Goal: Contribute content: Contribute content

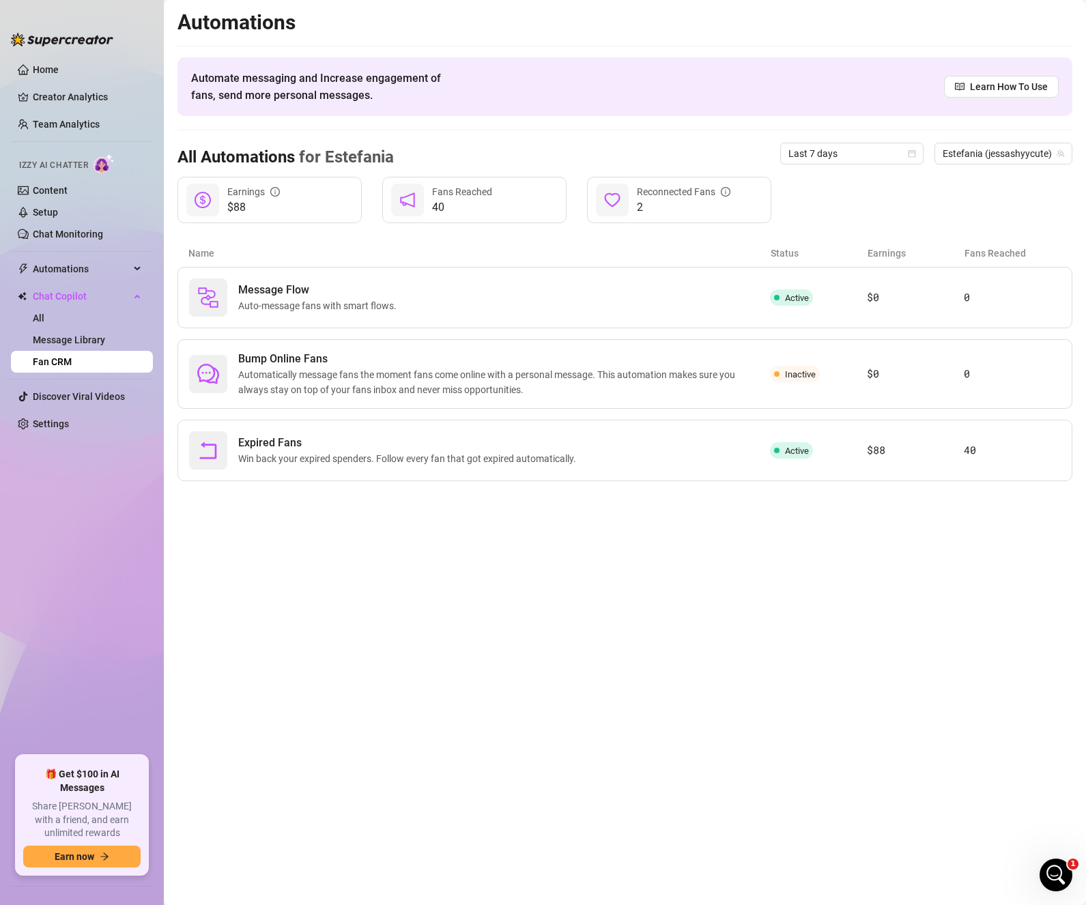
scroll to position [1131, 0]
click at [46, 212] on link "Setup" at bounding box center [45, 212] width 25 height 11
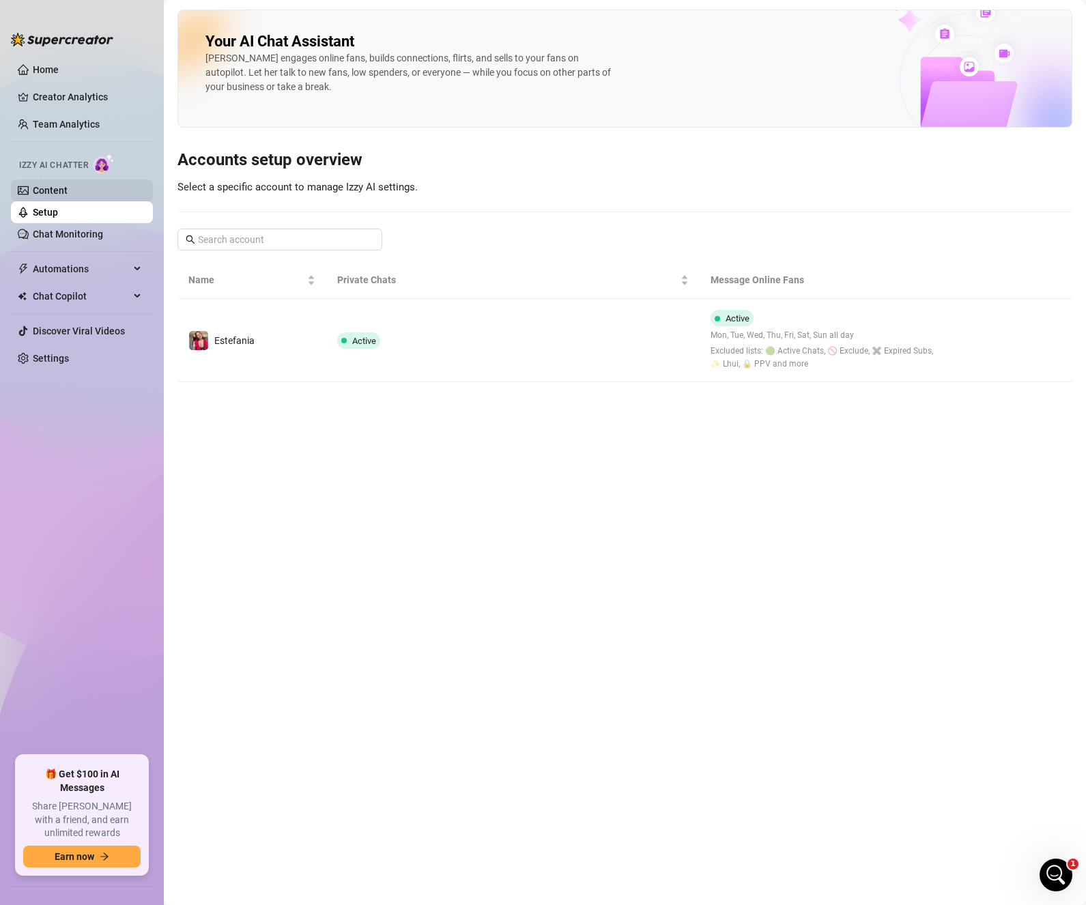
click at [55, 186] on link "Content" at bounding box center [50, 190] width 35 height 11
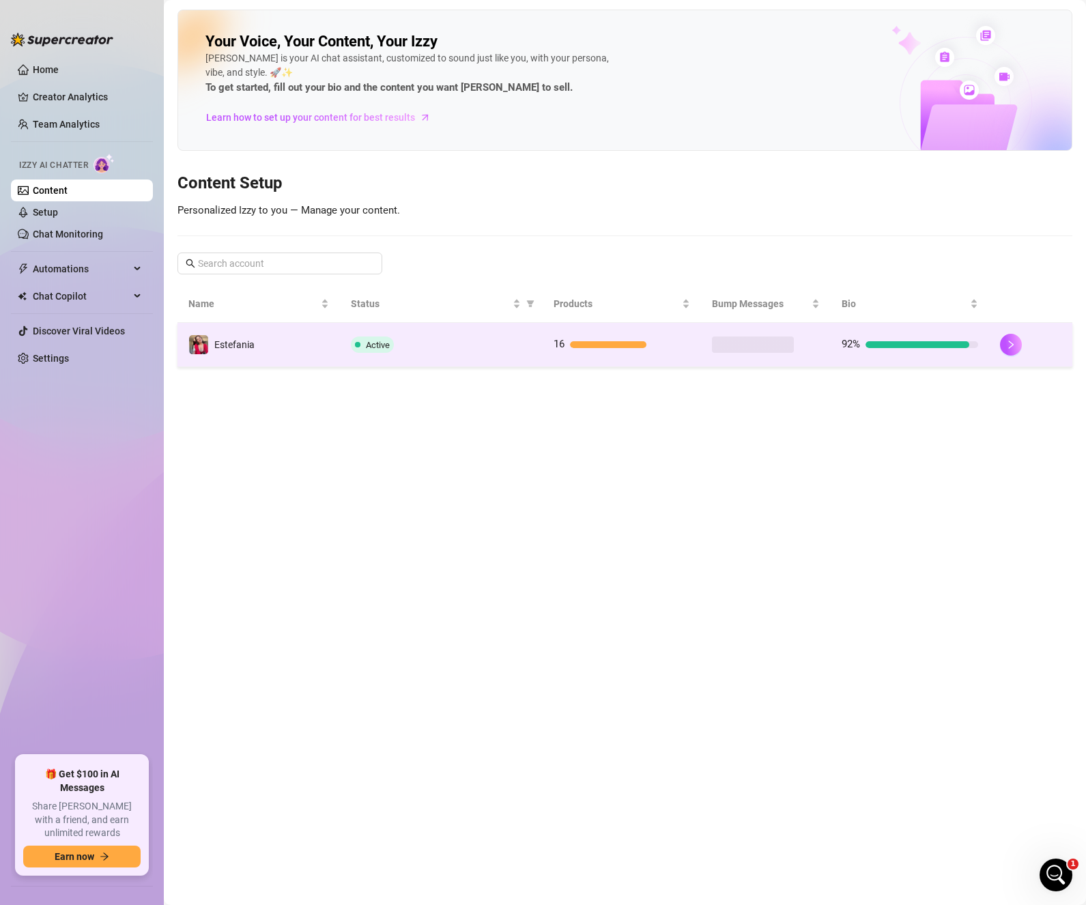
click at [609, 331] on td "16" at bounding box center [621, 345] width 158 height 44
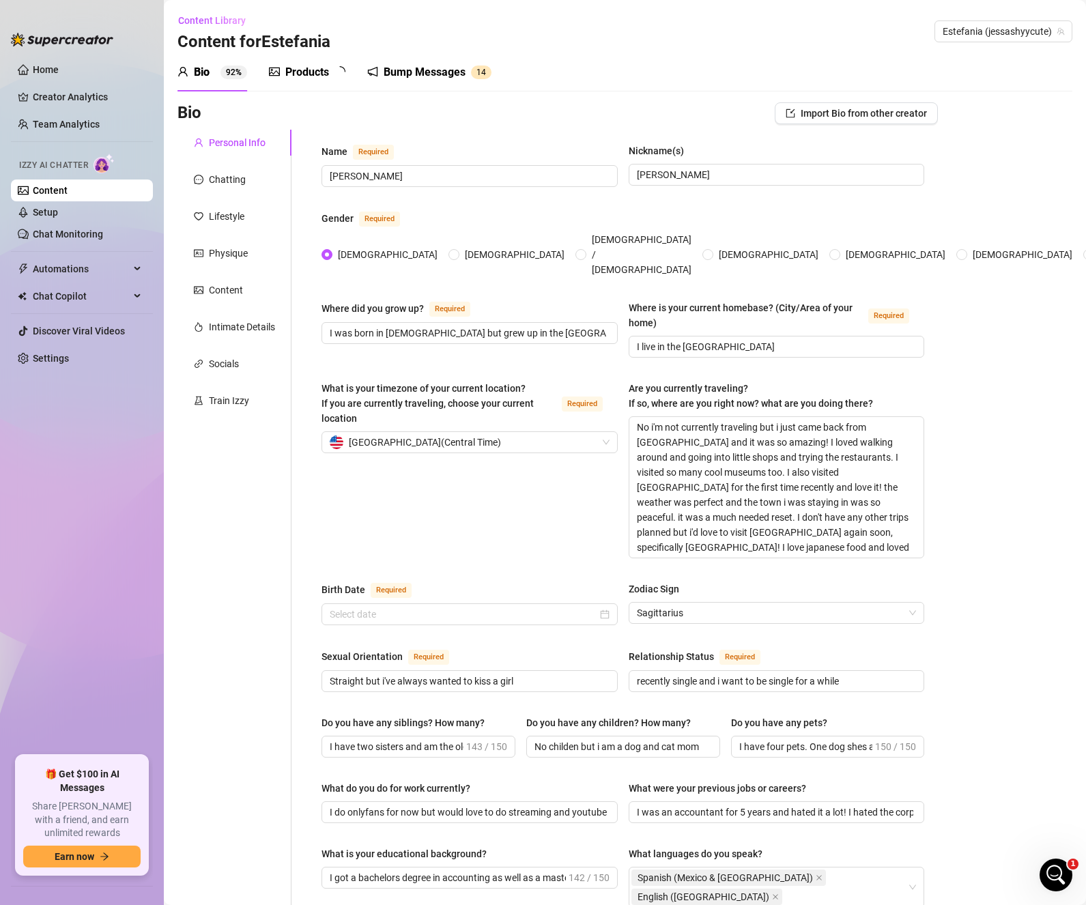
radio input "true"
type input "[DATE]"
click at [328, 75] on div "Products" at bounding box center [307, 72] width 44 height 16
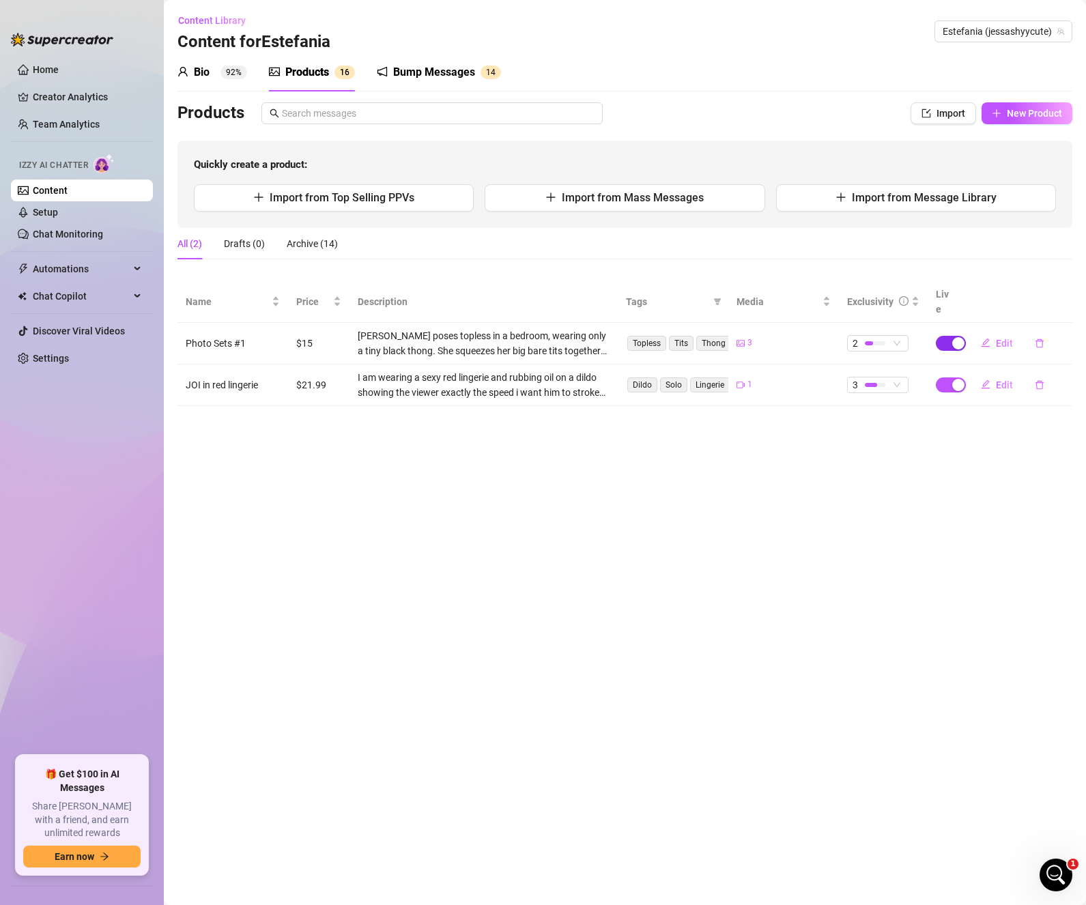
click at [950, 336] on span "button" at bounding box center [950, 343] width 30 height 15
click at [1052, 299] on span "OK" at bounding box center [1058, 296] width 13 height 11
click at [1042, 115] on span "New Product" at bounding box center [1033, 113] width 55 height 11
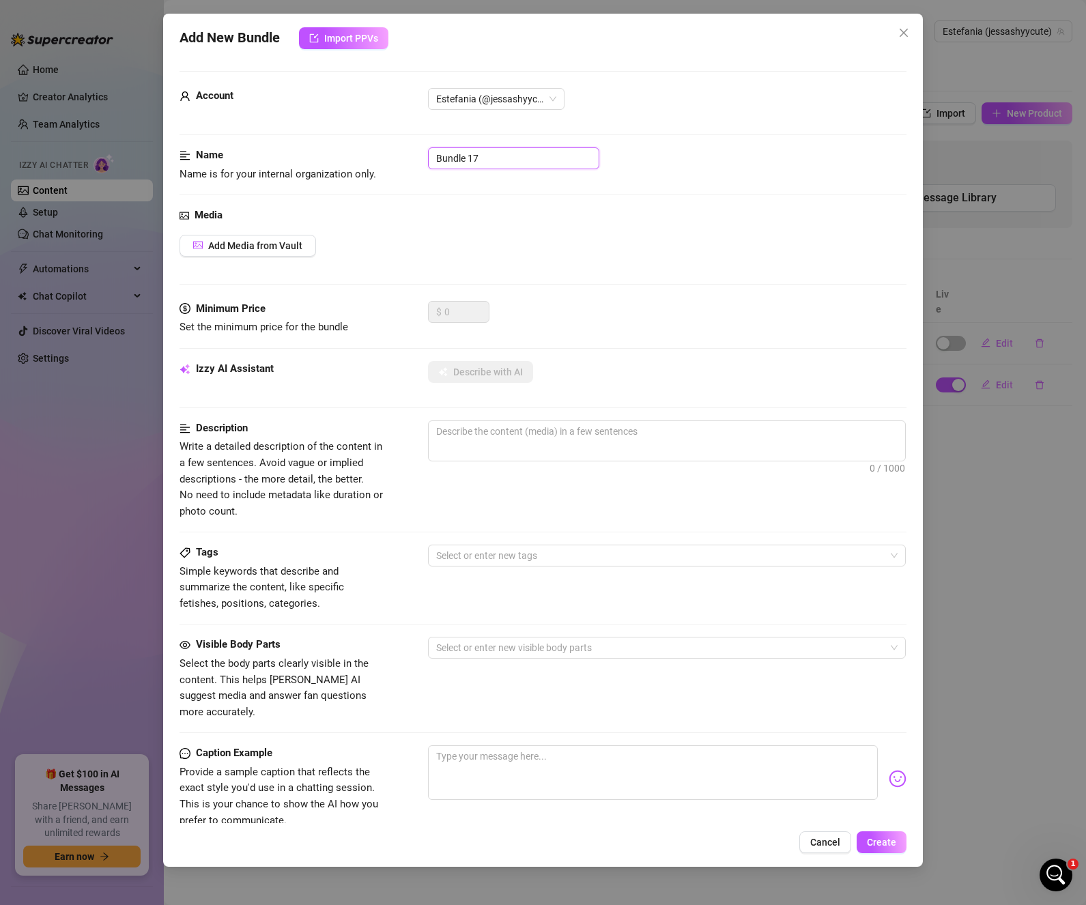
drag, startPoint x: 508, startPoint y: 158, endPoint x: 301, endPoint y: 151, distance: 207.5
click at [302, 151] on div "Name Name is for your internal organization only. Bundle 17" at bounding box center [542, 164] width 727 height 35
click at [834, 847] on span "Cancel" at bounding box center [825, 842] width 30 height 11
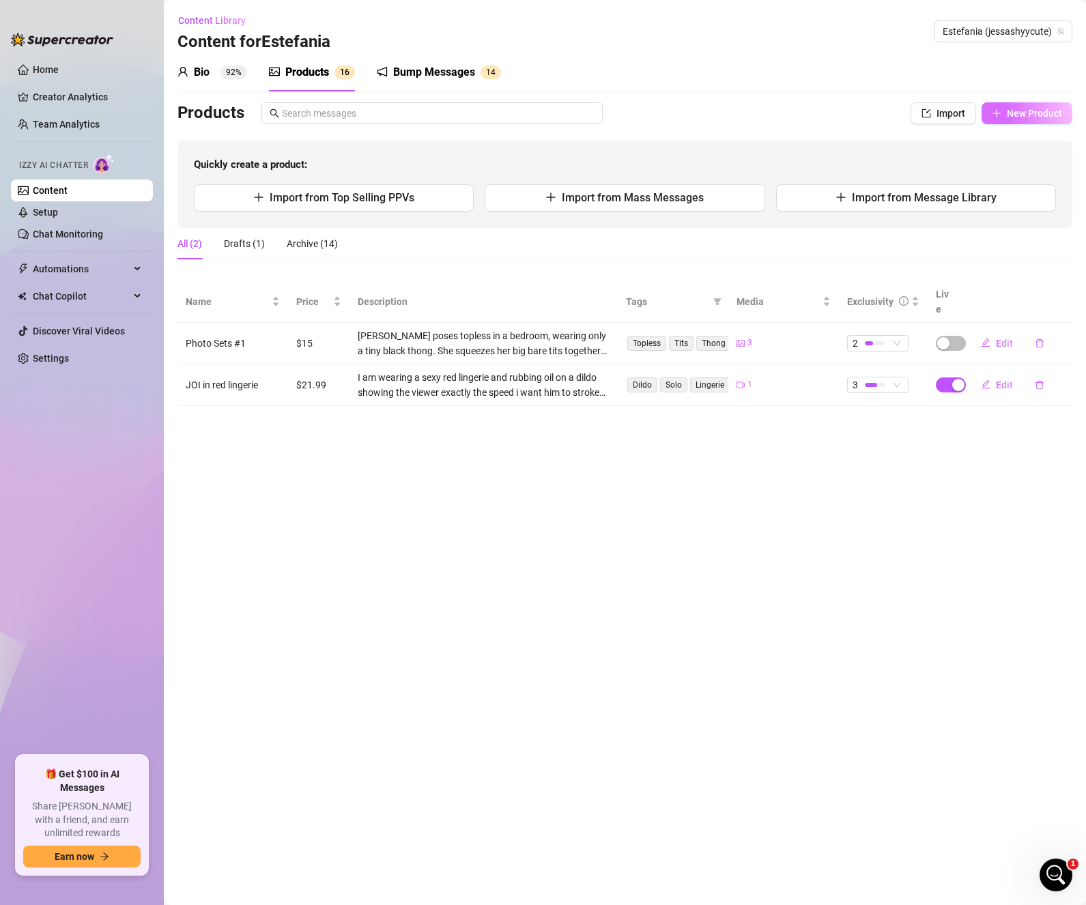
click at [1024, 116] on span "New Product" at bounding box center [1033, 113] width 55 height 11
type textarea "Type your message here..."
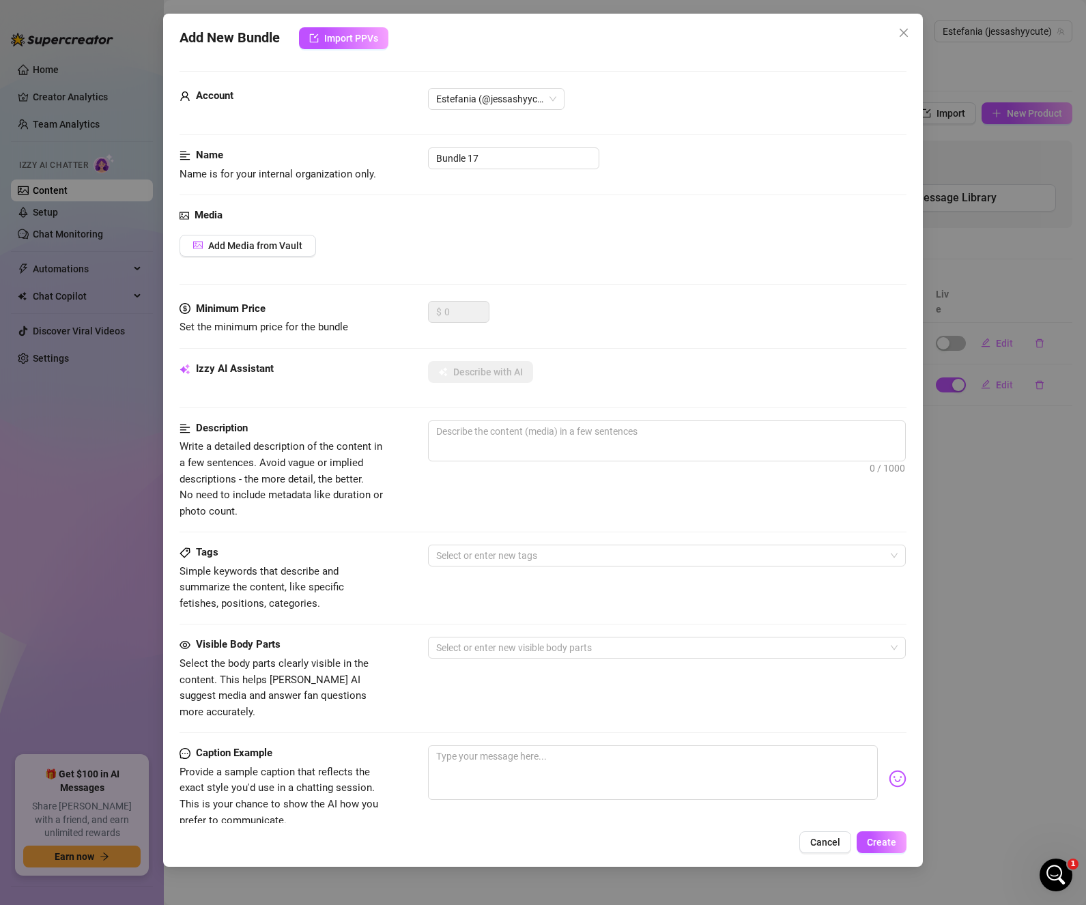
click at [395, 235] on div "Add Media from Vault" at bounding box center [542, 246] width 727 height 22
click at [255, 244] on span "Add Media from Vault" at bounding box center [255, 245] width 94 height 11
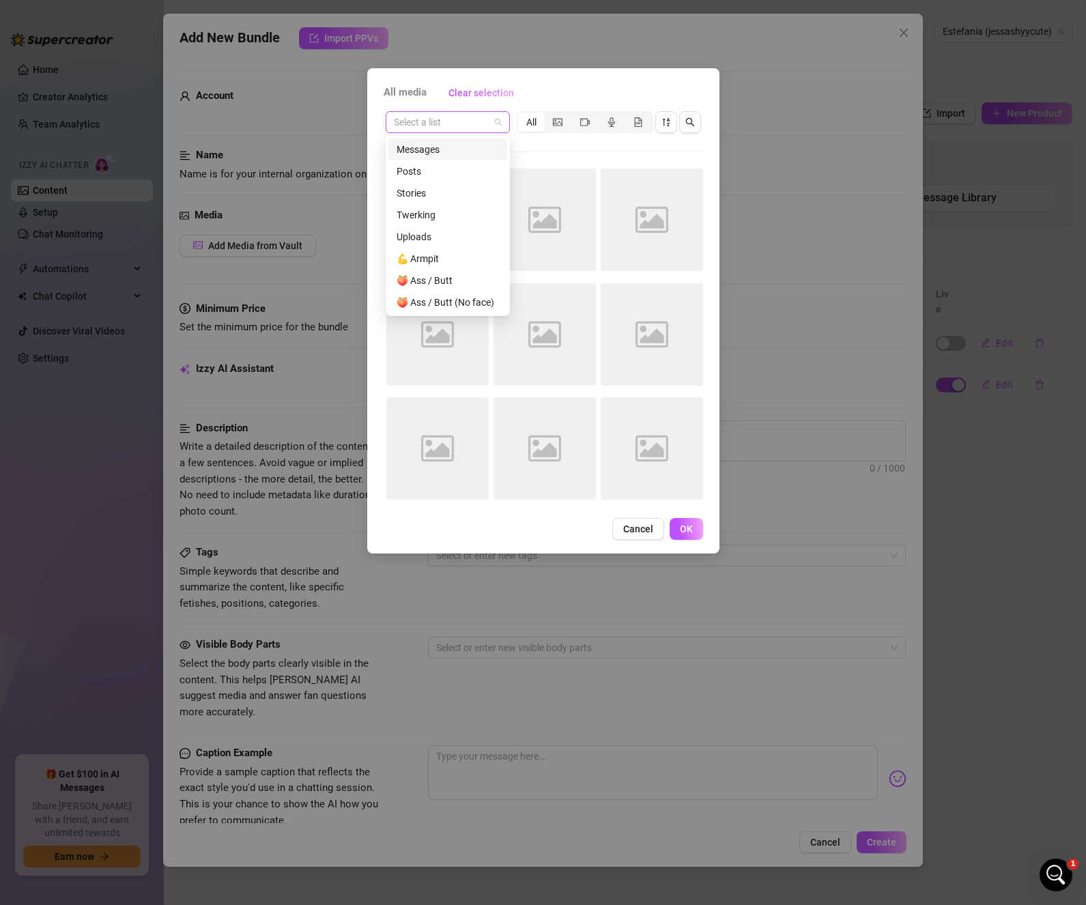
click at [499, 121] on span at bounding box center [448, 122] width 108 height 20
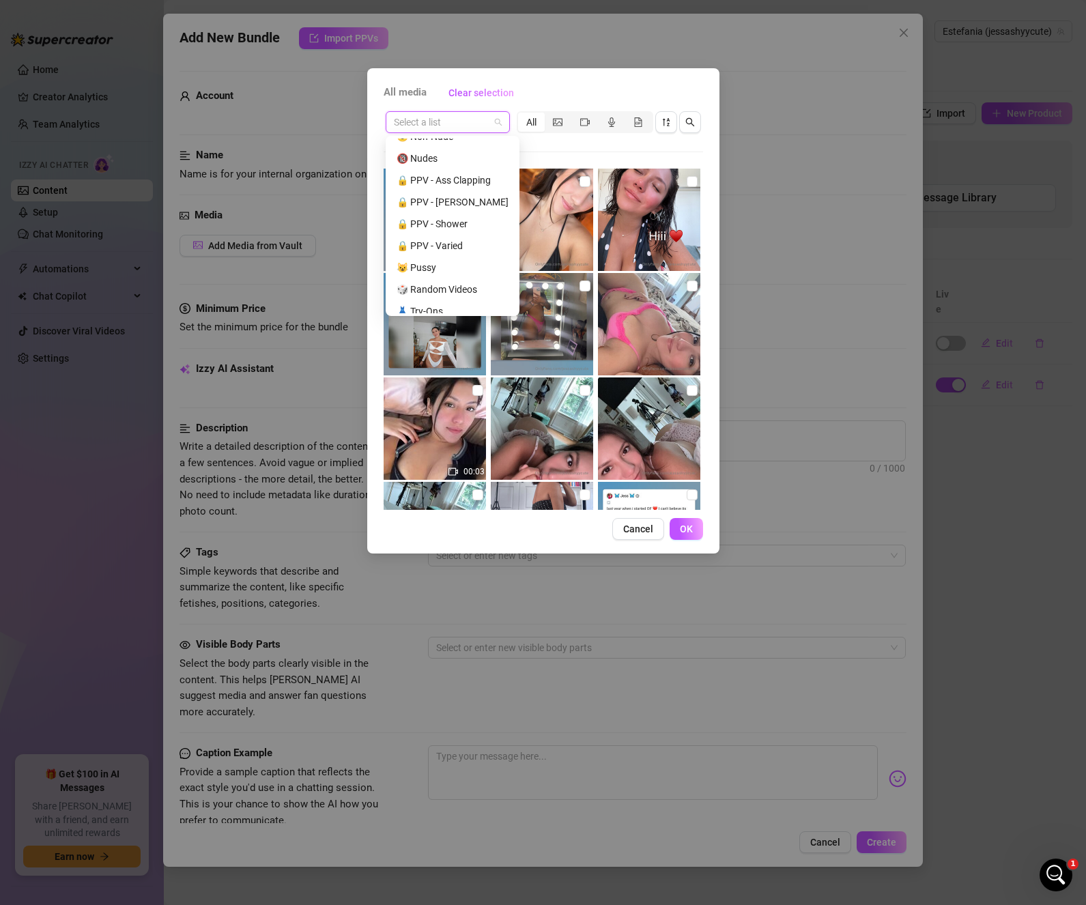
scroll to position [338, 0]
click at [450, 229] on div "🔒 PPV - Varied" at bounding box center [452, 226] width 112 height 15
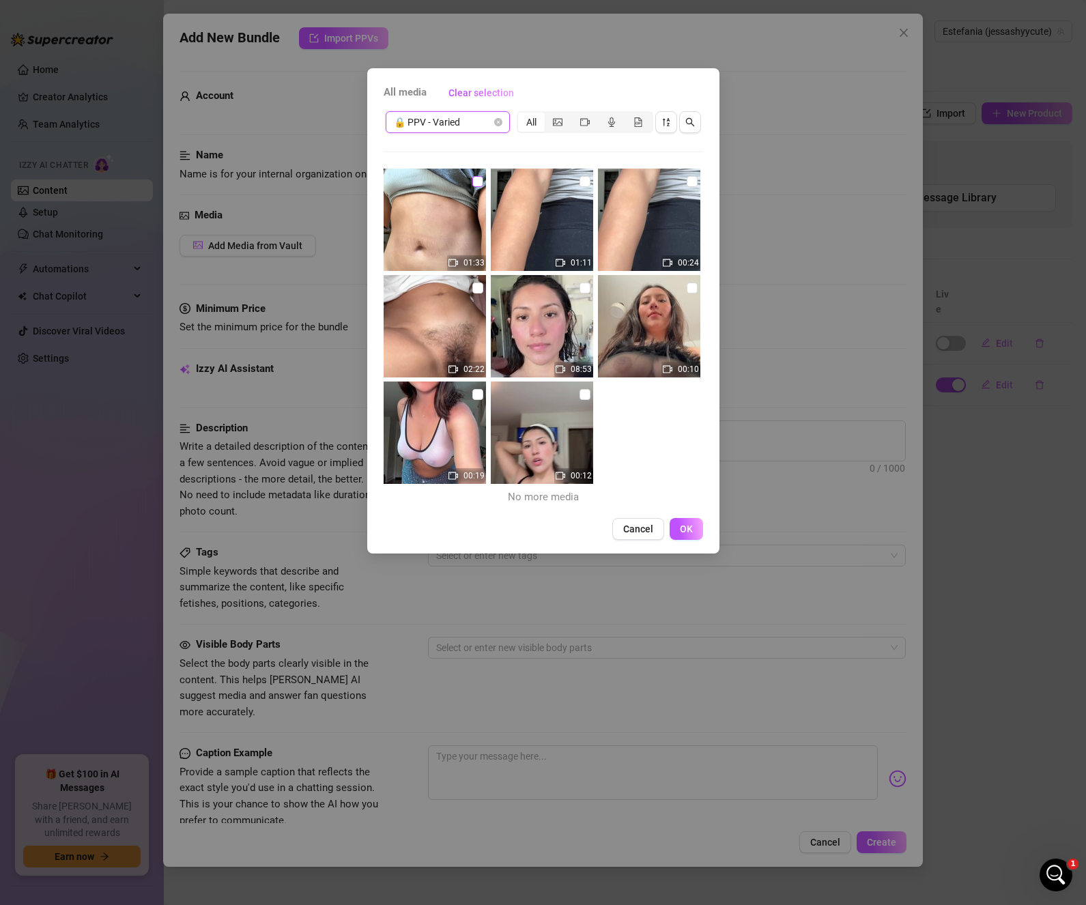
click at [472, 180] on input "checkbox" at bounding box center [477, 181] width 11 height 11
checkbox input "true"
click at [688, 525] on span "OK" at bounding box center [686, 528] width 13 height 11
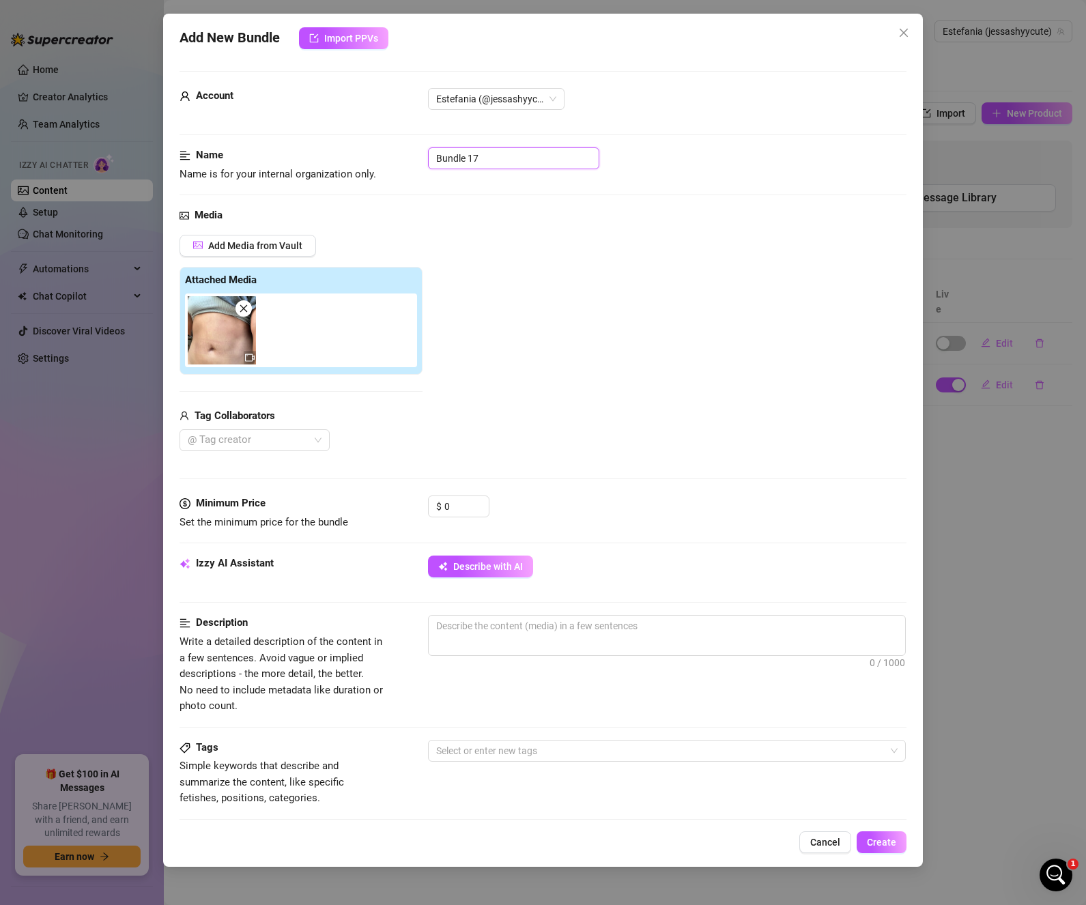
drag, startPoint x: 523, startPoint y: 151, endPoint x: 336, endPoint y: 153, distance: 187.0
click at [336, 153] on div "Name Name is for your internal organization only. Bundle 17" at bounding box center [542, 164] width 727 height 35
click at [561, 156] on input "Hairy Pussy Vid #" at bounding box center [513, 158] width 171 height 22
type input "Hairy Pussy Vid #1"
click at [561, 383] on div "Add Media from Vault Attached Media Tag Collaborators @ Tag creator" at bounding box center [542, 343] width 727 height 217
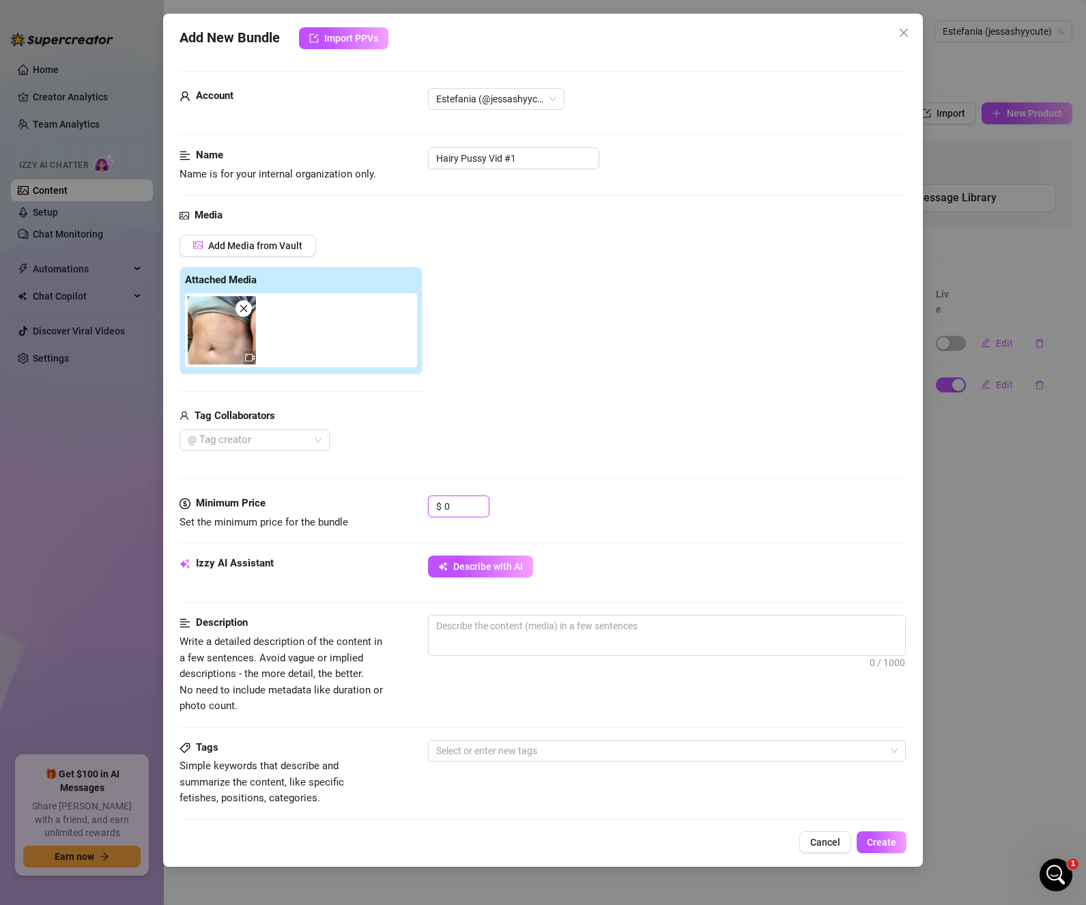
drag, startPoint x: 463, startPoint y: 503, endPoint x: 414, endPoint y: 503, distance: 48.4
click at [414, 503] on div "Minimum Price Set the minimum price for the bundle $ 0" at bounding box center [542, 512] width 727 height 35
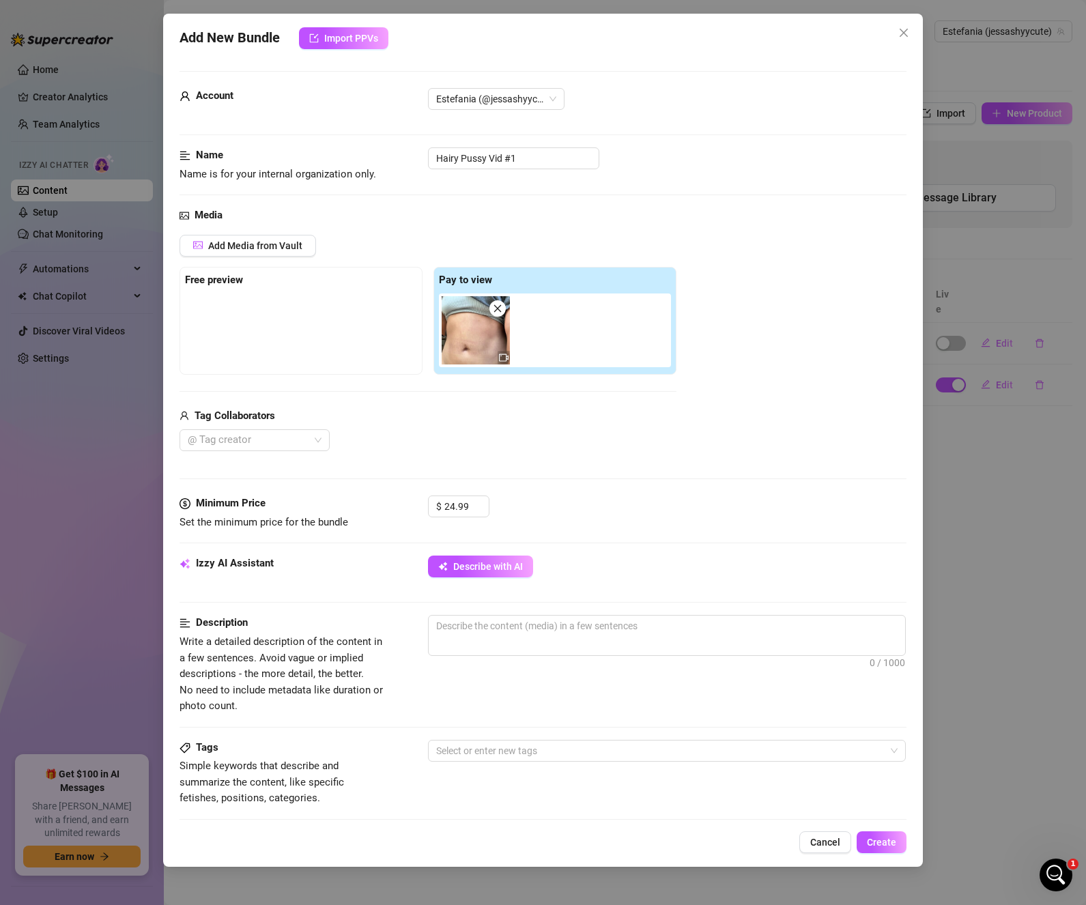
click at [583, 483] on div "Media Add Media from Vault Free preview Pay to view Tag Collaborators @ Tag cre…" at bounding box center [542, 351] width 727 height 288
click at [526, 562] on button "Describe with AI" at bounding box center [480, 566] width 105 height 22
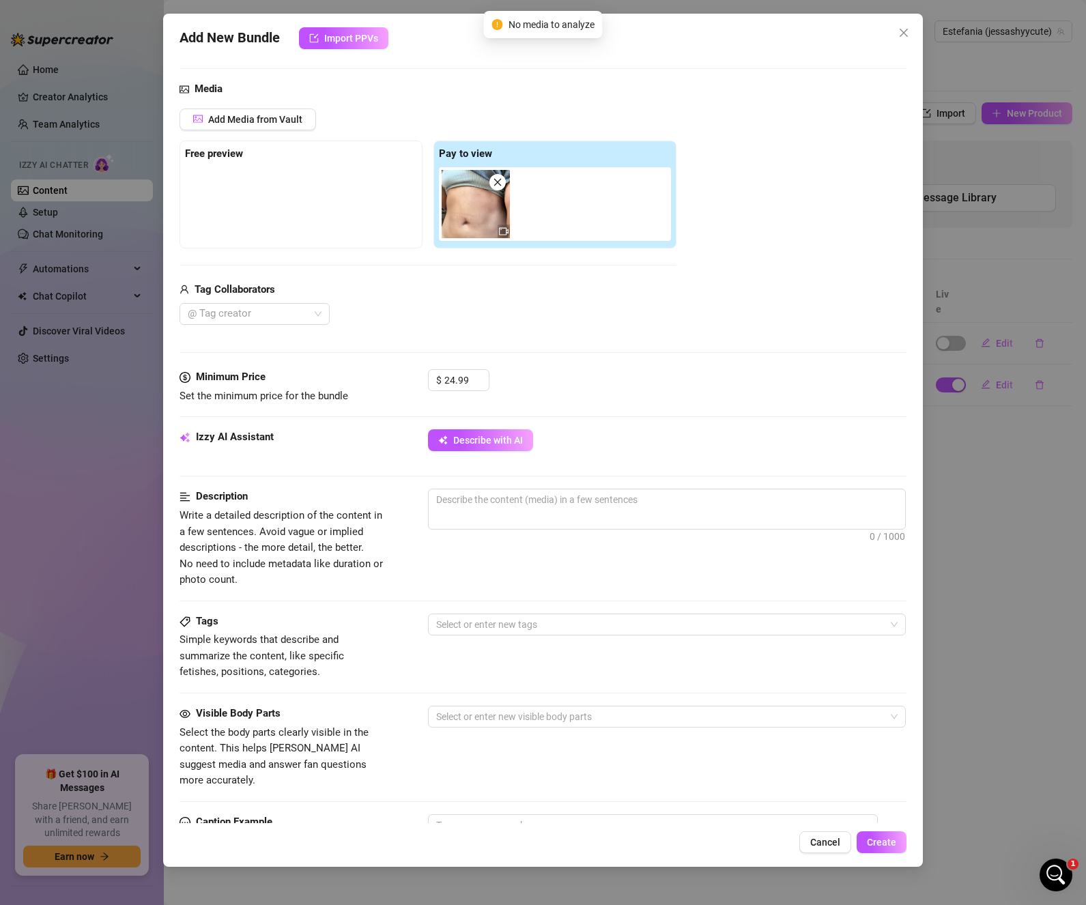
scroll to position [48, 0]
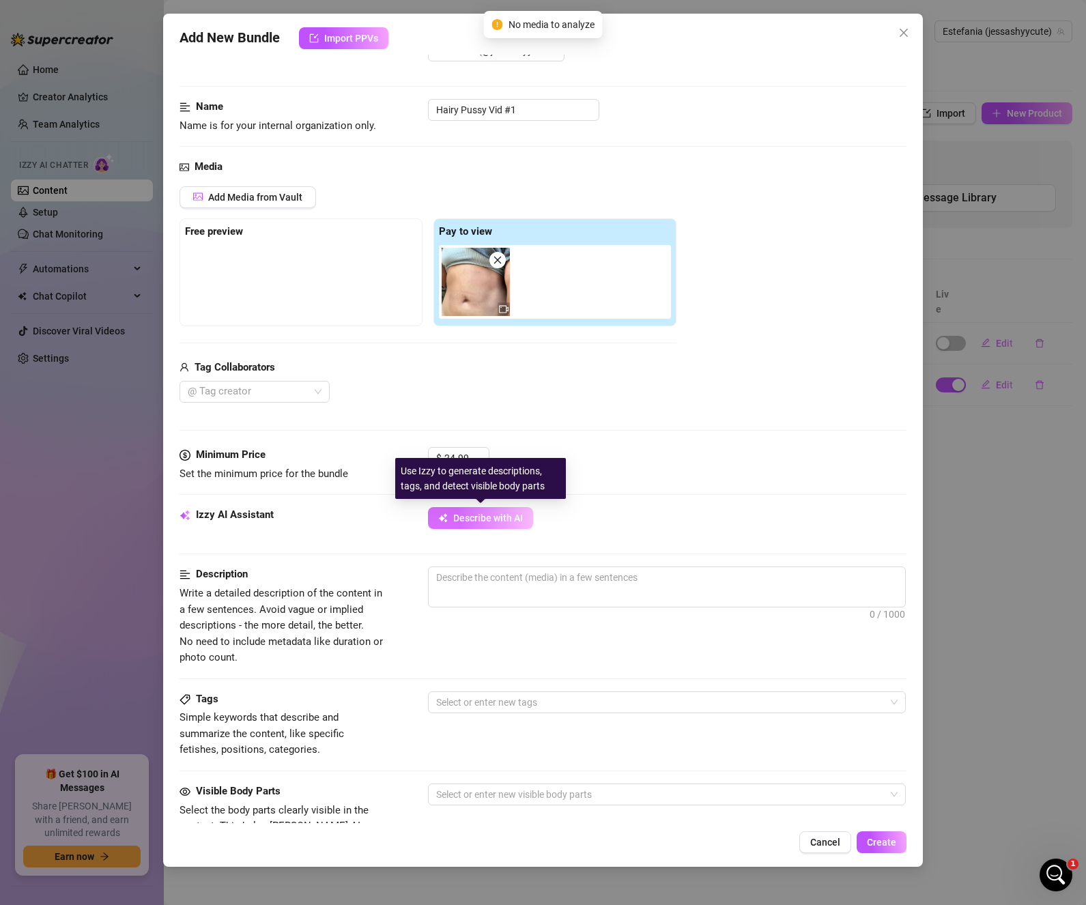
click at [513, 519] on span "Describe with AI" at bounding box center [488, 517] width 70 height 11
click at [557, 360] on div "Tag Collaborators" at bounding box center [427, 368] width 497 height 16
click at [467, 292] on img at bounding box center [475, 282] width 68 height 68
click at [516, 515] on span "Describe with AI" at bounding box center [488, 517] width 70 height 11
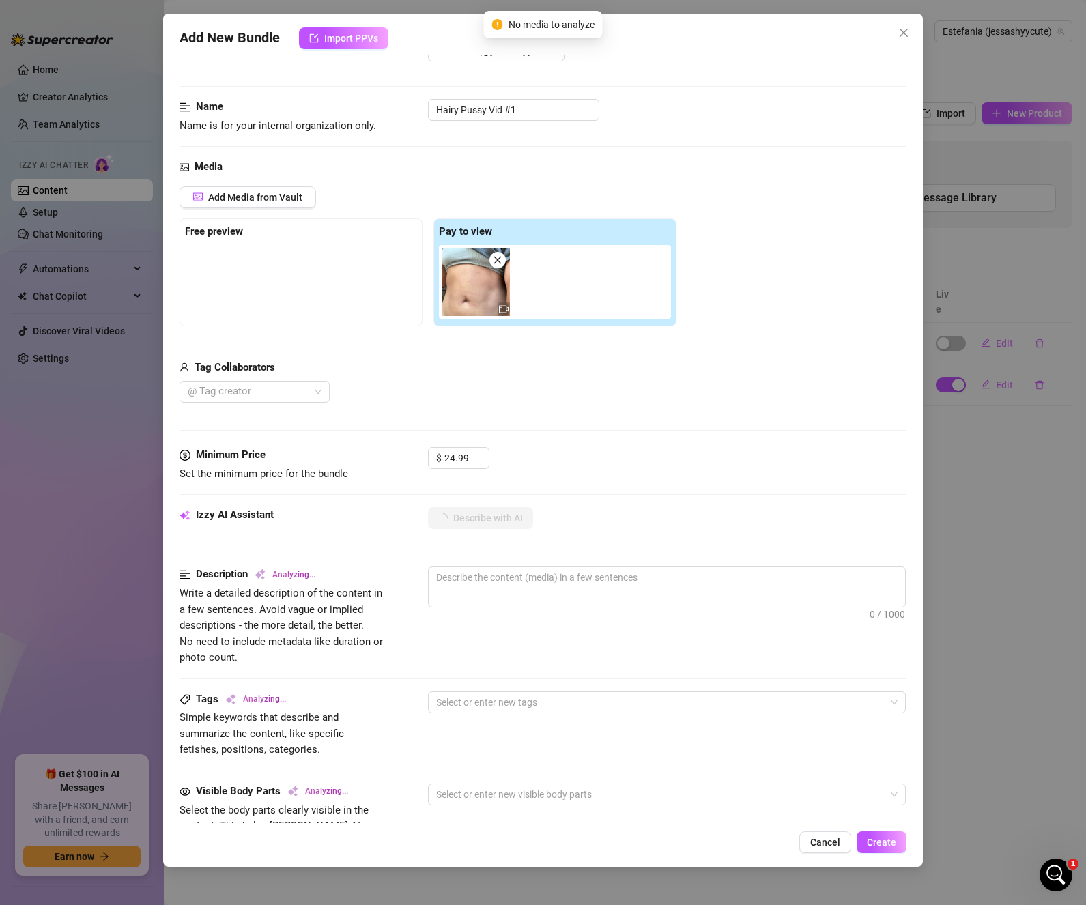
click at [648, 531] on div "Izzy AI Assistant Describe with AI" at bounding box center [542, 524] width 727 height 34
click at [671, 437] on div "Media Add Media from Vault Free preview Pay to view Tag Collaborators @ Tag cre…" at bounding box center [542, 303] width 727 height 288
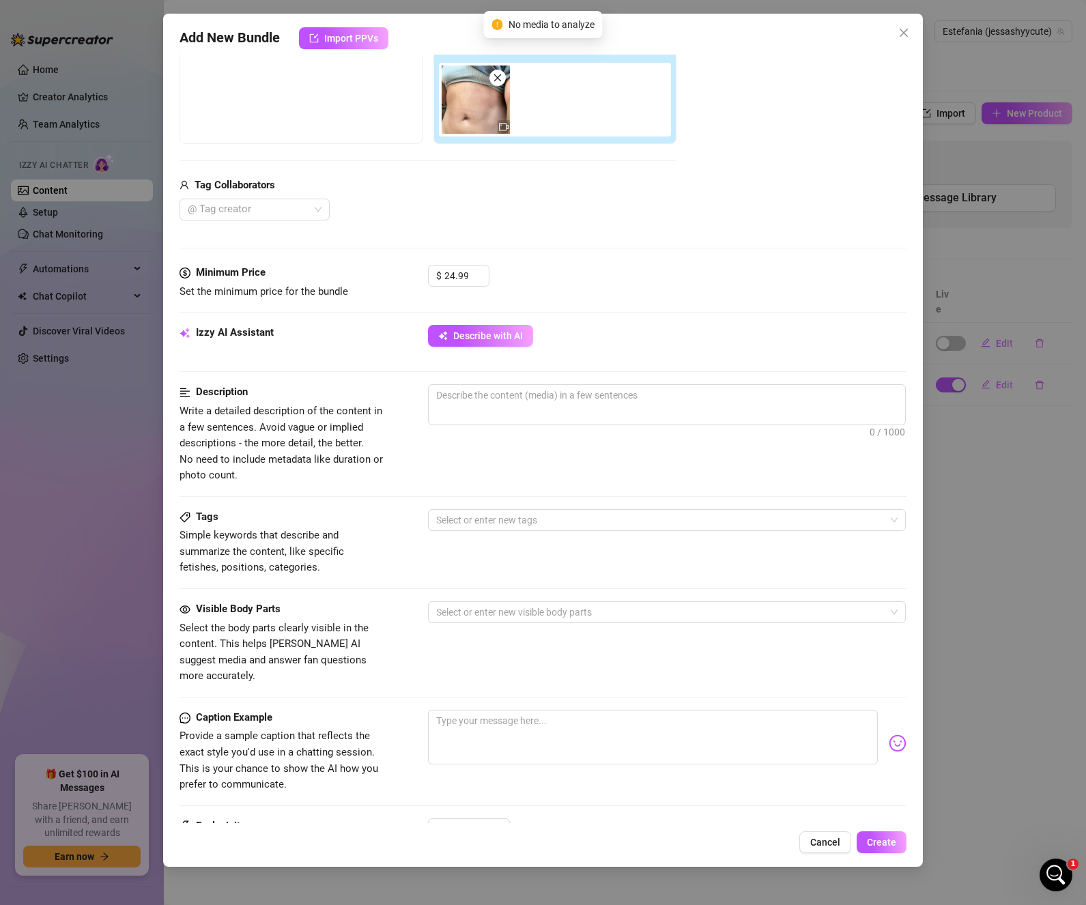
scroll to position [0, 0]
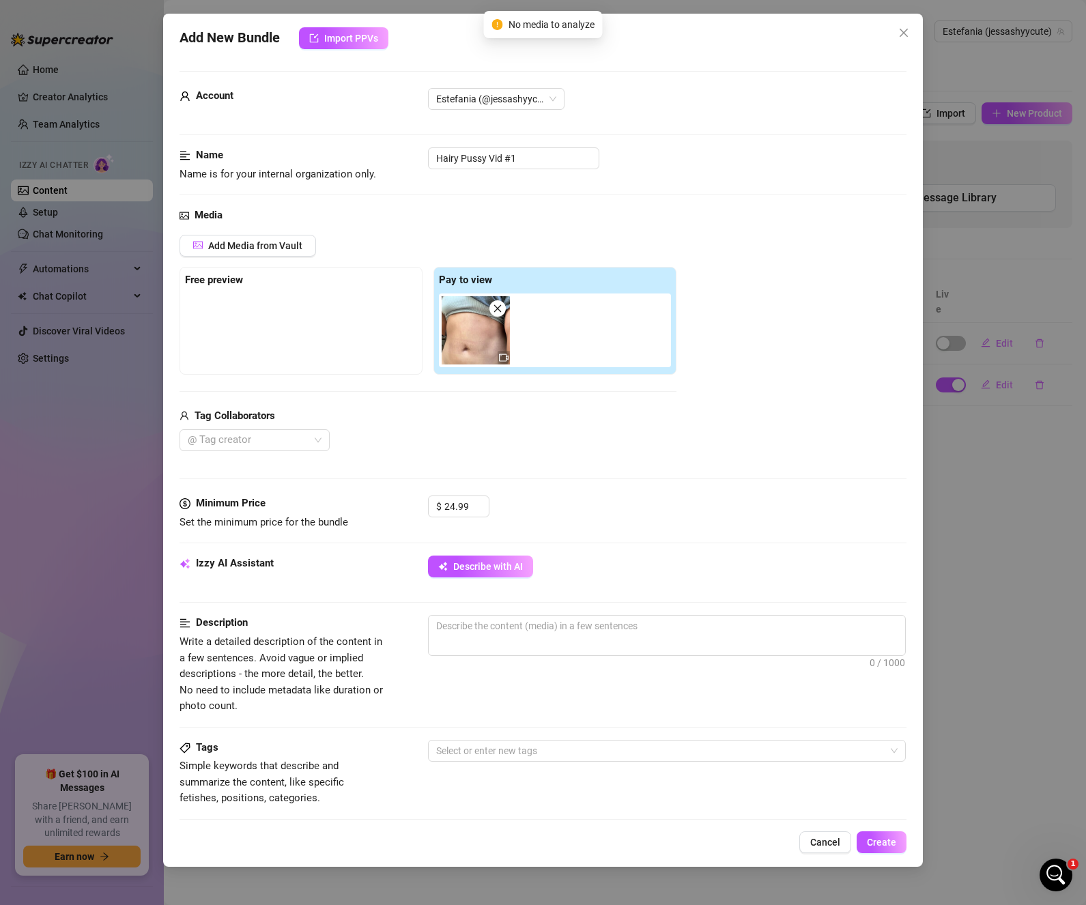
click at [501, 309] on icon "close" at bounding box center [498, 309] width 10 height 10
type input "0"
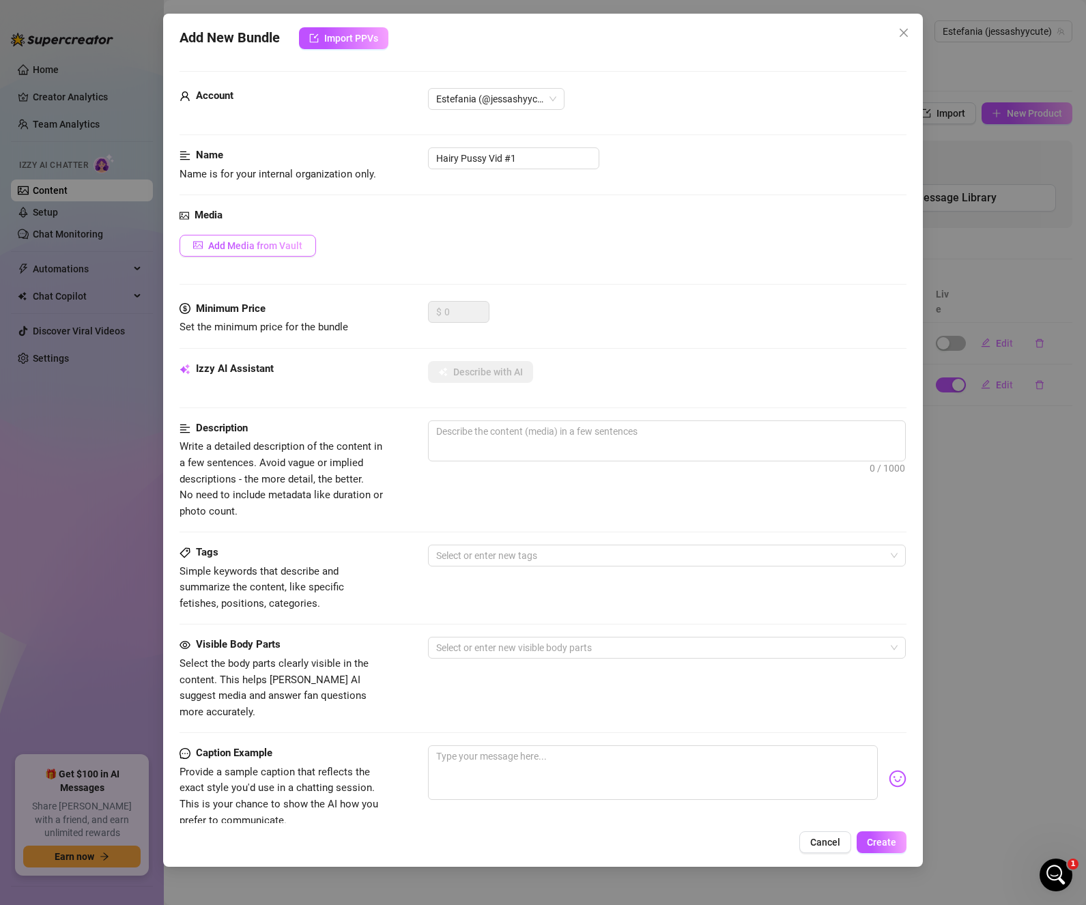
click at [269, 250] on span "Add Media from Vault" at bounding box center [255, 245] width 94 height 11
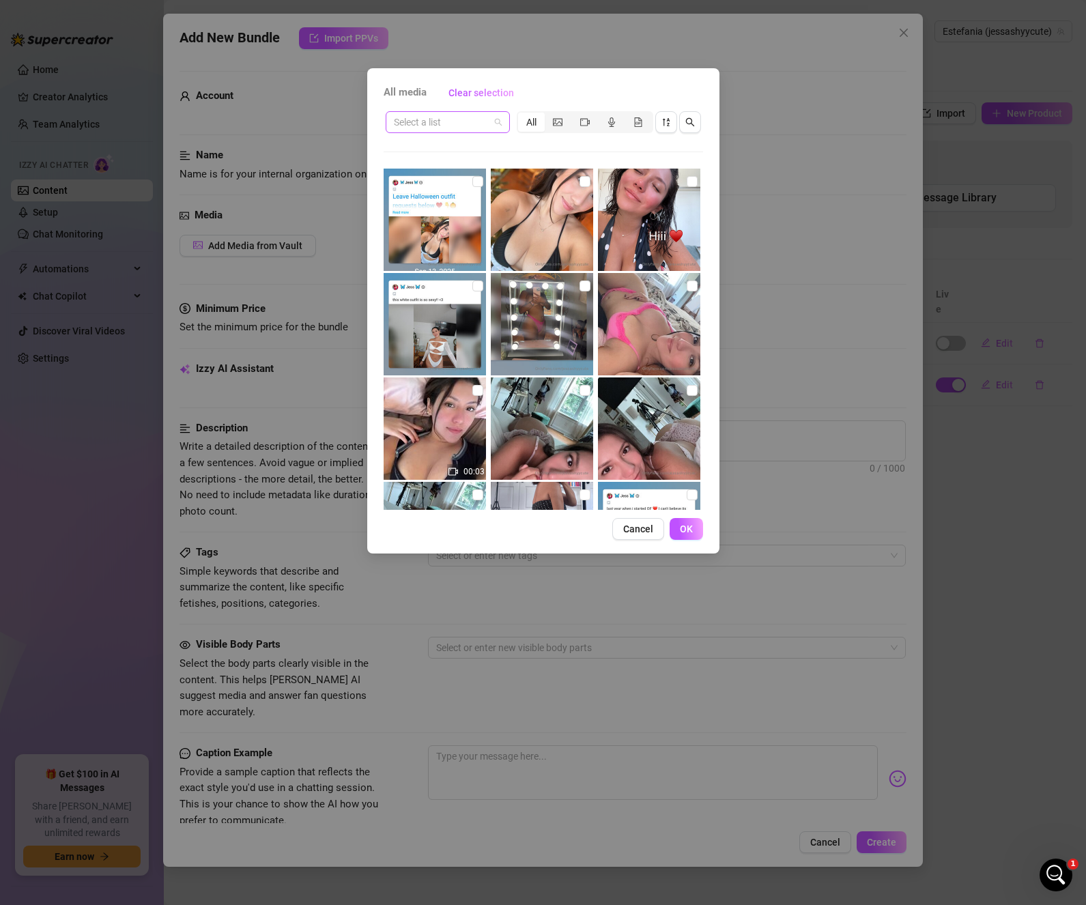
click at [494, 128] on span at bounding box center [448, 122] width 108 height 20
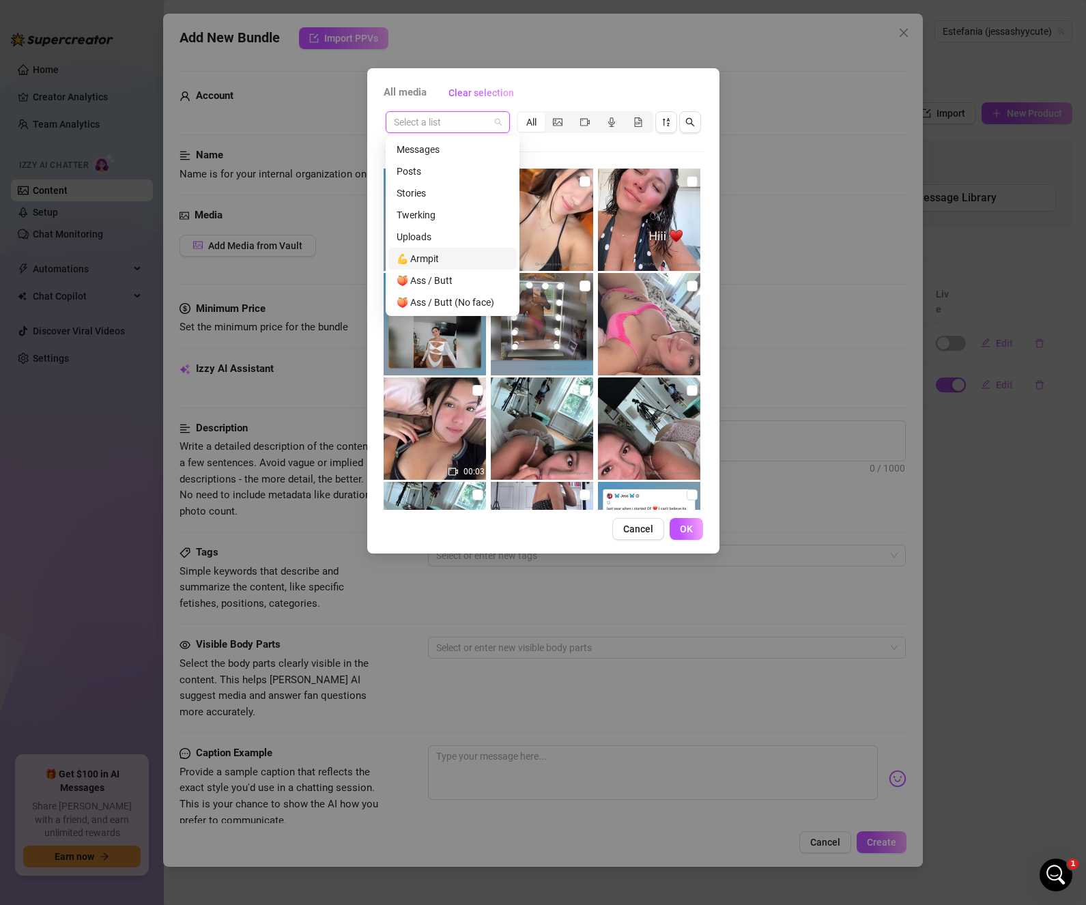
scroll to position [349, 0]
click at [450, 217] on div "🔒 PPV - Varied" at bounding box center [452, 214] width 112 height 15
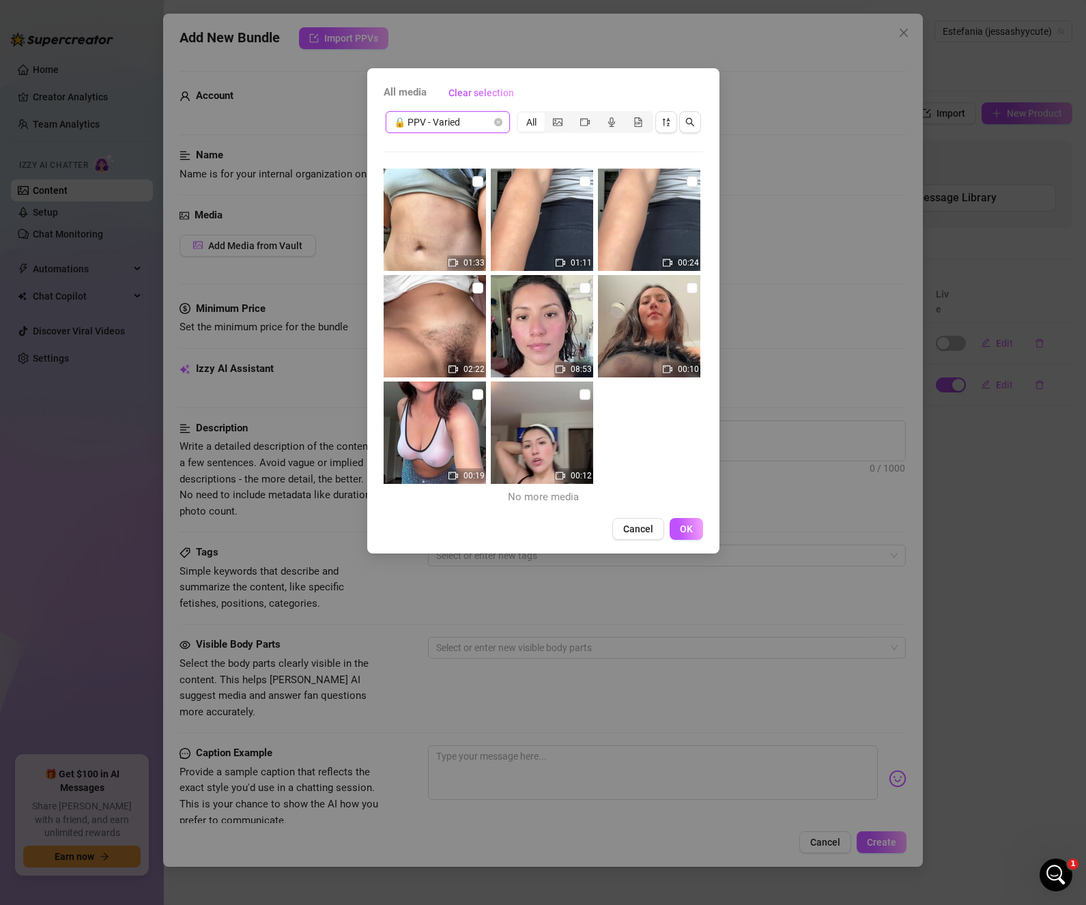
click at [495, 117] on span "🔒 PPV - Varied" at bounding box center [448, 122] width 108 height 20
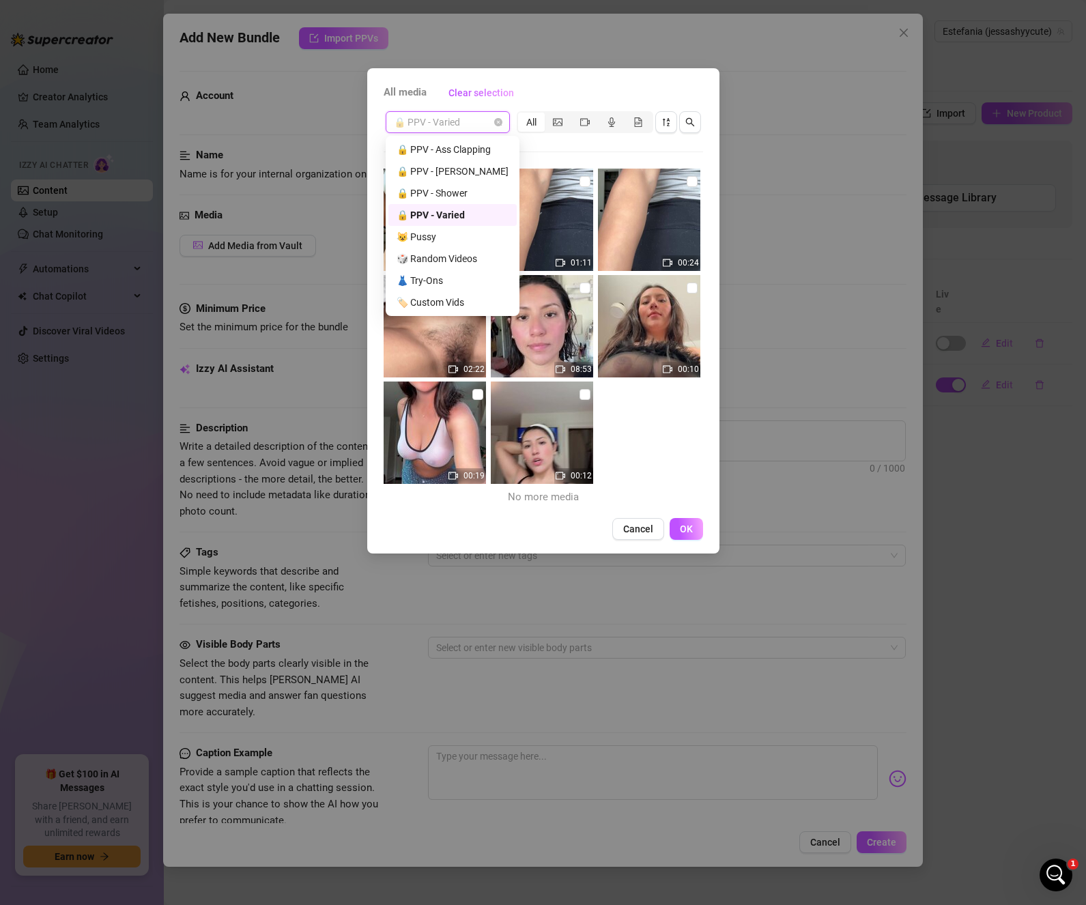
click at [533, 91] on div "All media Clear selection" at bounding box center [542, 93] width 319 height 22
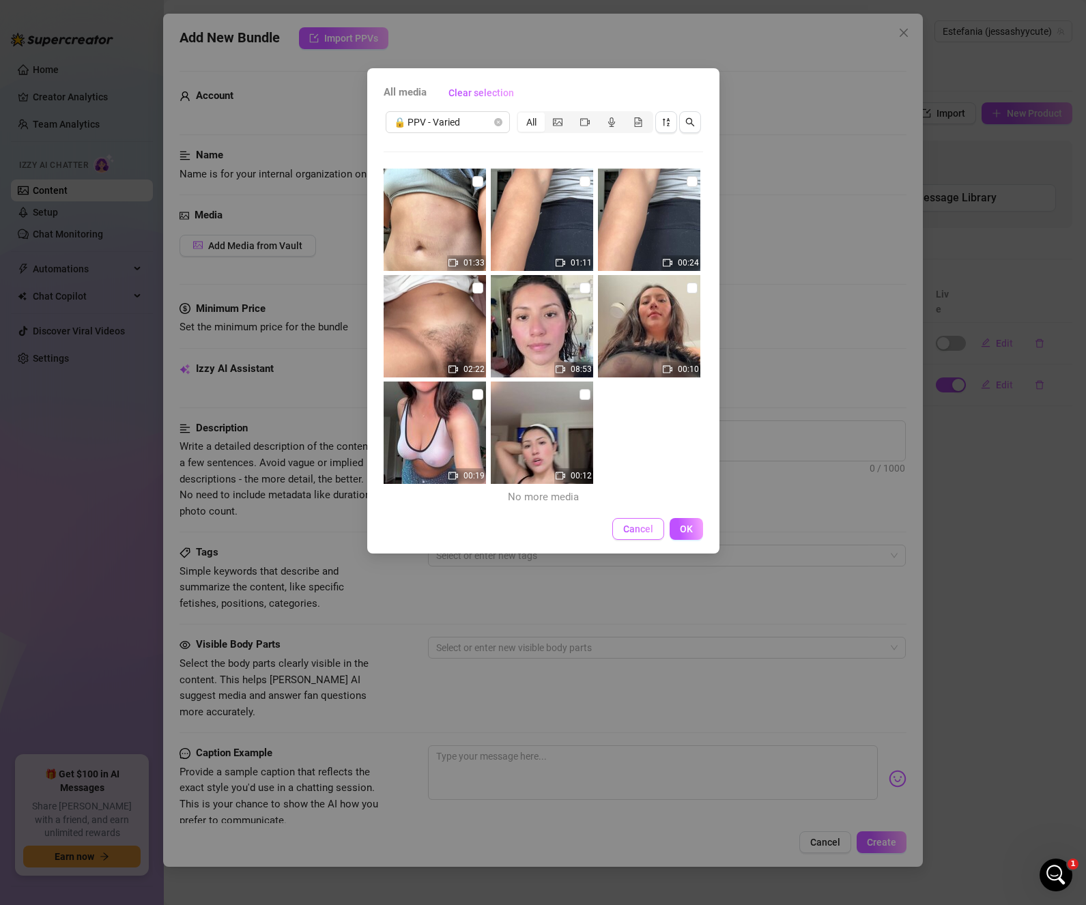
click at [628, 532] on span "Cancel" at bounding box center [638, 528] width 30 height 11
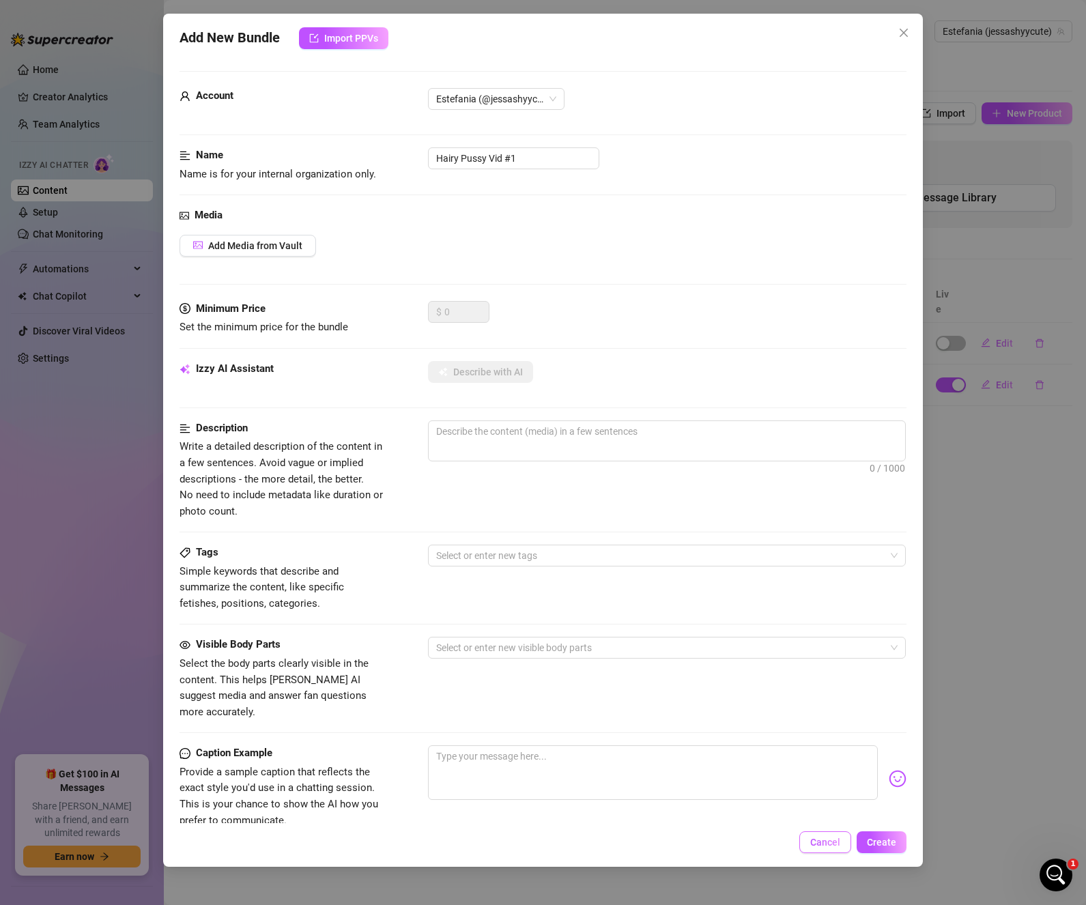
click at [818, 839] on span "Cancel" at bounding box center [825, 842] width 30 height 11
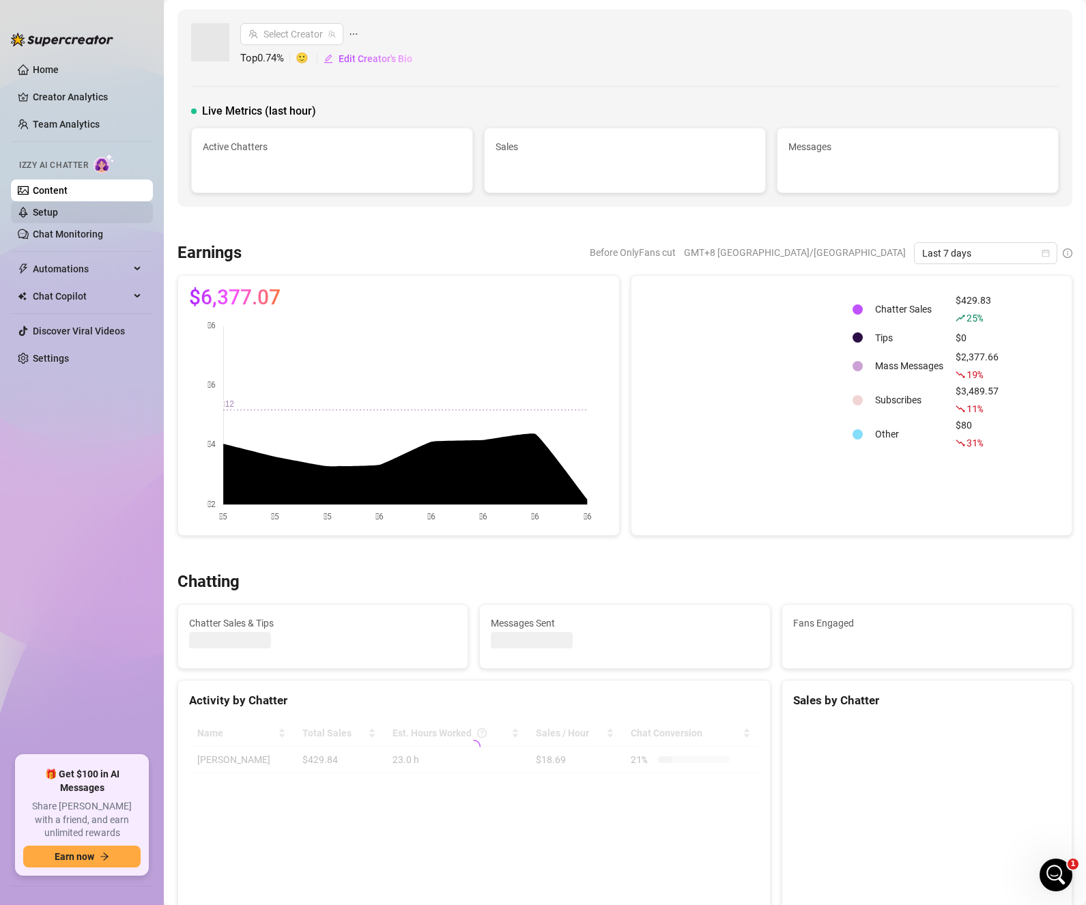
click at [44, 214] on link "Setup" at bounding box center [45, 212] width 25 height 11
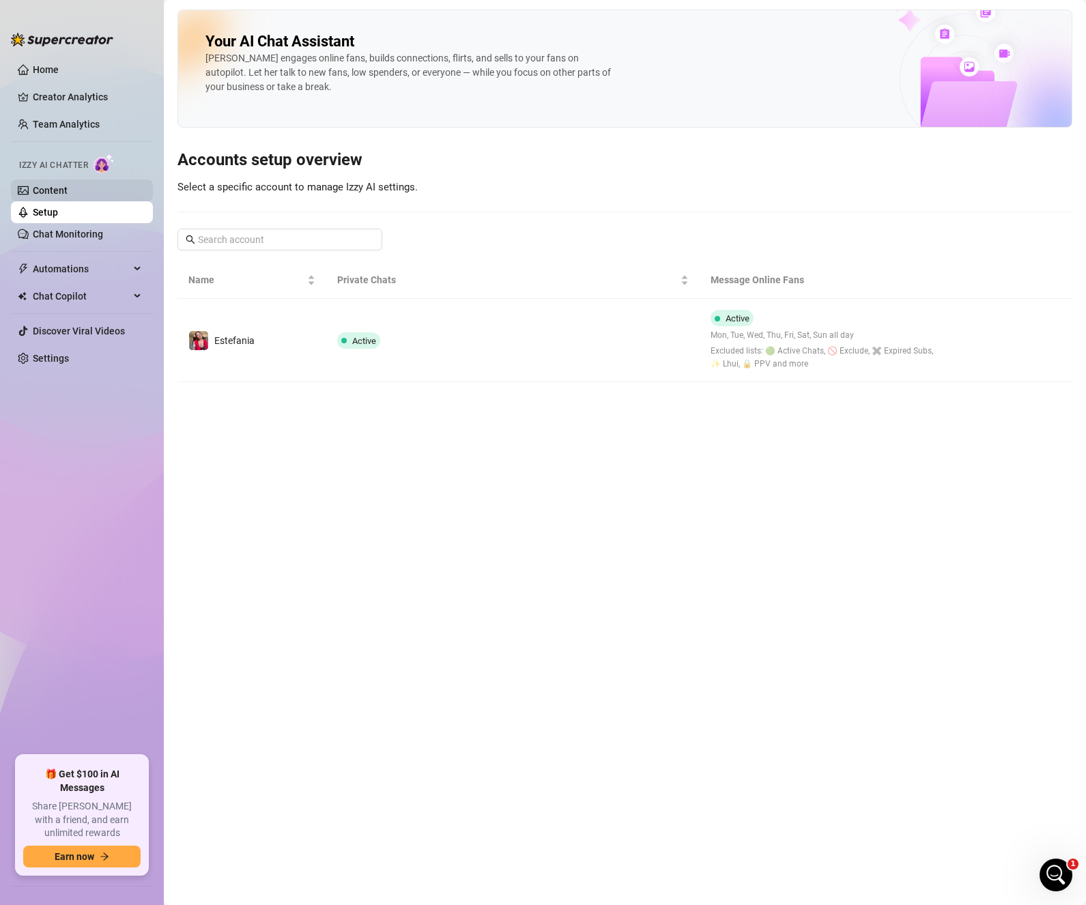
click at [68, 193] on link "Content" at bounding box center [50, 190] width 35 height 11
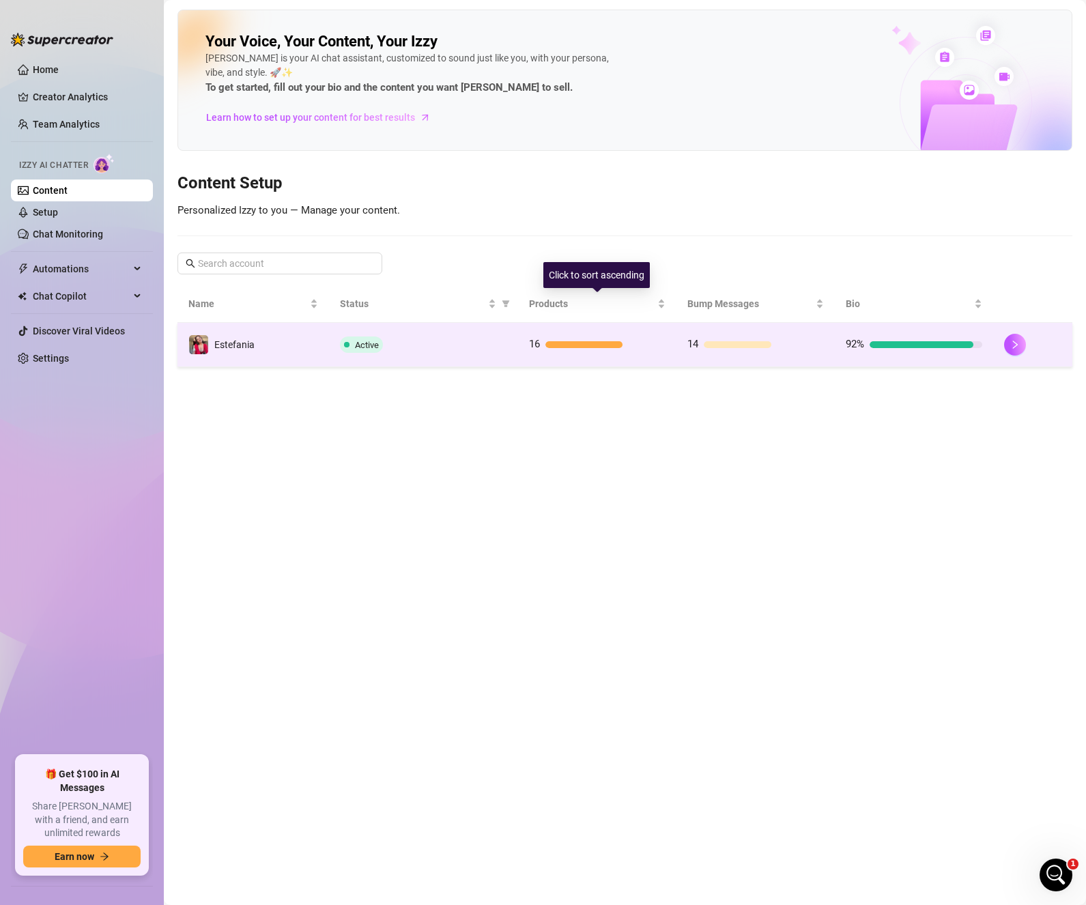
click at [579, 329] on td "16" at bounding box center [597, 345] width 158 height 44
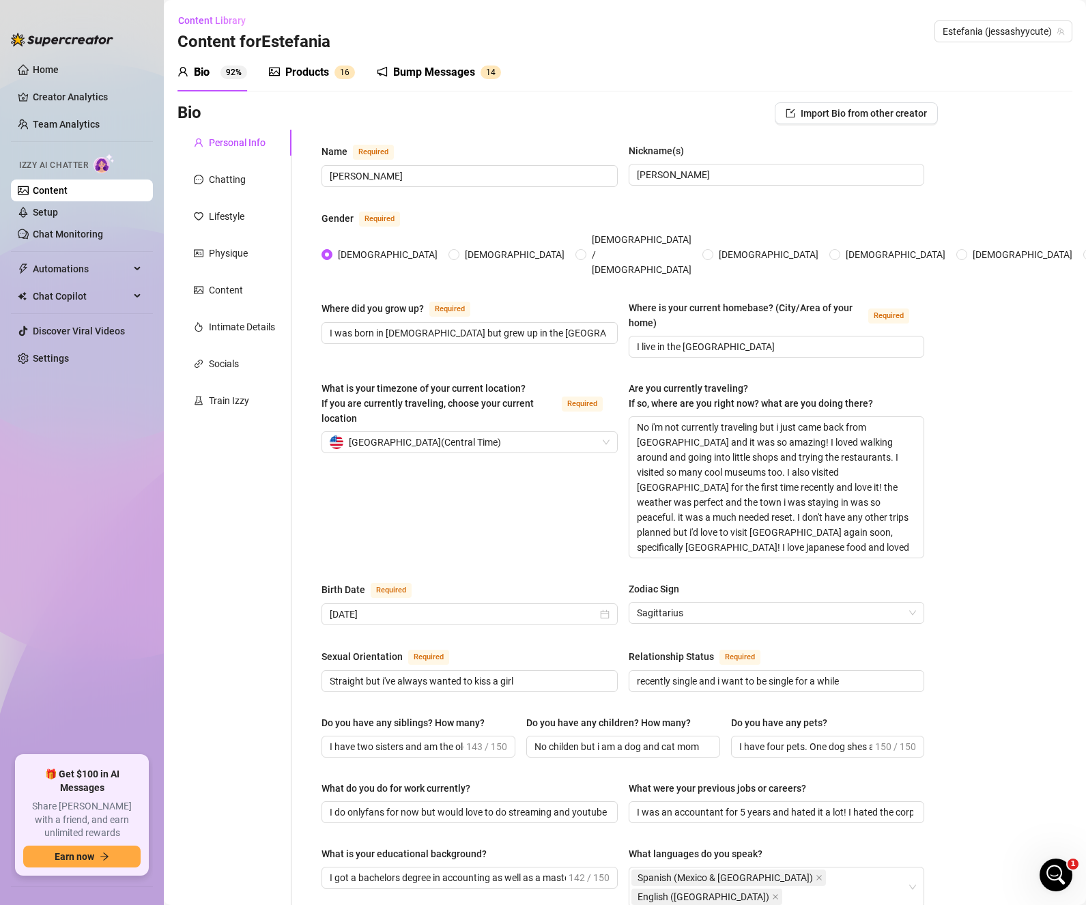
click at [314, 72] on div "Products" at bounding box center [307, 72] width 44 height 16
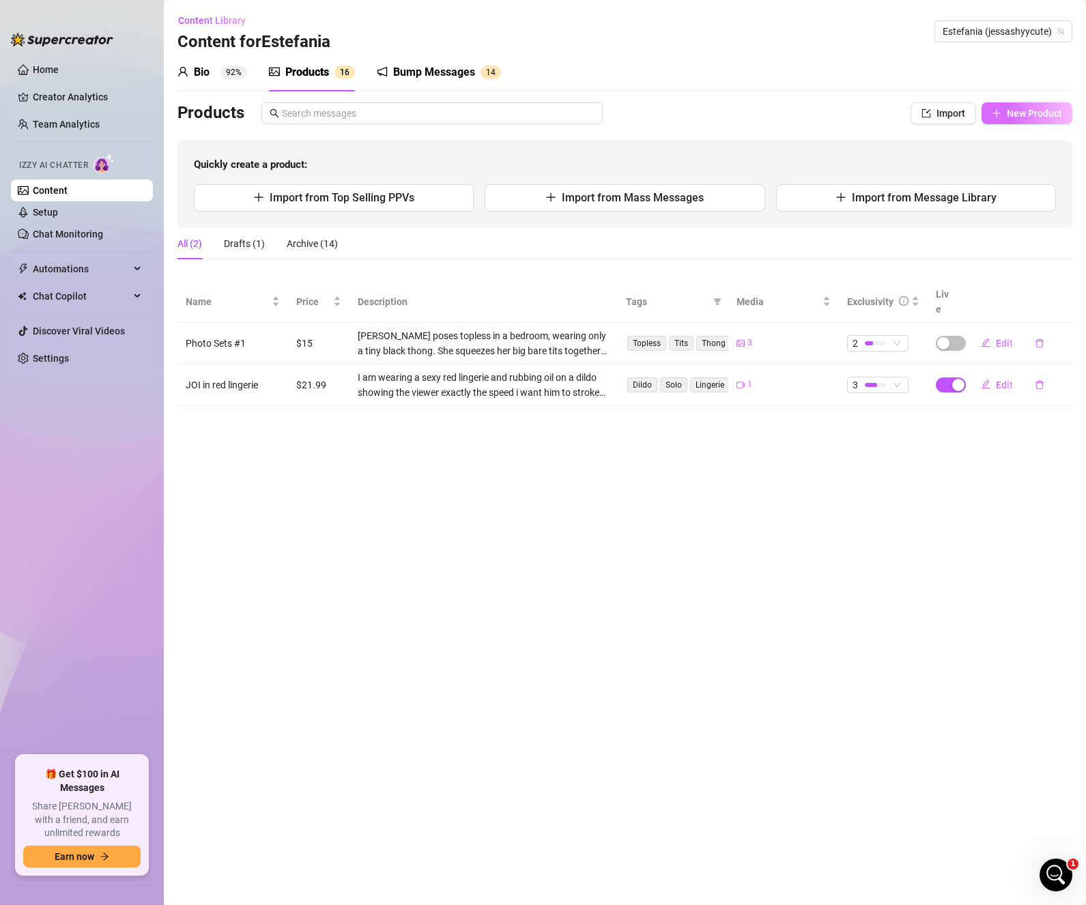
click at [1019, 106] on button "New Product" at bounding box center [1026, 113] width 91 height 22
type textarea "Type your message here..."
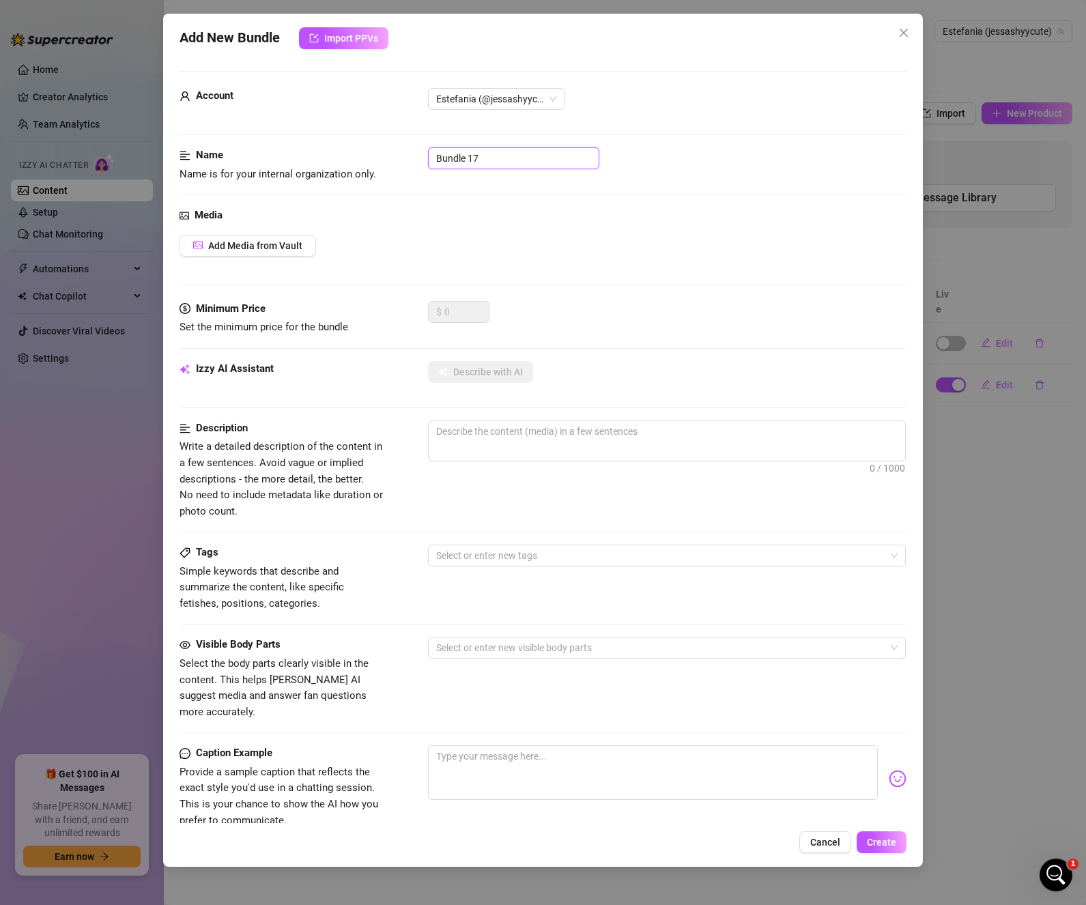
click at [489, 158] on input "Bundle 17" at bounding box center [513, 158] width 171 height 22
click at [286, 248] on span "Add Media from Vault" at bounding box center [255, 245] width 94 height 11
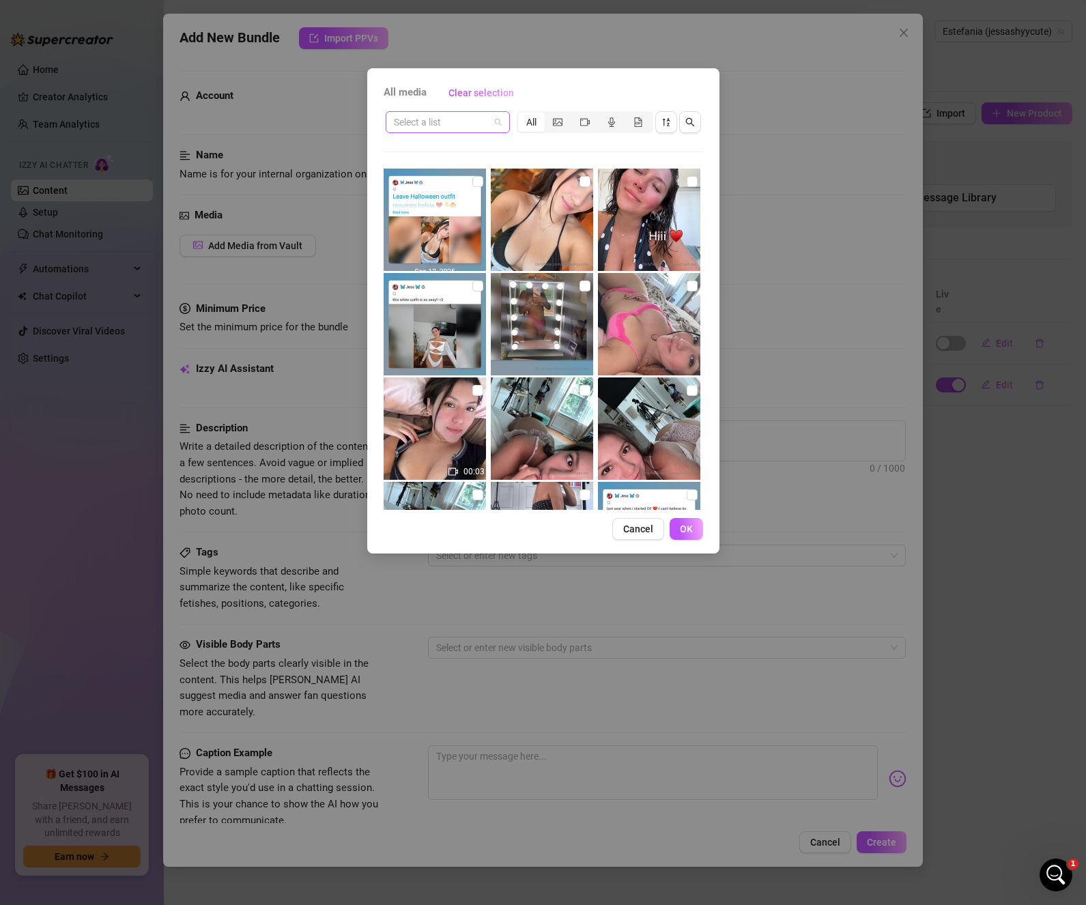
click at [496, 123] on span at bounding box center [448, 122] width 108 height 20
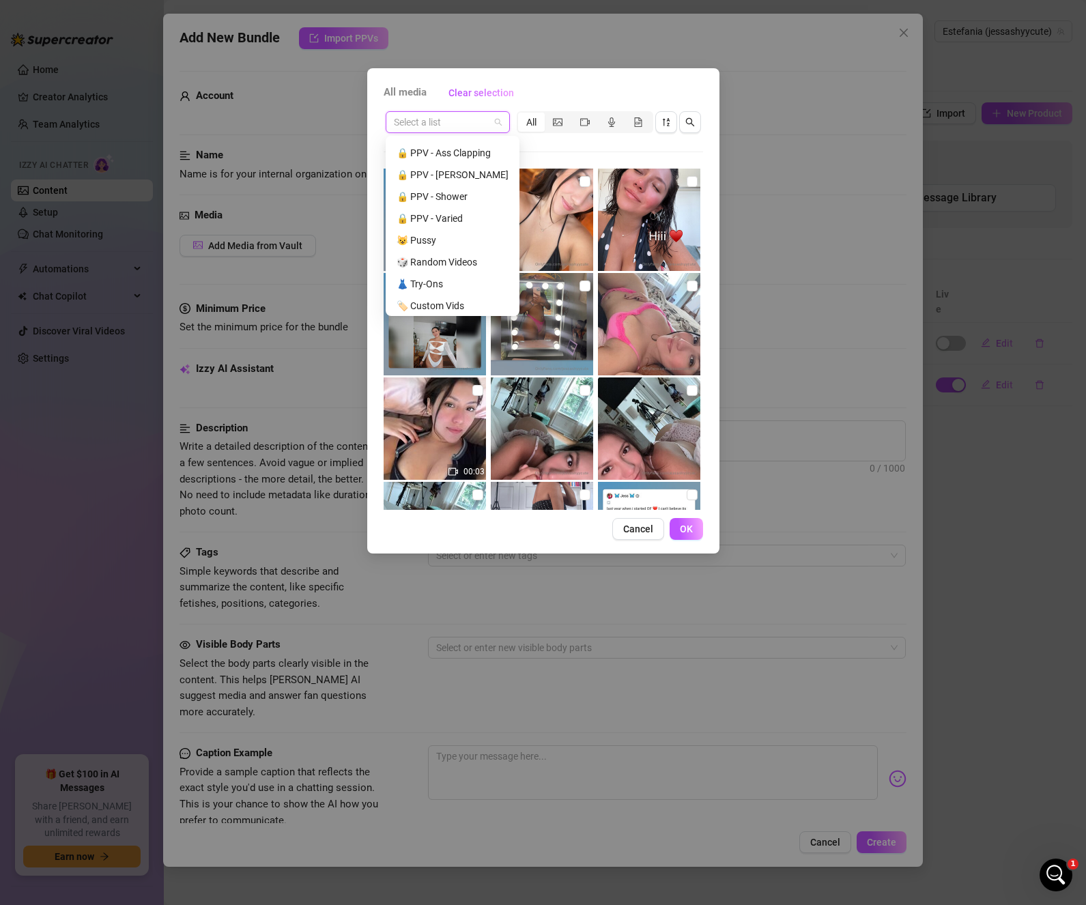
scroll to position [349, 0]
click at [450, 219] on div "🔒 PPV - Varied" at bounding box center [452, 214] width 112 height 15
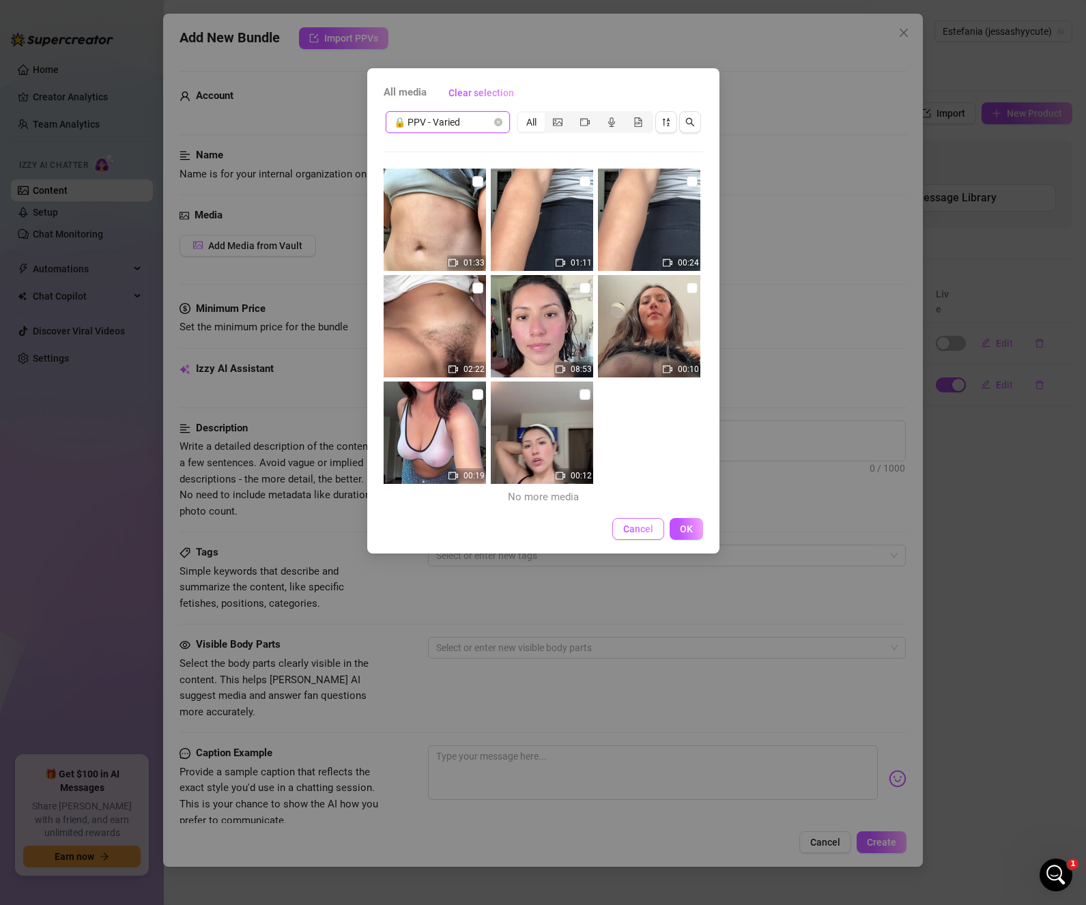
click at [637, 523] on span "Cancel" at bounding box center [638, 528] width 30 height 11
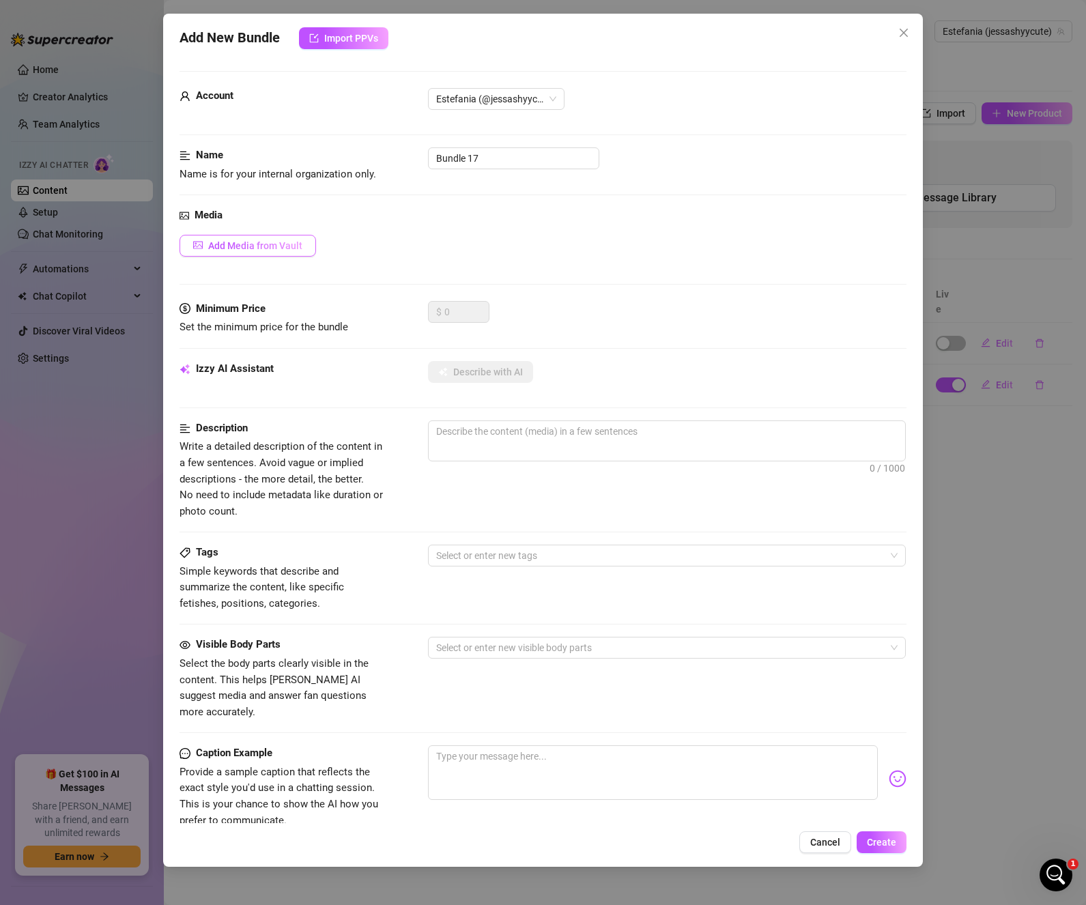
click at [263, 243] on span "Add Media from Vault" at bounding box center [255, 245] width 94 height 11
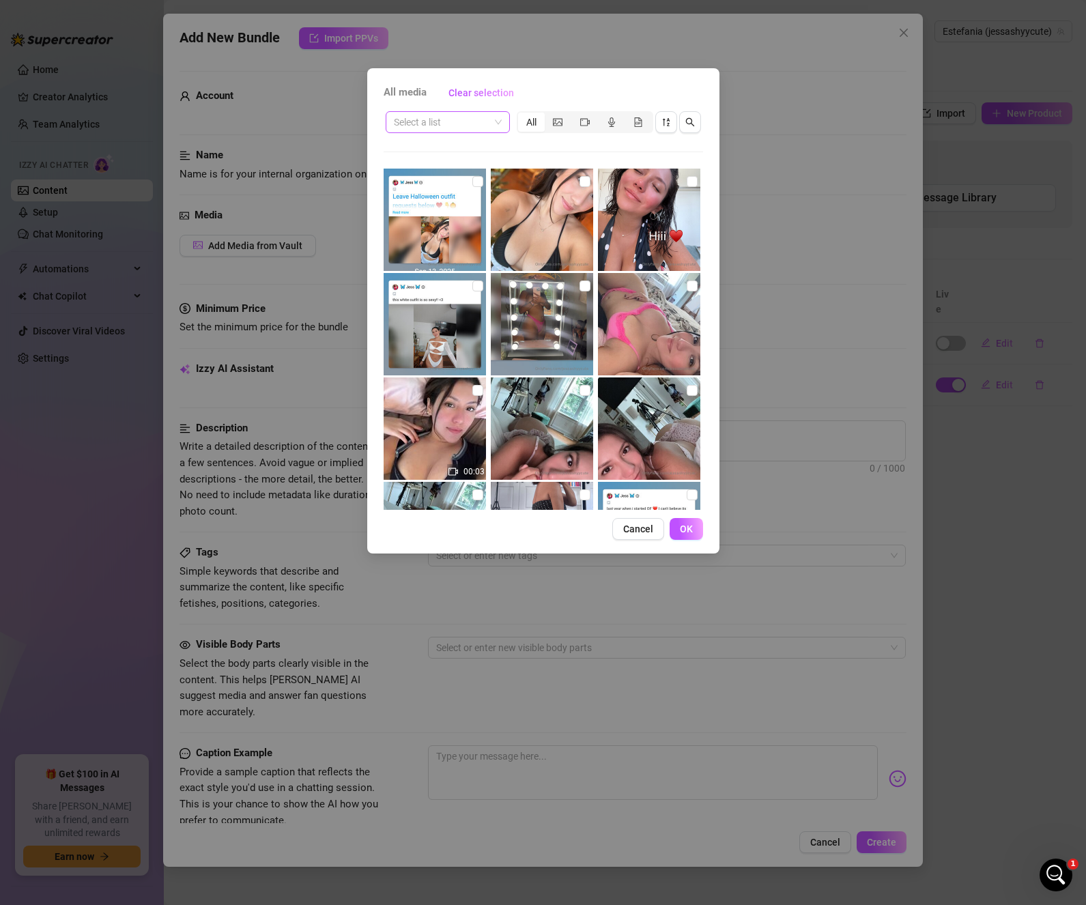
click at [504, 127] on div "Select a list" at bounding box center [448, 122] width 124 height 22
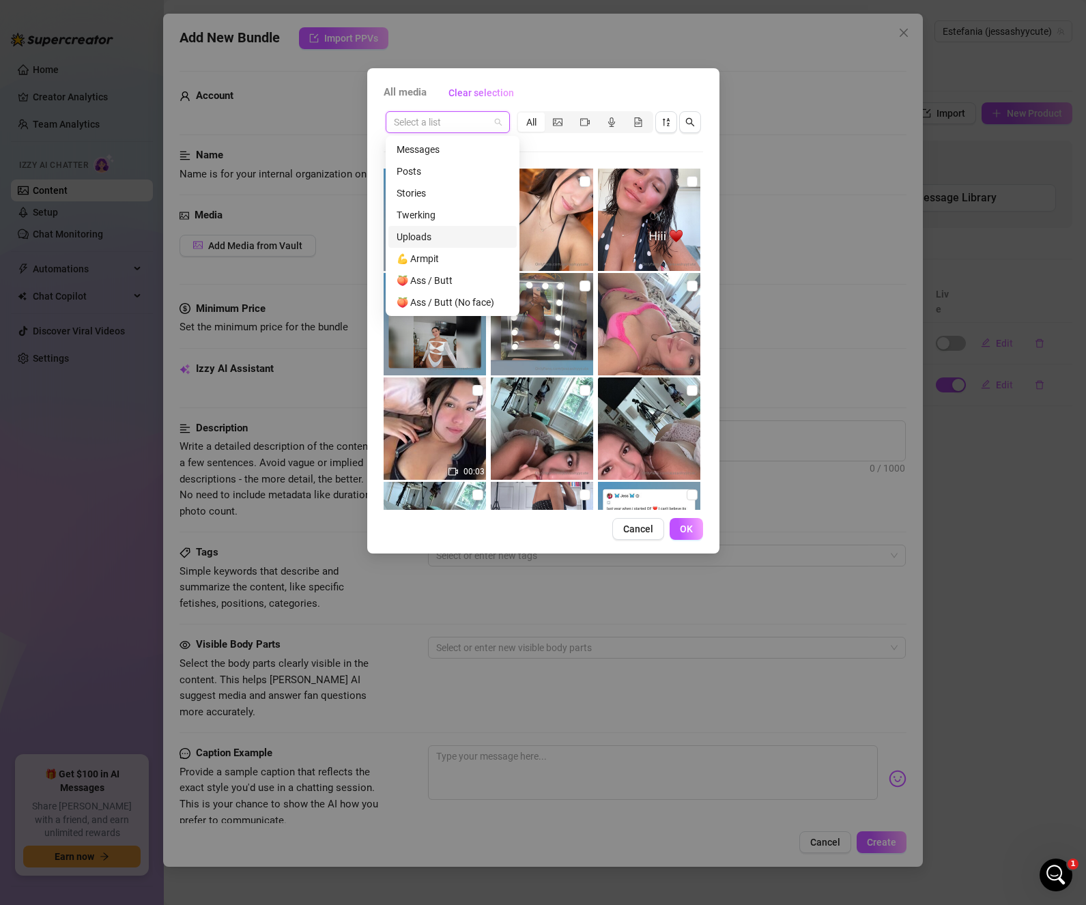
click at [449, 238] on div "Uploads" at bounding box center [452, 236] width 112 height 15
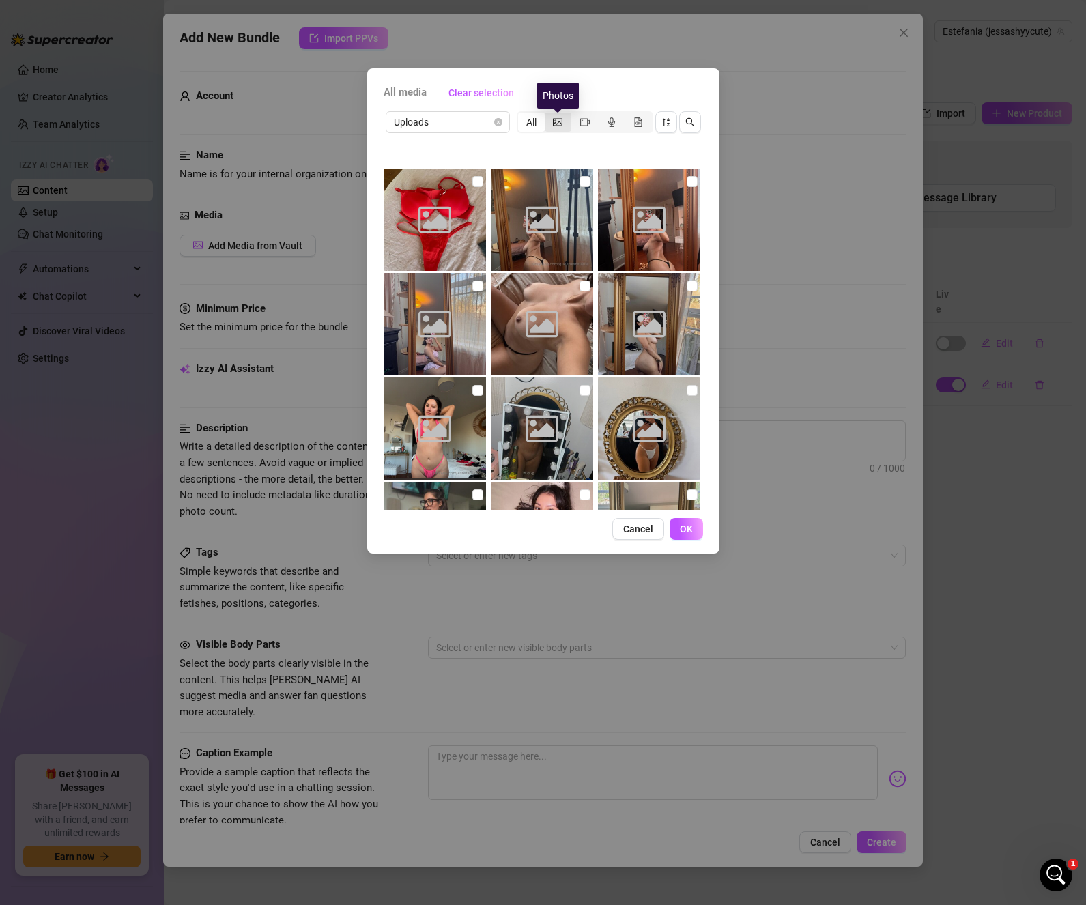
click at [562, 119] on icon "picture" at bounding box center [558, 122] width 10 height 10
click at [548, 115] on input "segmented control" at bounding box center [548, 115] width 0 height 0
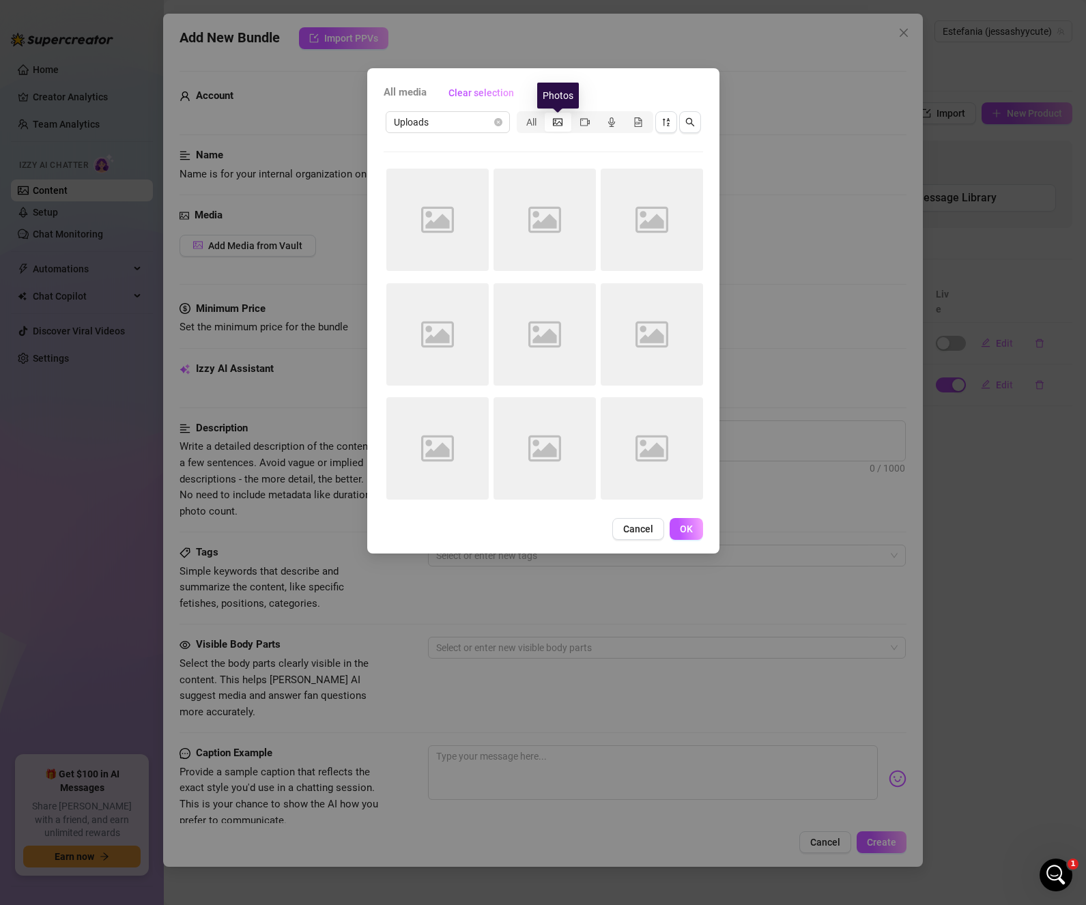
click at [558, 122] on icon "picture" at bounding box center [558, 122] width 10 height 8
click at [548, 115] on input "segmented control" at bounding box center [548, 115] width 0 height 0
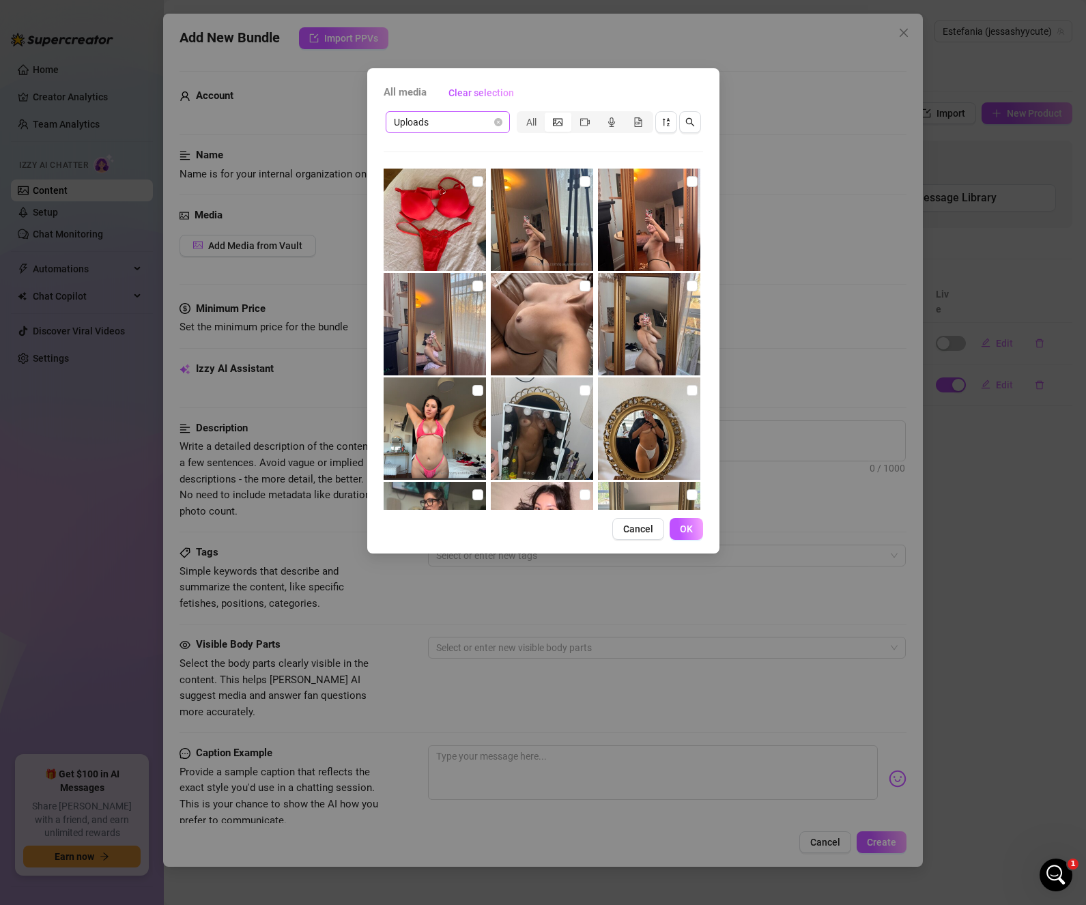
click at [453, 115] on span "Uploads" at bounding box center [448, 122] width 108 height 20
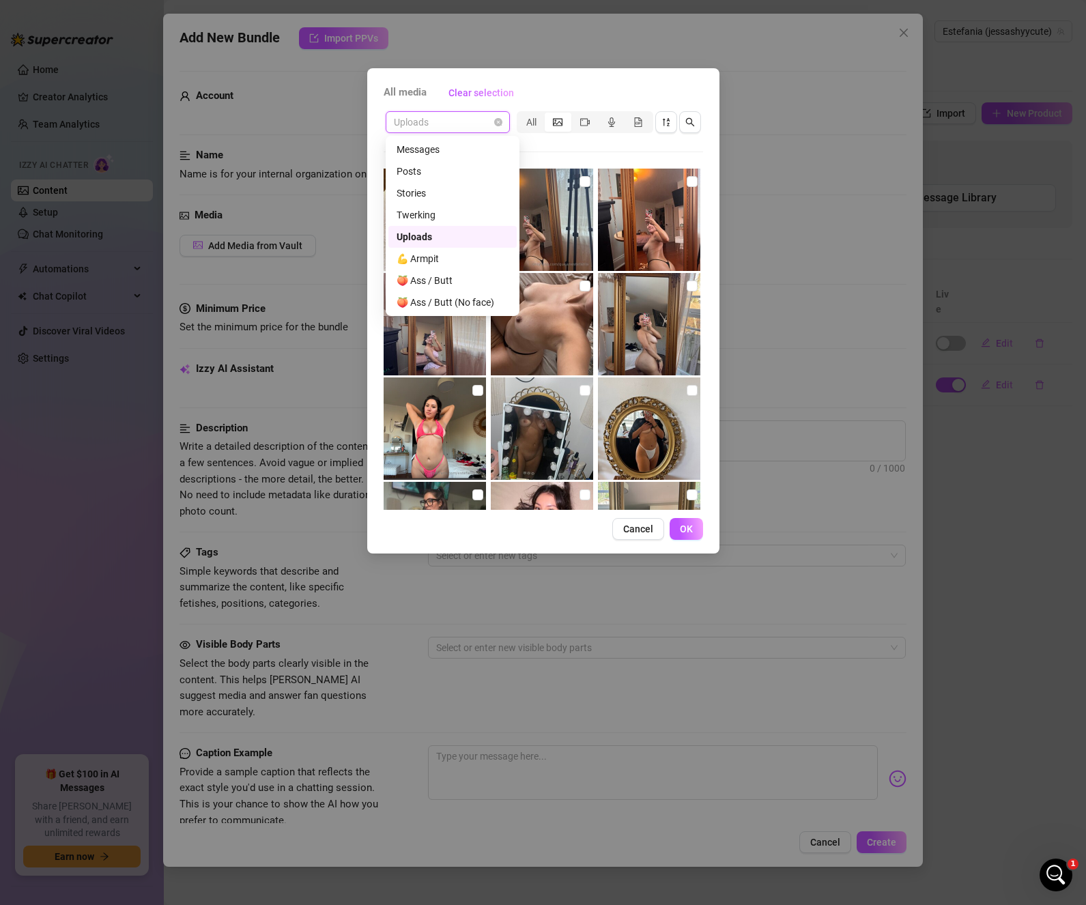
click at [413, 96] on span "All media" at bounding box center [404, 93] width 43 height 16
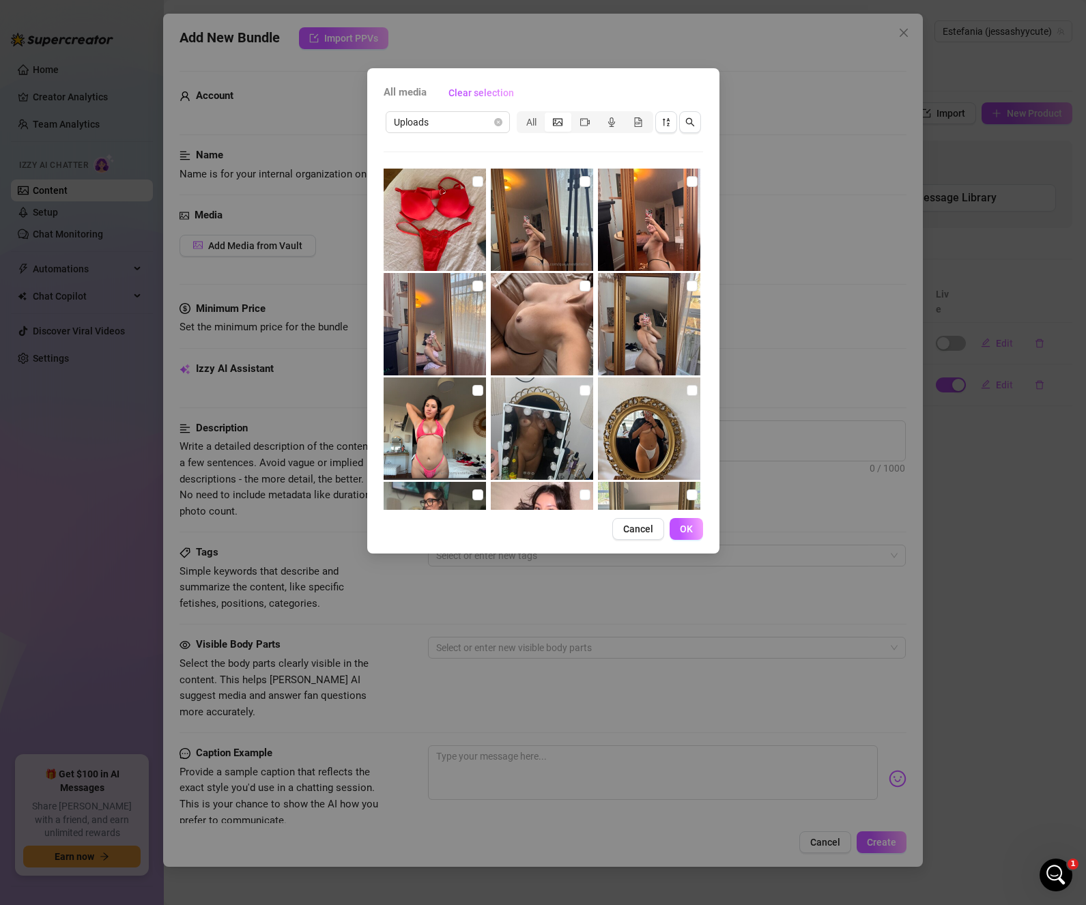
click at [413, 90] on span "All media" at bounding box center [404, 93] width 43 height 16
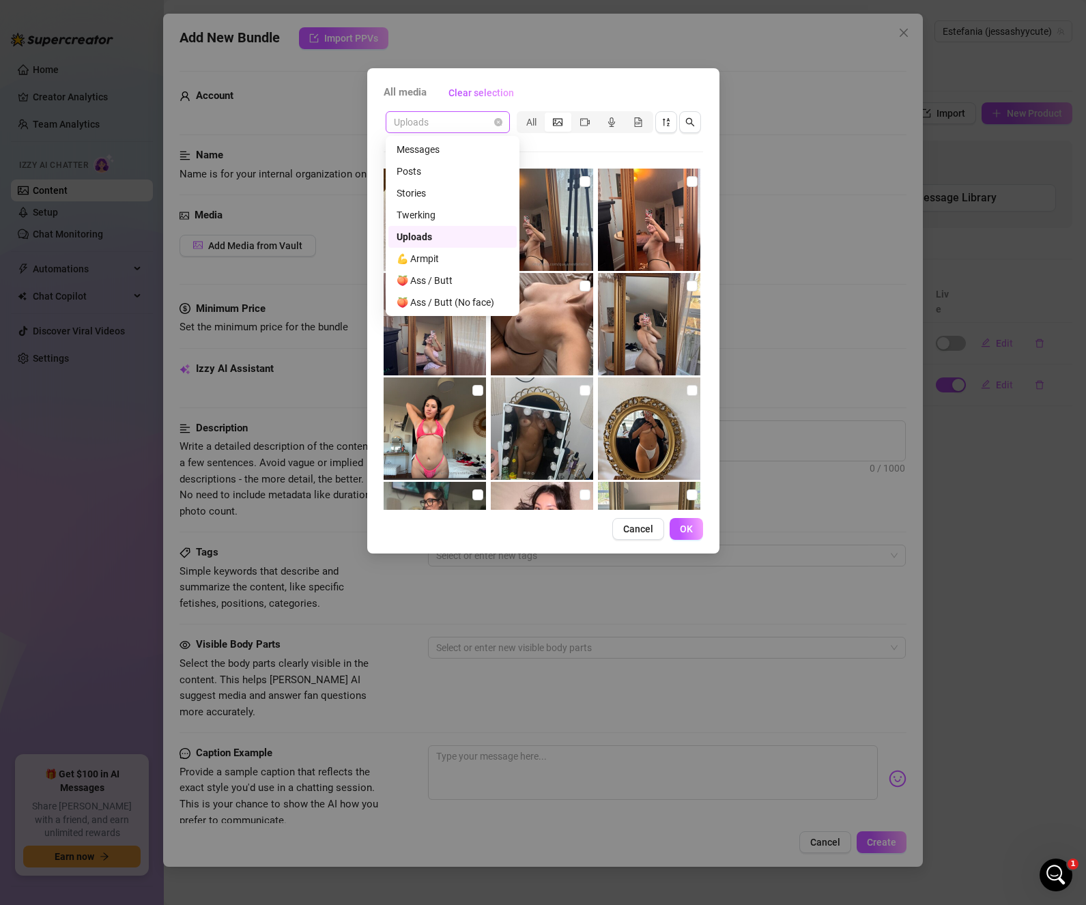
click at [485, 119] on span "Uploads" at bounding box center [448, 122] width 108 height 20
click at [533, 121] on div "All" at bounding box center [531, 122] width 27 height 19
click at [521, 115] on input "All" at bounding box center [521, 115] width 0 height 0
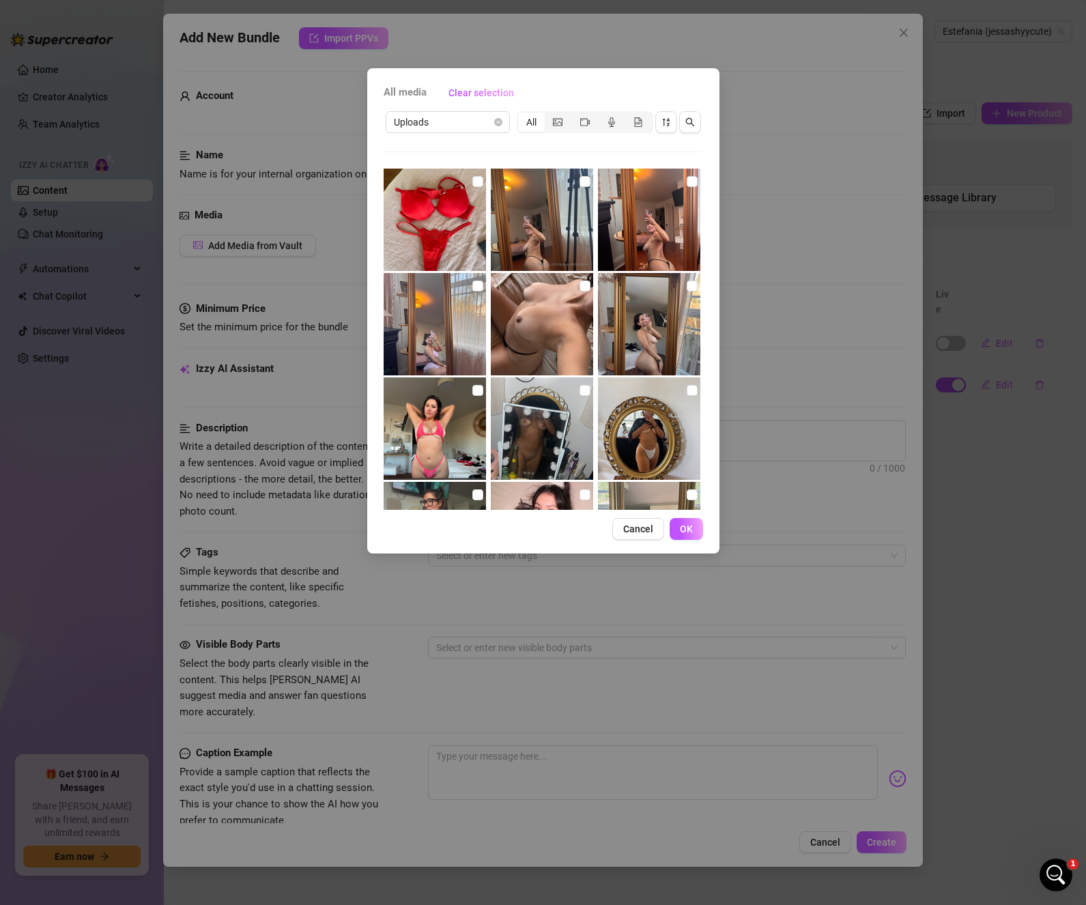
click at [420, 91] on span "All media" at bounding box center [404, 93] width 43 height 16
click at [448, 121] on span "Uploads" at bounding box center [448, 122] width 108 height 20
click at [481, 89] on span "Clear selection" at bounding box center [481, 92] width 66 height 11
click at [480, 91] on span "Clear selection" at bounding box center [481, 92] width 66 height 11
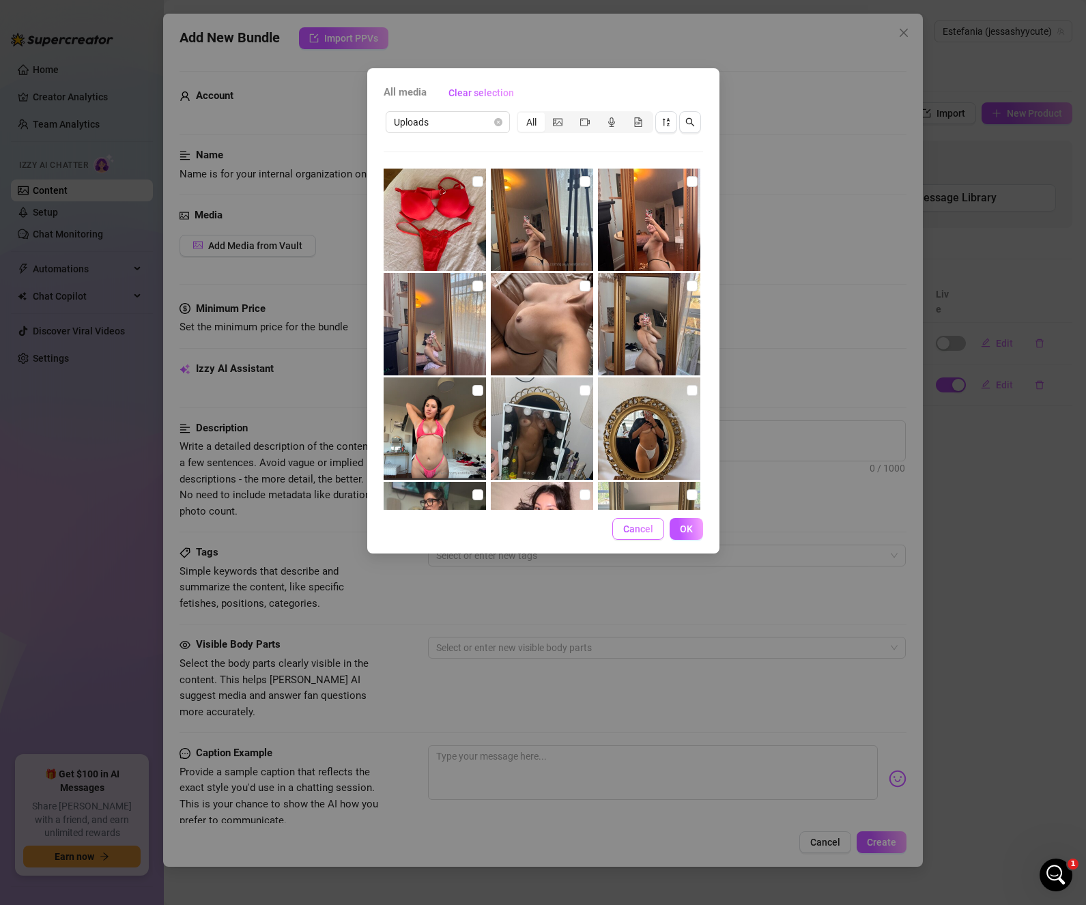
click at [644, 531] on span "Cancel" at bounding box center [638, 528] width 30 height 11
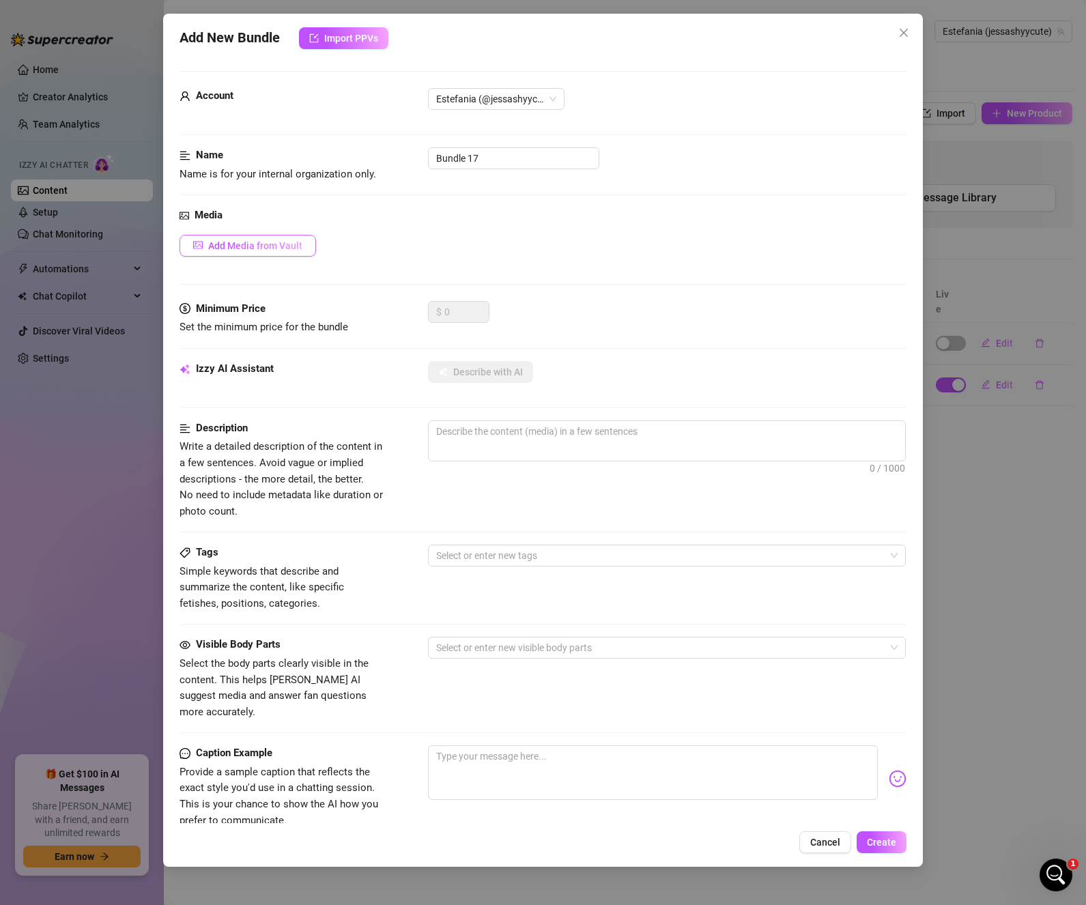
click at [257, 251] on span "Add Media from Vault" at bounding box center [255, 245] width 94 height 11
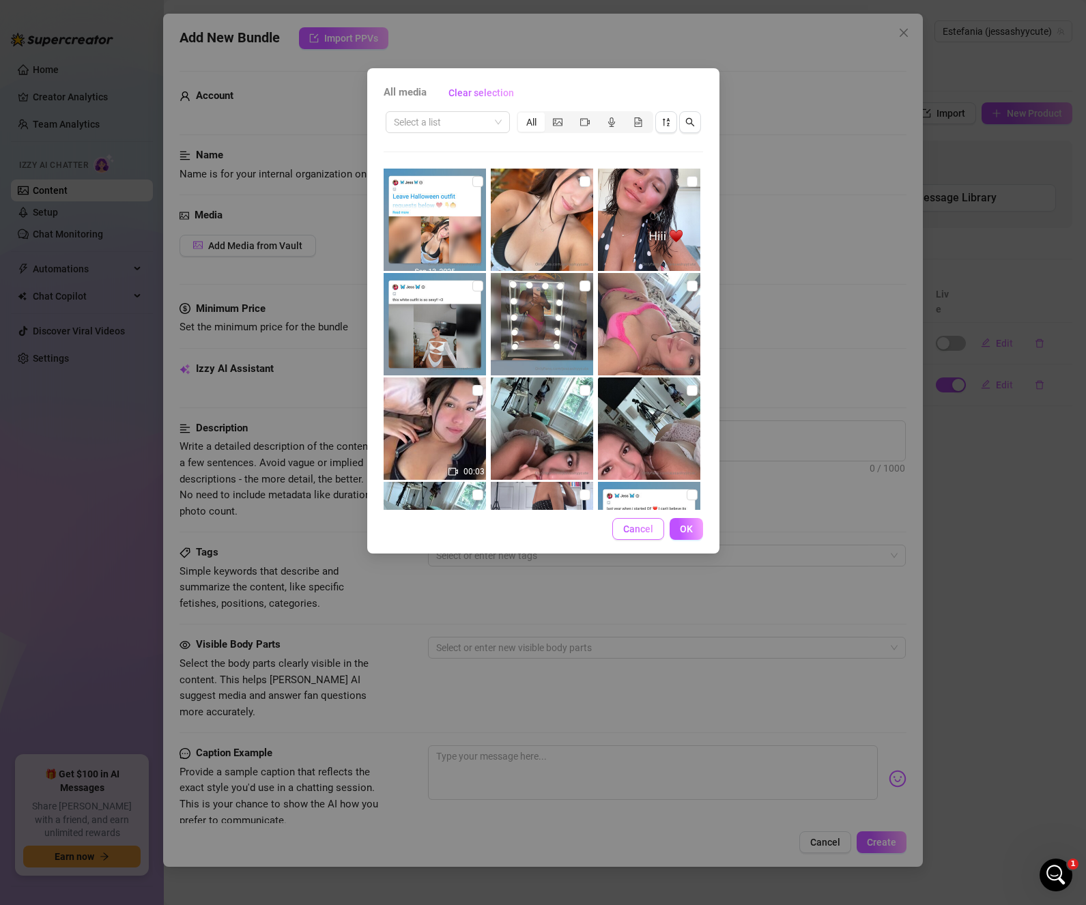
click at [627, 529] on span "Cancel" at bounding box center [638, 528] width 30 height 11
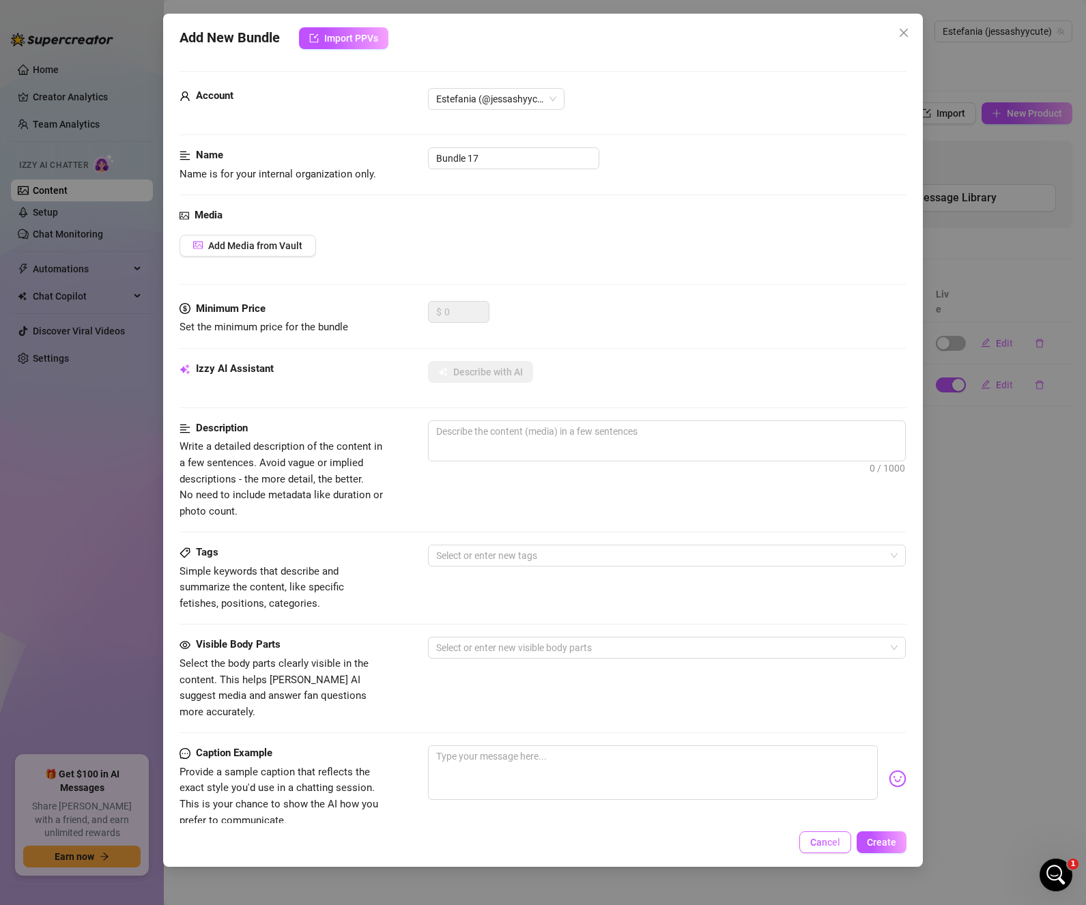
click at [819, 837] on span "Cancel" at bounding box center [825, 842] width 30 height 11
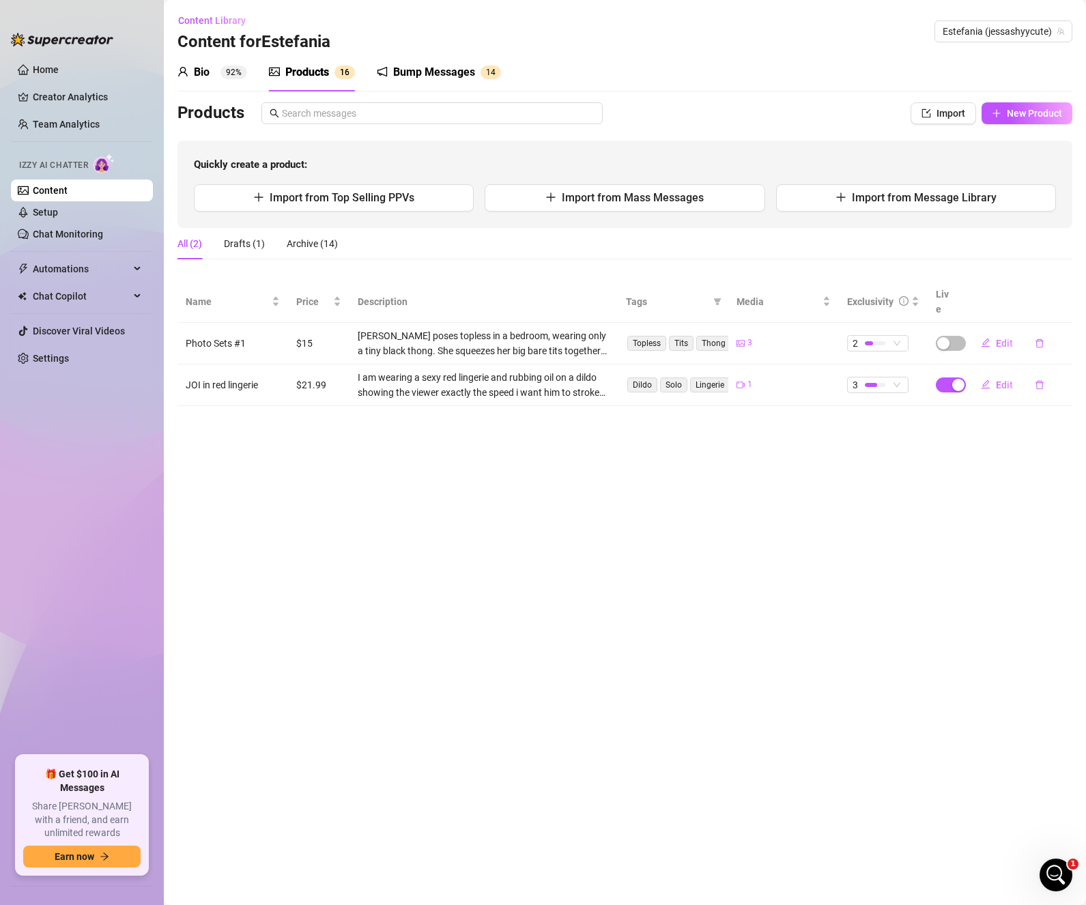
click at [66, 190] on link "Content" at bounding box center [50, 190] width 35 height 11
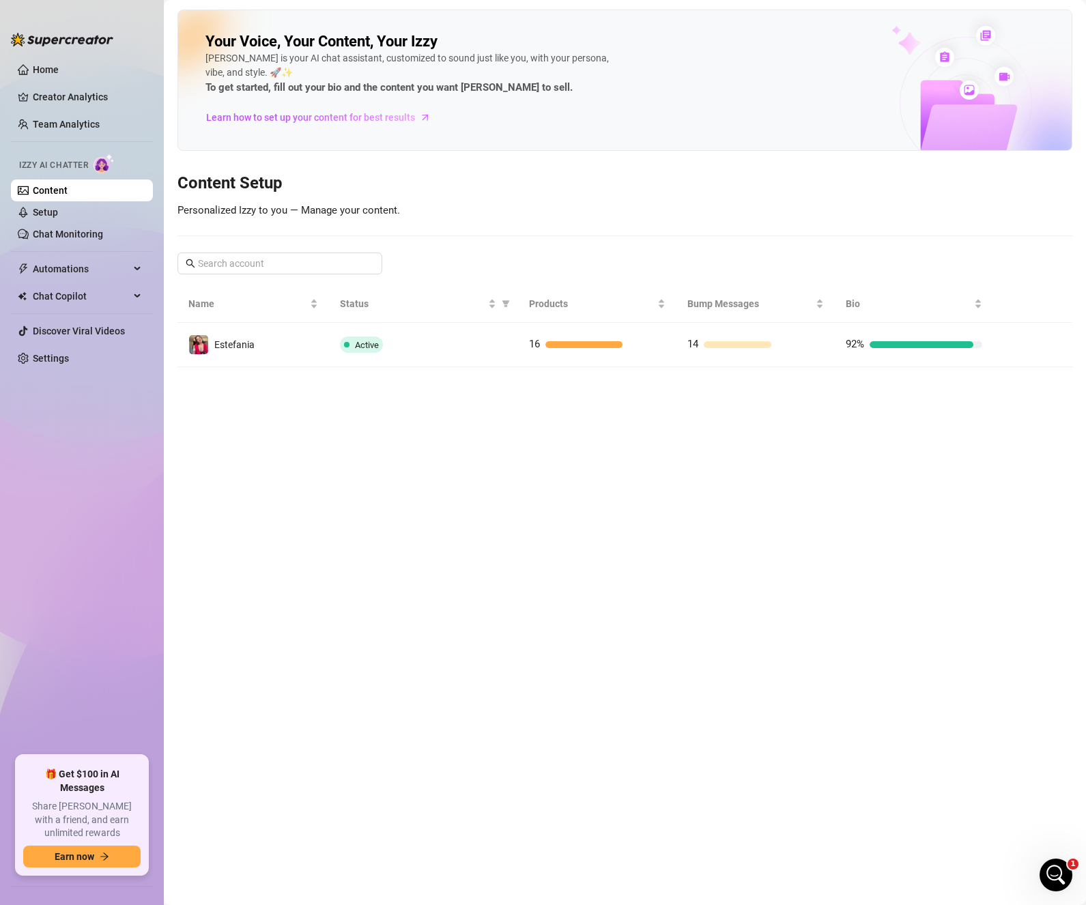
click at [66, 190] on link "Content" at bounding box center [50, 190] width 35 height 11
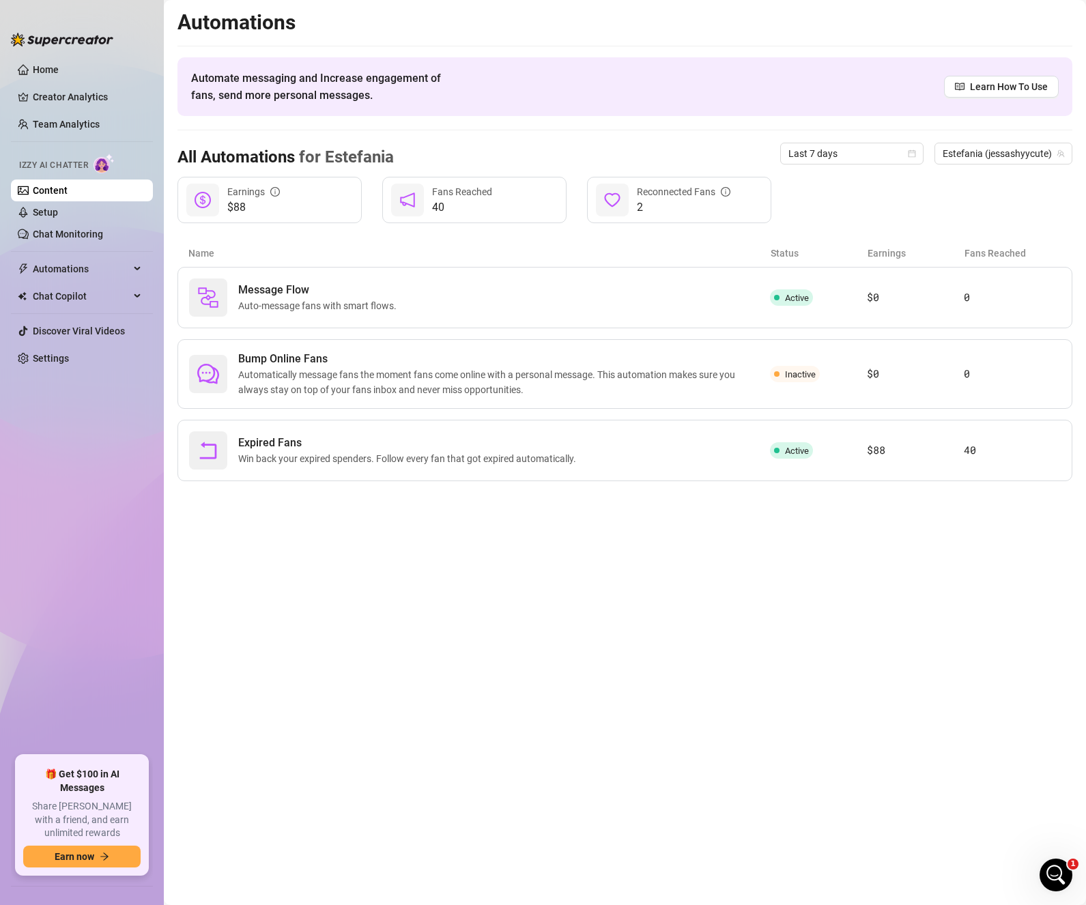
click at [53, 190] on link "Content" at bounding box center [50, 190] width 35 height 11
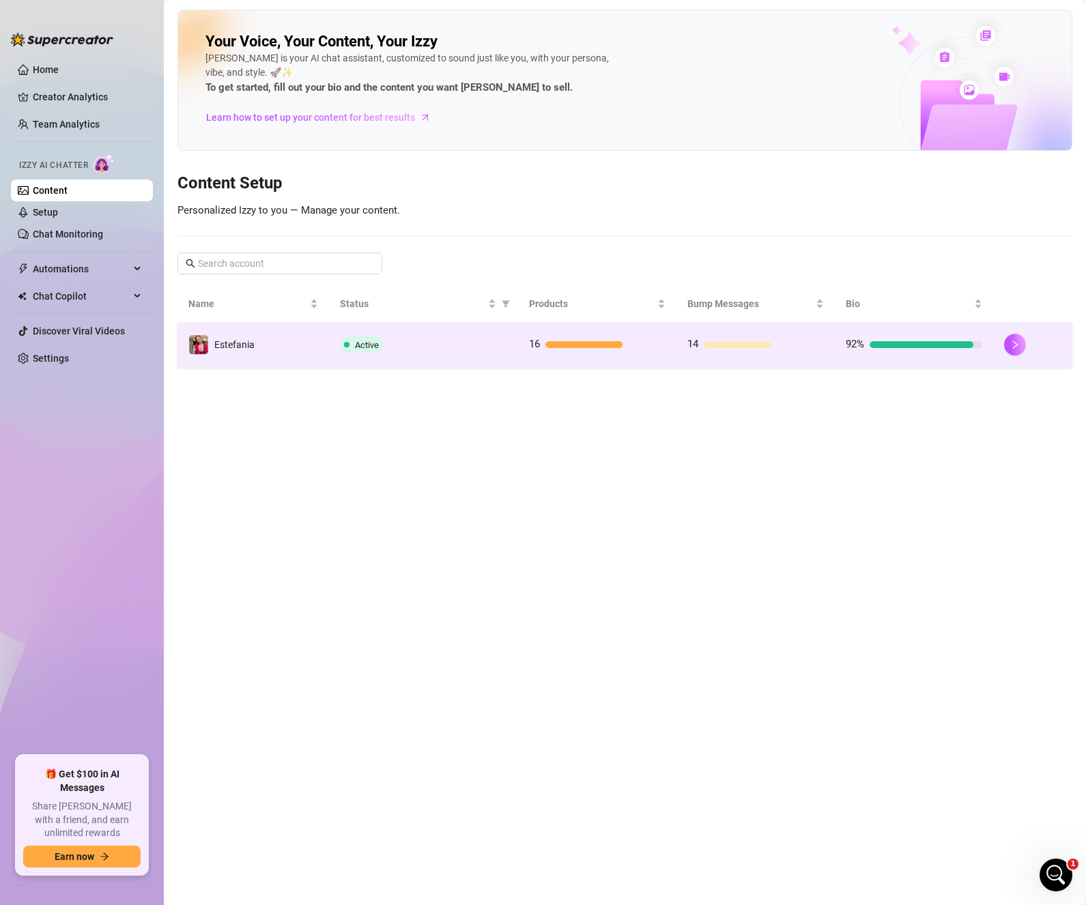
click at [633, 355] on td "16" at bounding box center [597, 345] width 158 height 44
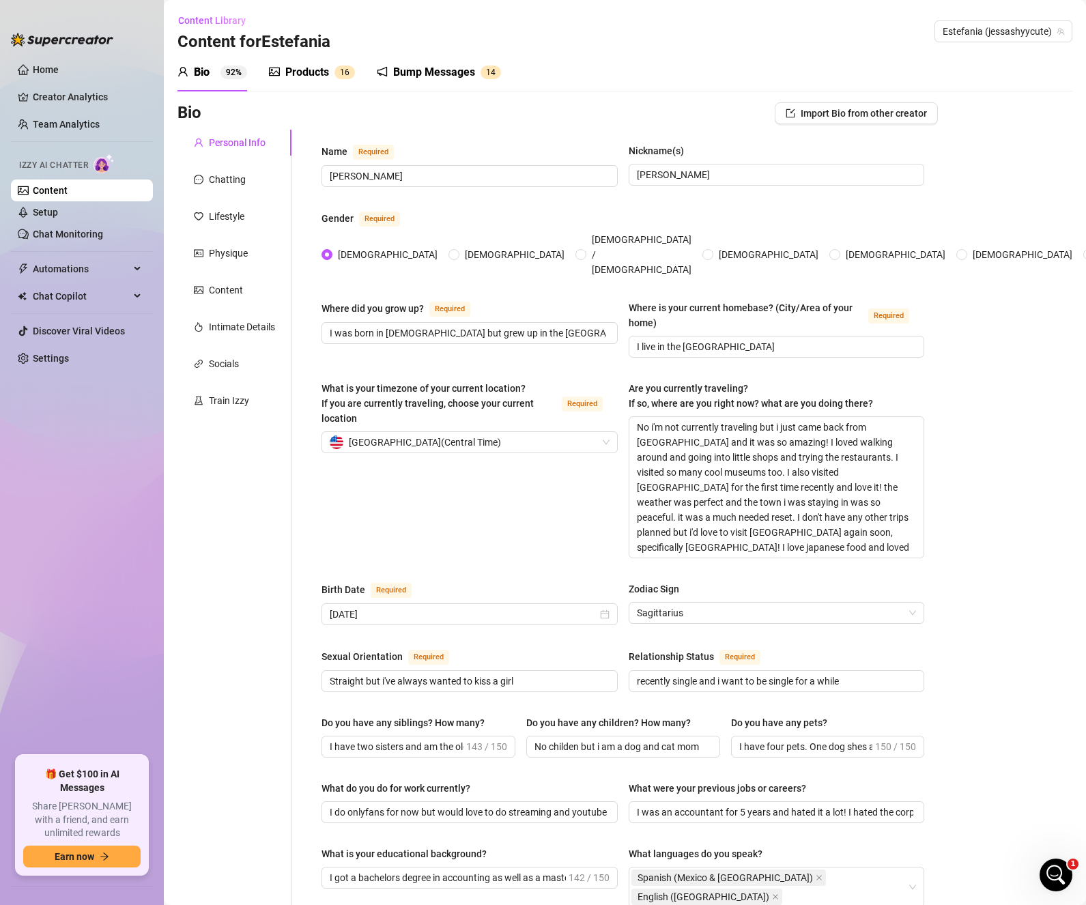
click at [311, 66] on div "Products" at bounding box center [307, 72] width 44 height 16
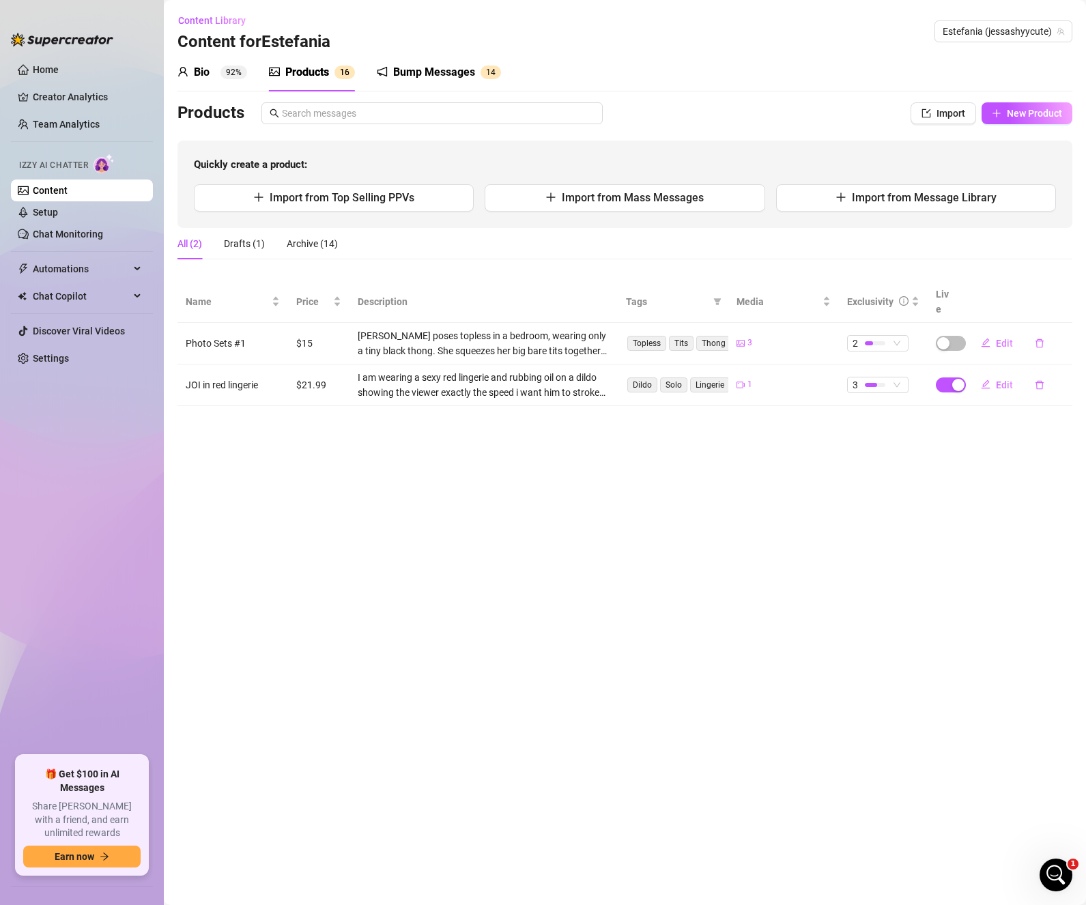
click at [817, 491] on main "Content Library Content for [PERSON_NAME] [PERSON_NAME] (jessashyycute) Bio 92%…" at bounding box center [625, 452] width 922 height 905
click at [1008, 102] on div "Bio 92% Products 1 6 Bump Messages 1 4 Bio Import Bio from other creator Person…" at bounding box center [624, 229] width 895 height 353
click at [1011, 114] on span "New Product" at bounding box center [1033, 113] width 55 height 11
type textarea "Type your message here..."
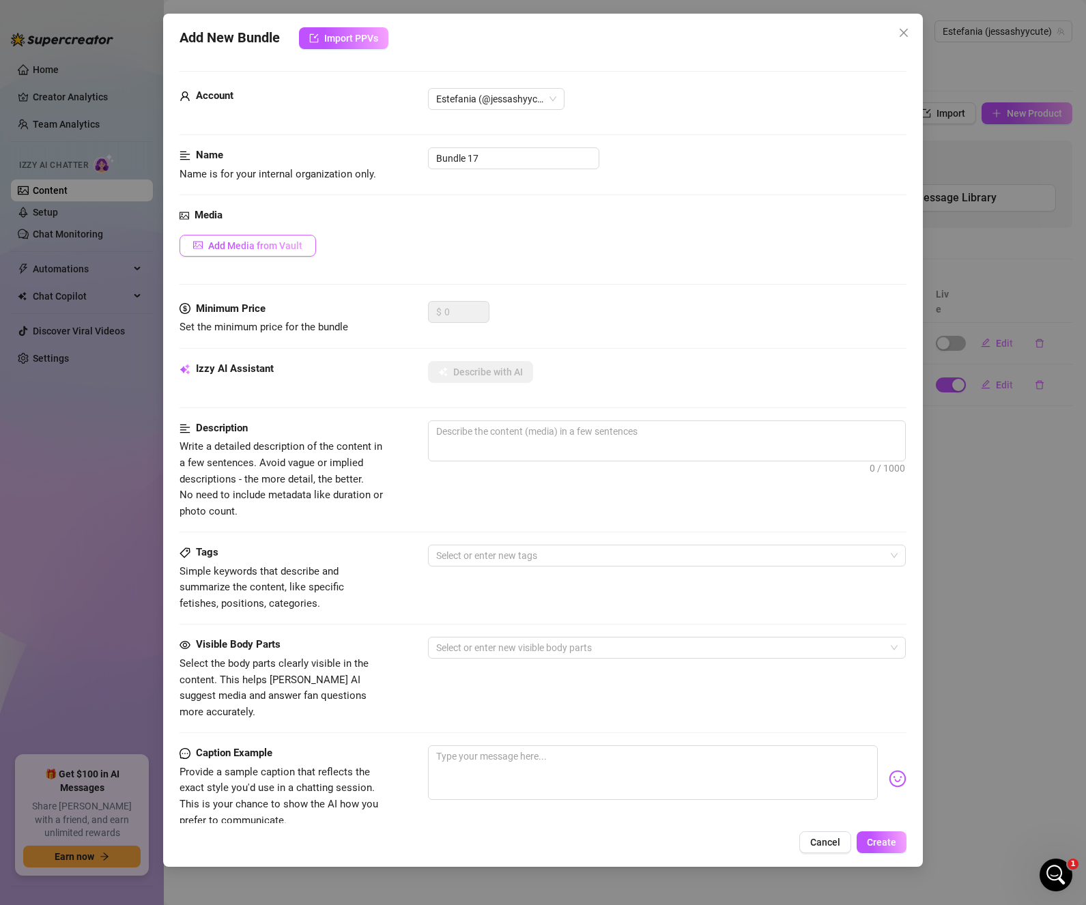
click at [250, 240] on span "Add Media from Vault" at bounding box center [255, 245] width 94 height 11
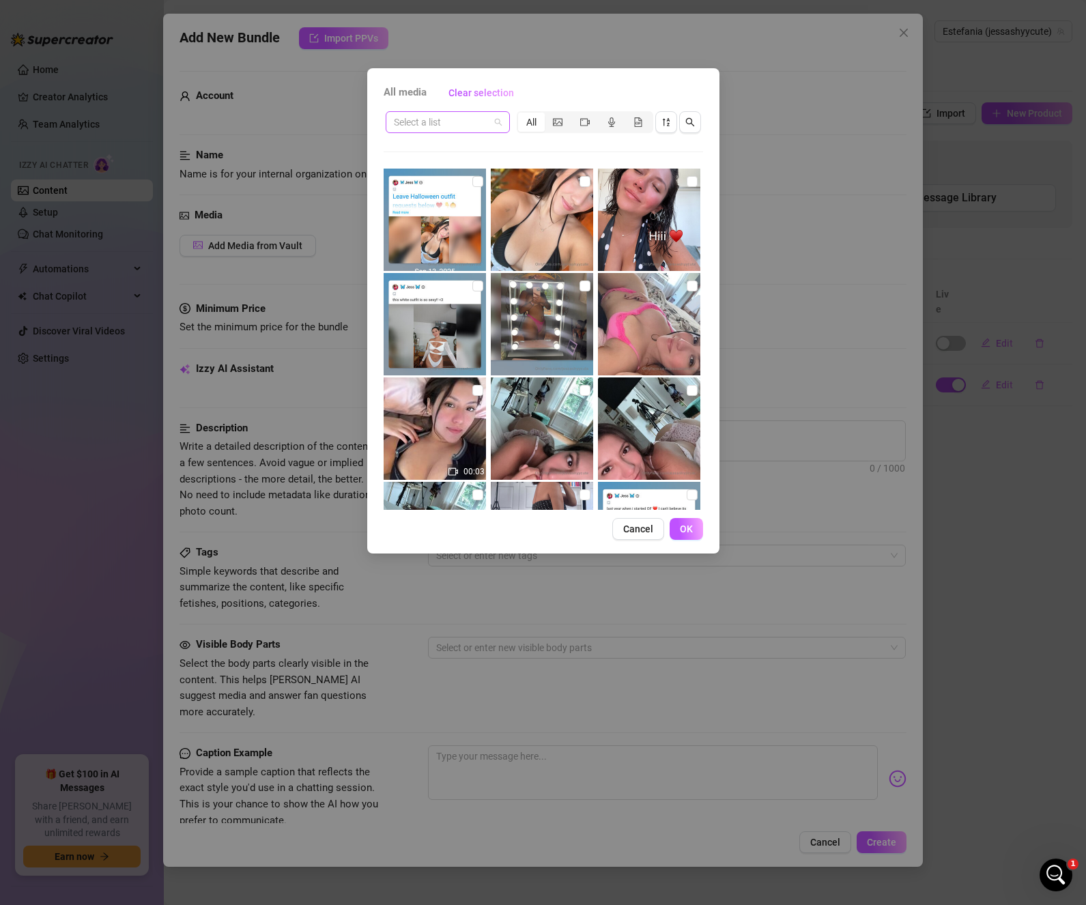
click at [494, 121] on span at bounding box center [448, 122] width 108 height 20
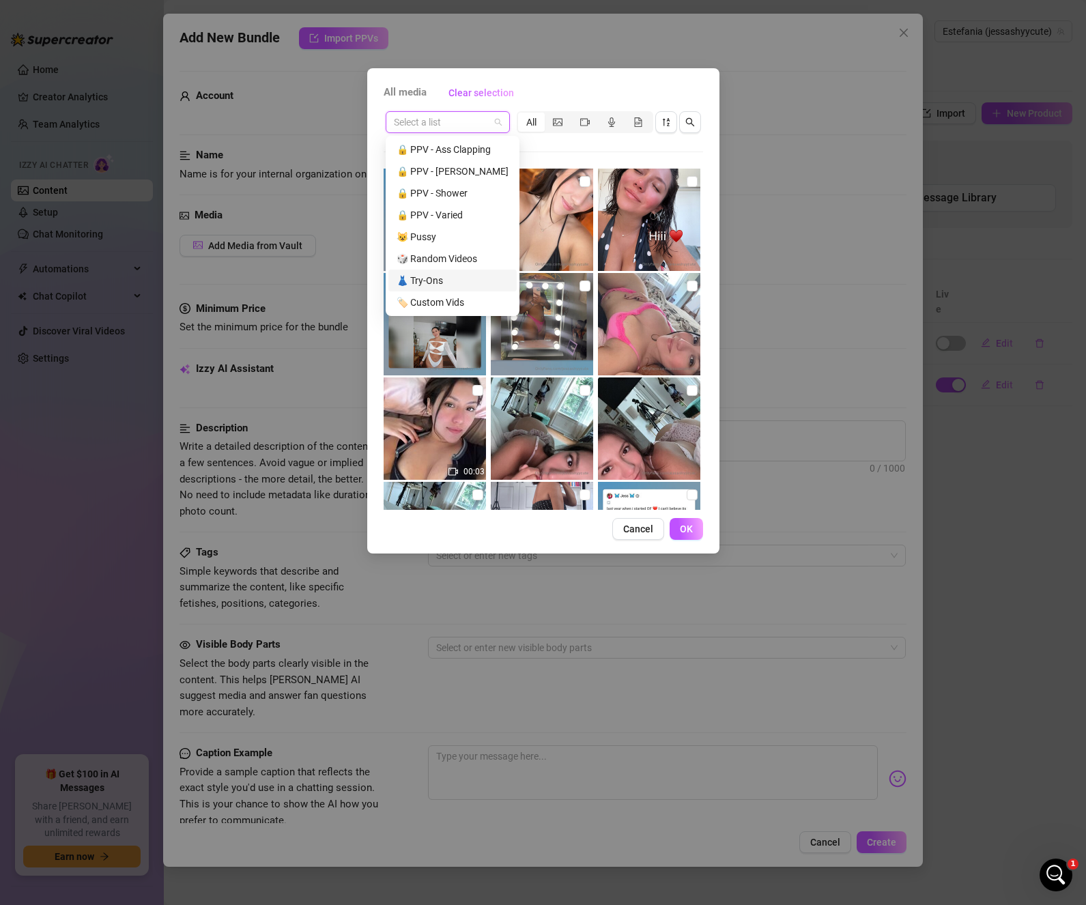
scroll to position [145, 0]
click at [440, 262] on div "😺 Hairy Pussy" at bounding box center [452, 266] width 112 height 15
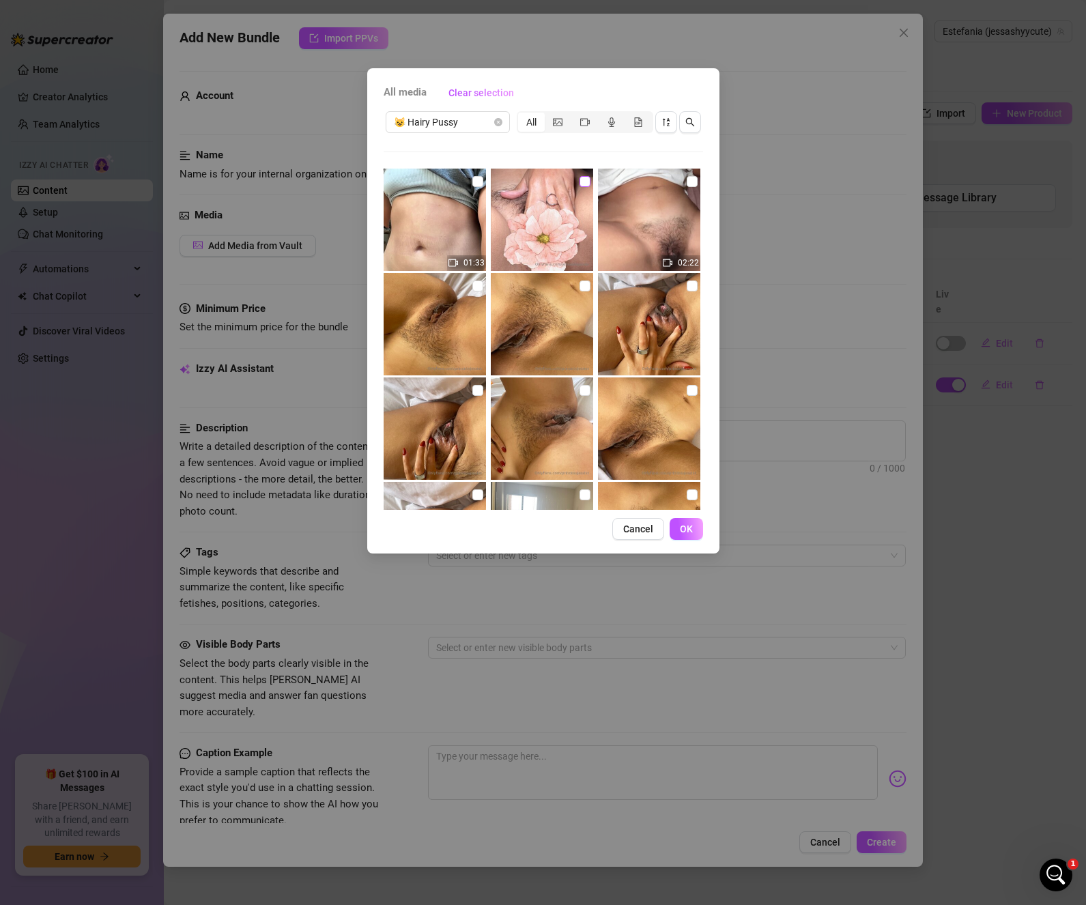
click at [579, 180] on input "checkbox" at bounding box center [584, 181] width 11 height 11
checkbox input "true"
click at [686, 180] on input "checkbox" at bounding box center [691, 181] width 11 height 11
checkbox input "true"
click at [695, 537] on button "OK" at bounding box center [685, 529] width 33 height 22
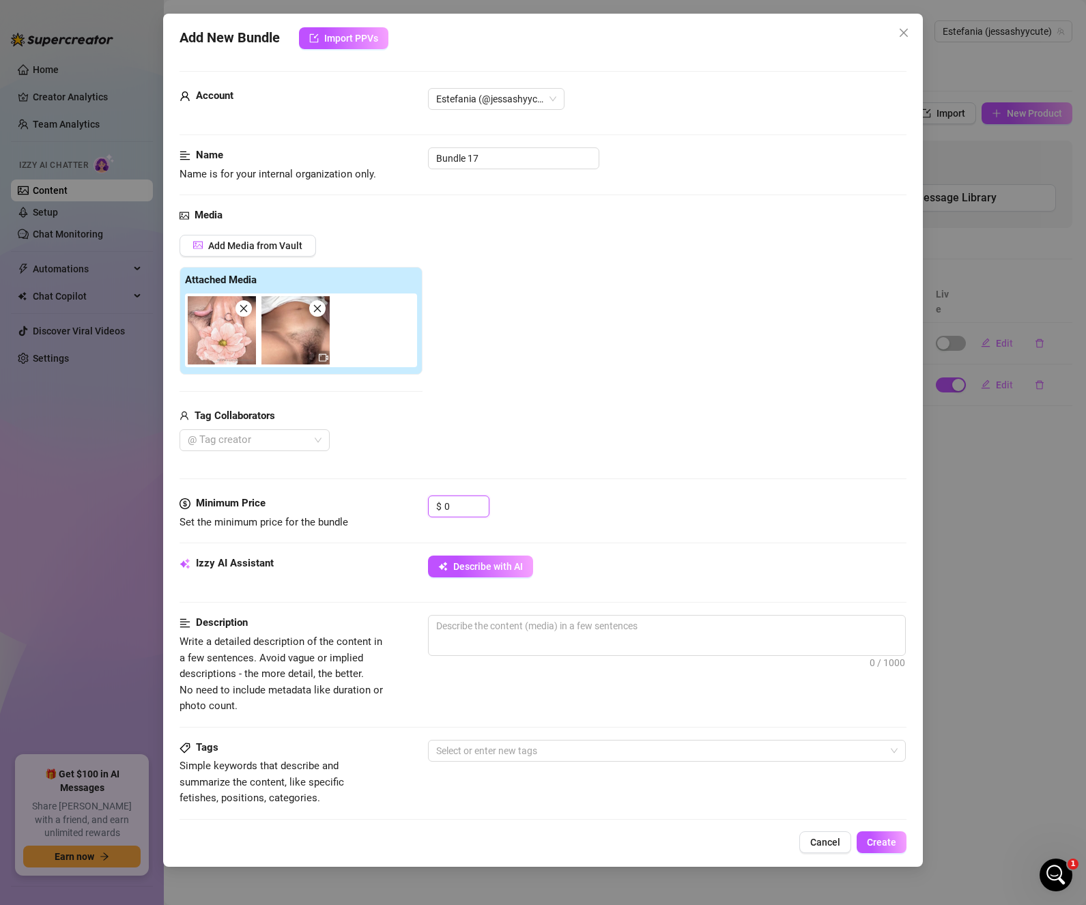
drag, startPoint x: 463, startPoint y: 507, endPoint x: 426, endPoint y: 505, distance: 36.2
click at [426, 505] on div "Minimum Price Set the minimum price for the bundle $ 0" at bounding box center [542, 512] width 727 height 35
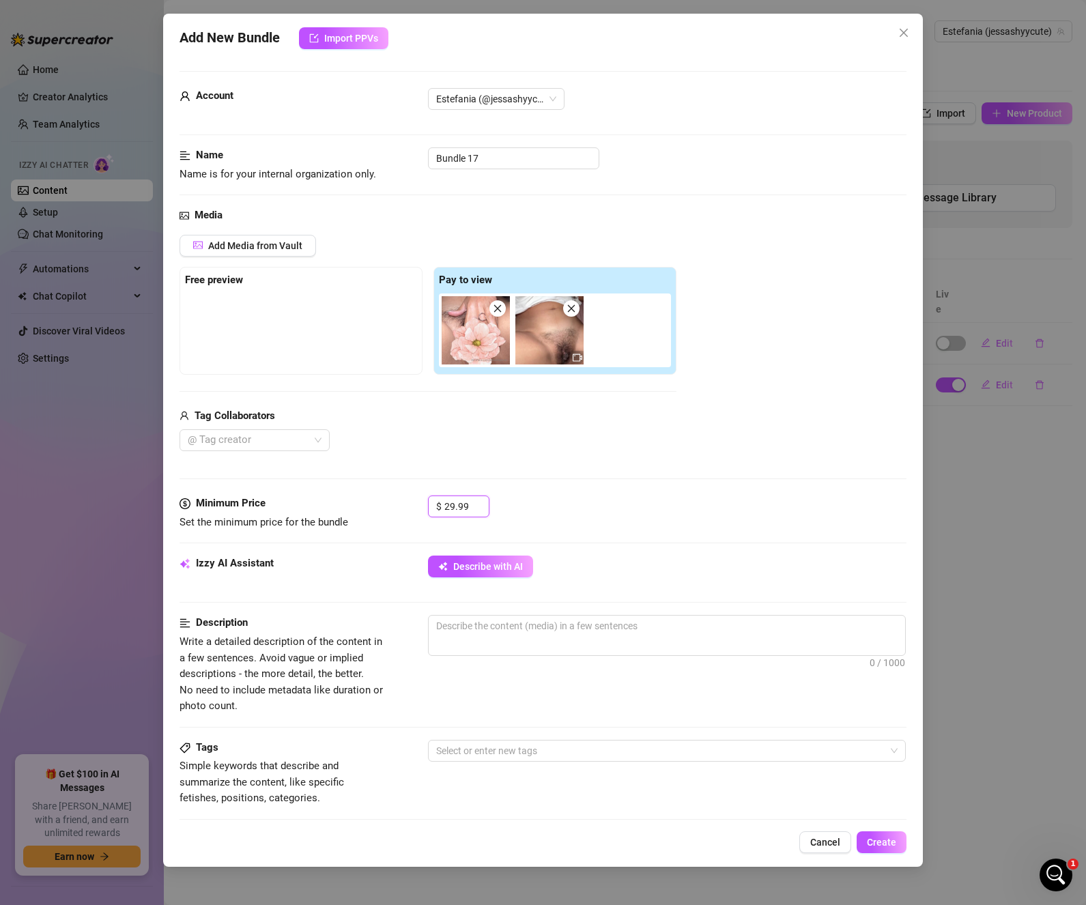
type input "29.99"
click at [621, 511] on div "$ 29.99" at bounding box center [667, 512] width 479 height 34
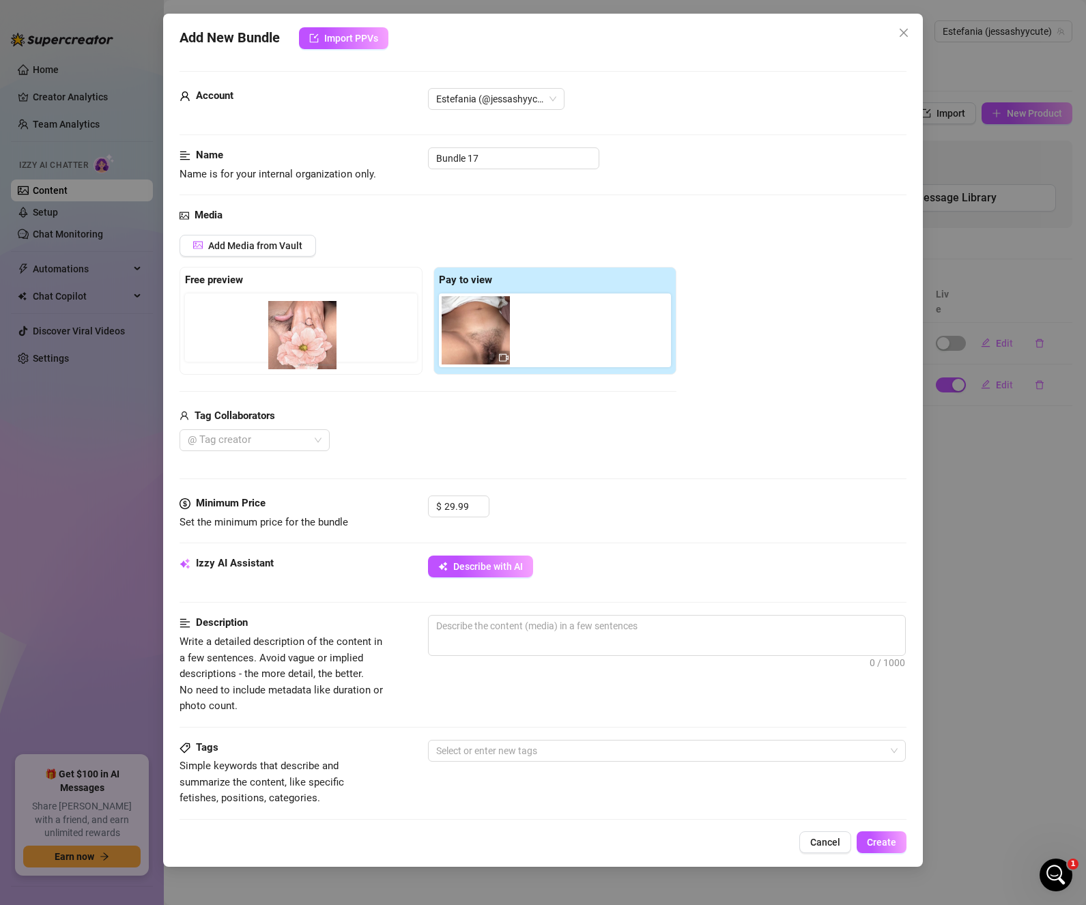
drag, startPoint x: 459, startPoint y: 319, endPoint x: 278, endPoint y: 325, distance: 180.3
click at [278, 325] on div "Free preview Pay to view" at bounding box center [427, 321] width 497 height 108
drag, startPoint x: 473, startPoint y: 340, endPoint x: 191, endPoint y: 319, distance: 282.5
click at [191, 314] on div "Free preview Pay to view" at bounding box center [427, 321] width 497 height 108
click at [508, 444] on div "@ Tag creator" at bounding box center [427, 440] width 497 height 22
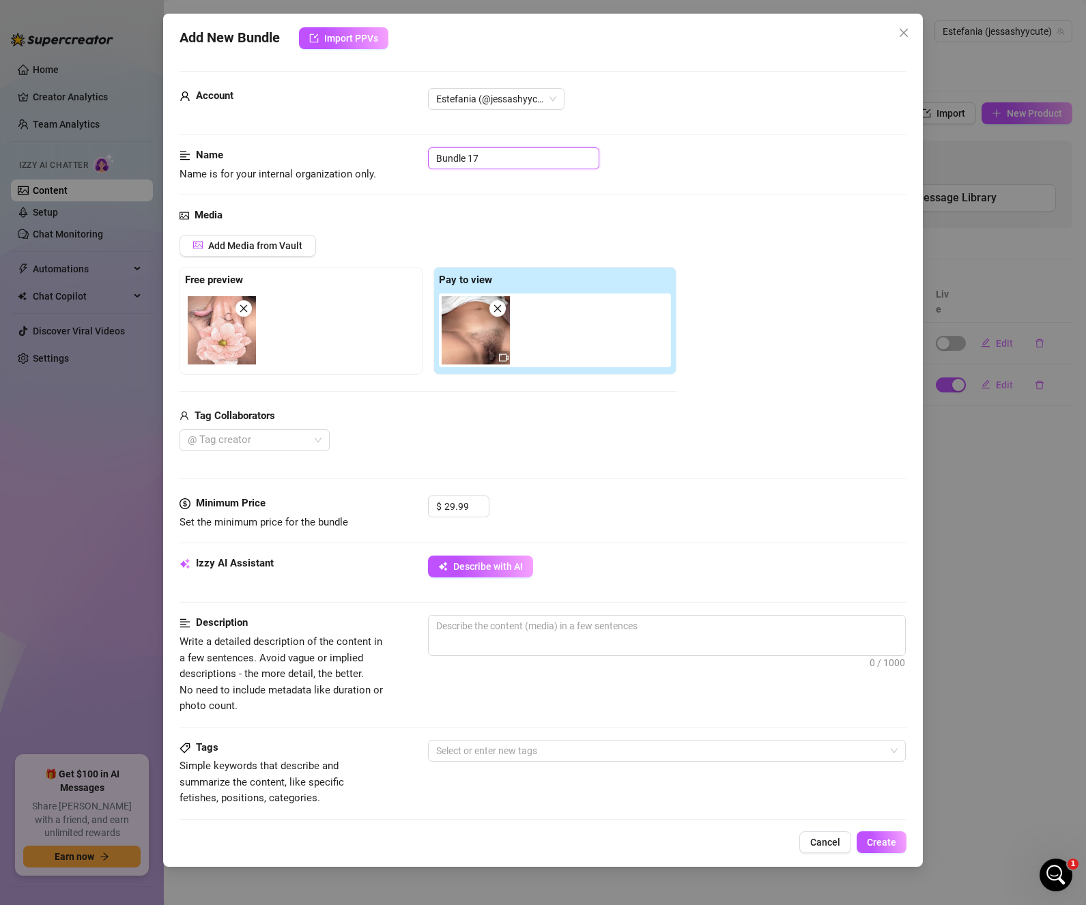
drag, startPoint x: 487, startPoint y: 163, endPoint x: 368, endPoint y: 163, distance: 119.4
click at [368, 163] on div "Name Name is for your internal organization only. Bundle 17" at bounding box center [542, 164] width 727 height 35
type input "Hairy Pussy Vid #1"
click at [650, 444] on div "@ Tag creator" at bounding box center [427, 440] width 497 height 22
click at [497, 571] on span "Describe with AI" at bounding box center [488, 566] width 70 height 11
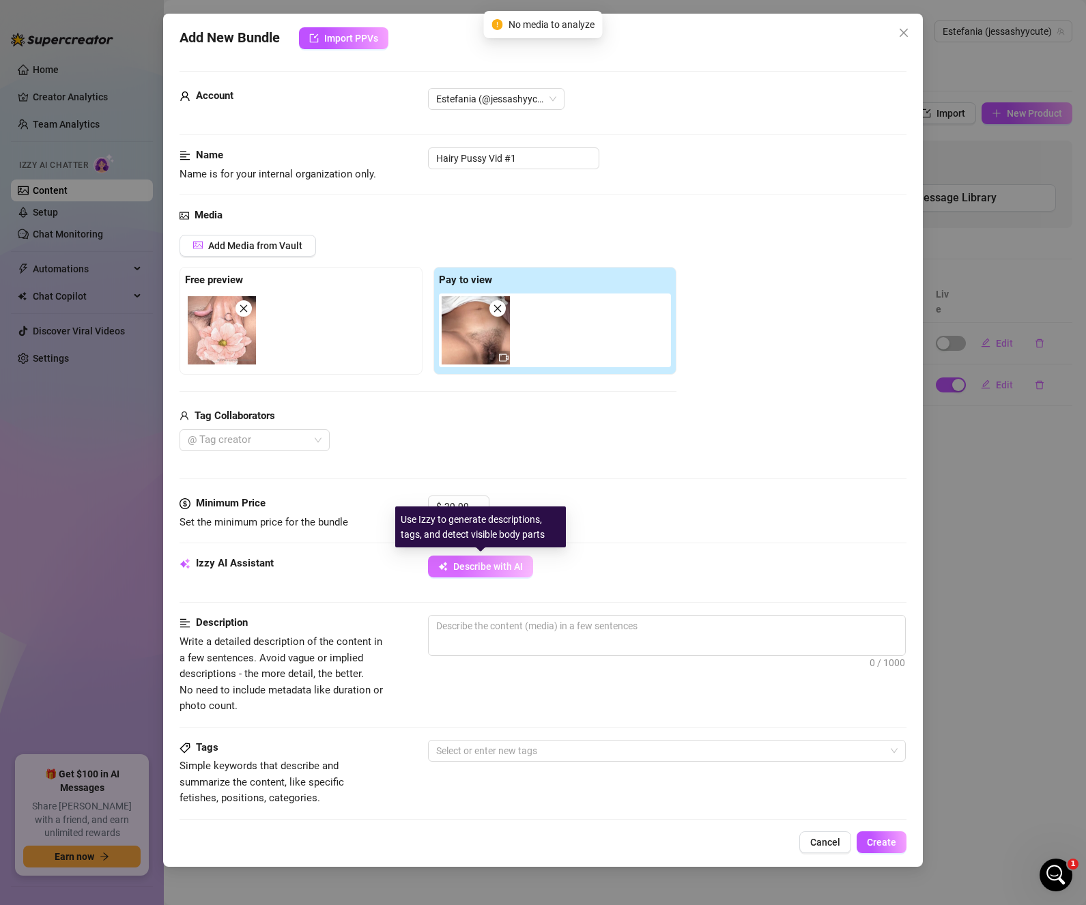
click at [495, 568] on span "Describe with AI" at bounding box center [488, 566] width 70 height 11
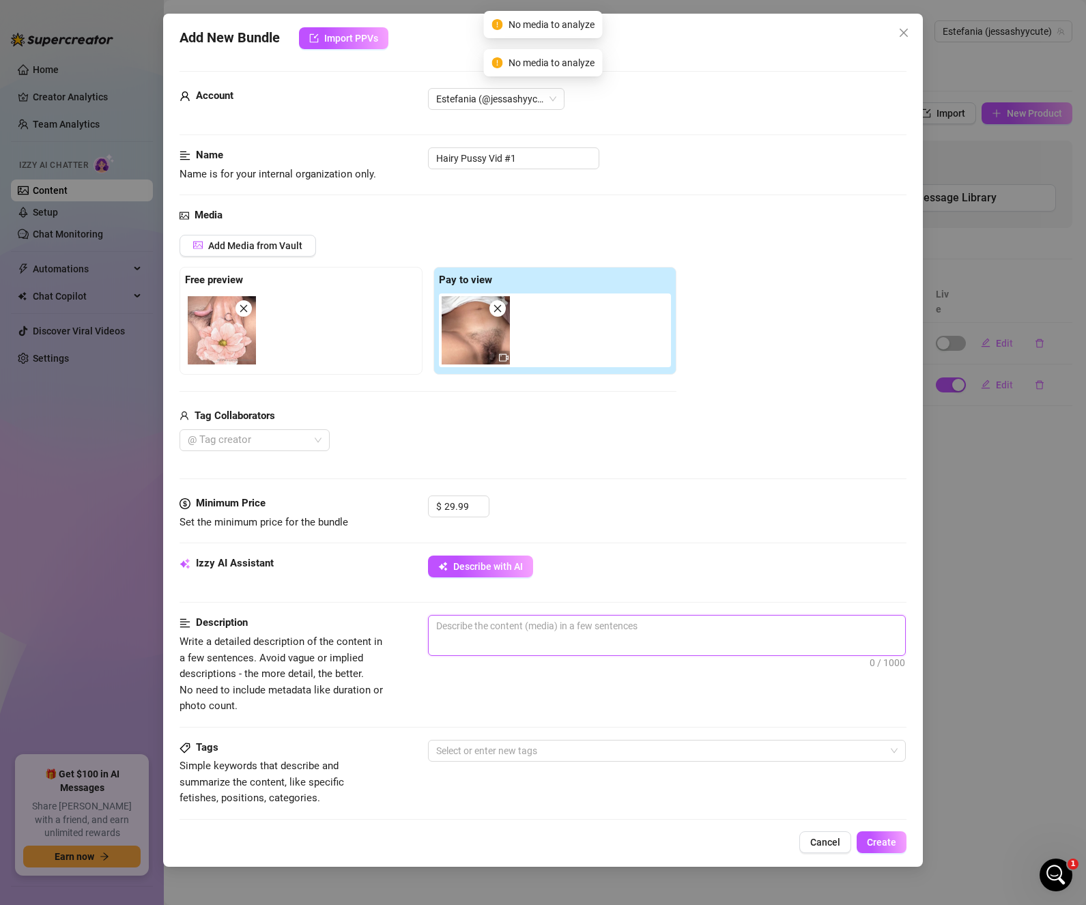
click at [671, 621] on textarea at bounding box center [667, 625] width 476 height 20
type textarea "J"
type textarea "Je"
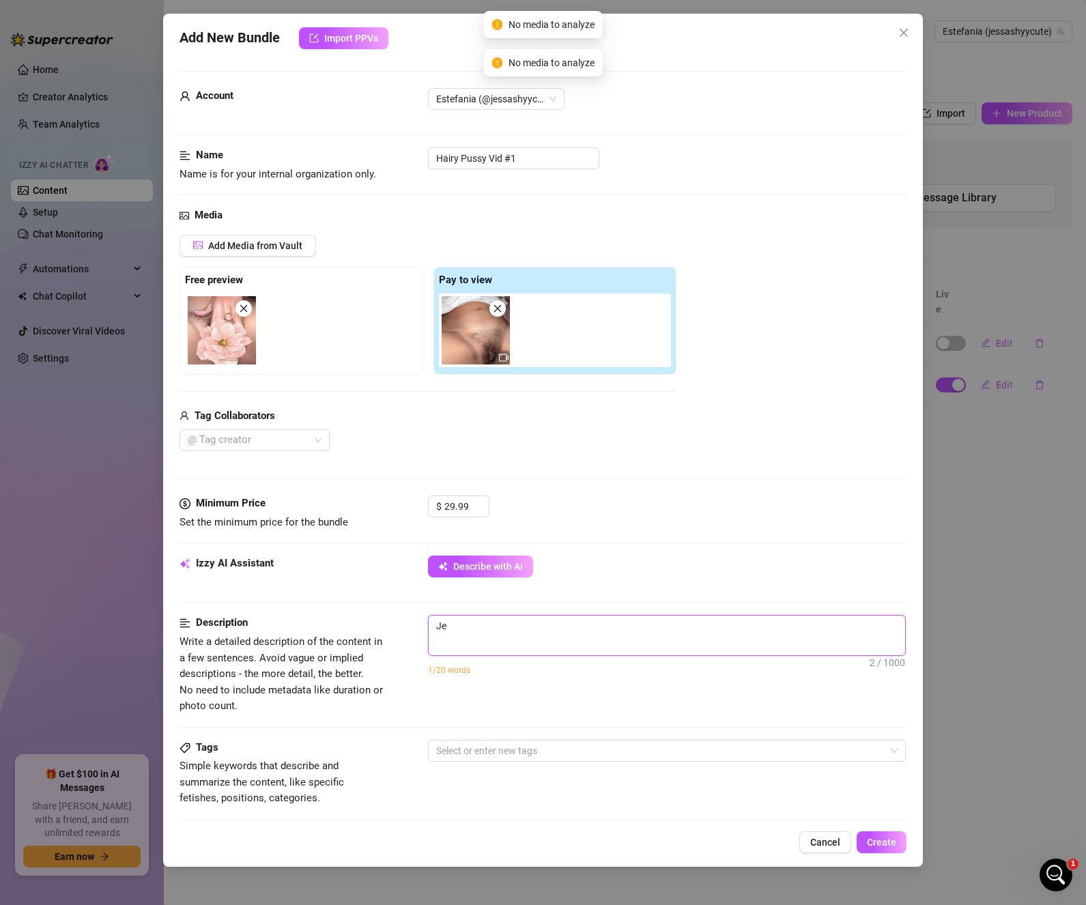
type textarea "Jes"
type textarea "[PERSON_NAME]"
type textarea "Jessic"
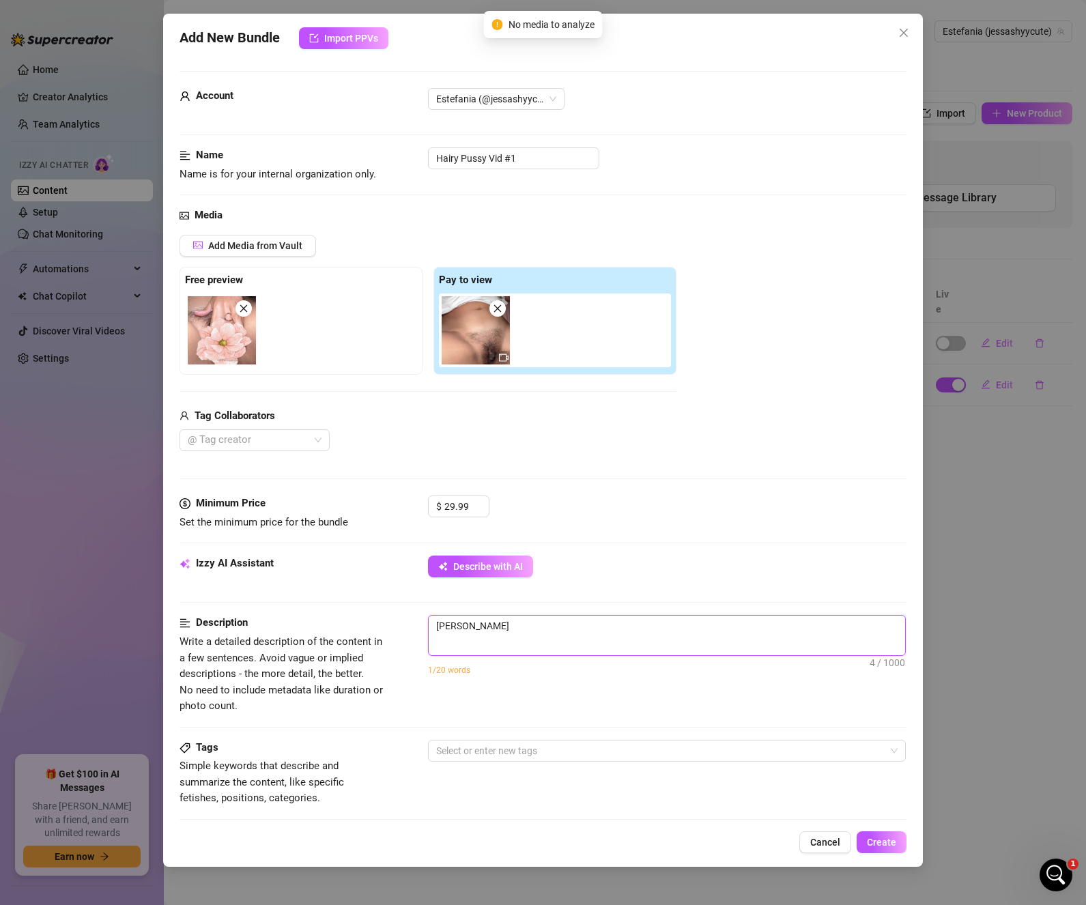
type textarea "Jessic"
type textarea "[PERSON_NAME]"
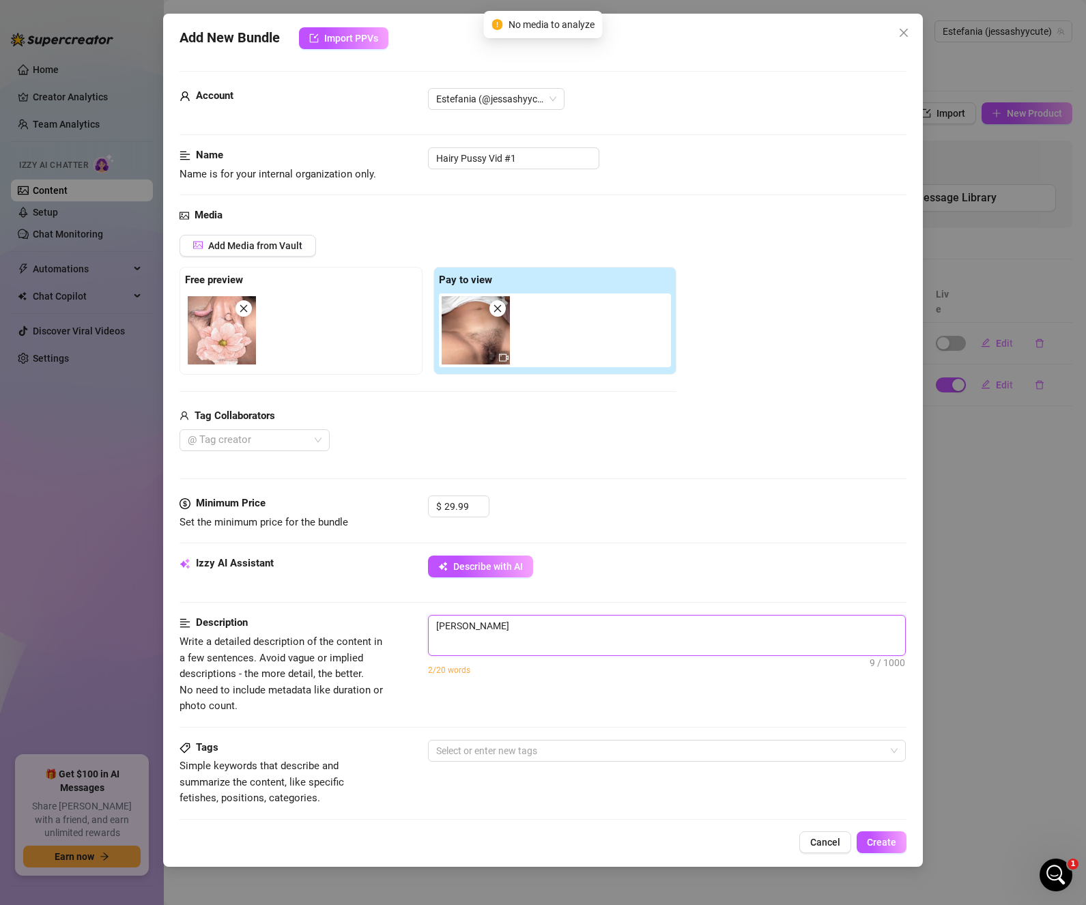
type textarea "[PERSON_NAME]"
type textarea "[PERSON_NAME] play"
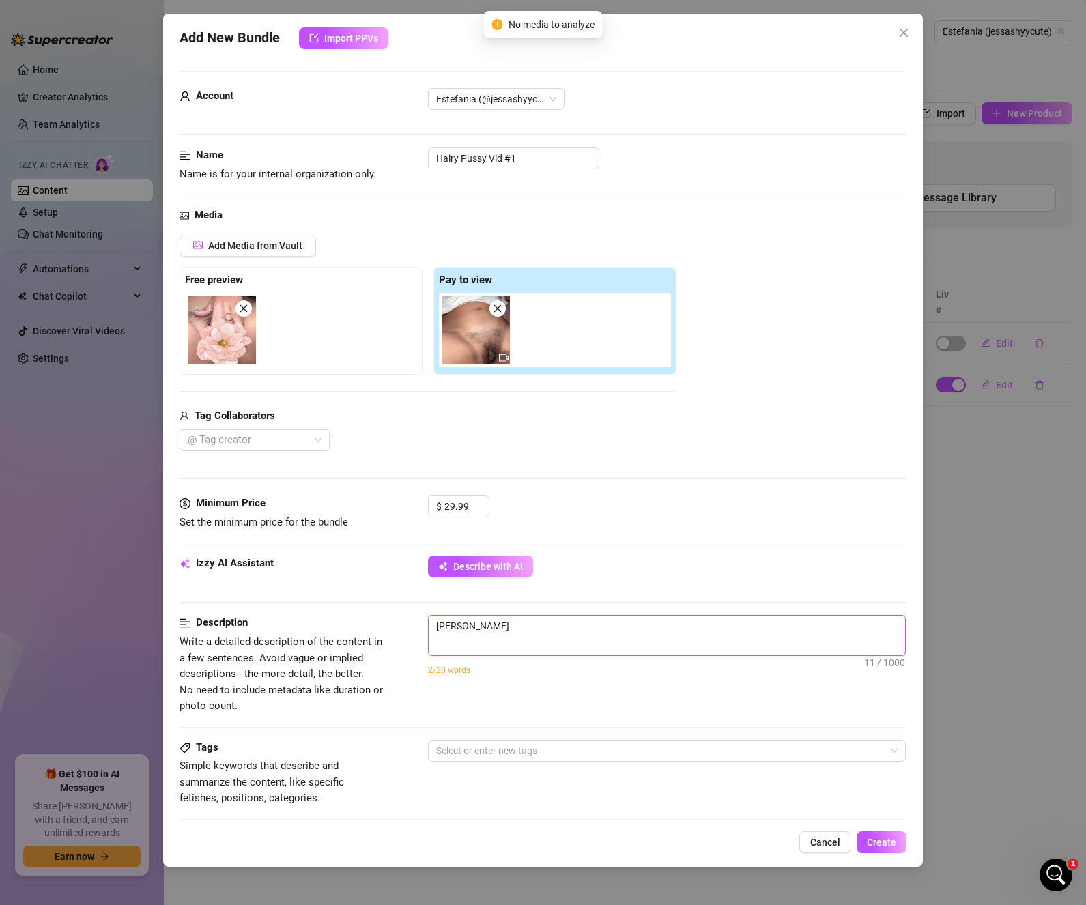
type textarea "[PERSON_NAME] play"
type textarea "[PERSON_NAME]"
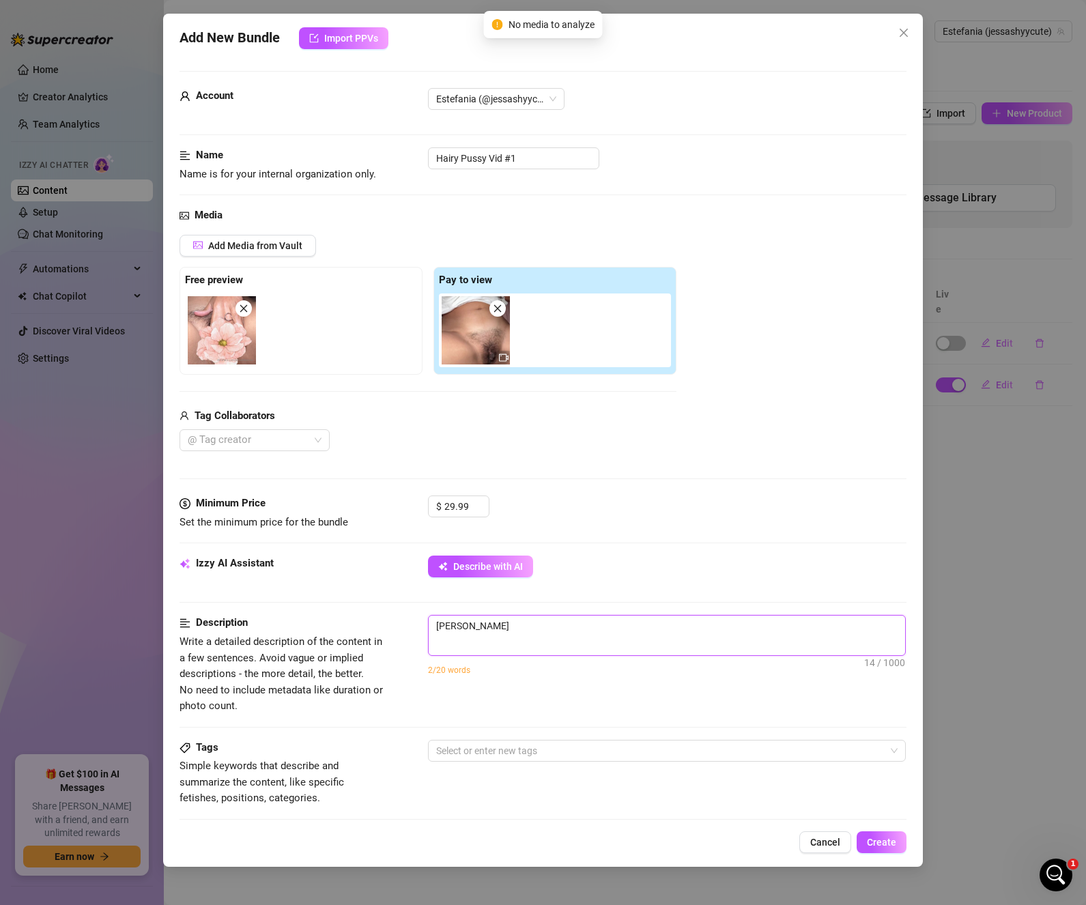
type textarea "[PERSON_NAME] playing"
type textarea "[PERSON_NAME] playing w"
type textarea "[PERSON_NAME] playing wi"
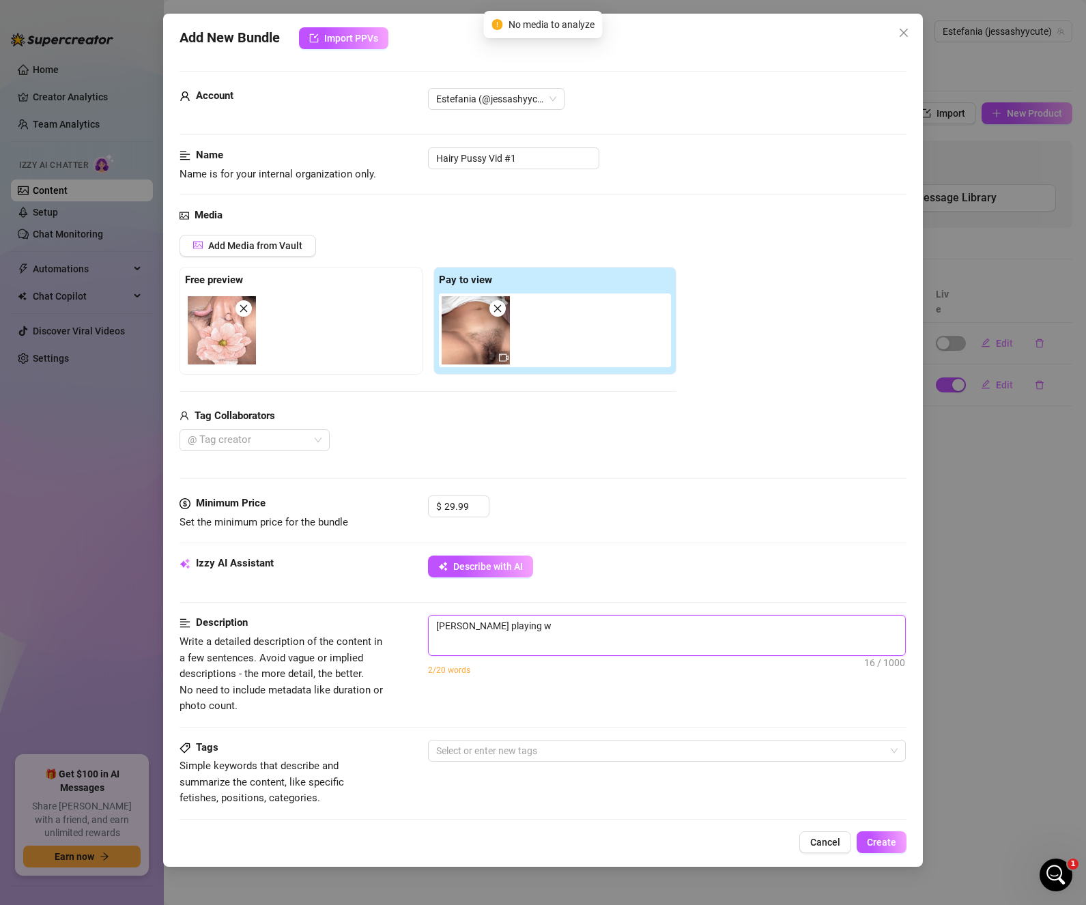
type textarea "[PERSON_NAME] playing wi"
type textarea "[PERSON_NAME] playing wit"
type textarea "[PERSON_NAME] playing with"
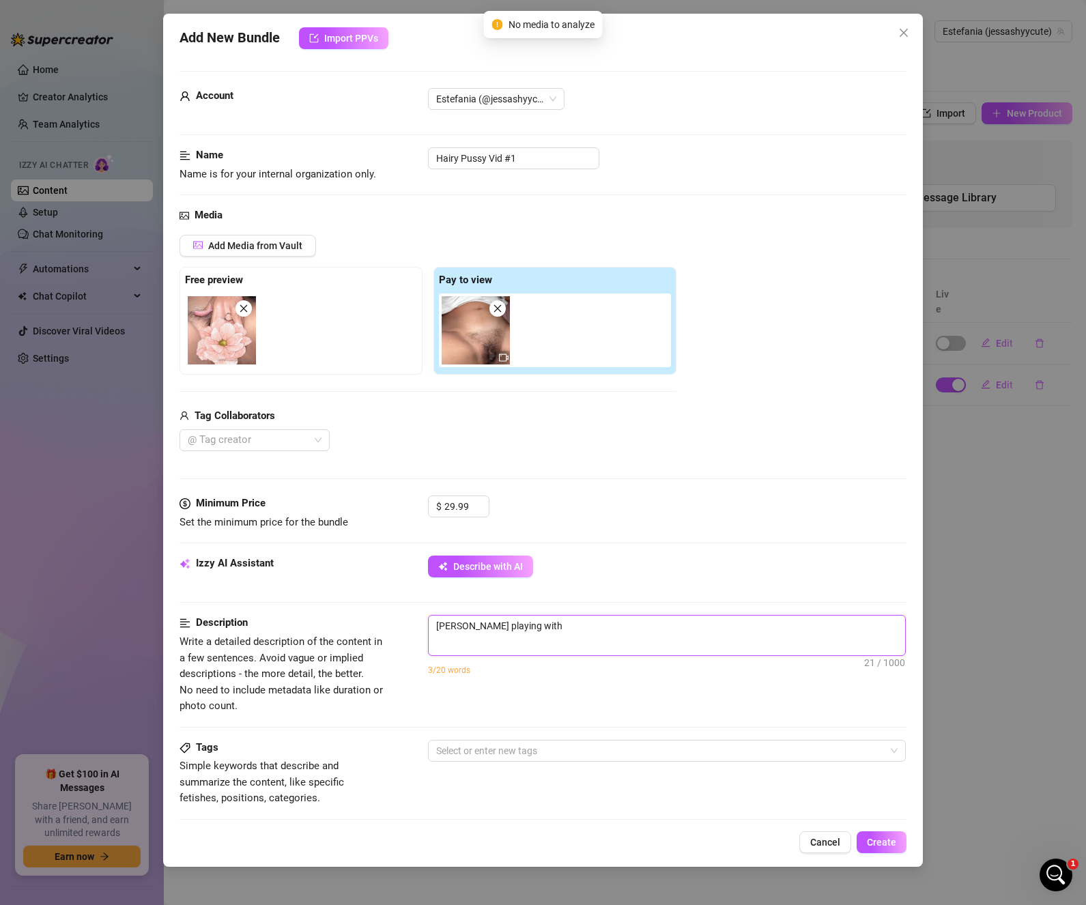
type textarea "[PERSON_NAME] playing with h"
type textarea "[PERSON_NAME] playing with he"
type textarea "[PERSON_NAME] playing with her"
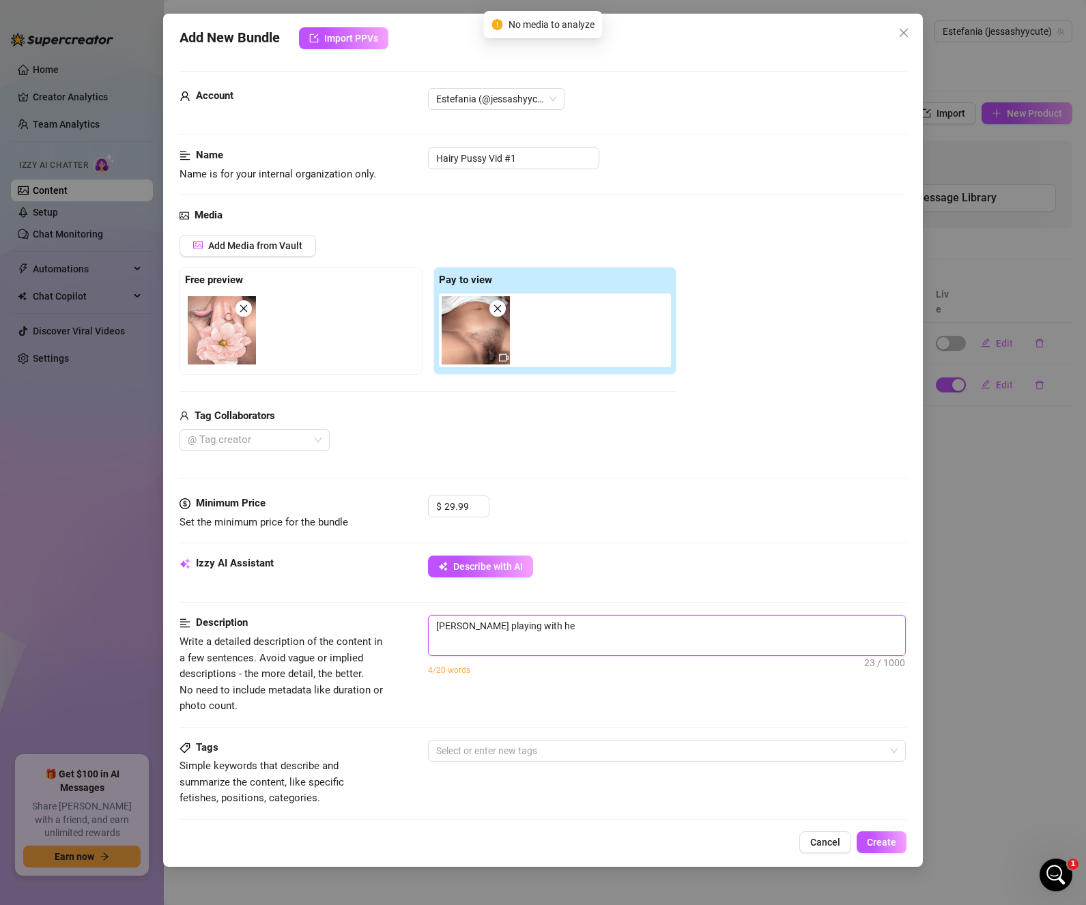
type textarea "[PERSON_NAME] playing with her"
type textarea "[PERSON_NAME] playing with her h"
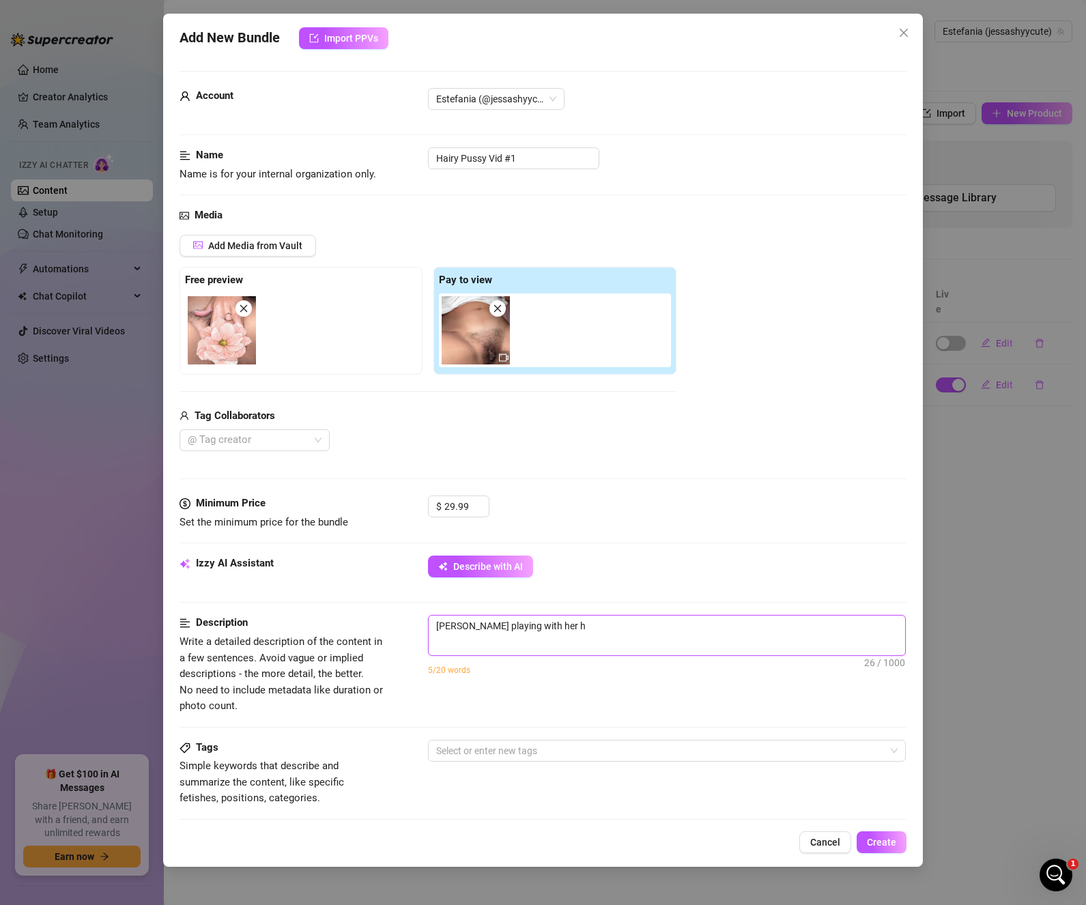
type textarea "[PERSON_NAME] playing with her ha"
type textarea "[PERSON_NAME] playing with her hai"
type textarea "[PERSON_NAME] playing with her hair"
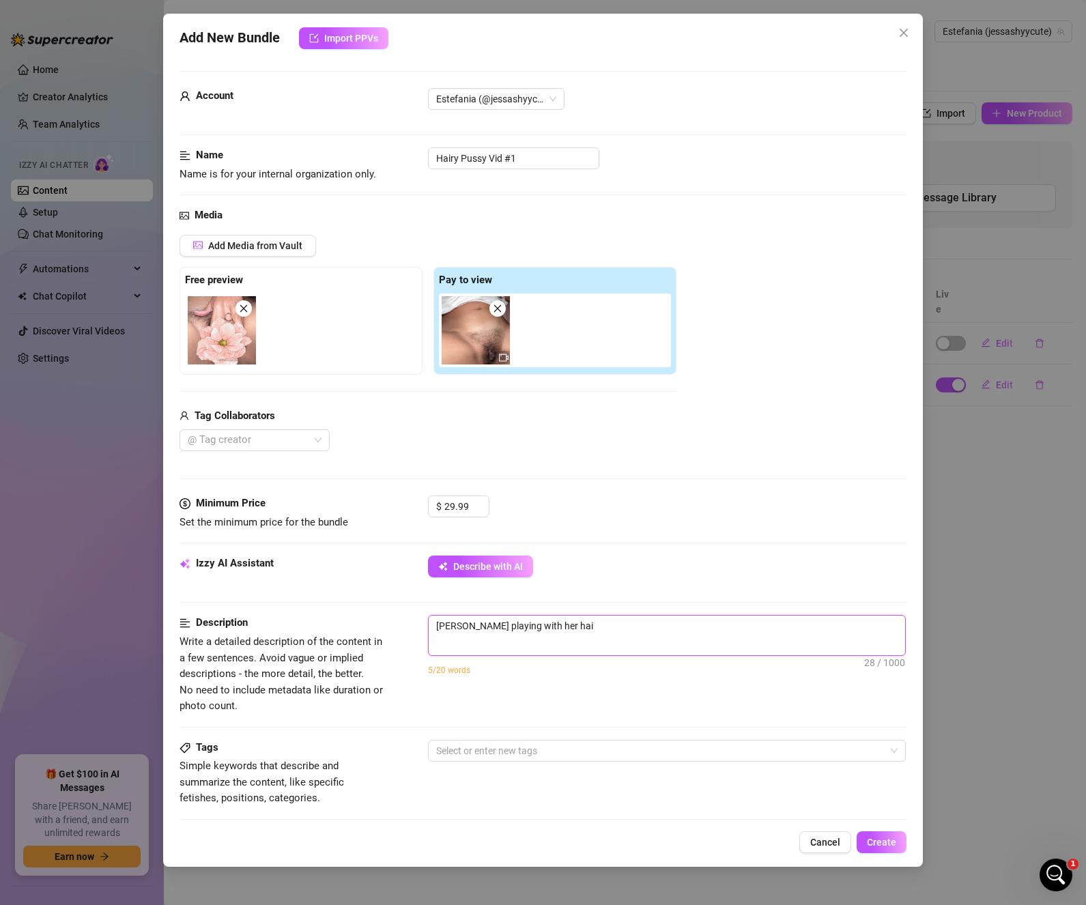
type textarea "[PERSON_NAME] playing with her hair"
type textarea "[PERSON_NAME] playing with her hairy"
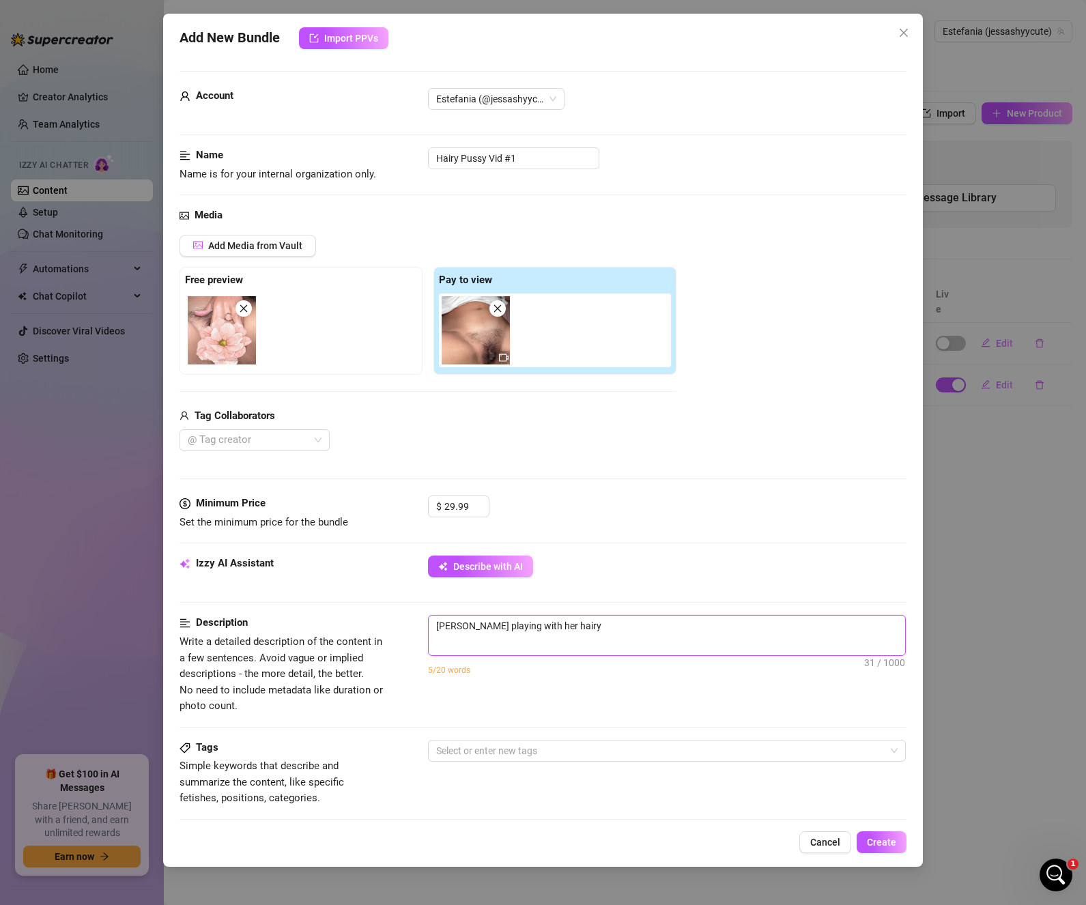
type textarea "[PERSON_NAME] playing with her hairy p"
type textarea "[PERSON_NAME] playing with her hairy pi"
type textarea "[PERSON_NAME] playing with her hairy p"
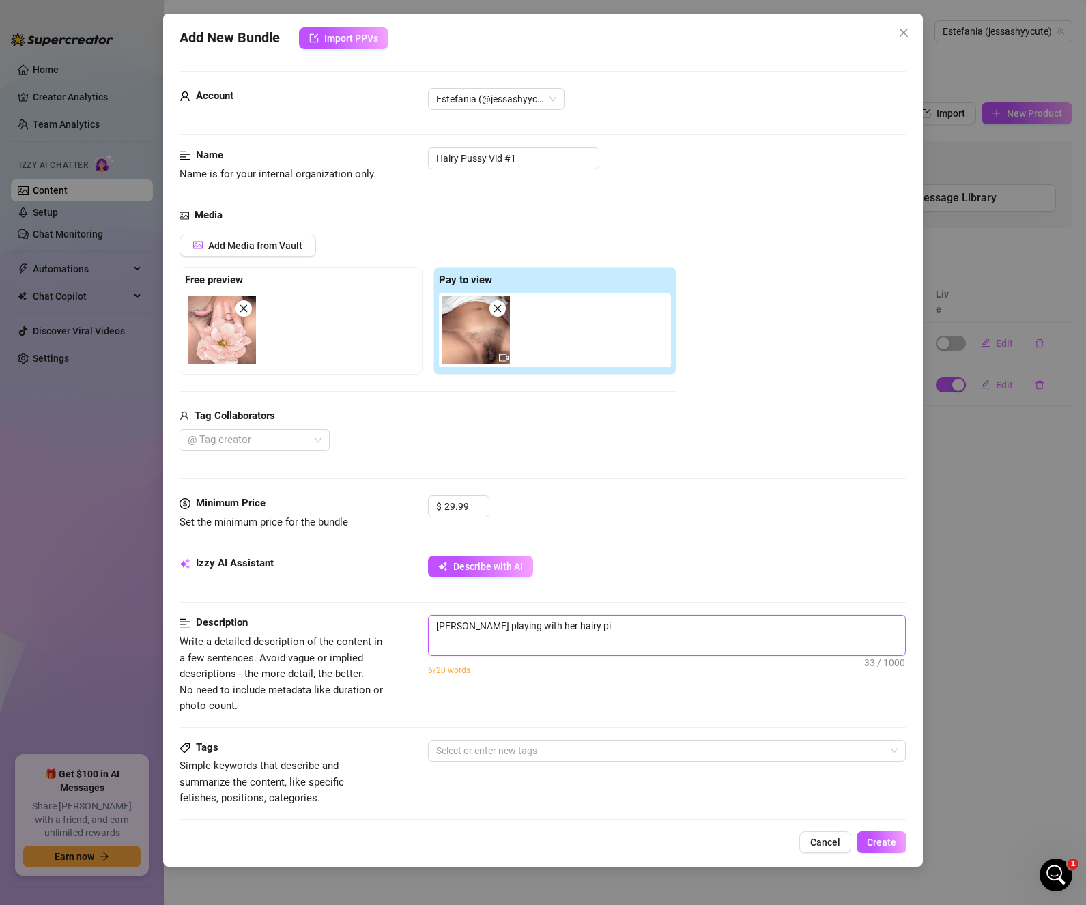
type textarea "[PERSON_NAME] playing with her hairy p"
type textarea "[PERSON_NAME] playing with her hairy pu"
type textarea "[PERSON_NAME] playing with her hairy pus"
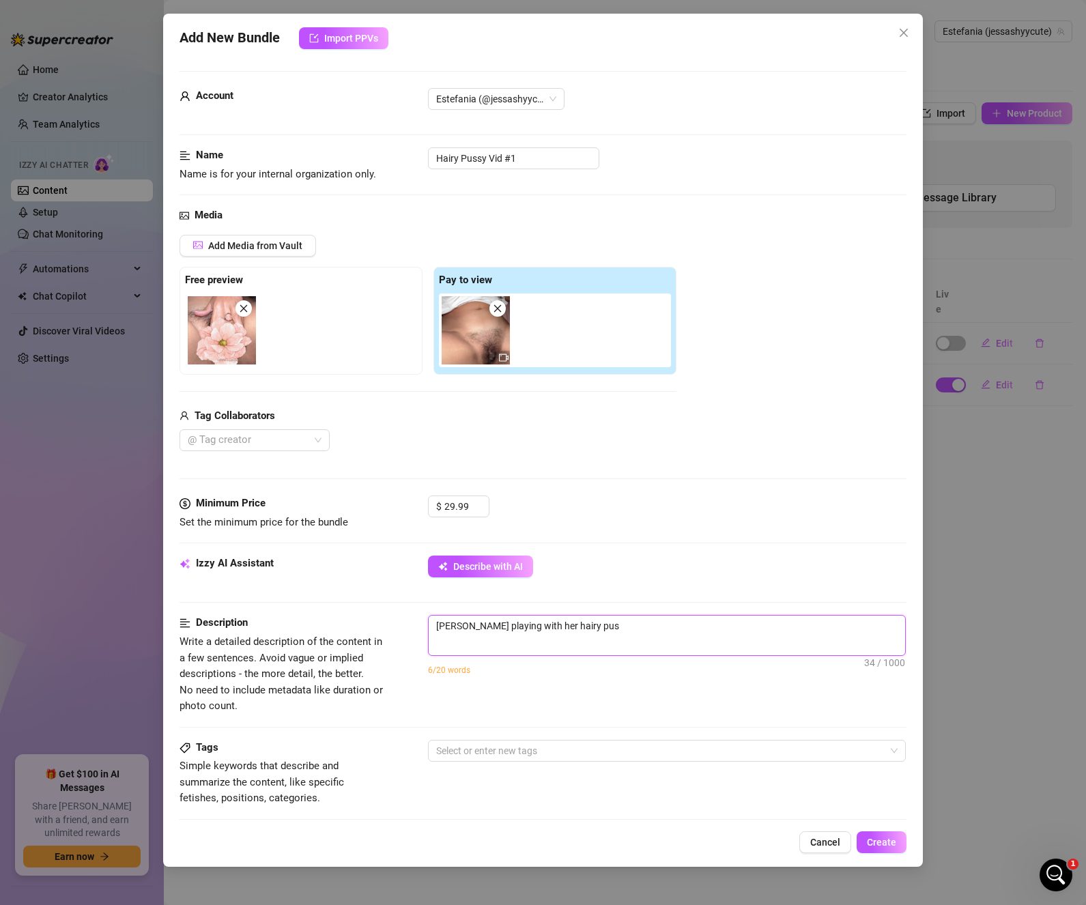
type textarea "[PERSON_NAME] playing with her hairy puss"
type textarea "[PERSON_NAME] playing with her hairy pussy"
click at [713, 751] on div at bounding box center [660, 750] width 458 height 19
type textarea "[PERSON_NAME] playing with her hairy pussy"
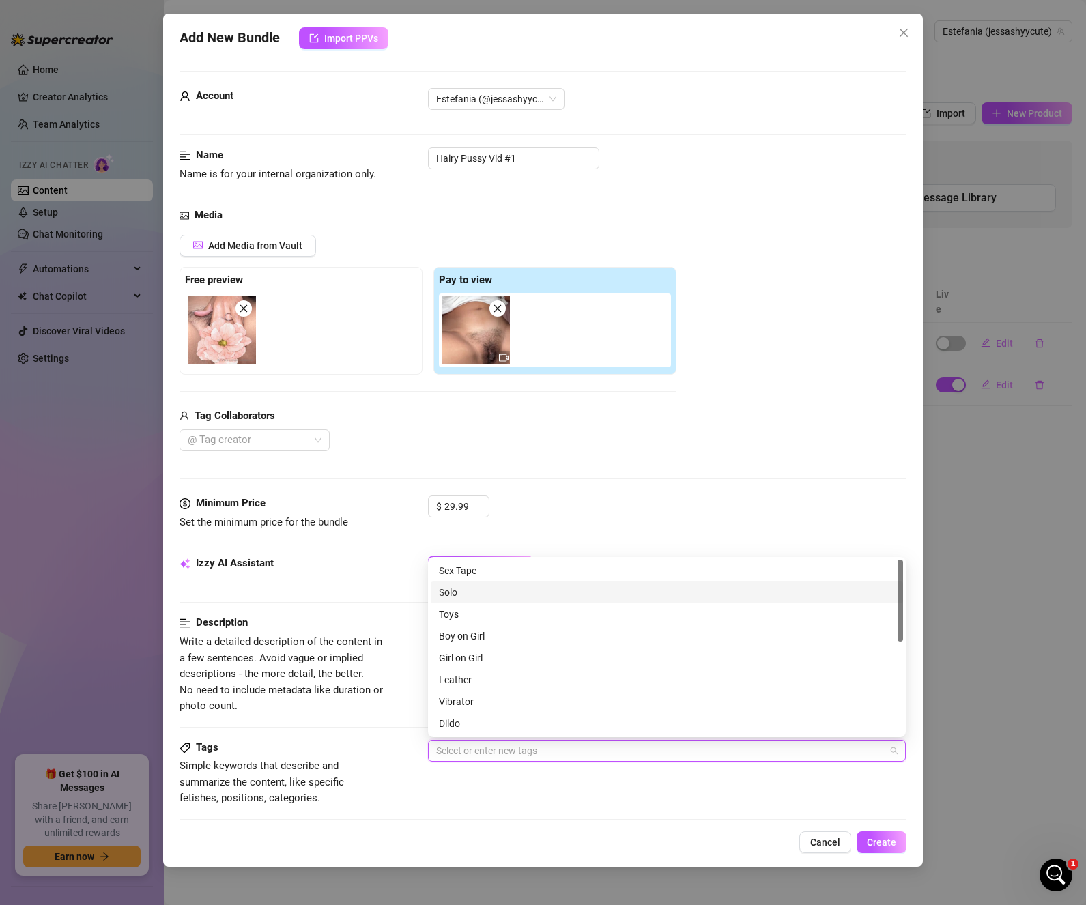
click at [707, 592] on div "Solo" at bounding box center [667, 592] width 456 height 15
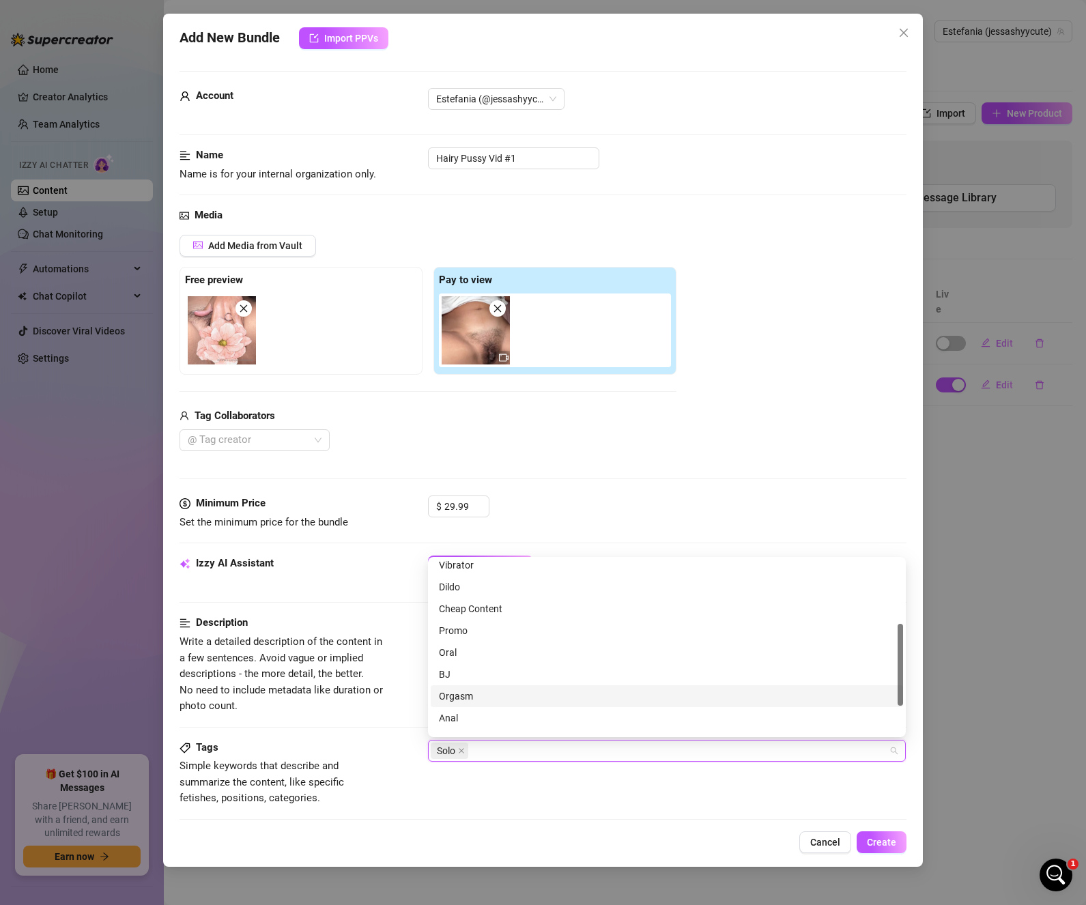
scroll to position [197, 0]
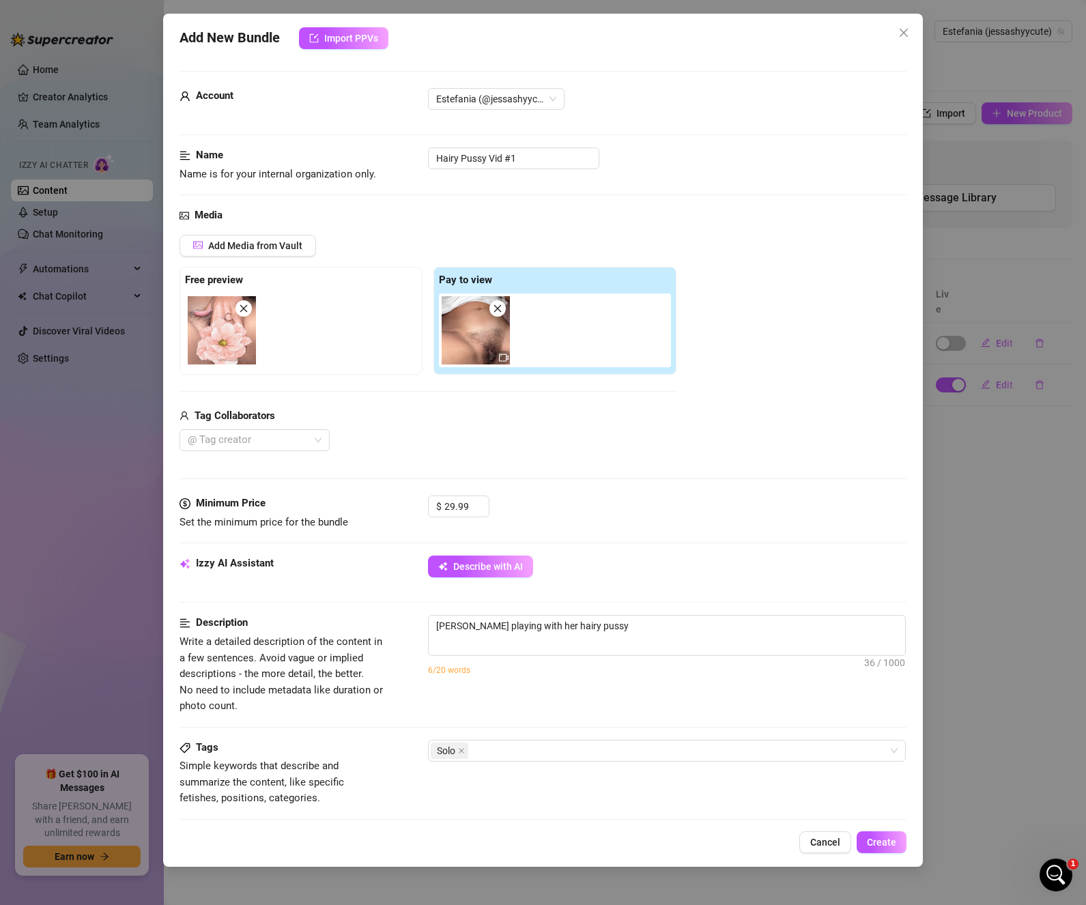
click at [622, 776] on div "Tags Simple keywords that describe and summarize the content, like specific fet…" at bounding box center [542, 773] width 727 height 67
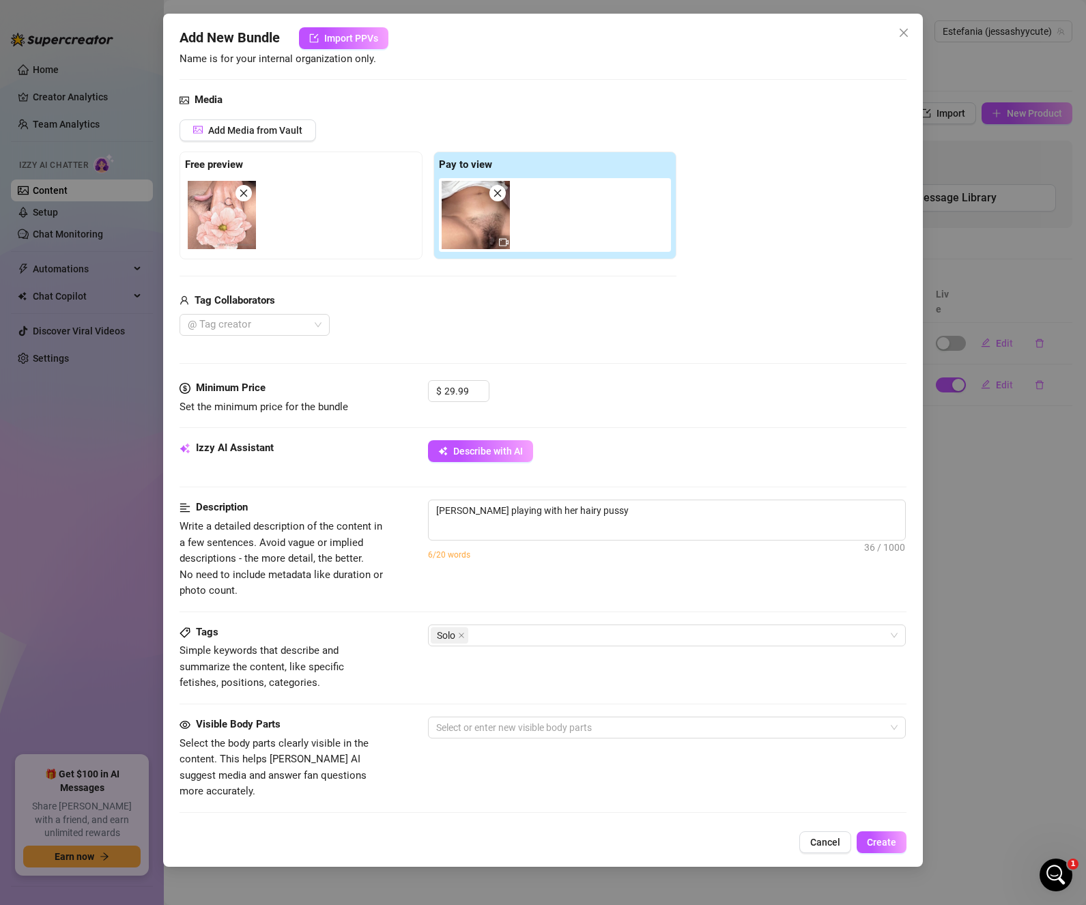
scroll to position [273, 0]
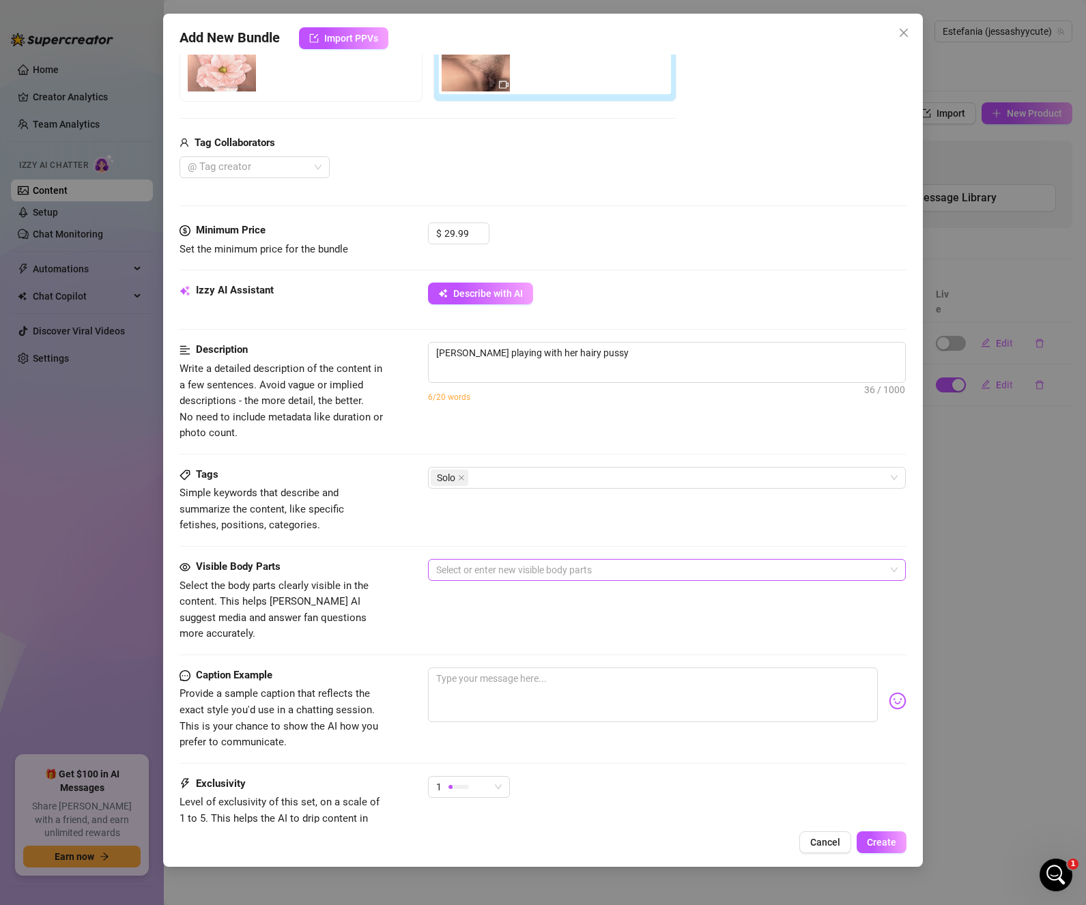
click at [512, 564] on div at bounding box center [660, 569] width 458 height 19
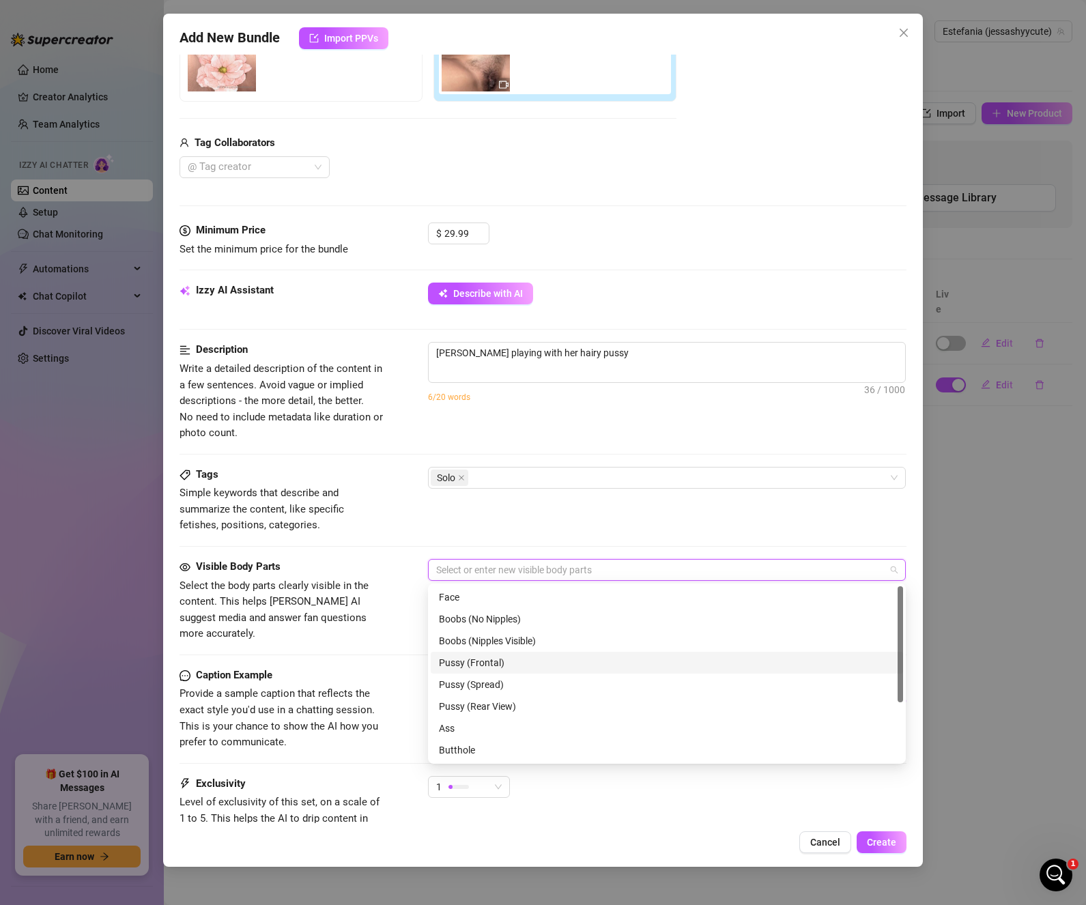
click at [600, 666] on div "Pussy (Frontal)" at bounding box center [667, 662] width 456 height 15
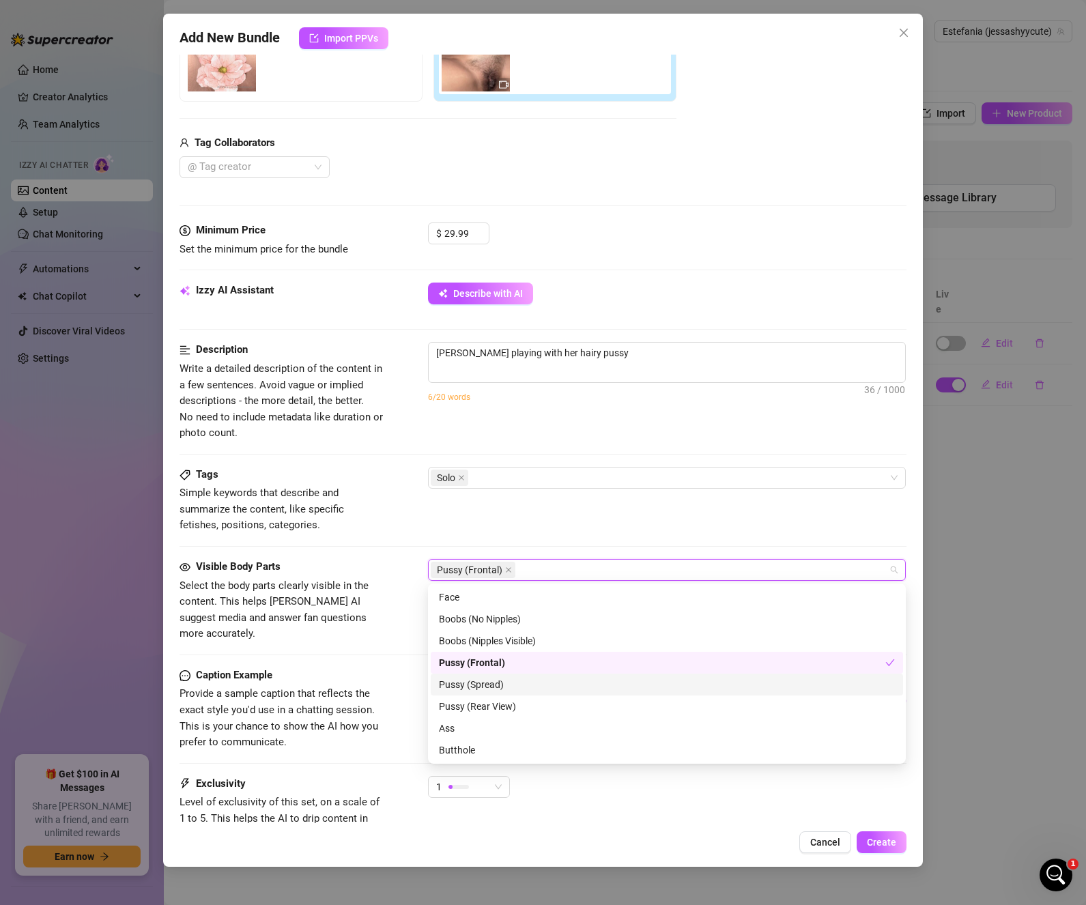
click at [591, 687] on div "Pussy (Spread)" at bounding box center [667, 684] width 456 height 15
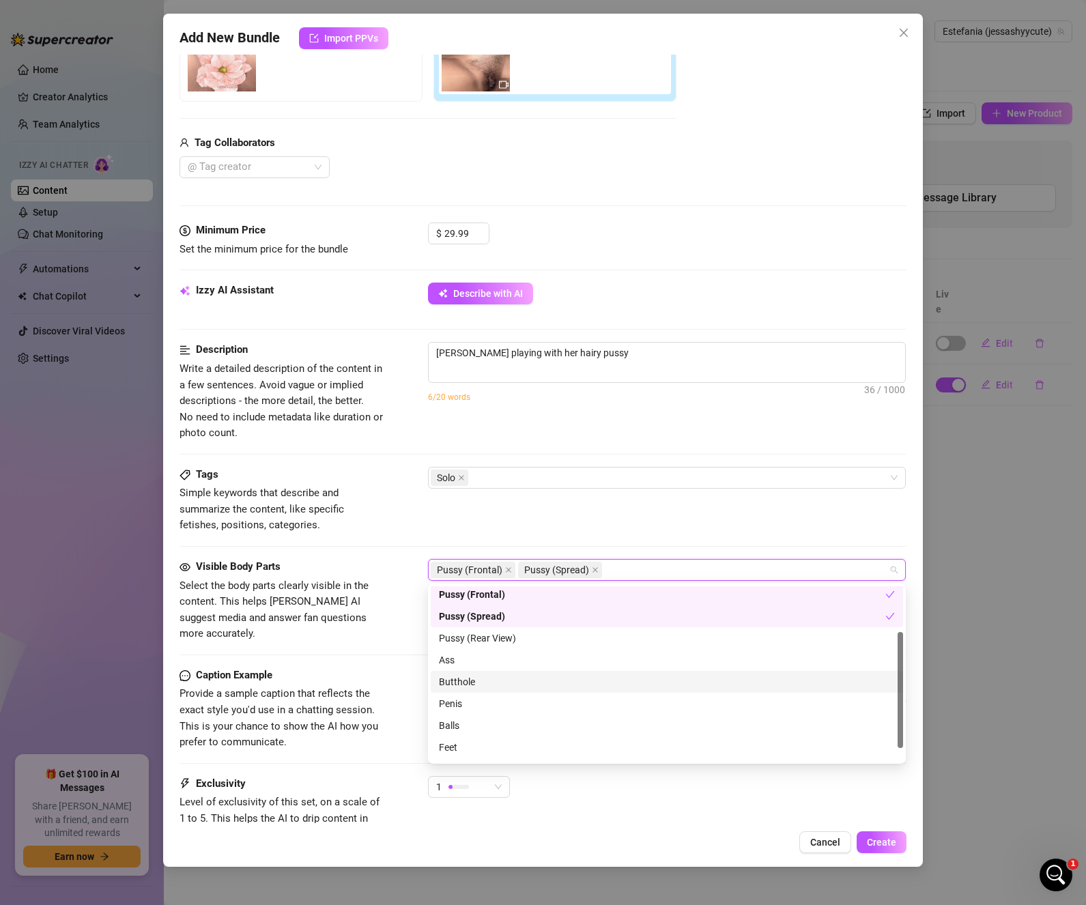
click at [547, 679] on div "Butthole" at bounding box center [667, 681] width 456 height 15
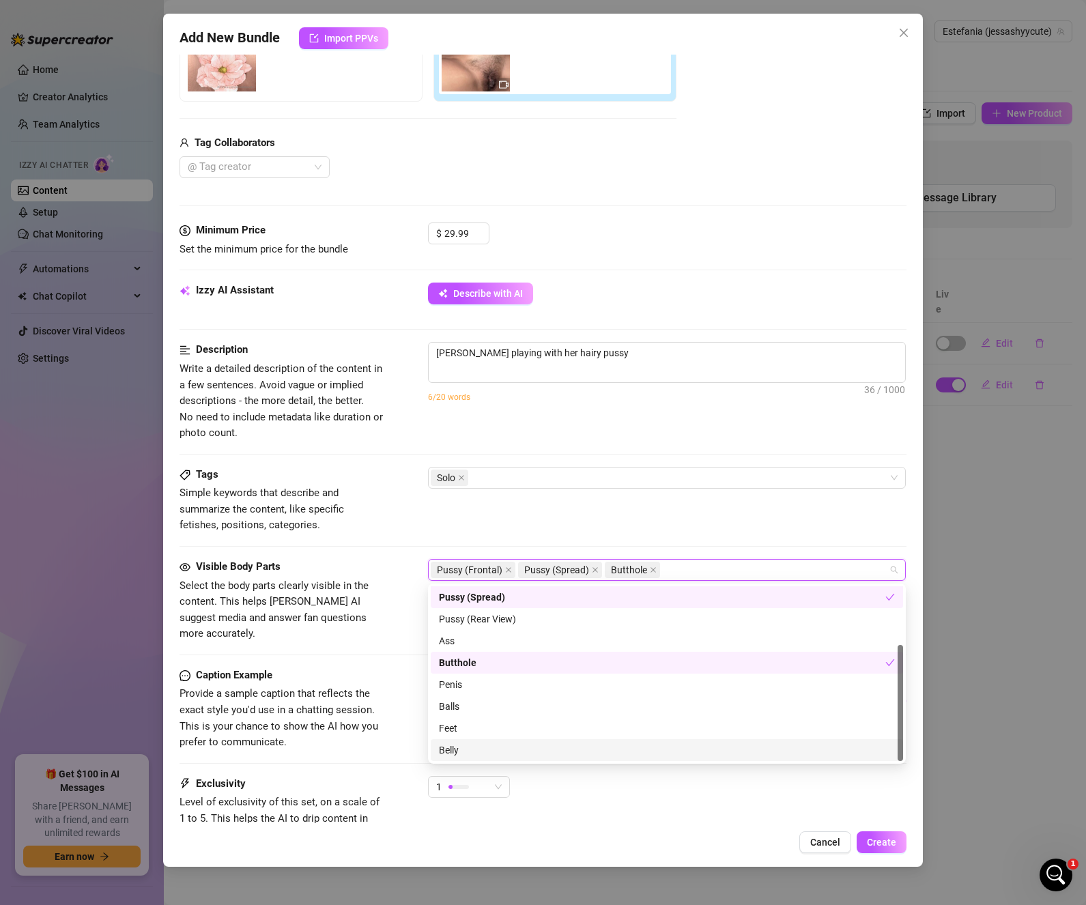
click at [687, 782] on div "1" at bounding box center [667, 793] width 479 height 34
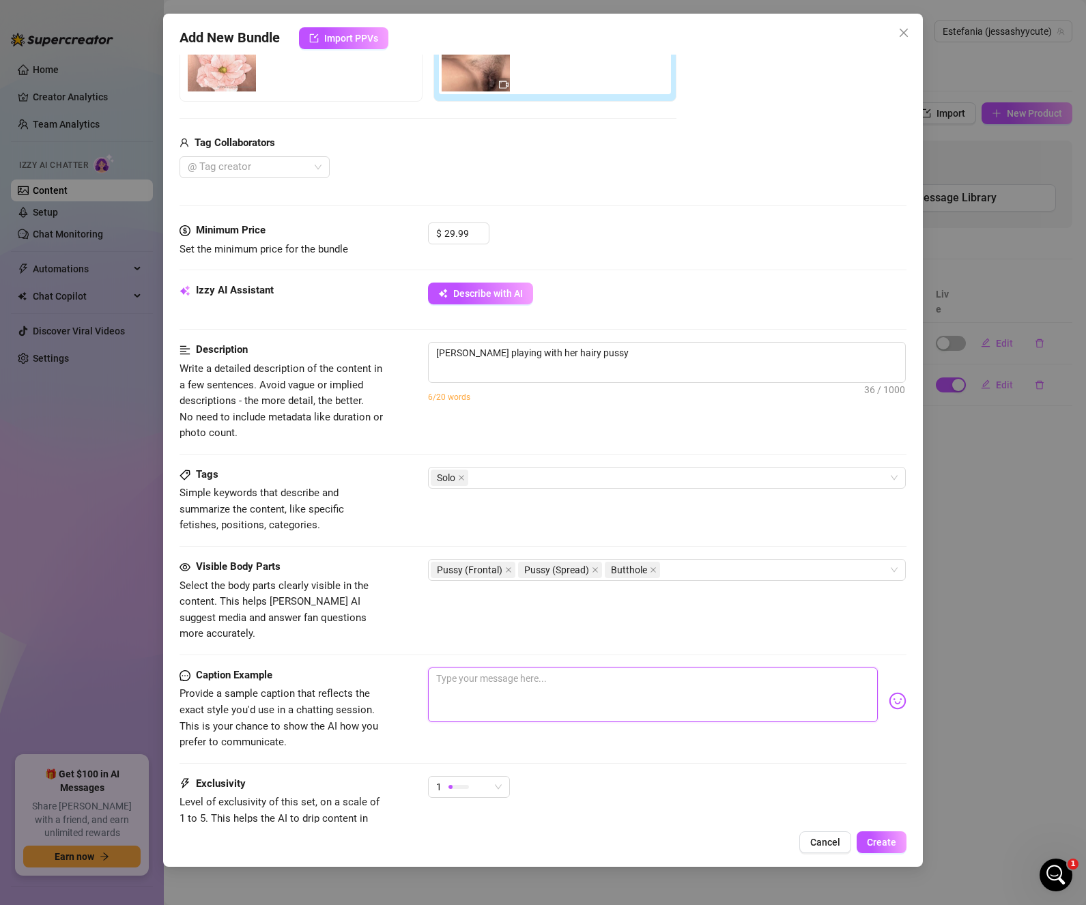
click at [657, 680] on textarea at bounding box center [653, 694] width 450 height 55
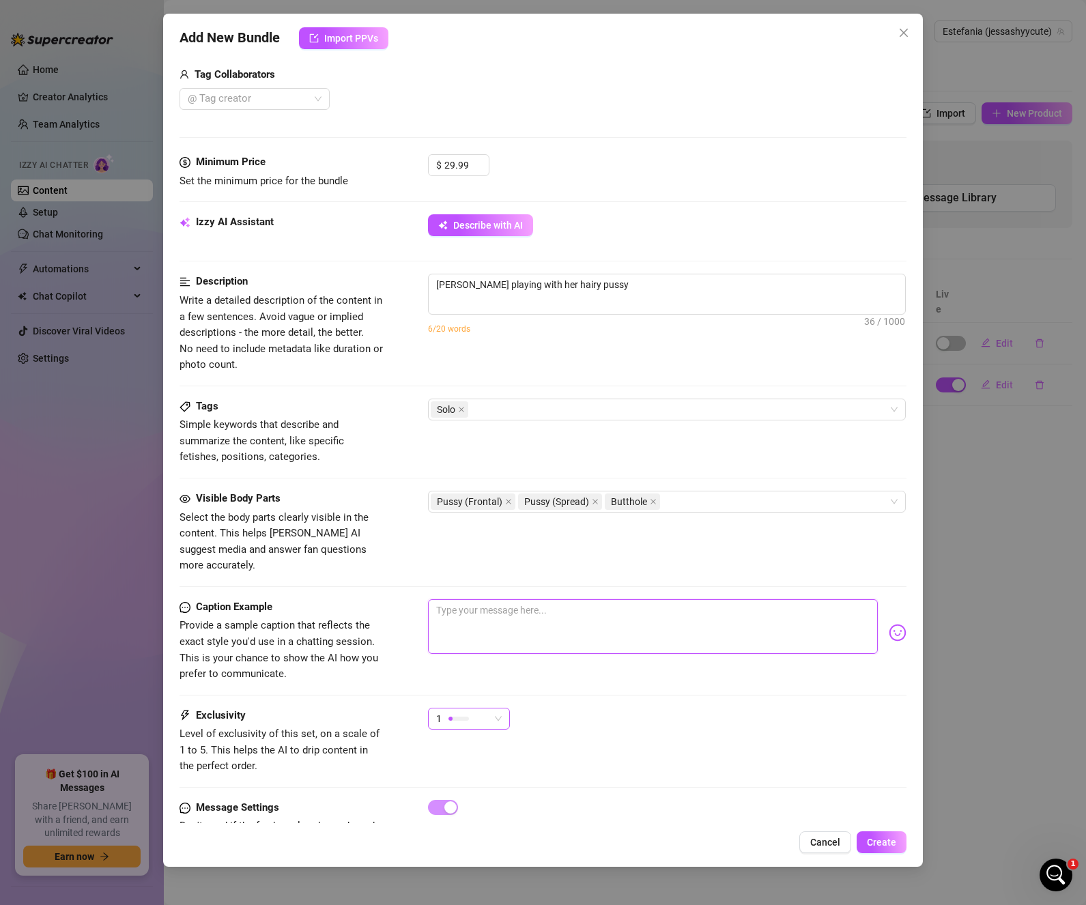
click at [495, 708] on span "1" at bounding box center [469, 718] width 66 height 20
click at [495, 775] on span "3" at bounding box center [483, 773] width 89 height 15
click at [493, 708] on span "3" at bounding box center [469, 718] width 66 height 20
click at [497, 774] on span "3" at bounding box center [483, 773] width 89 height 15
click at [502, 708] on div "3" at bounding box center [469, 719] width 82 height 22
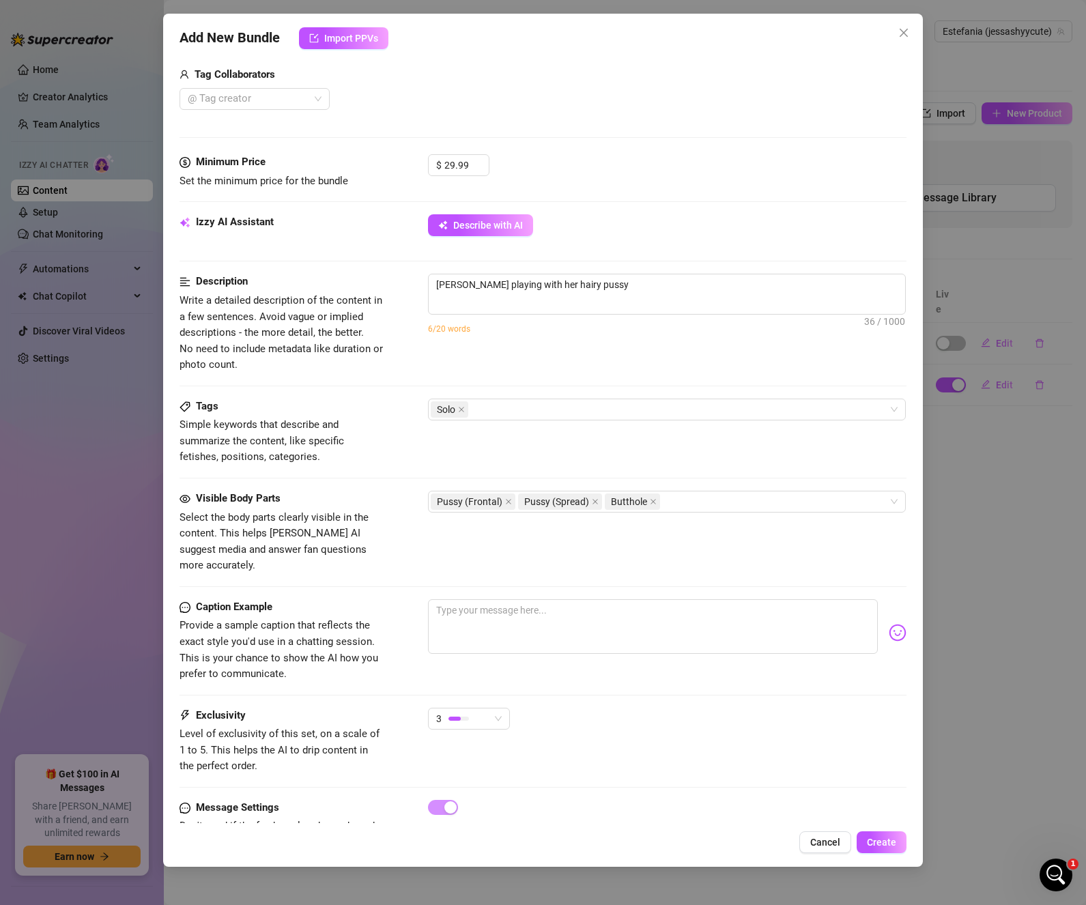
click at [713, 756] on div "Exclusivity Level of exclusivity of this set, on a scale of 1 to 5. This helps …" at bounding box center [542, 741] width 727 height 67
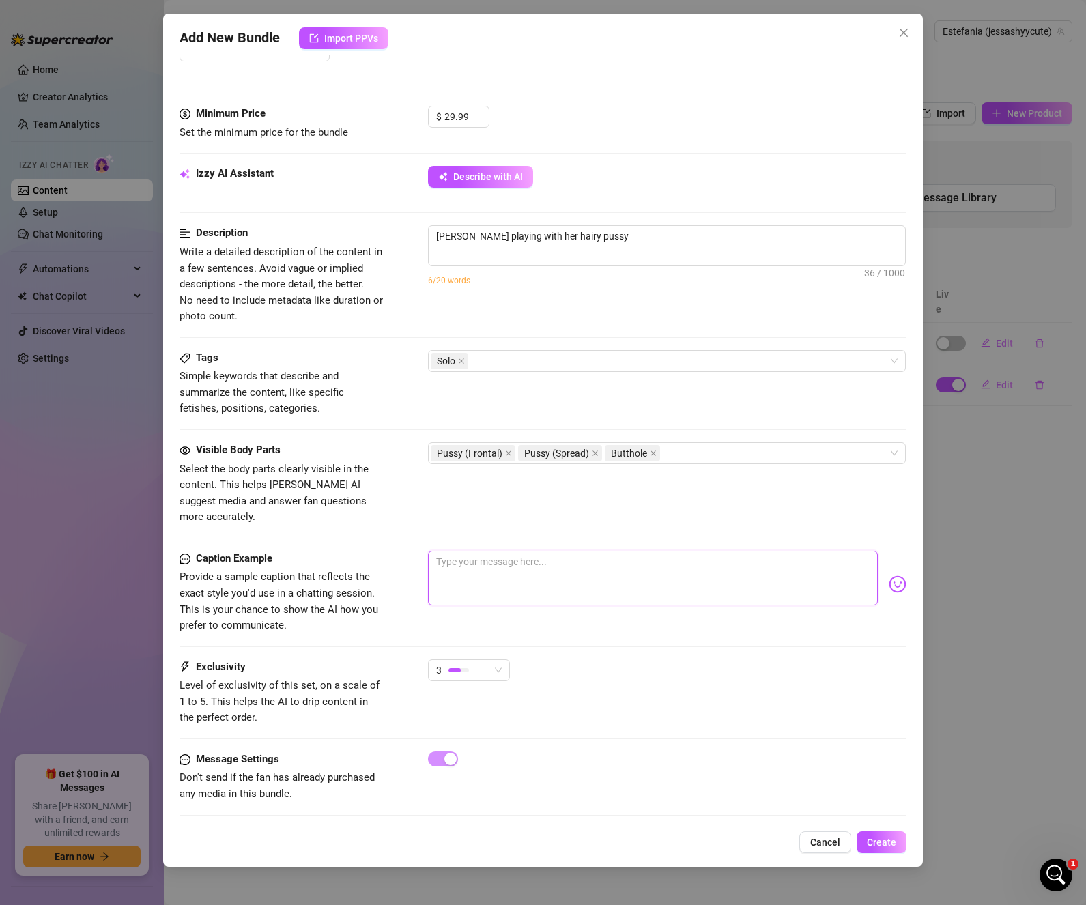
click at [575, 555] on textarea at bounding box center [653, 578] width 450 height 55
click at [484, 566] on textarea at bounding box center [653, 578] width 450 height 55
paste textarea "Mmm… I’m imagining you watching me right now as I tease my hairy pussy, running…"
type textarea "Mmm… I’m imagining you watching me right now as I tease my hairy pussy, running…"
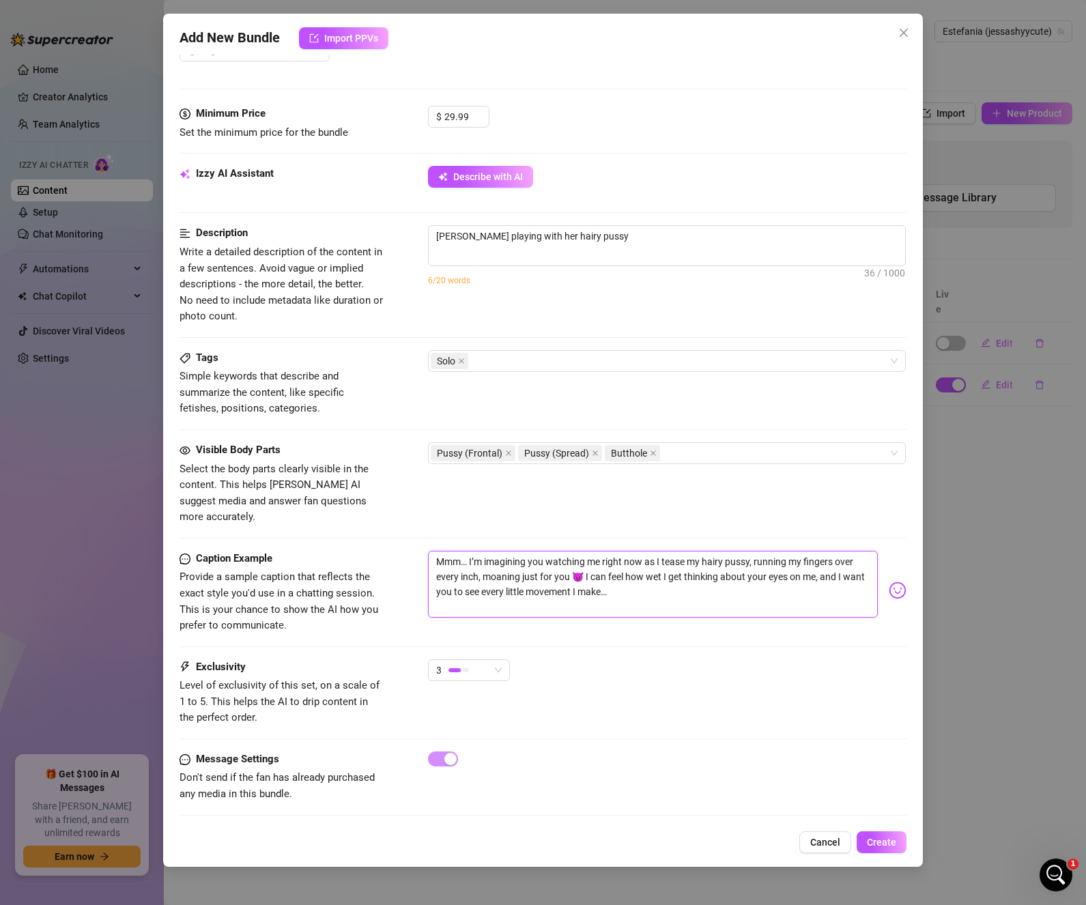
scroll to position [0, 0]
drag, startPoint x: 442, startPoint y: 545, endPoint x: 414, endPoint y: 545, distance: 28.0
click at [414, 551] on div "Caption Example Provide a sample caption that reflects the exact style you'd us…" at bounding box center [542, 592] width 727 height 83
type textarea "mmm… I’m imagining you watching me right now as I tease my hairy pussy, running…"
click at [689, 583] on textarea "mmm… I’m imagining you watching me right now as I tease my hairy pussy, running…" at bounding box center [653, 584] width 450 height 67
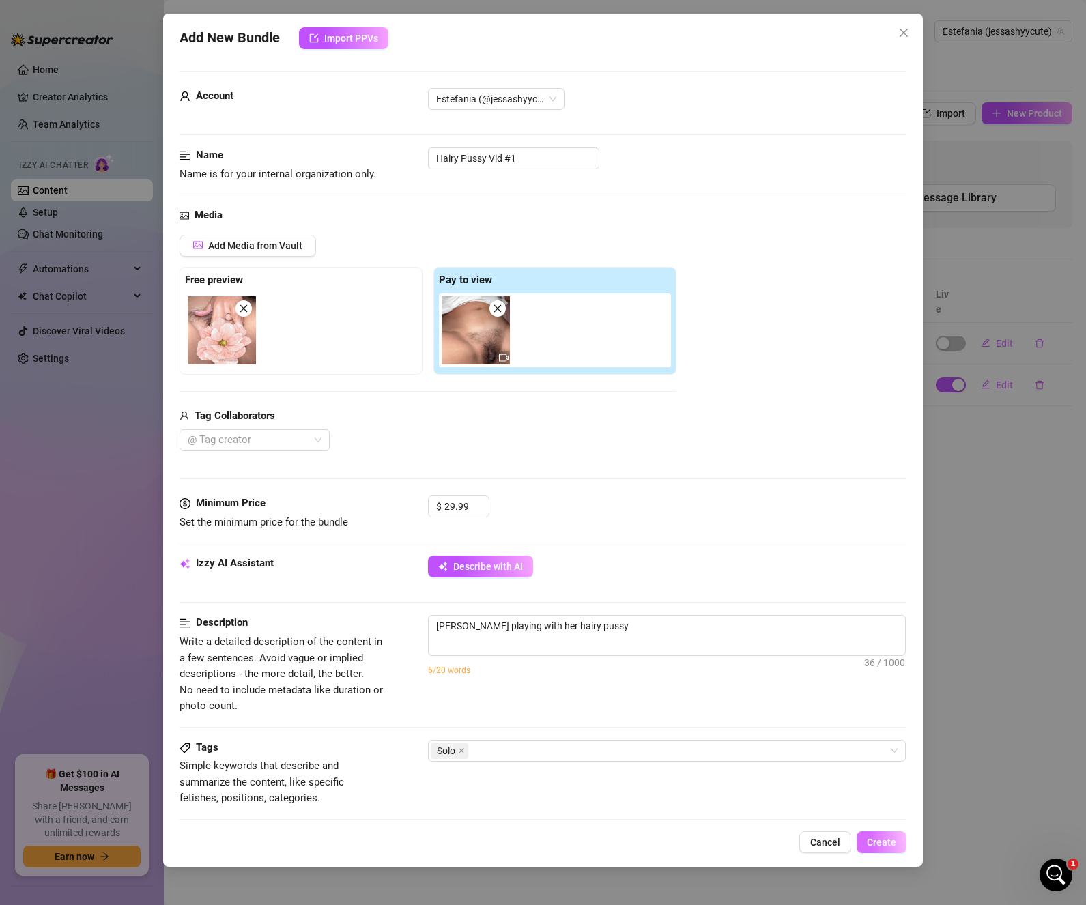
type textarea "mmm… I’m imagining you watching me right now as I tease my hairy pussy, running…"
click at [881, 837] on span "Create" at bounding box center [881, 842] width 29 height 11
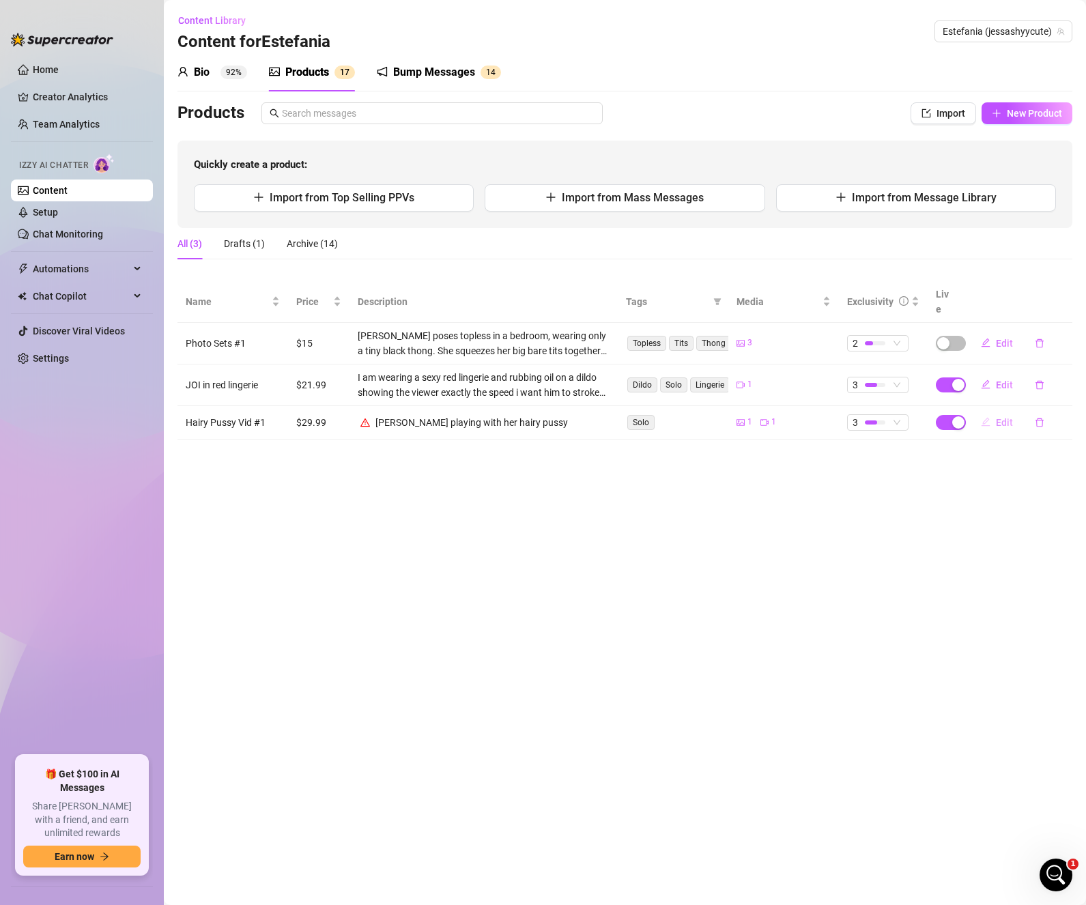
click at [1001, 417] on span "Edit" at bounding box center [1004, 422] width 17 height 11
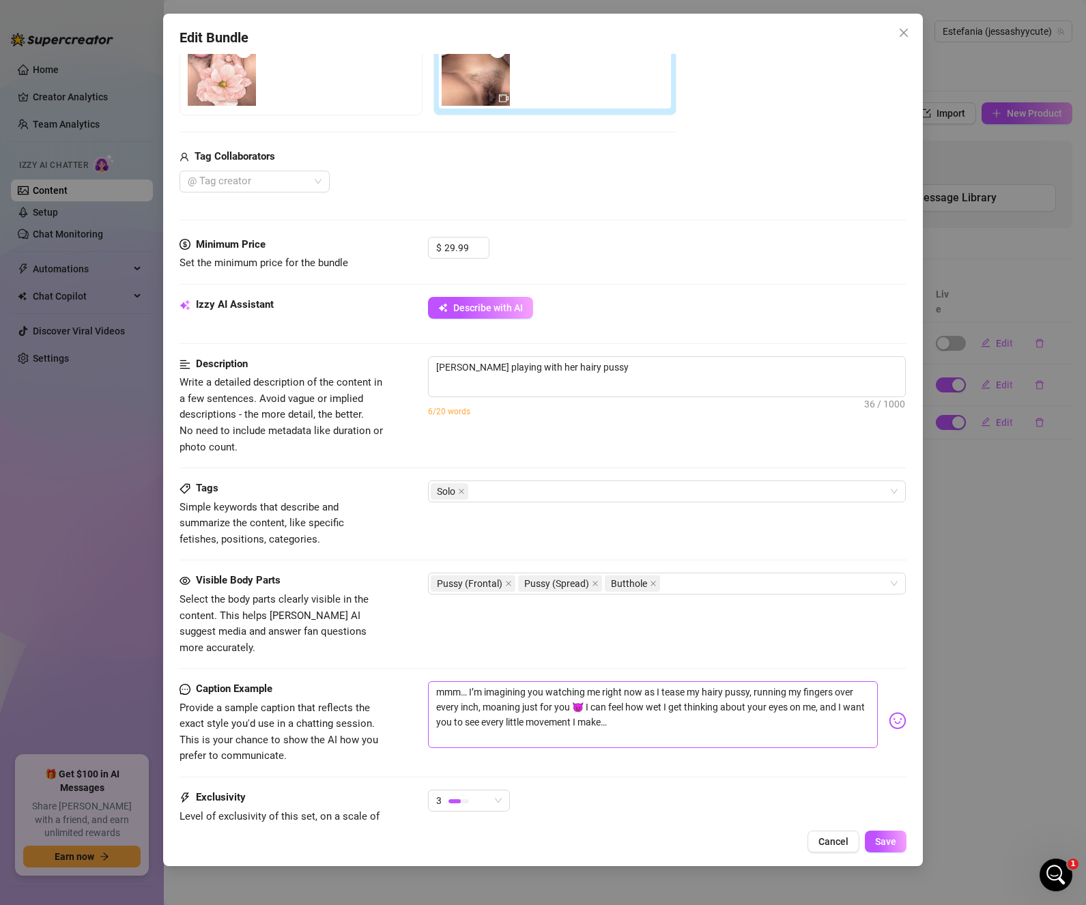
scroll to position [273, 0]
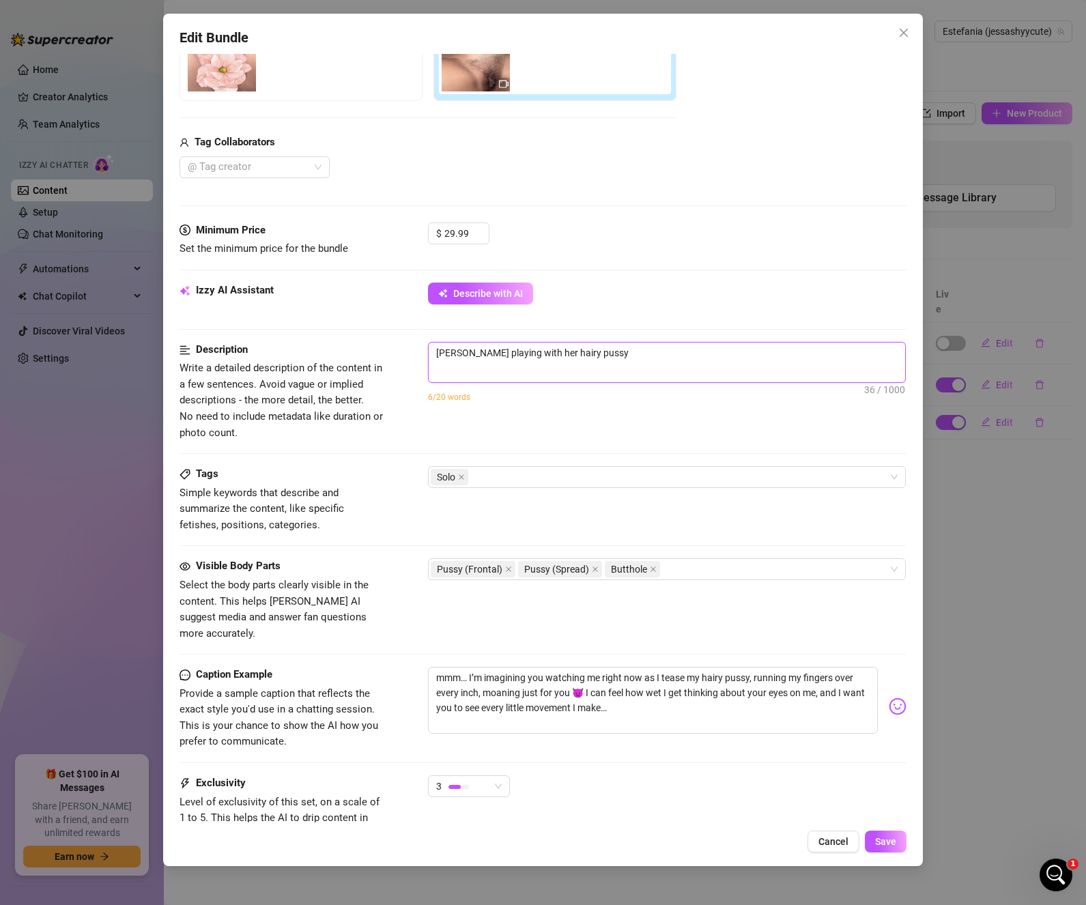
click at [656, 352] on textarea "[PERSON_NAME] playing with her hairy pussy" at bounding box center [667, 353] width 476 height 20
drag, startPoint x: 662, startPoint y: 663, endPoint x: 745, endPoint y: 660, distance: 83.3
click at [745, 667] on textarea "mmm… I’m imagining you watching me right now as I tease my hairy pussy, running…" at bounding box center [653, 700] width 450 height 67
click at [653, 363] on span "[PERSON_NAME] playing with her hairy pussy 36 / 1000" at bounding box center [667, 362] width 478 height 41
click at [471, 354] on textarea "[PERSON_NAME] playing with her hairy pussy" at bounding box center [667, 353] width 476 height 20
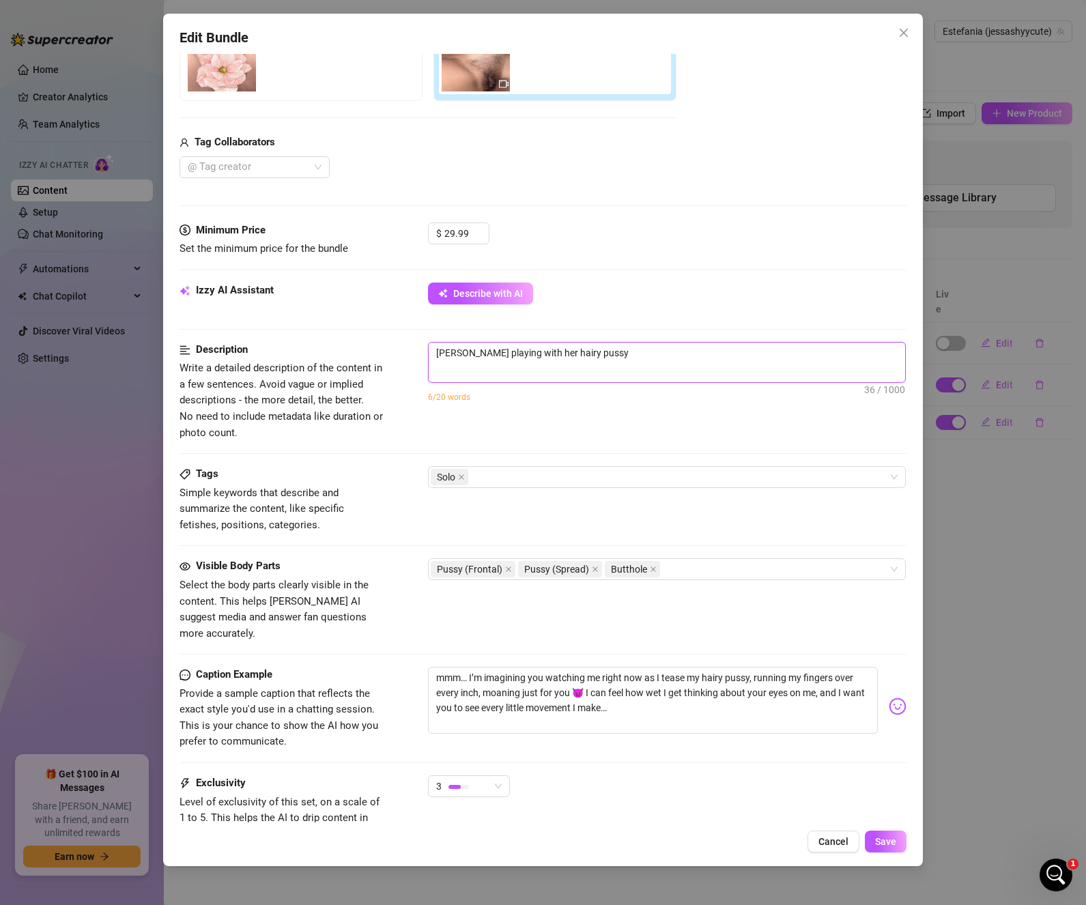
type textarea "[PERSON_NAME] tplaying with her hairy pussy"
type textarea "[PERSON_NAME] teplaying with her hairy pussy"
type textarea "[PERSON_NAME] teaplaying with her hairy pussy"
type textarea "[PERSON_NAME] teasplaying with her hairy pussy"
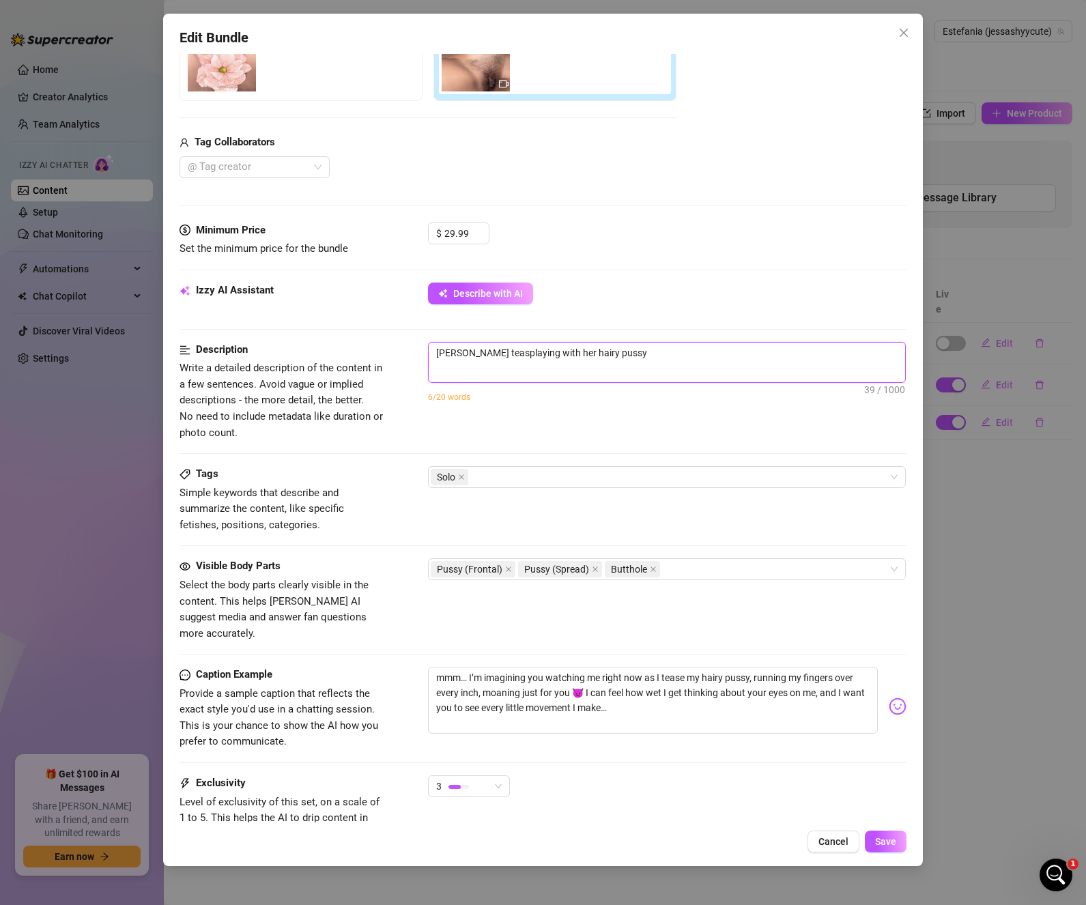
type textarea "[PERSON_NAME] teasiplaying with her hairy pussy"
type textarea "[PERSON_NAME] teasinplaying with her hairy pussy"
type textarea "[PERSON_NAME] teasingplaying with her hairy pussy"
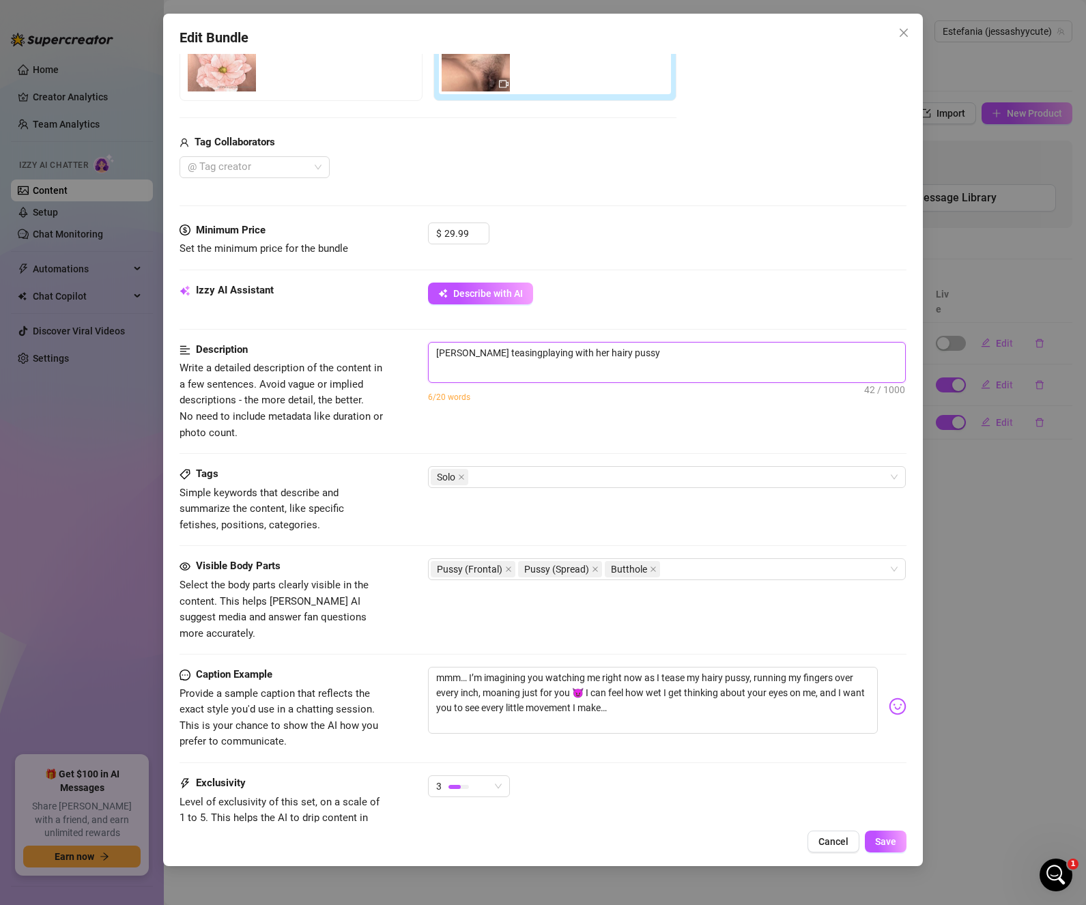
type textarea "[PERSON_NAME] teasing playing with her hairy pussy"
type textarea "[PERSON_NAME] teasing aplaying with her hairy pussy"
type textarea "[PERSON_NAME] teasing anplaying with her hairy pussy"
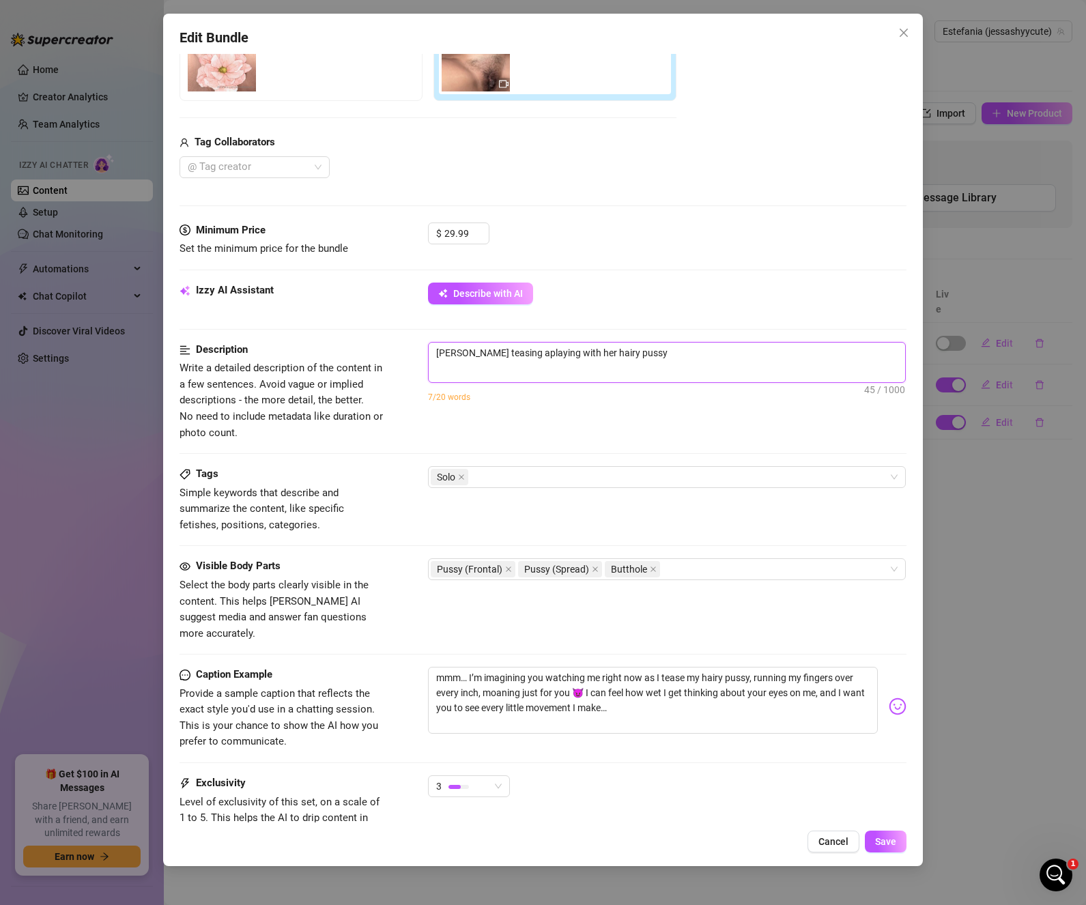
type textarea "[PERSON_NAME] teasing anplaying with her hairy pussy"
type textarea "[PERSON_NAME] teasing andplaying with her hairy pussy"
type textarea "[PERSON_NAME] teasing and playing with her hairy pussy"
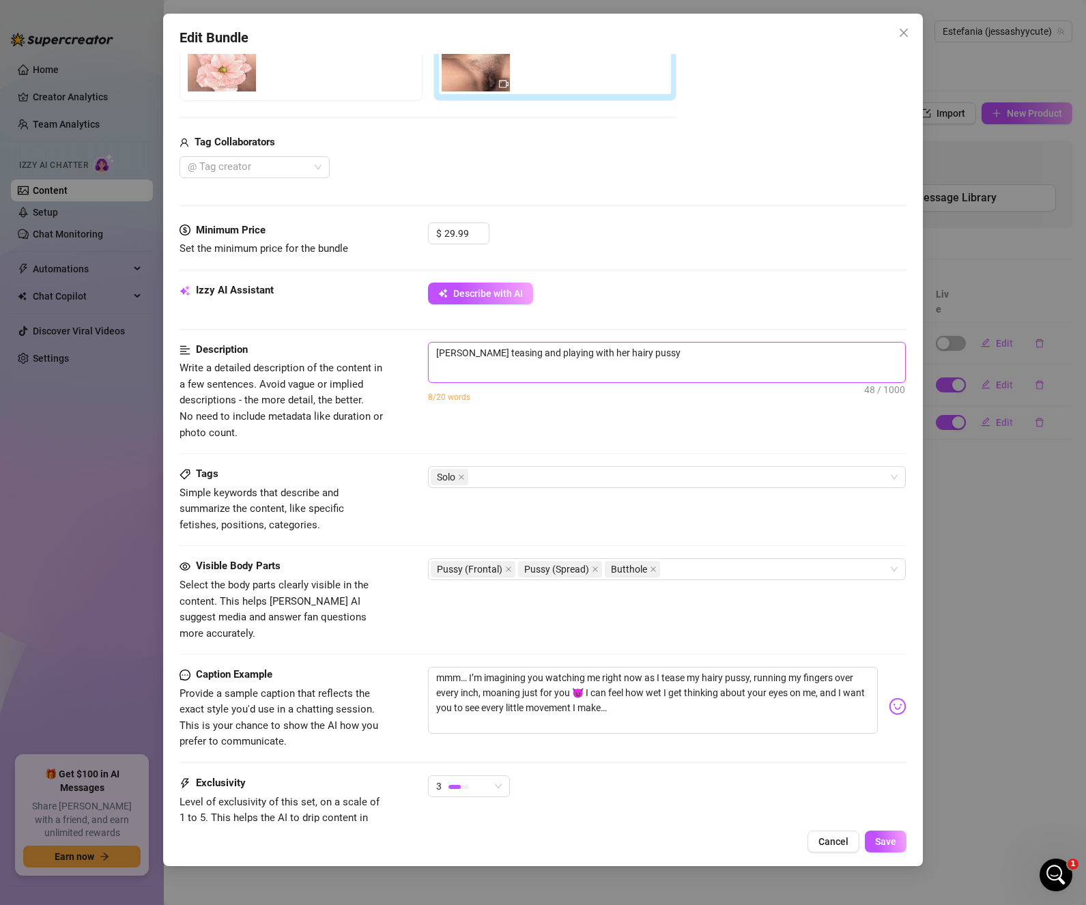
click at [668, 358] on textarea "[PERSON_NAME] teasing and playing with her hairy pussy" at bounding box center [667, 353] width 476 height 20
type textarea "[PERSON_NAME] teasing and playing with her hairy pussy,"
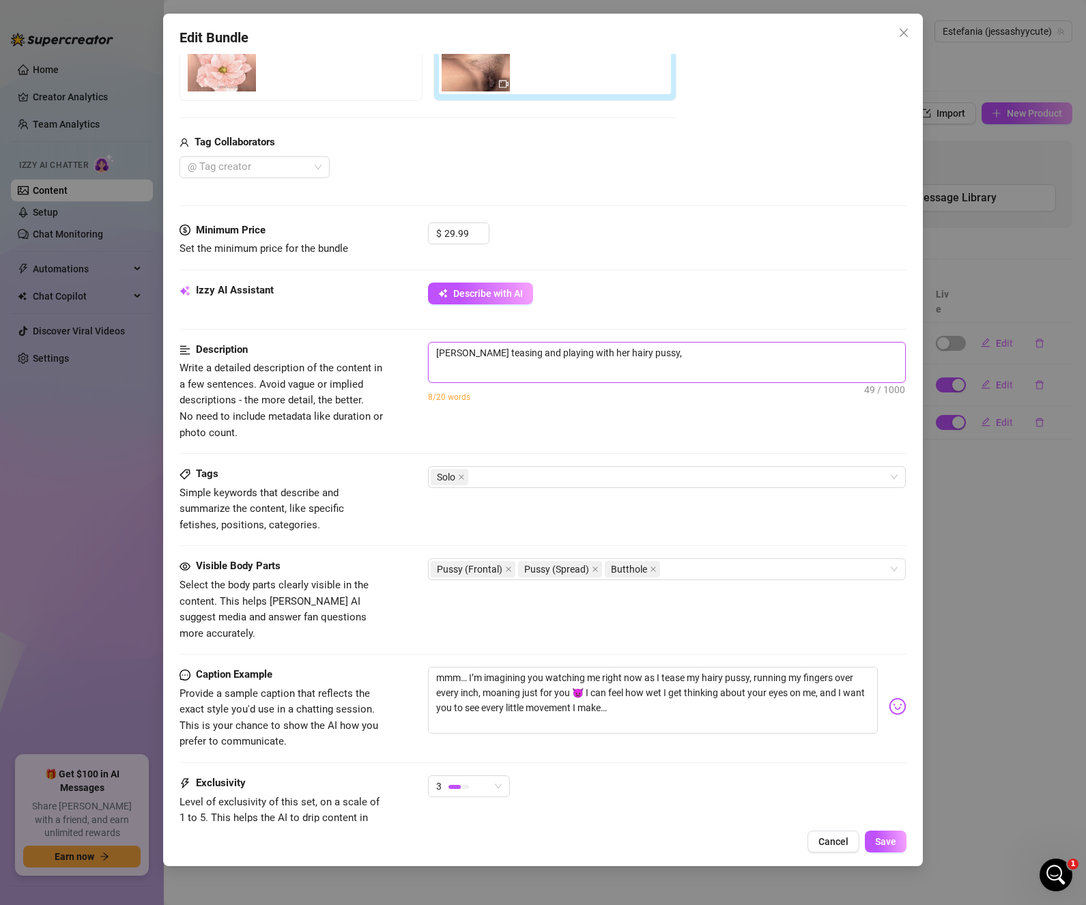
type textarea "[PERSON_NAME] teasing and playing with her hairy pussy, r"
type textarea "[PERSON_NAME] teasing and playing with her hairy pussy, ru"
type textarea "[PERSON_NAME] teasing and playing with her hairy pussy, run"
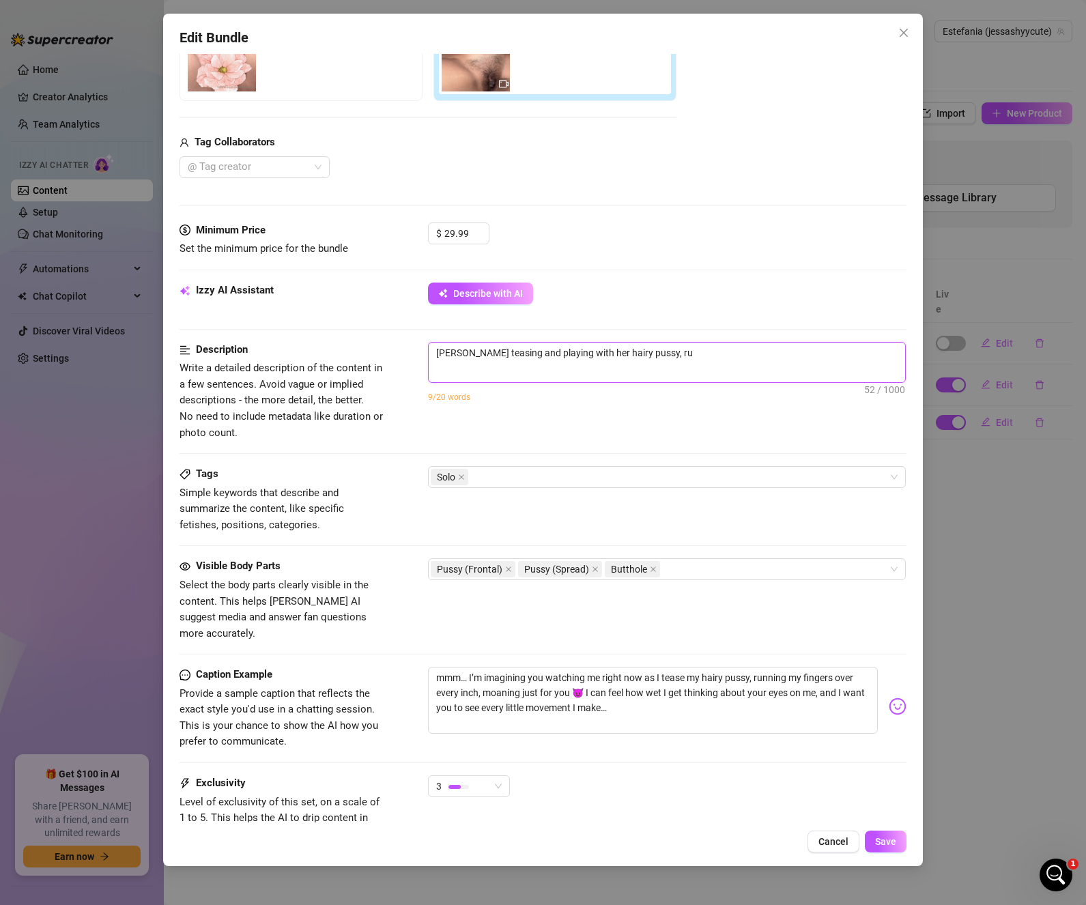
type textarea "[PERSON_NAME] teasing and playing with her hairy pussy, run"
type textarea "[PERSON_NAME] teasing and playing with her hairy pussy, runn"
type textarea "[PERSON_NAME] teasing and playing with her hairy pussy, runni"
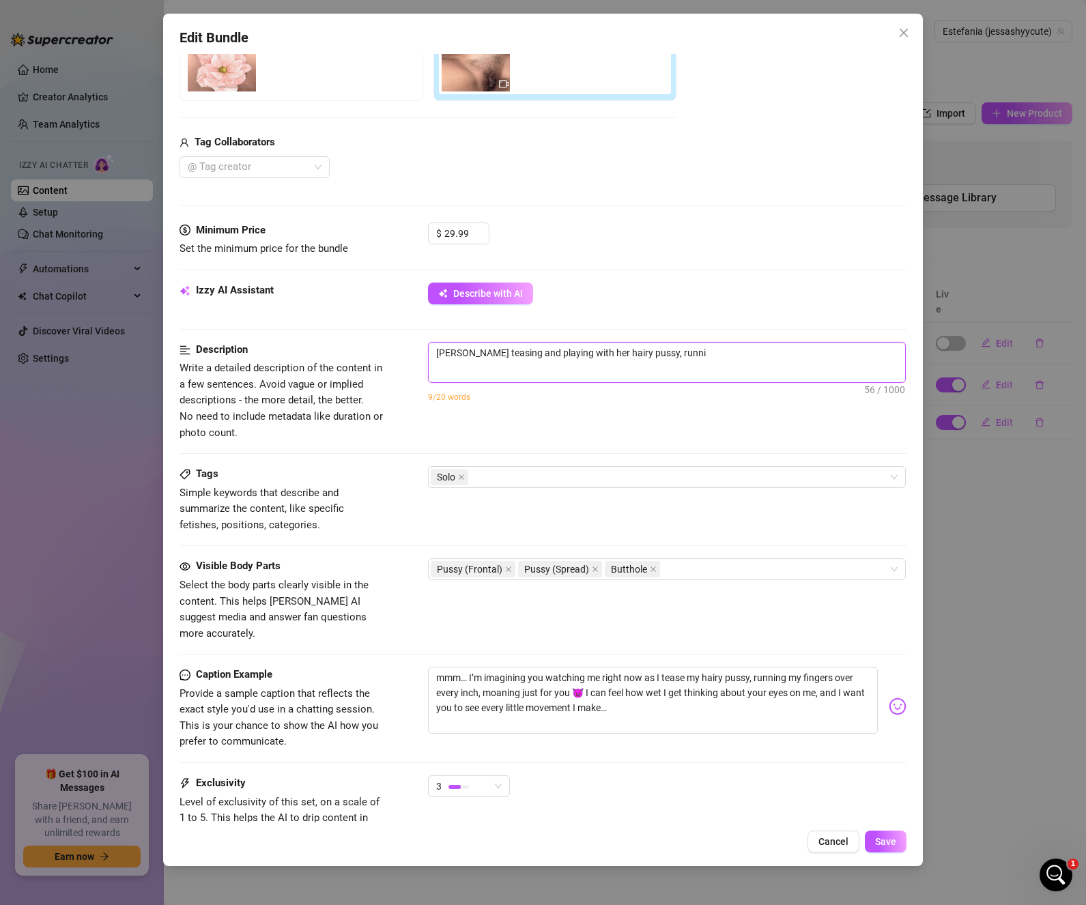
type textarea "[PERSON_NAME] teasing and playing with her hairy pussy, runnin"
type textarea "[PERSON_NAME] teasing and playing with her hairy pussy, running"
type textarea "[PERSON_NAME] teasing and playing with her hairy pussy, running h"
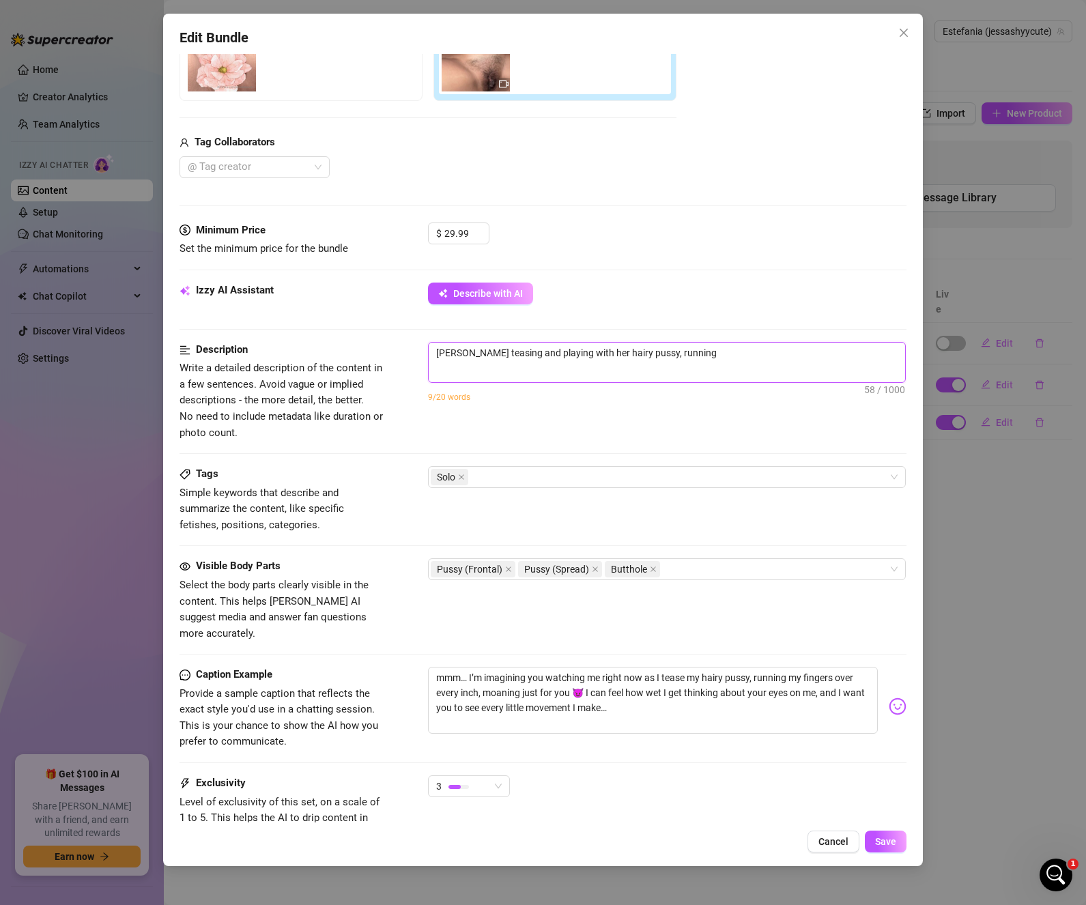
type textarea "[PERSON_NAME] teasing and playing with her hairy pussy, running h"
type textarea "[PERSON_NAME] teasing and playing with her hairy pussy, running he"
type textarea "[PERSON_NAME] teasing and playing with her hairy pussy, running her"
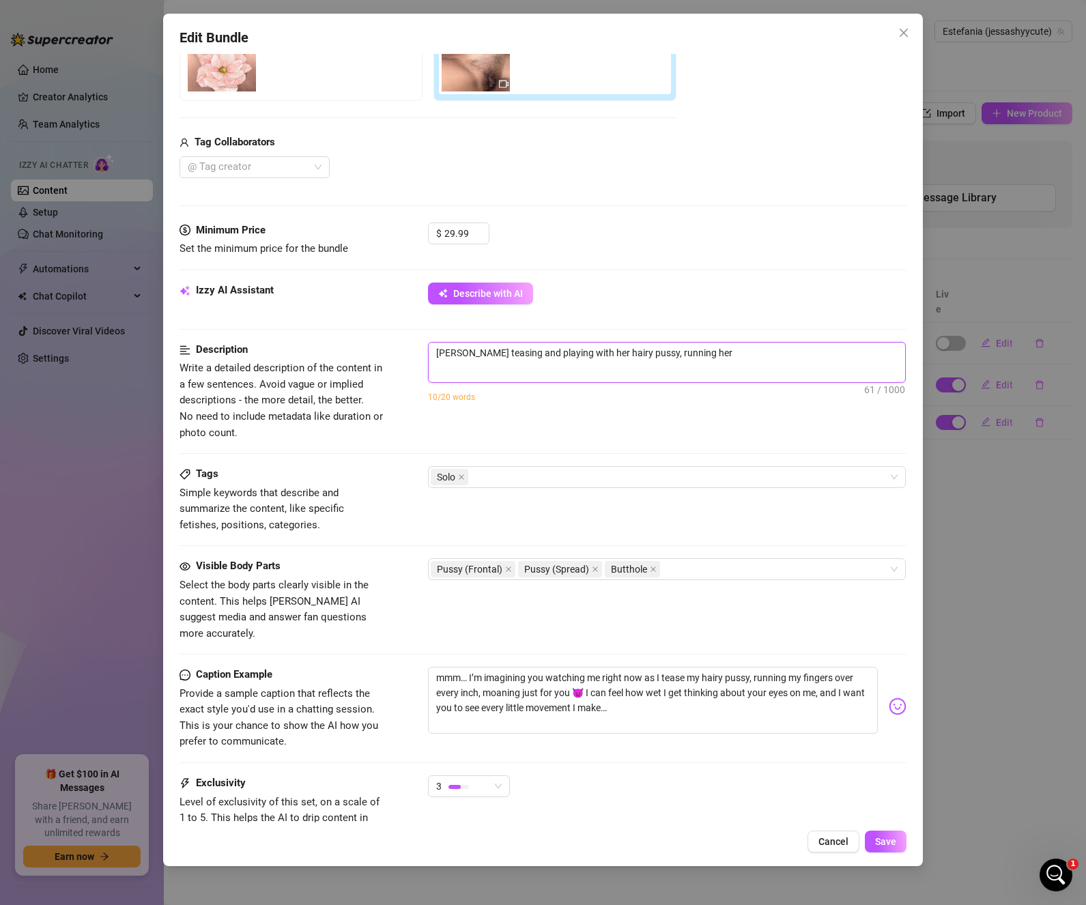
type textarea "[PERSON_NAME] teasing and playing with her hairy pussy, running her"
type textarea "[PERSON_NAME] teasing and playing with her hairy pussy, running her f"
type textarea "[PERSON_NAME] teasing and playing with her hairy pussy, running her fi"
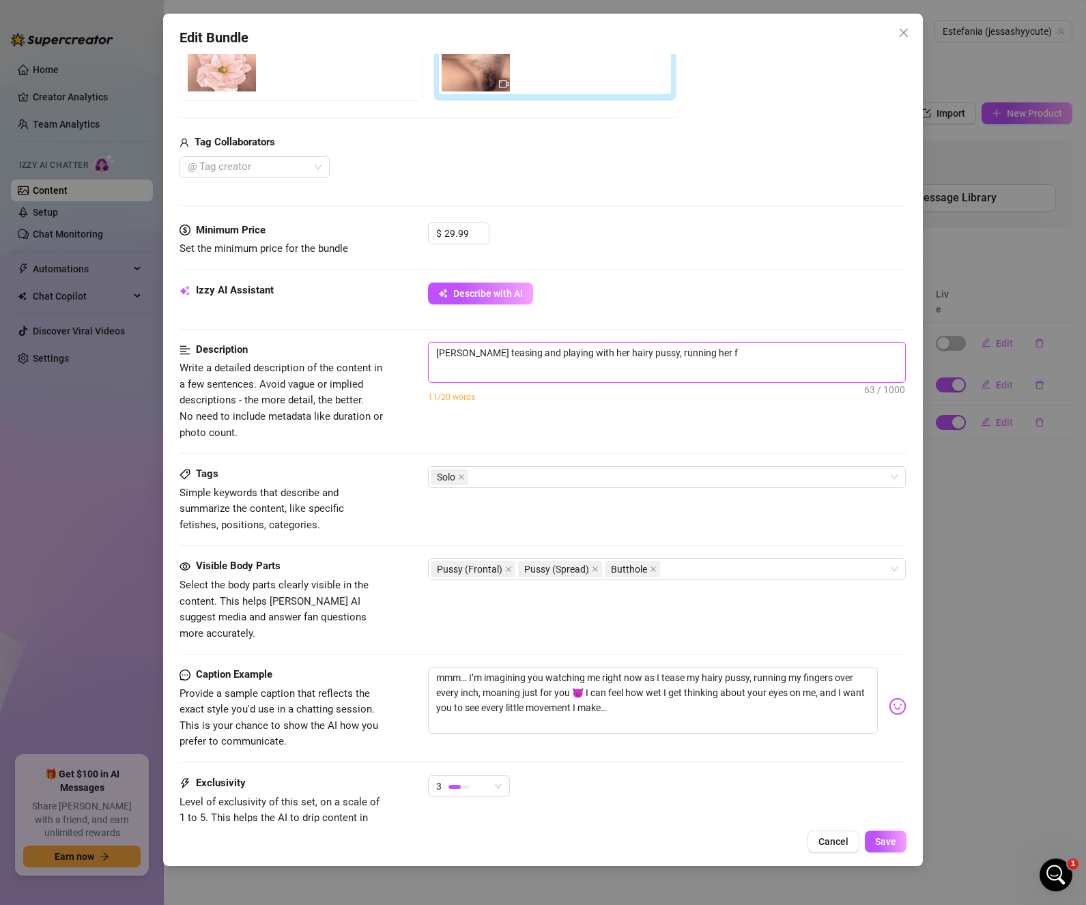
type textarea "[PERSON_NAME] teasing and playing with her hairy pussy, running her fi"
type textarea "[PERSON_NAME] teasing and playing with her hairy pussy, running her fin"
type textarea "[PERSON_NAME] teasing and playing with her hairy pussy, running her fing"
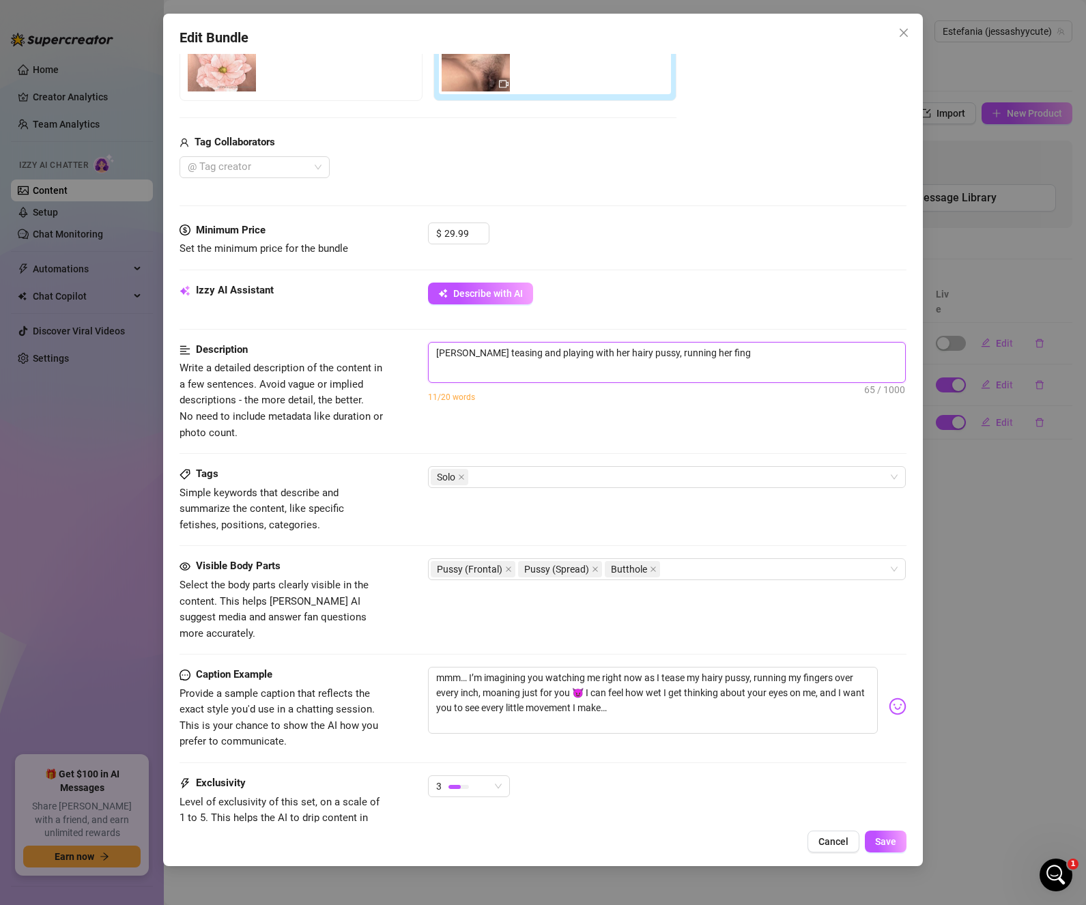
type textarea "[PERSON_NAME] teasing and playing with her hairy pussy, running her finge"
type textarea "[PERSON_NAME] teasing and playing with her hairy pussy, running her finger"
type textarea "[PERSON_NAME] teasing and playing with her hairy pussy, running her fingers"
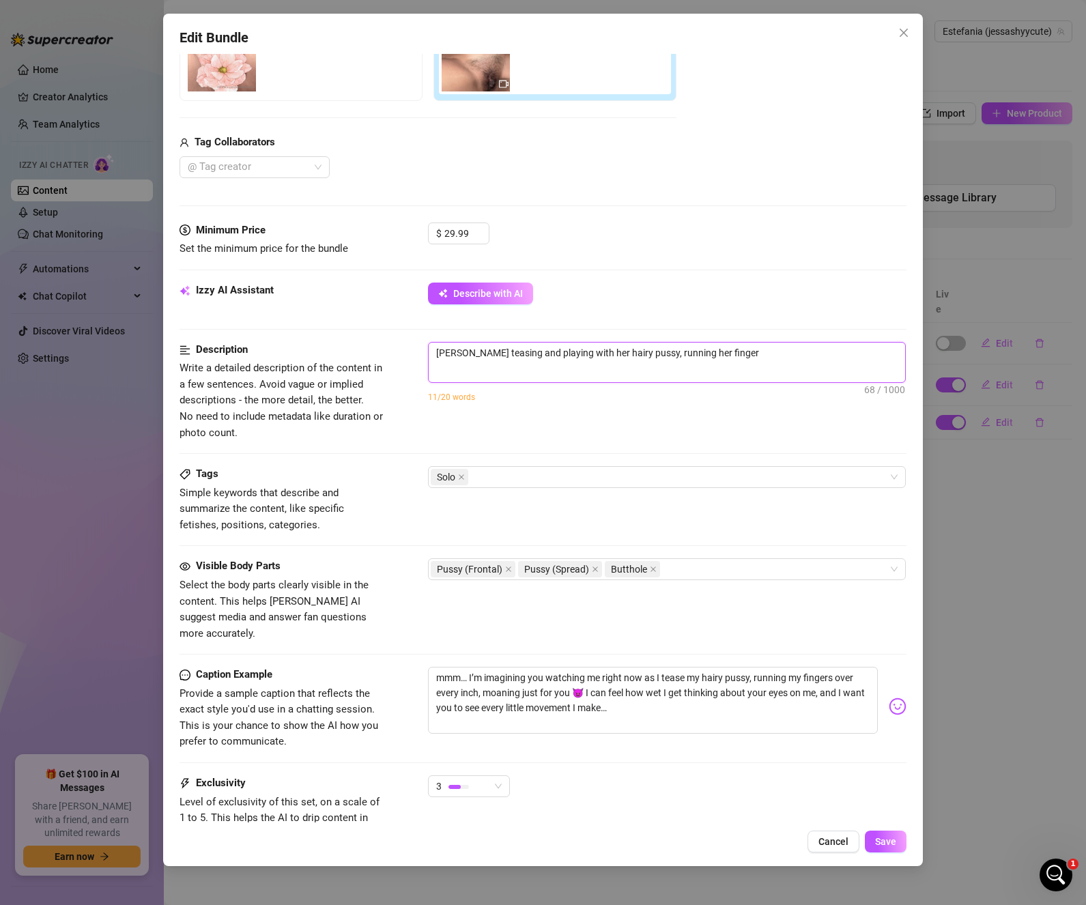
type textarea "[PERSON_NAME] teasing and playing with her hairy pussy, running her fingers"
type textarea "[PERSON_NAME] teasing and playing with her hairy pussy, running her fingers o"
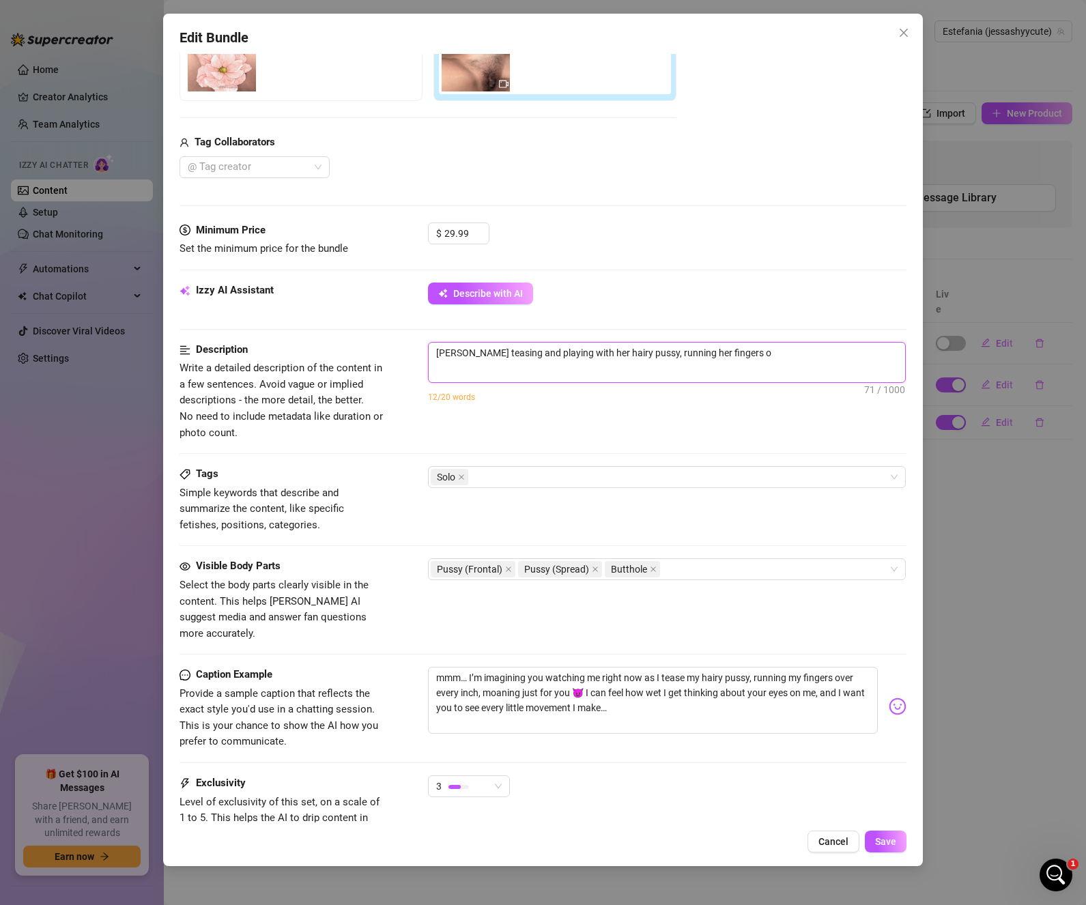
type textarea "[PERSON_NAME] teasing and playing with her hairy pussy, running her fingers ov"
type textarea "[PERSON_NAME] teasing and playing with her hairy pussy, running her fingers ove"
type textarea "[PERSON_NAME] teasing and playing with her hairy pussy, running her fingers over"
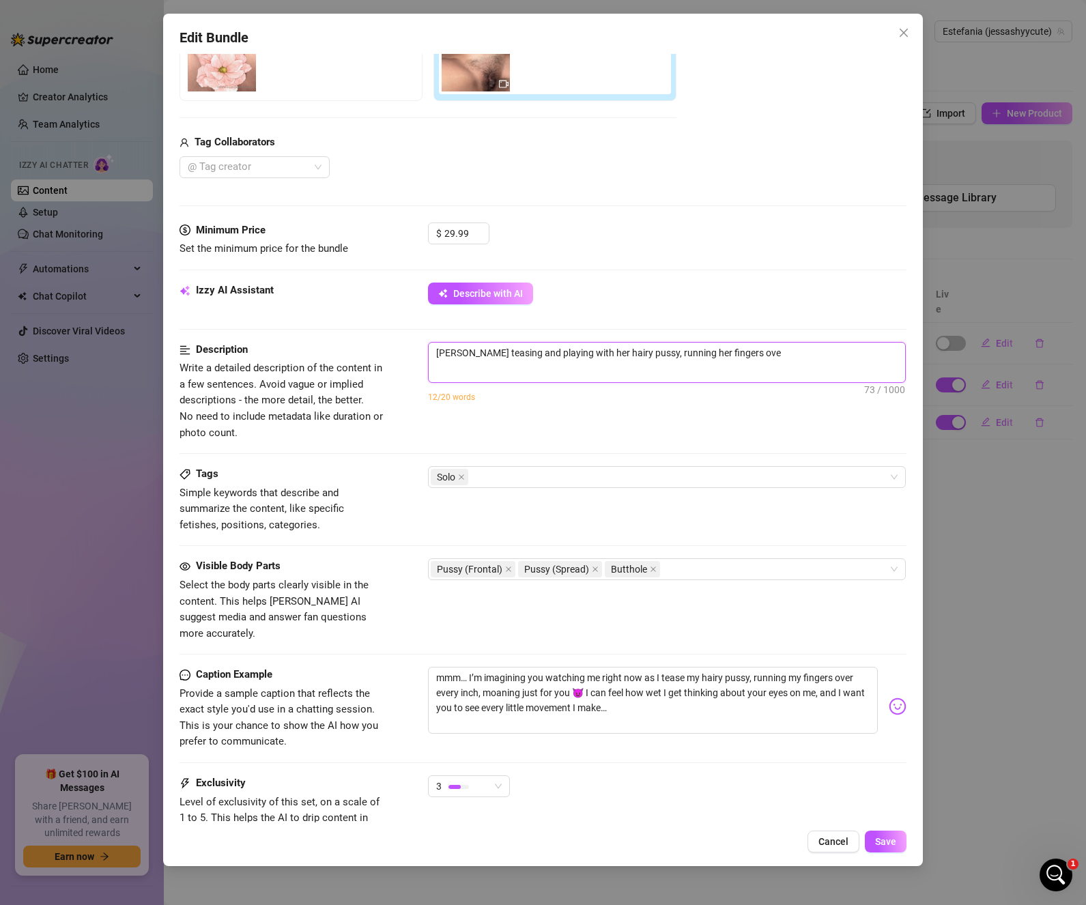
type textarea "[PERSON_NAME] teasing and playing with her hairy pussy, running her fingers over"
type textarea "[PERSON_NAME] teasing and playing with her hairy pussy, running her fingers ove…"
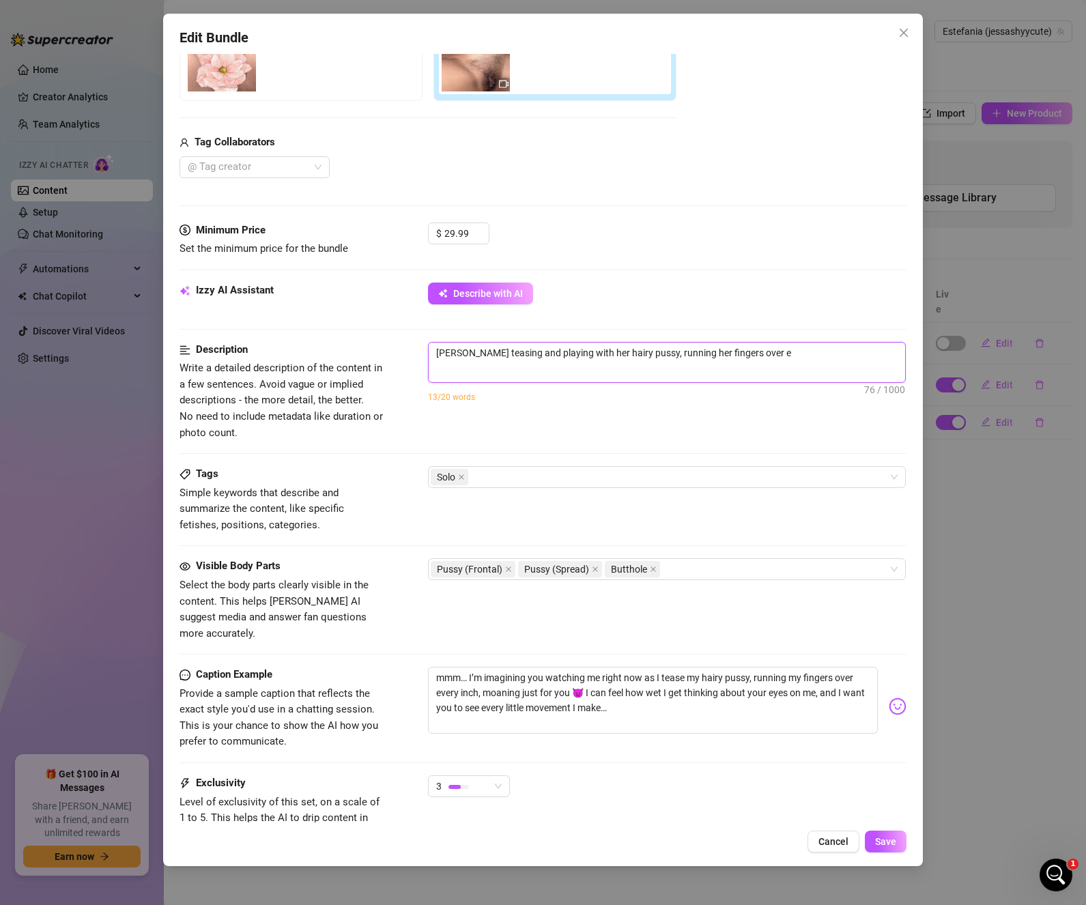
type textarea "[PERSON_NAME] teasing and playing with her hairy pussy, running her fingers ove…"
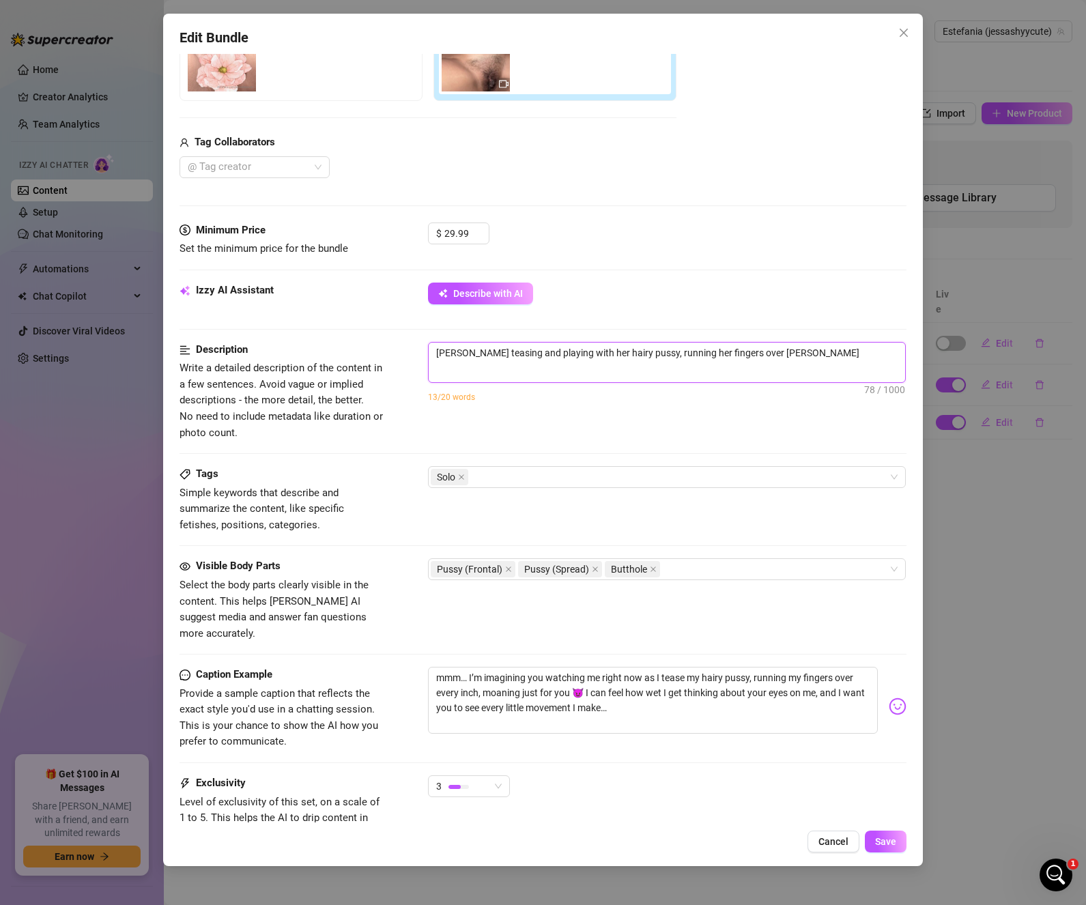
type textarea "[PERSON_NAME] teasing and playing with her hairy pussy, running her fingers ove…"
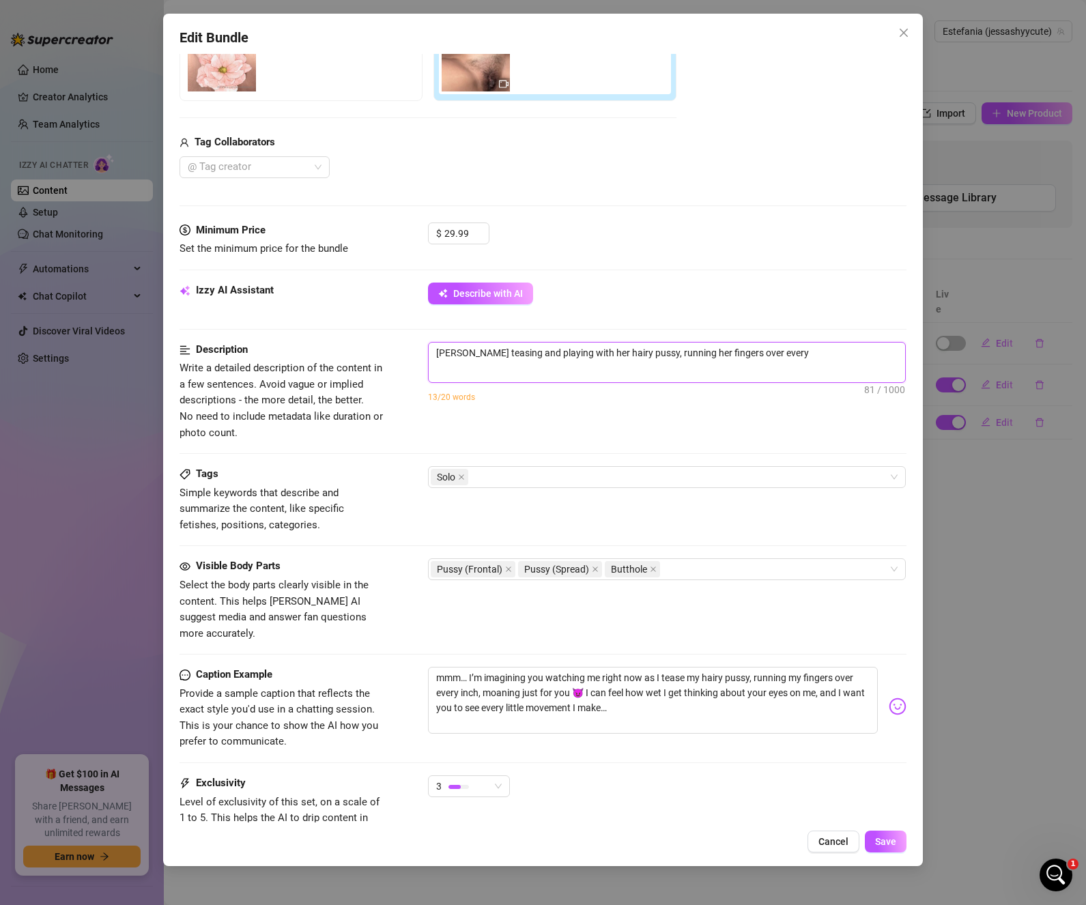
type textarea "[PERSON_NAME] teasing and playing with her hairy pussy, running her fingers ove…"
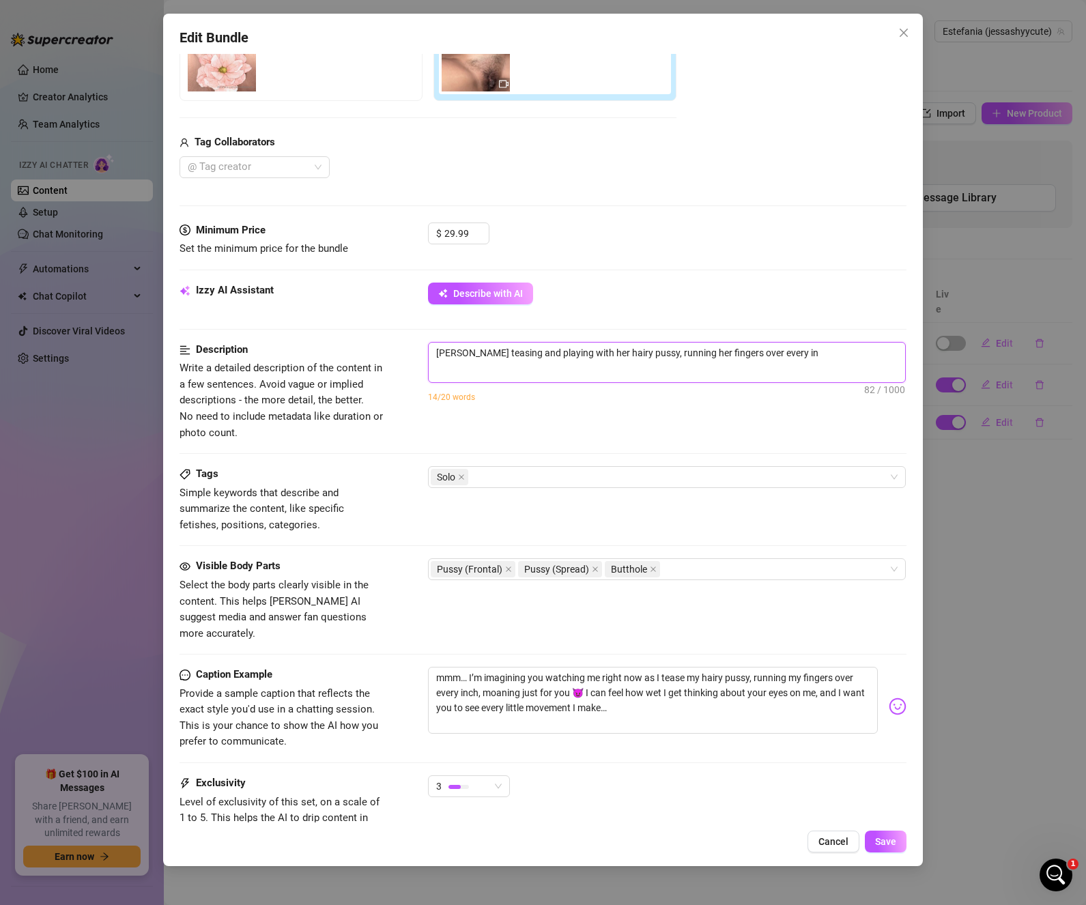
type textarea "[PERSON_NAME] teasing and playing with her hairy pussy, running her fingers ove…"
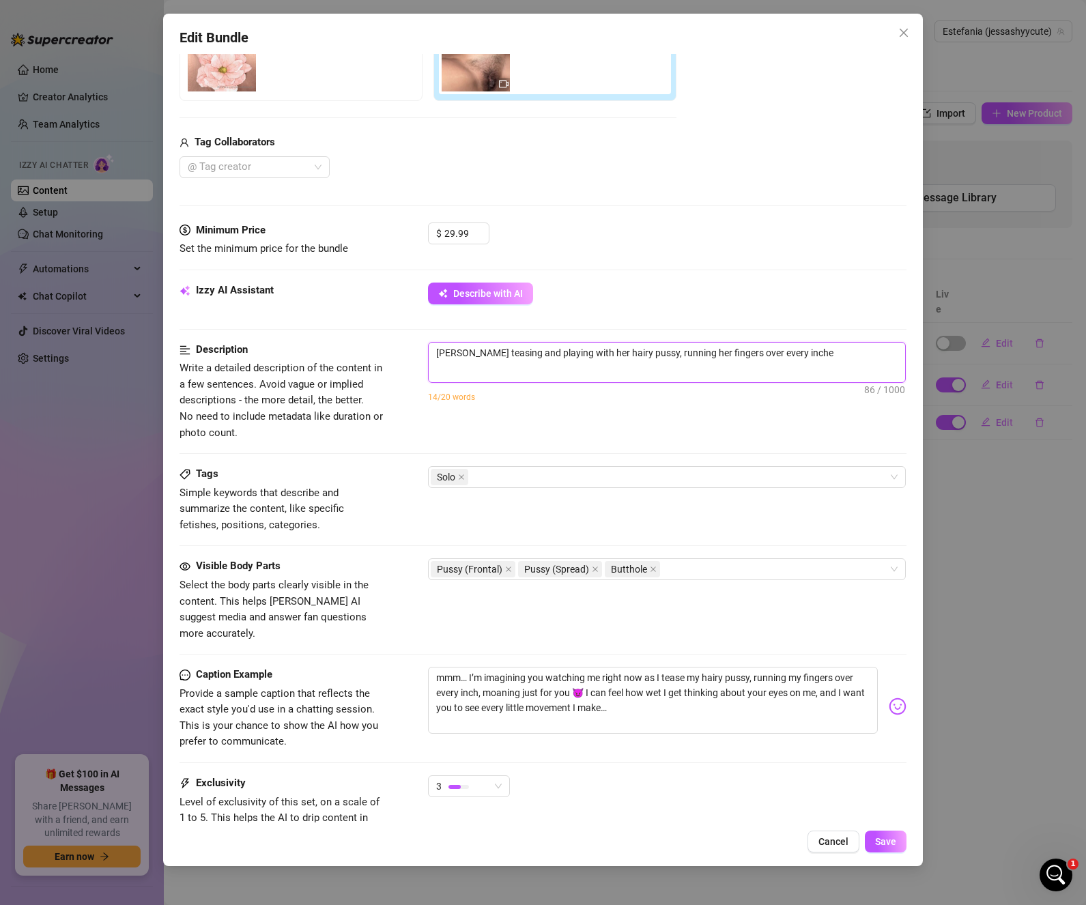
type textarea "[PERSON_NAME] teasing and playing with her hairy pussy, running her fingers ove…"
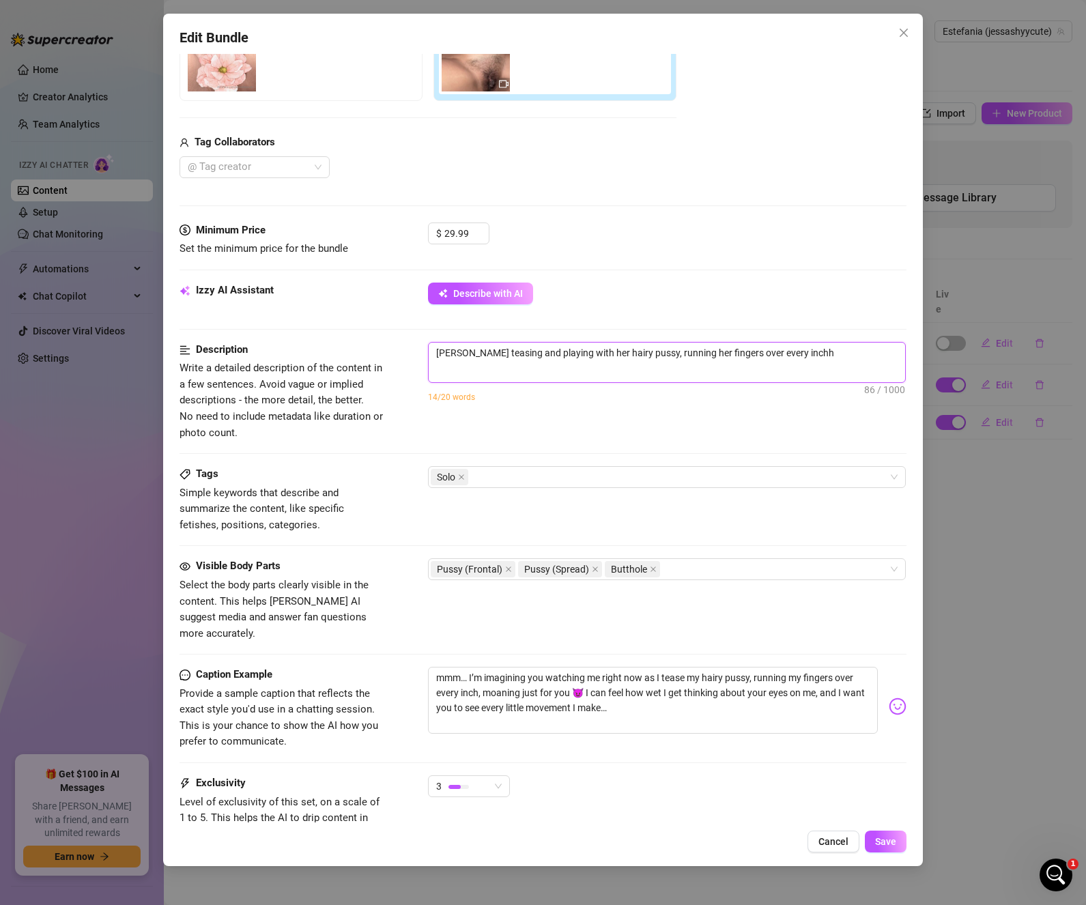
type textarea "[PERSON_NAME] teasing and playing with her hairy pussy, running her fingers ove…"
click at [471, 350] on textarea "[PERSON_NAME] teasing and playing with her hairy pussy, running her fingers ove…" at bounding box center [667, 353] width 476 height 20
type textarea "[PERSON_NAME] and playing with her hairy pussy, running her fingers over every …"
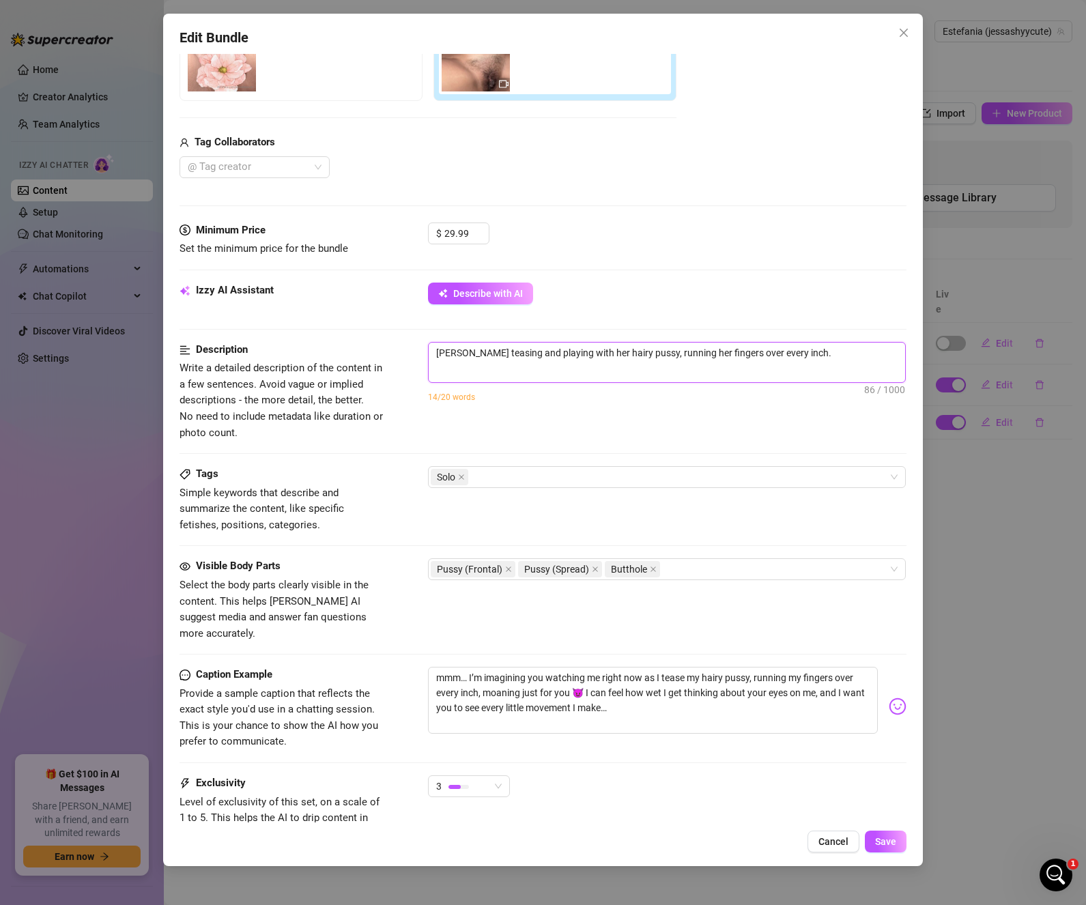
type textarea "[PERSON_NAME] and playing with her hairy pussy, running her fingers over every …"
type textarea "[PERSON_NAME] isteasing and playing with her hairy pussy, running her fingers o…"
type textarea "[PERSON_NAME] is teasing and playing with her hairy pussy, running her fingers …"
type textarea "Describe the content (media) in a few sentences"
click at [671, 361] on textarea at bounding box center [667, 353] width 476 height 20
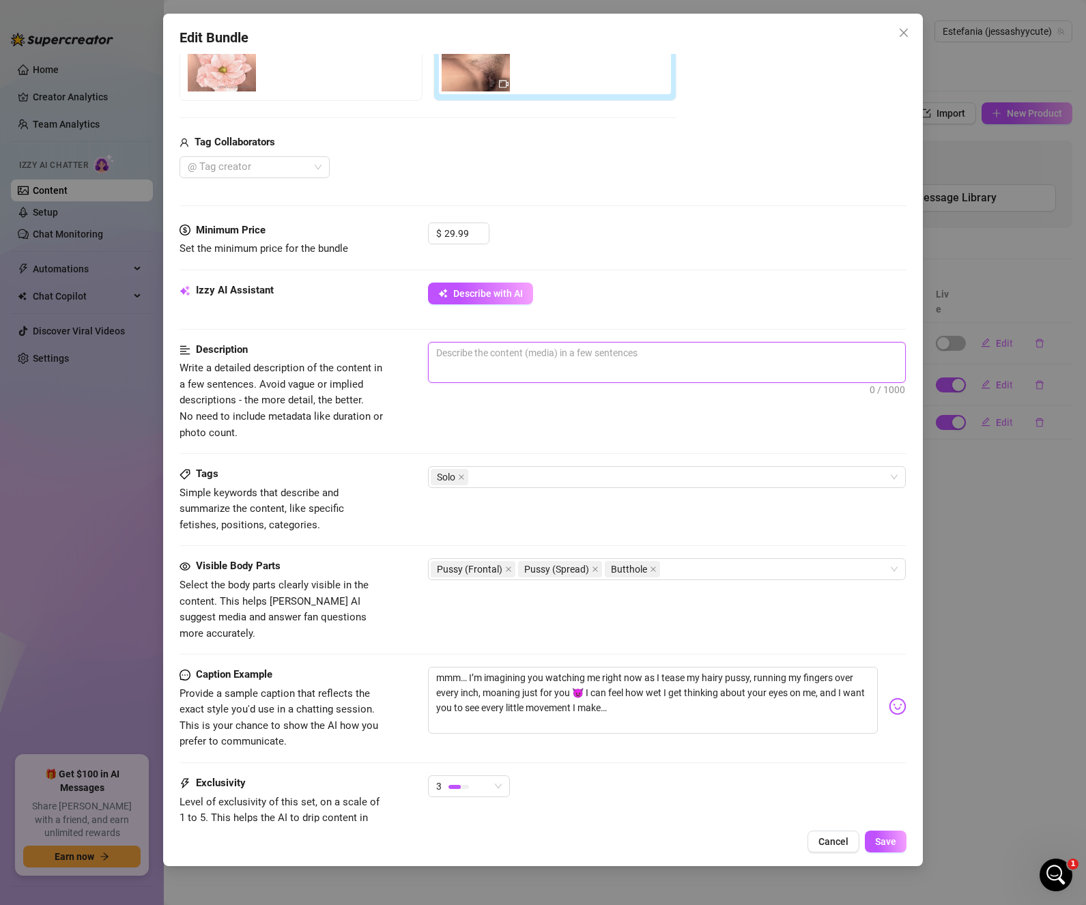
paste textarea "[PERSON_NAME] is slowly teasing herself, playing with her thick, hairy pussy, l…"
type textarea "[PERSON_NAME] is slowly teasing herself, playing with her thick, hairy pussy, l…"
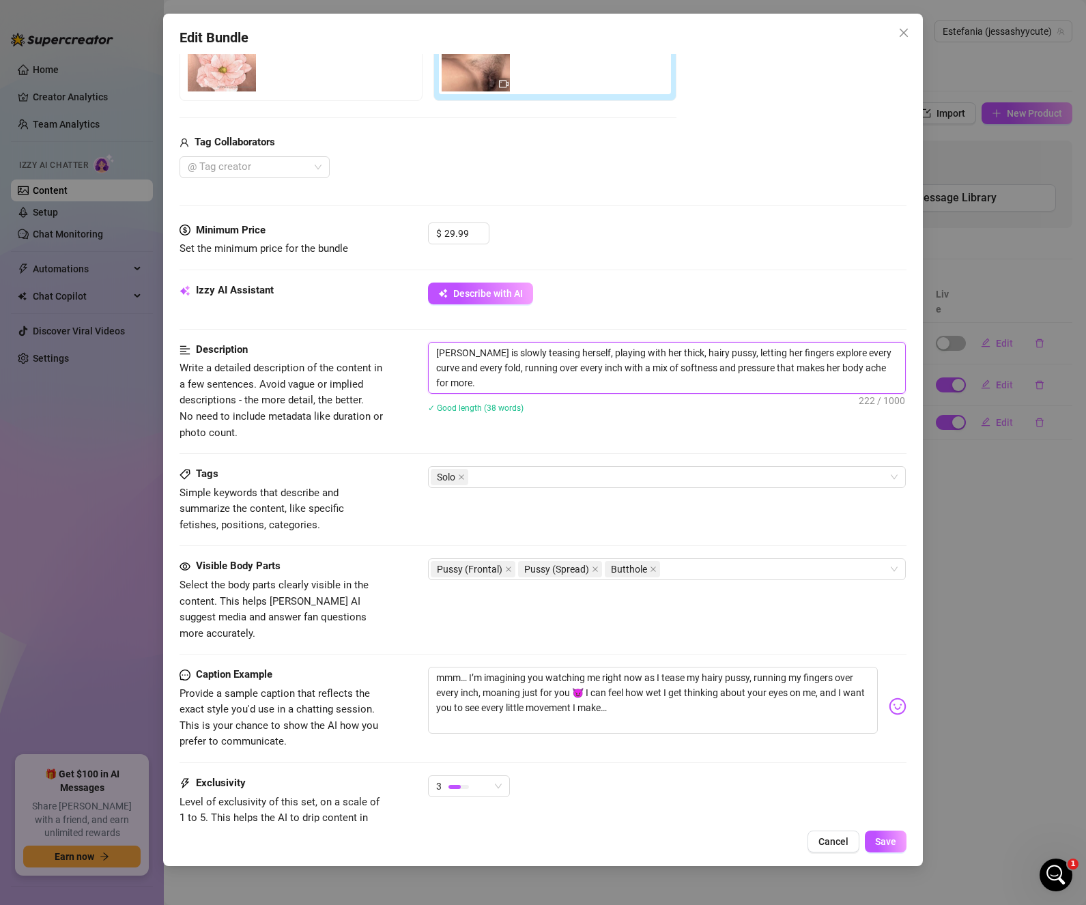
scroll to position [0, 0]
type textarea "[PERSON_NAME] is slowly teasing herself, playing with her thick, hairy pussy, l…"
click at [682, 424] on div "[PERSON_NAME] is slowly teasing herself, playing with her thick, hairy pussy, l…" at bounding box center [667, 386] width 479 height 89
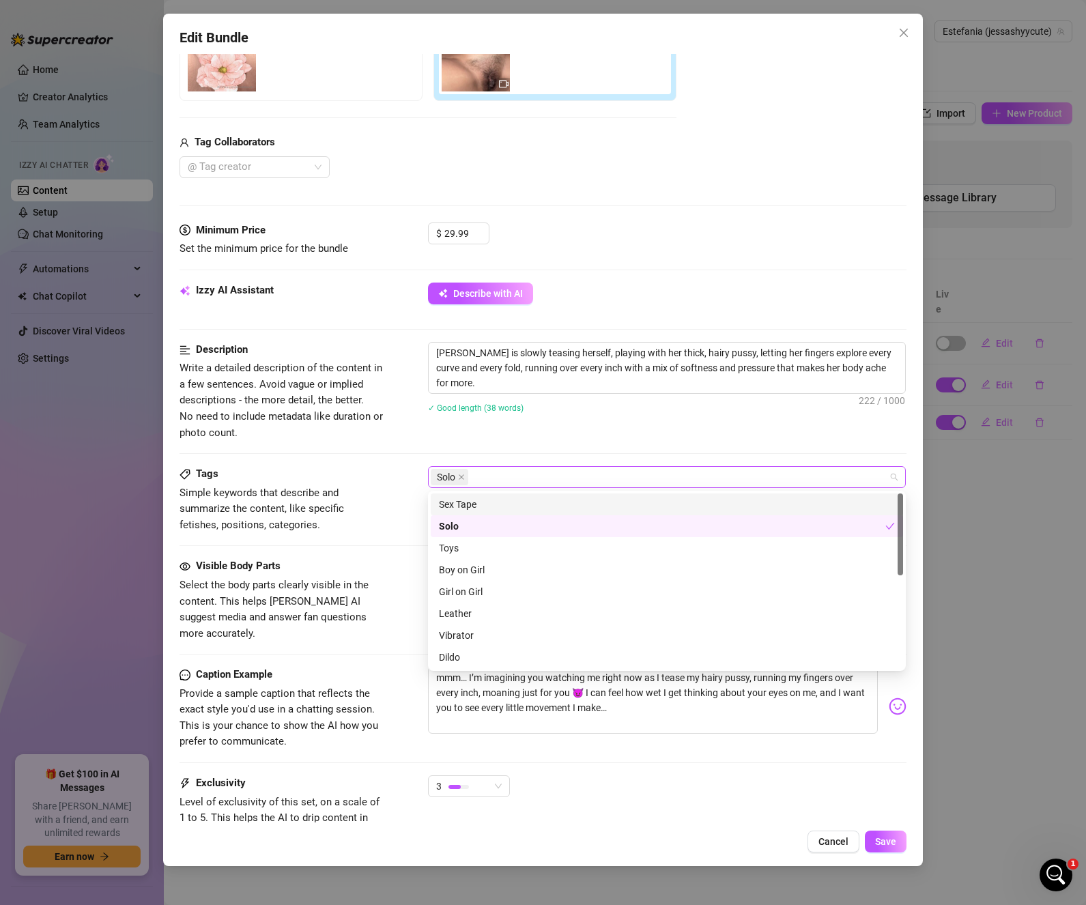
click at [663, 478] on div "Solo" at bounding box center [660, 476] width 458 height 19
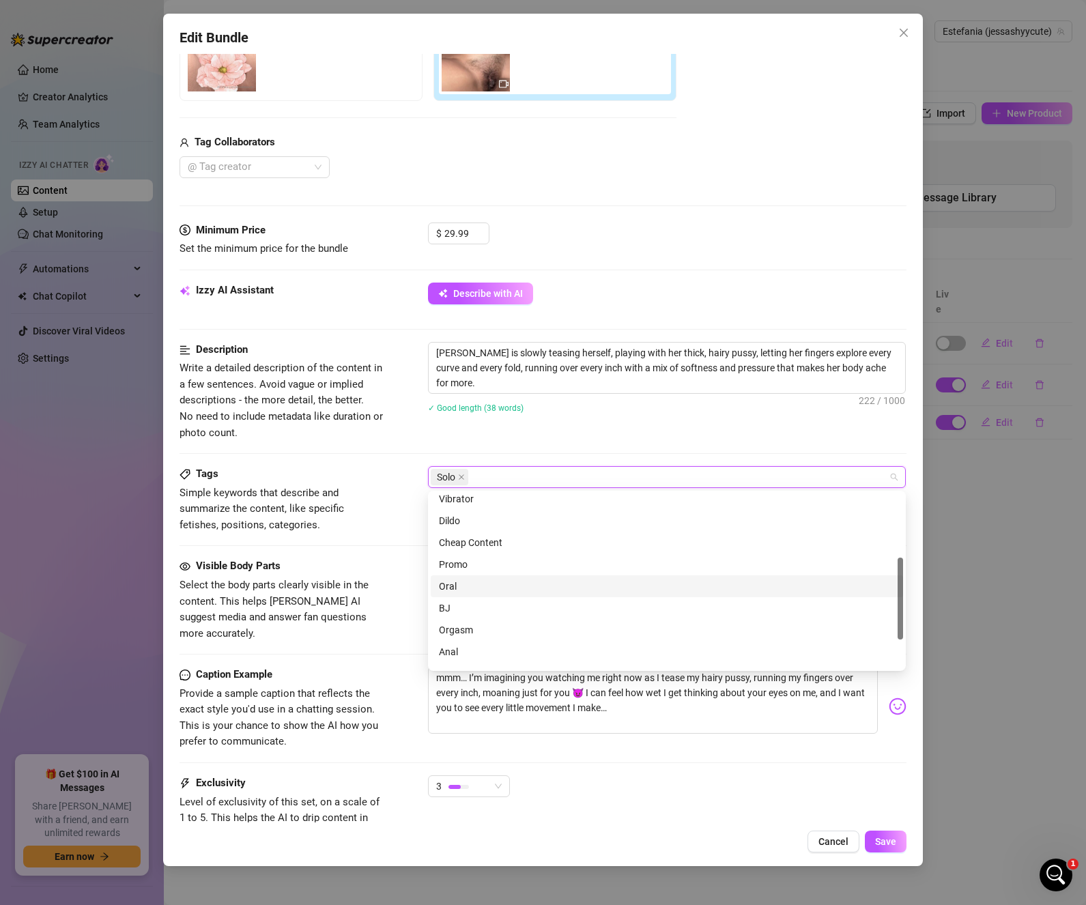
scroll to position [197, 0]
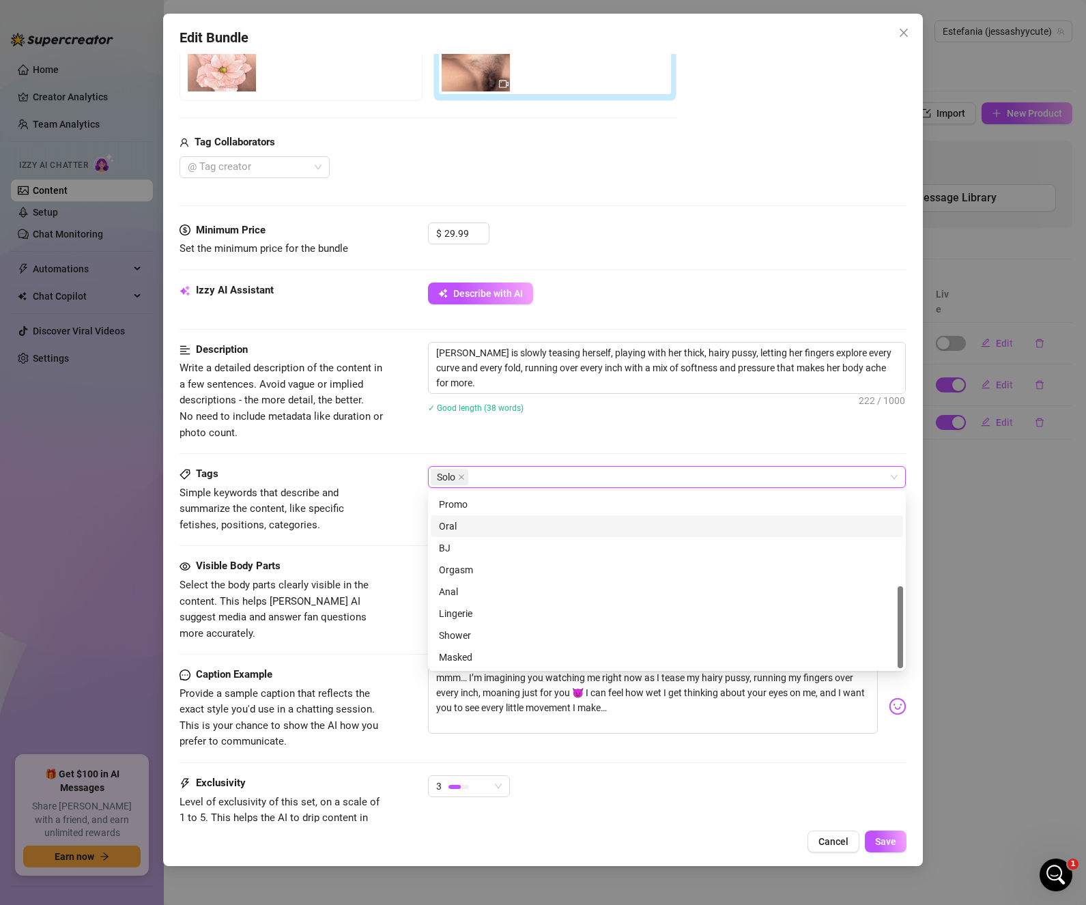
click at [658, 416] on div "✓ Good length (38 words)" at bounding box center [667, 407] width 479 height 22
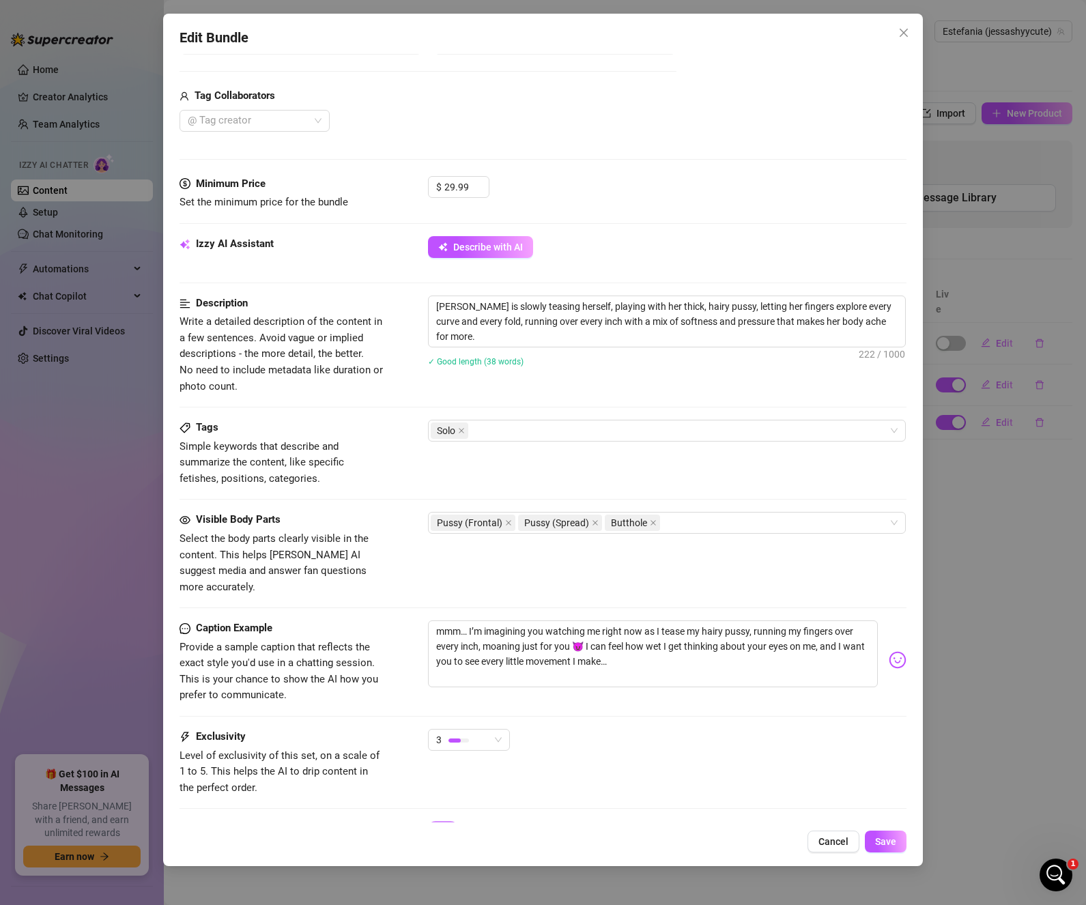
scroll to position [390, 0]
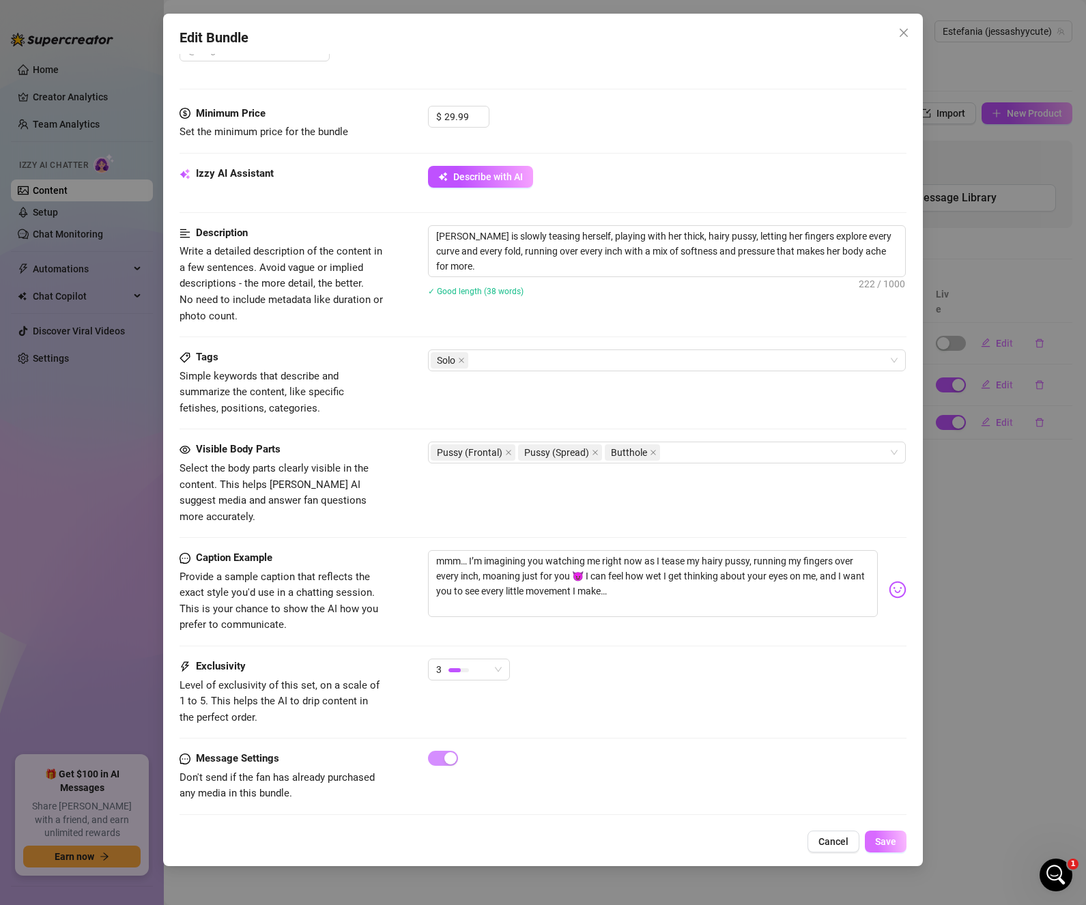
click at [882, 836] on span "Save" at bounding box center [885, 841] width 21 height 11
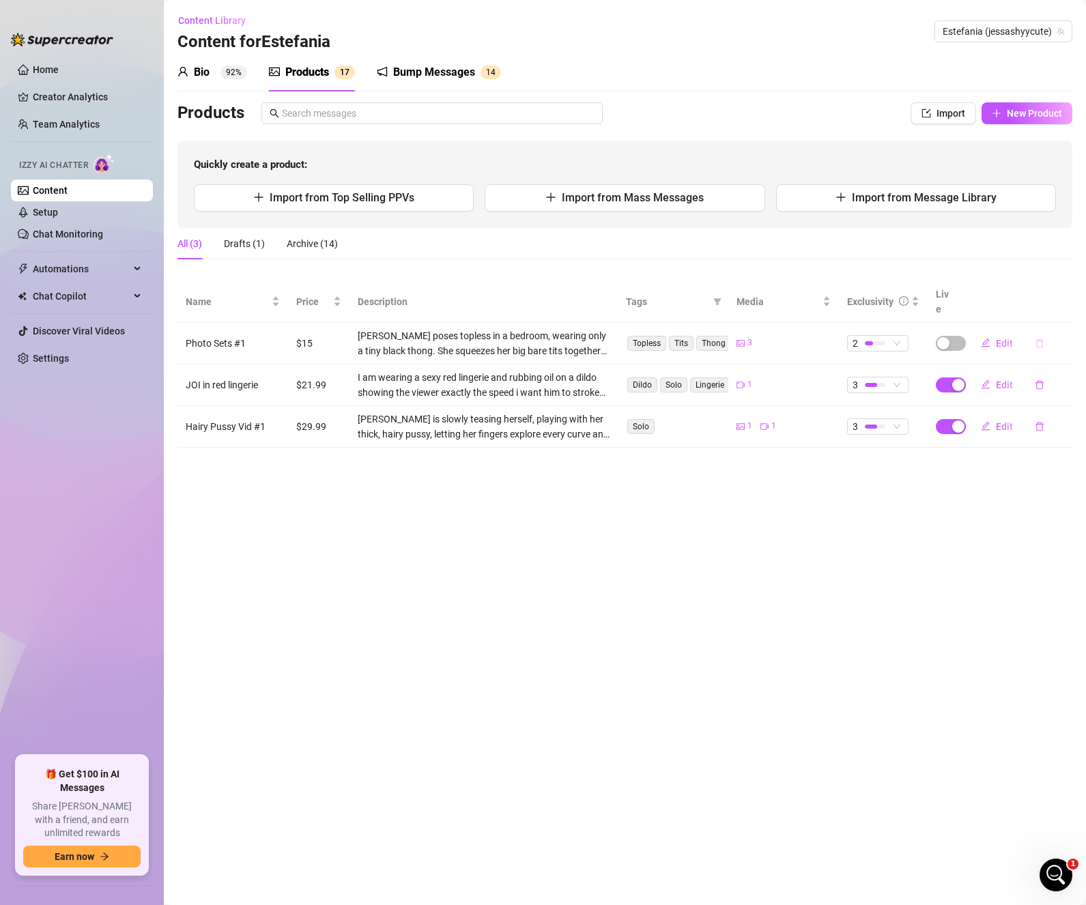
click at [1041, 338] on icon "delete" at bounding box center [1039, 343] width 10 height 10
click at [1066, 293] on span "Yes" at bounding box center [1064, 292] width 16 height 11
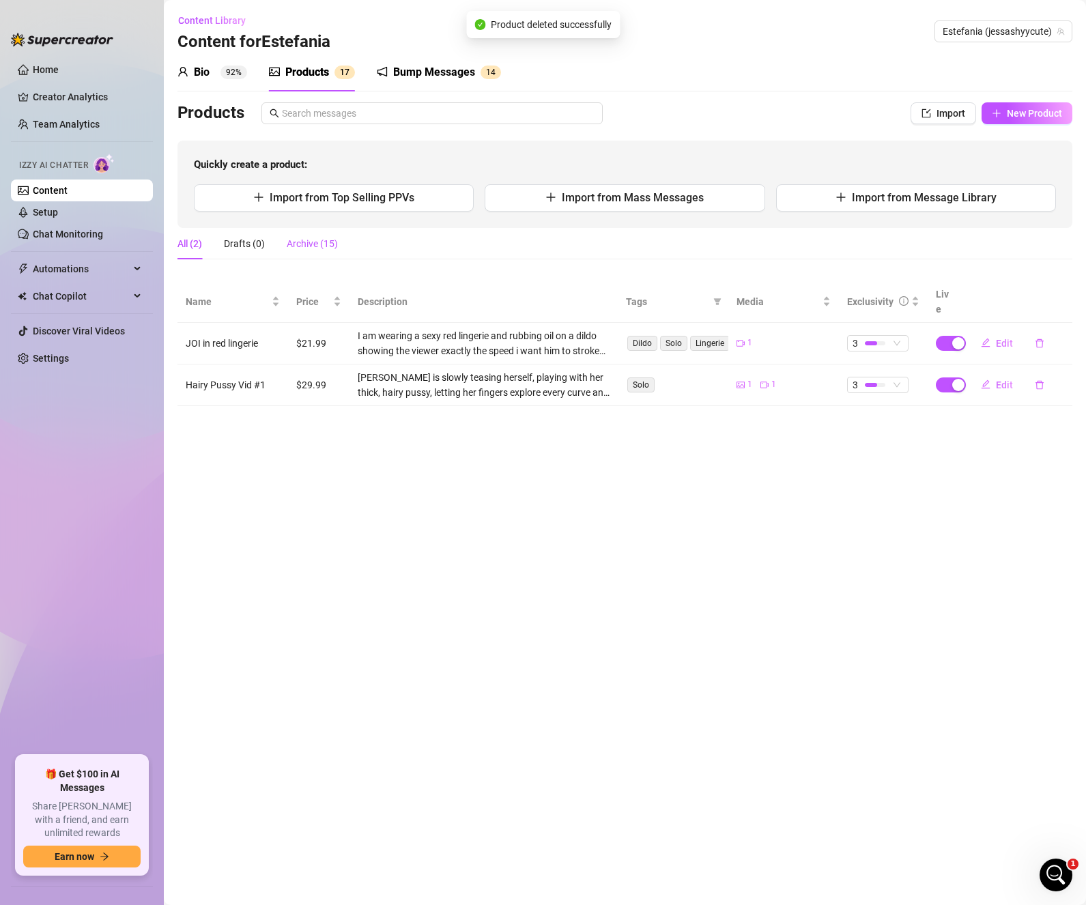
click at [328, 246] on div "Archive (15)" at bounding box center [312, 243] width 51 height 15
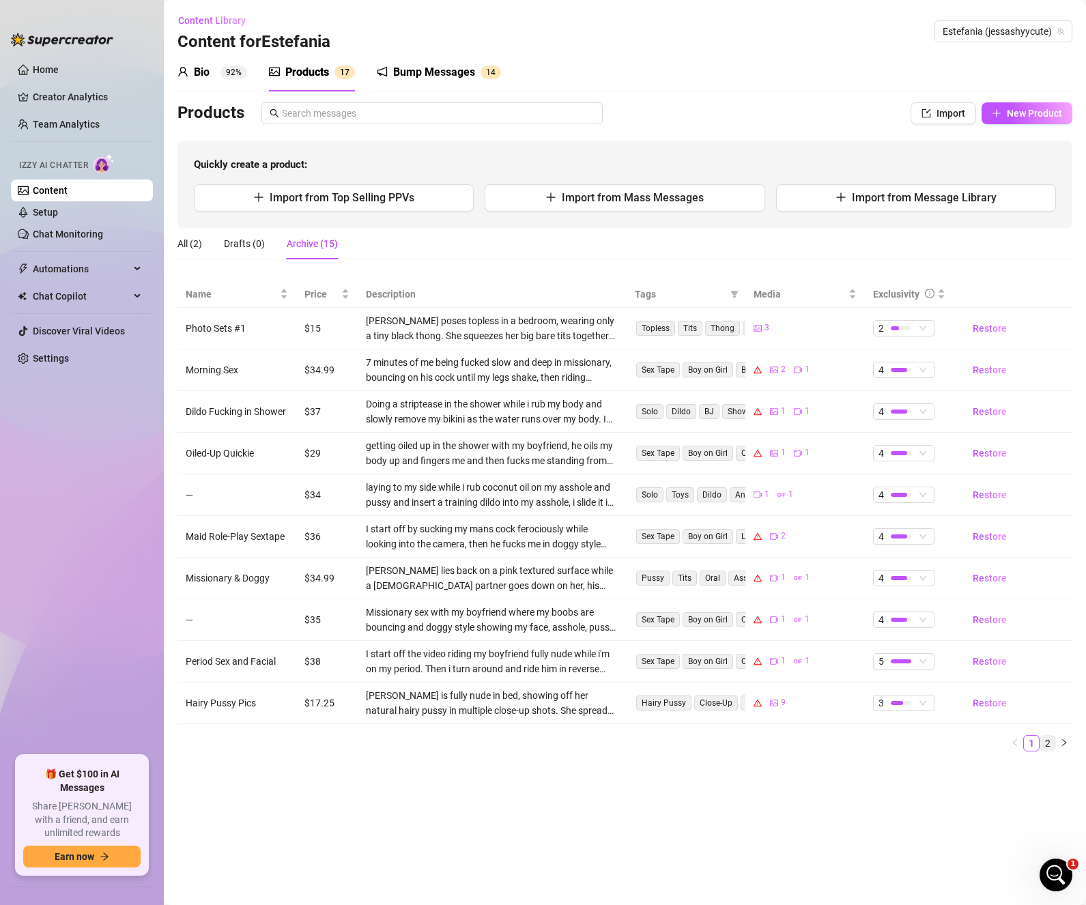
click at [1049, 743] on link "2" at bounding box center [1047, 743] width 15 height 15
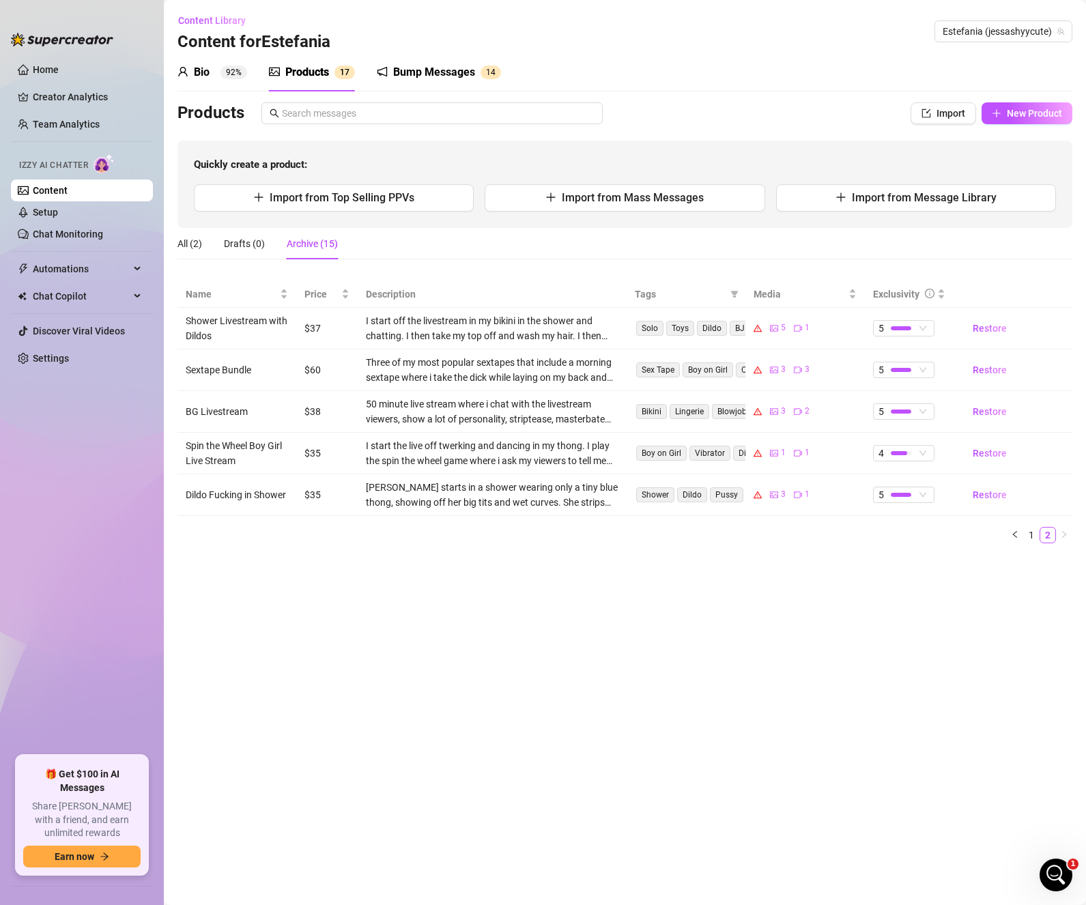
click at [284, 495] on td "Dildo Fucking in Shower" at bounding box center [236, 495] width 119 height 42
click at [283, 495] on td "Dildo Fucking in Shower" at bounding box center [236, 495] width 119 height 42
click at [922, 495] on span "5" at bounding box center [903, 494] width 50 height 15
click at [742, 602] on main "Content Library Content for [PERSON_NAME] [PERSON_NAME] (jessashyycute) Bio 92%…" at bounding box center [625, 452] width 922 height 905
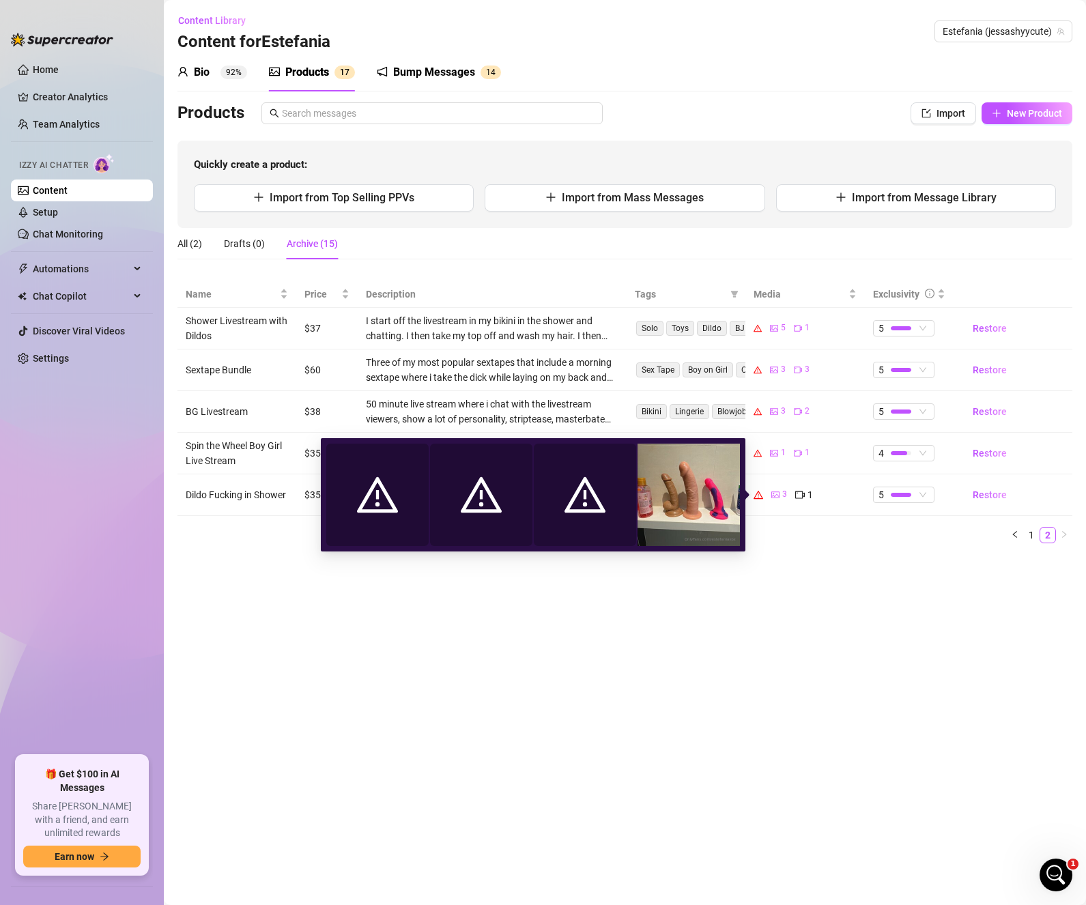
click at [854, 596] on main "Content Library Content for [PERSON_NAME] [PERSON_NAME] (jessashyycute) Bio 92%…" at bounding box center [625, 452] width 922 height 905
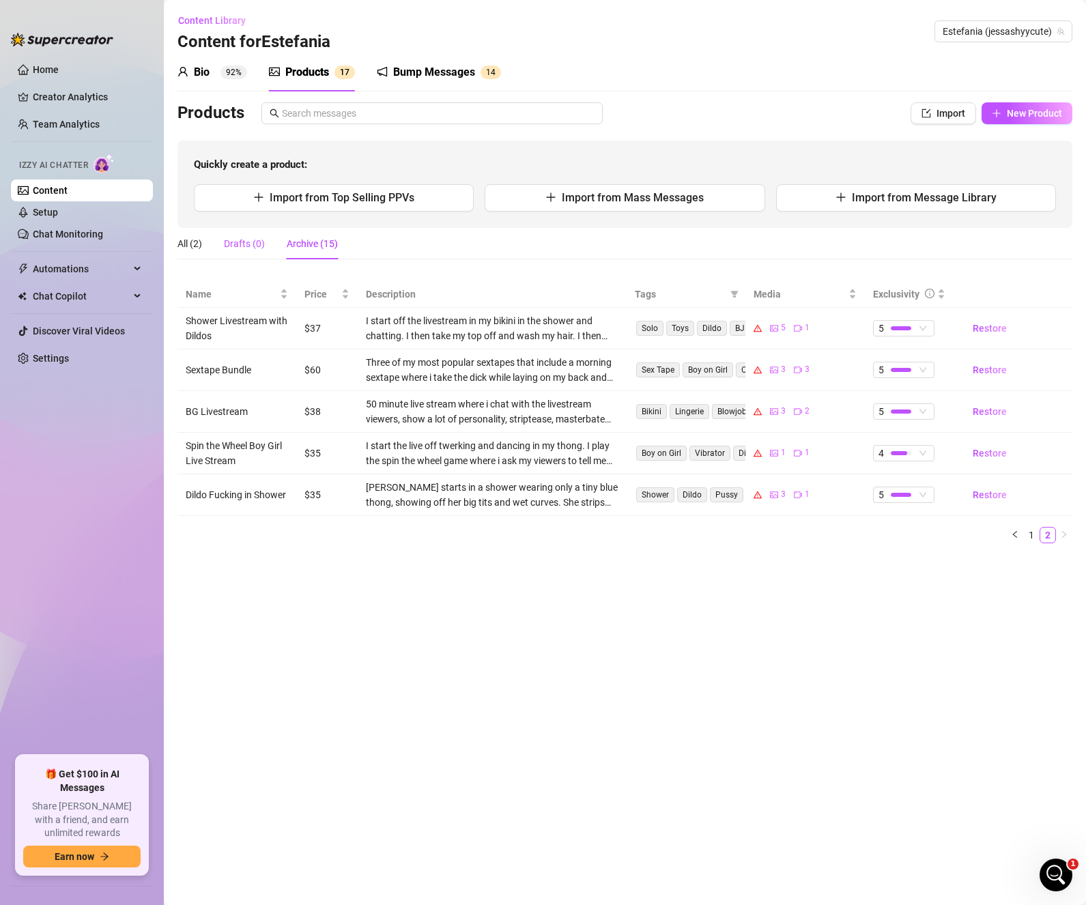
click at [238, 246] on div "Drafts (0)" at bounding box center [244, 243] width 41 height 15
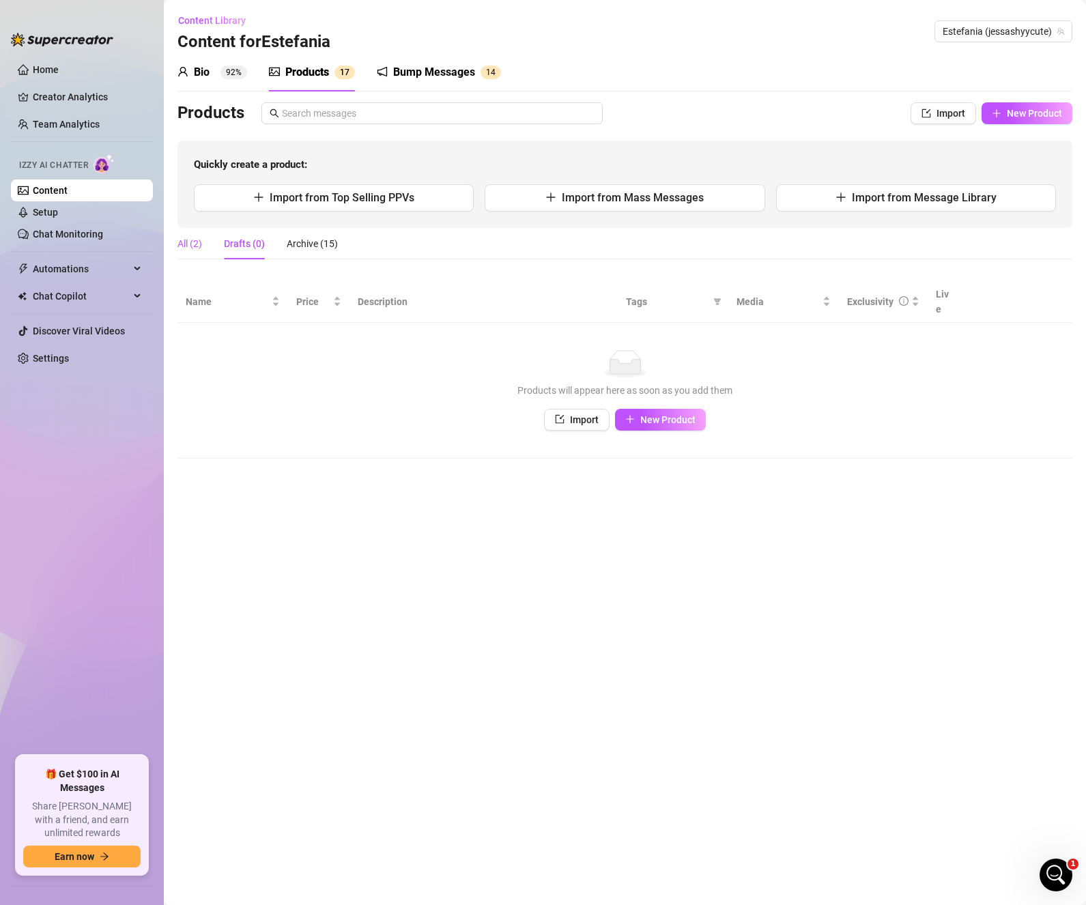
click at [182, 247] on div "All (2)" at bounding box center [189, 243] width 25 height 15
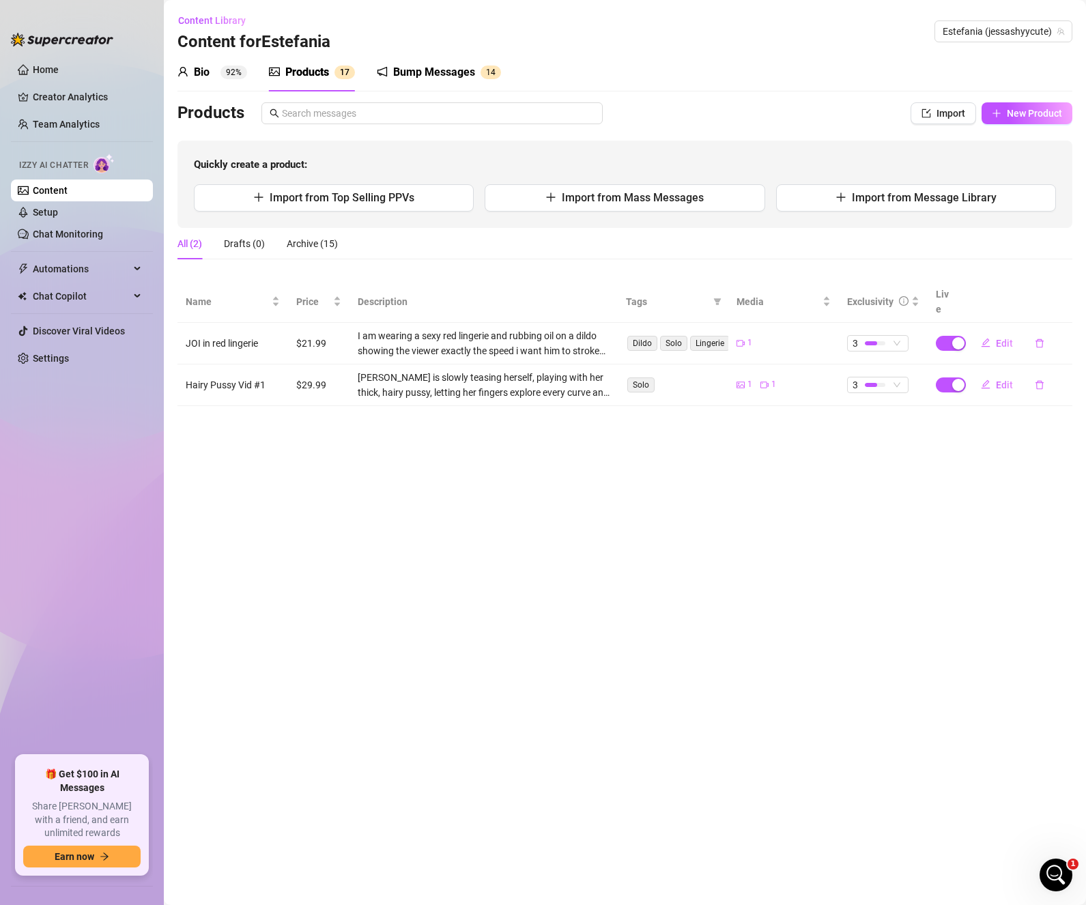
click at [742, 499] on main "Content Library Content for [PERSON_NAME] [PERSON_NAME] (jessashyycute) Bio 92%…" at bounding box center [625, 452] width 922 height 905
click at [1006, 113] on button "New Product" at bounding box center [1026, 113] width 91 height 22
type textarea "Type your message here..."
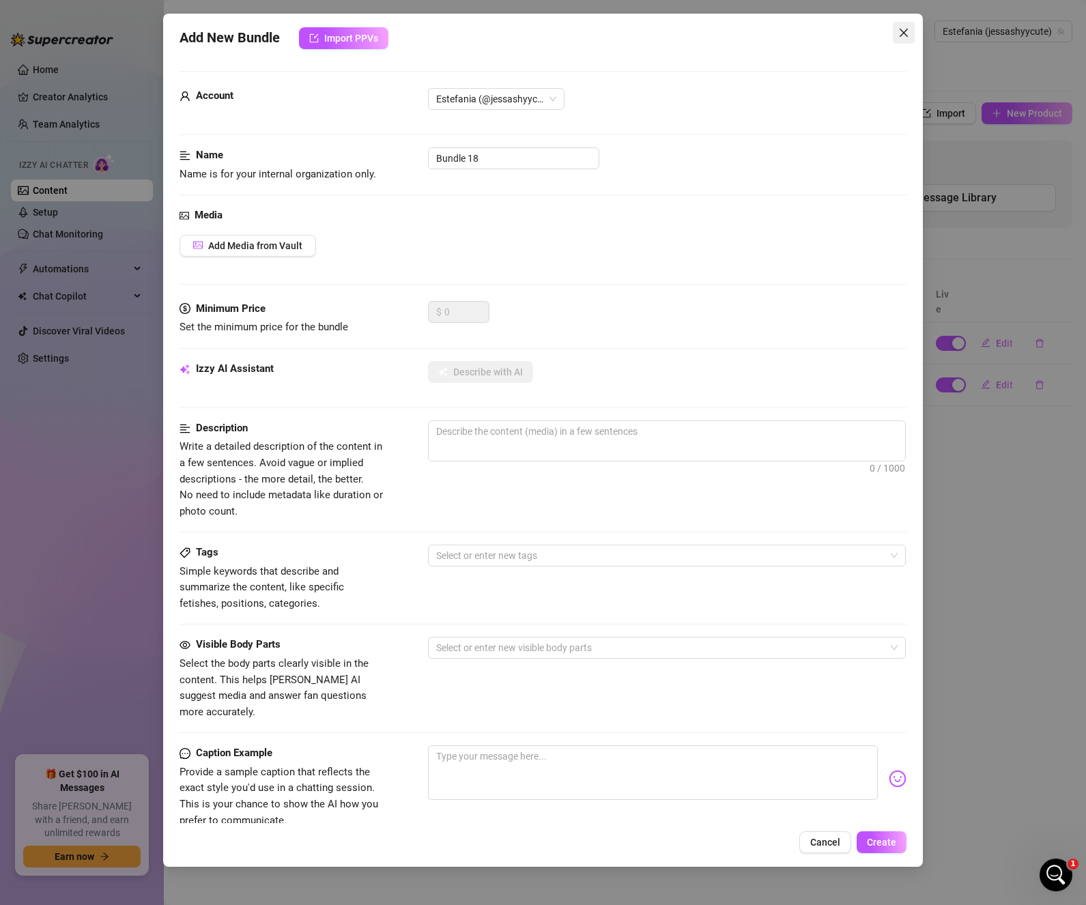
click at [901, 40] on button "Close" at bounding box center [903, 33] width 22 height 22
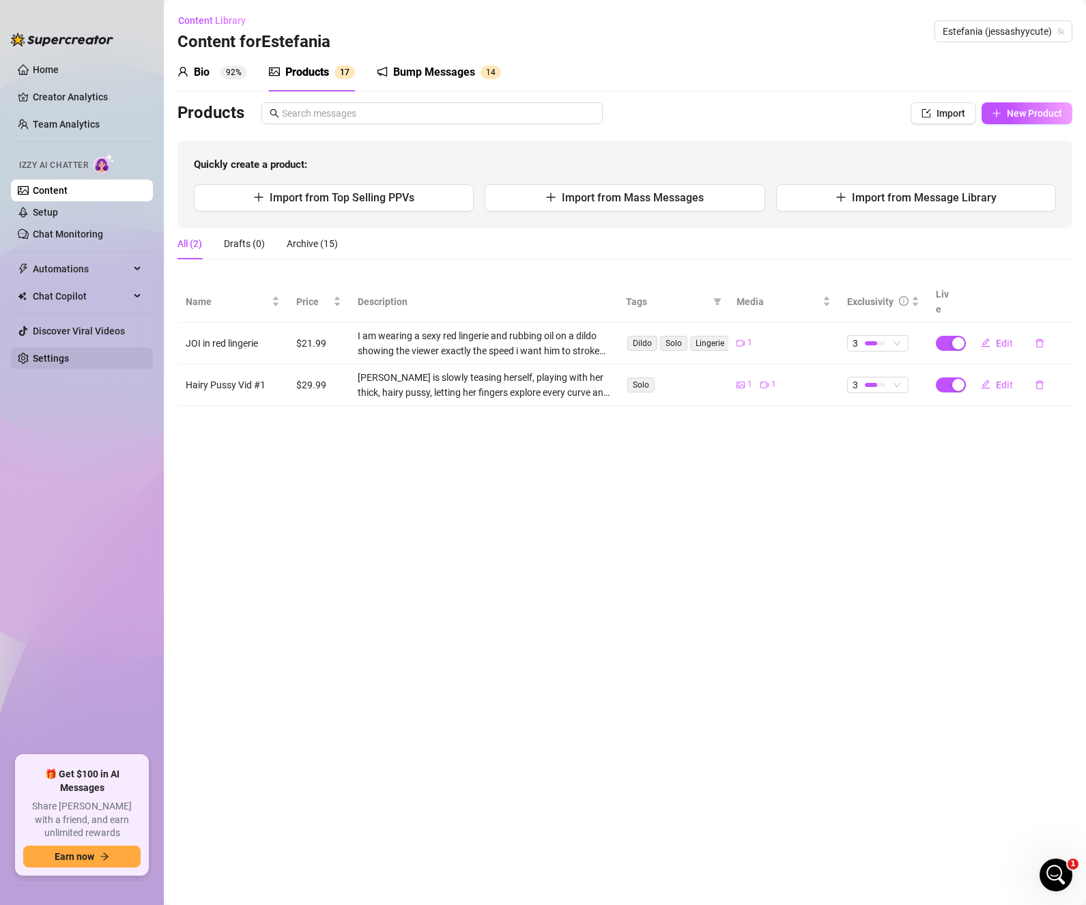
click at [47, 364] on link "Settings" at bounding box center [51, 358] width 36 height 11
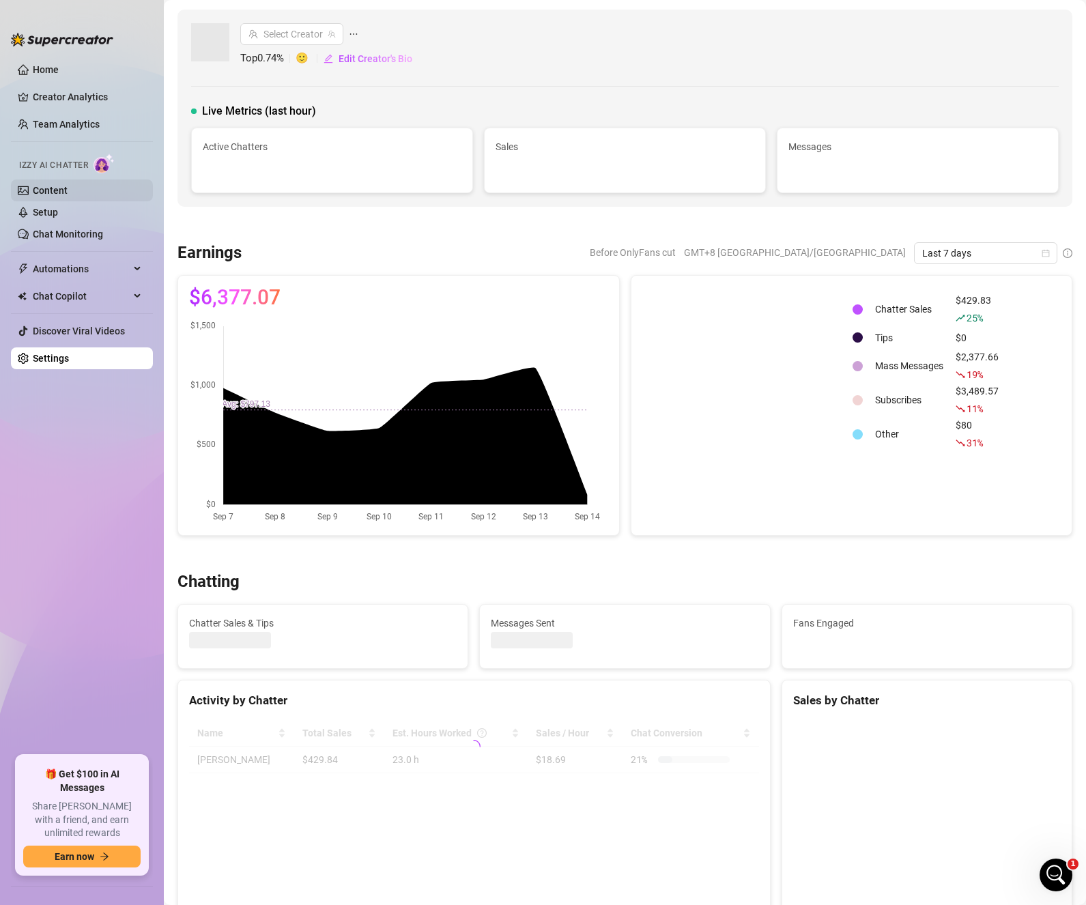
click at [55, 190] on link "Content" at bounding box center [50, 190] width 35 height 11
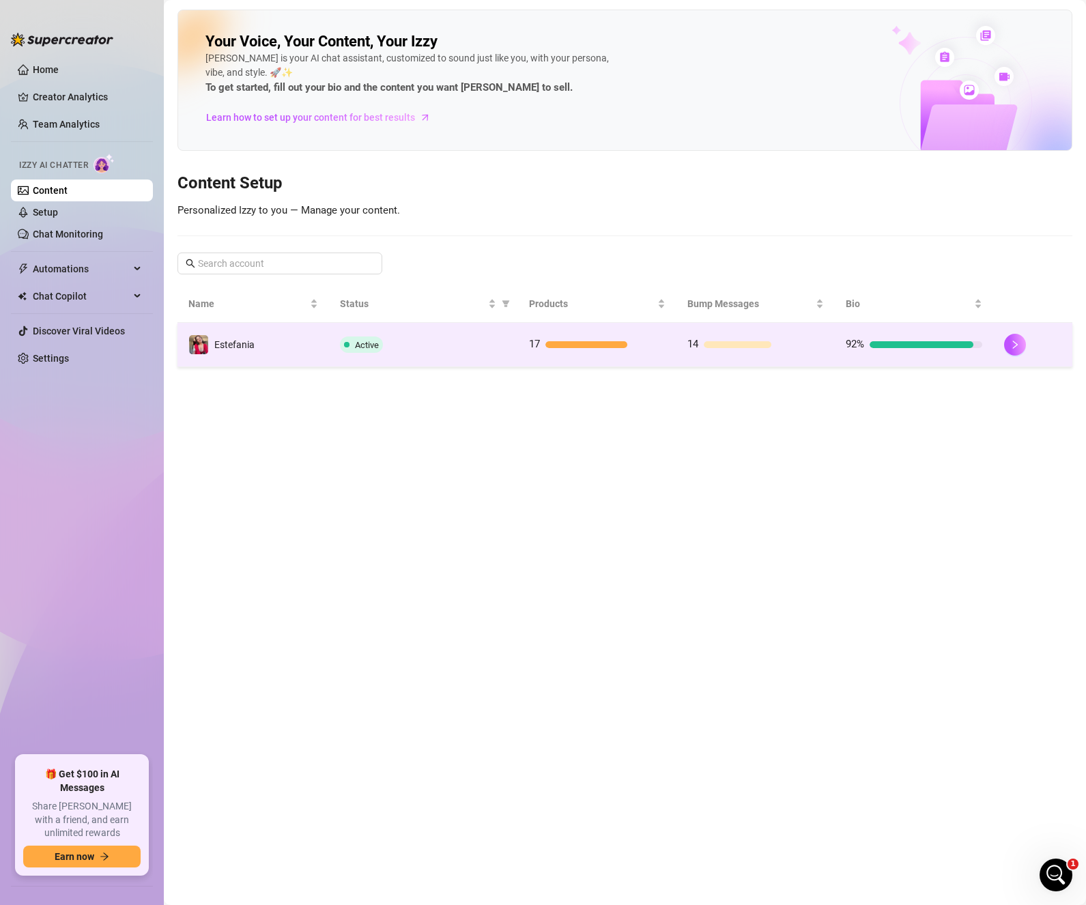
click at [587, 358] on td "17" at bounding box center [597, 345] width 158 height 44
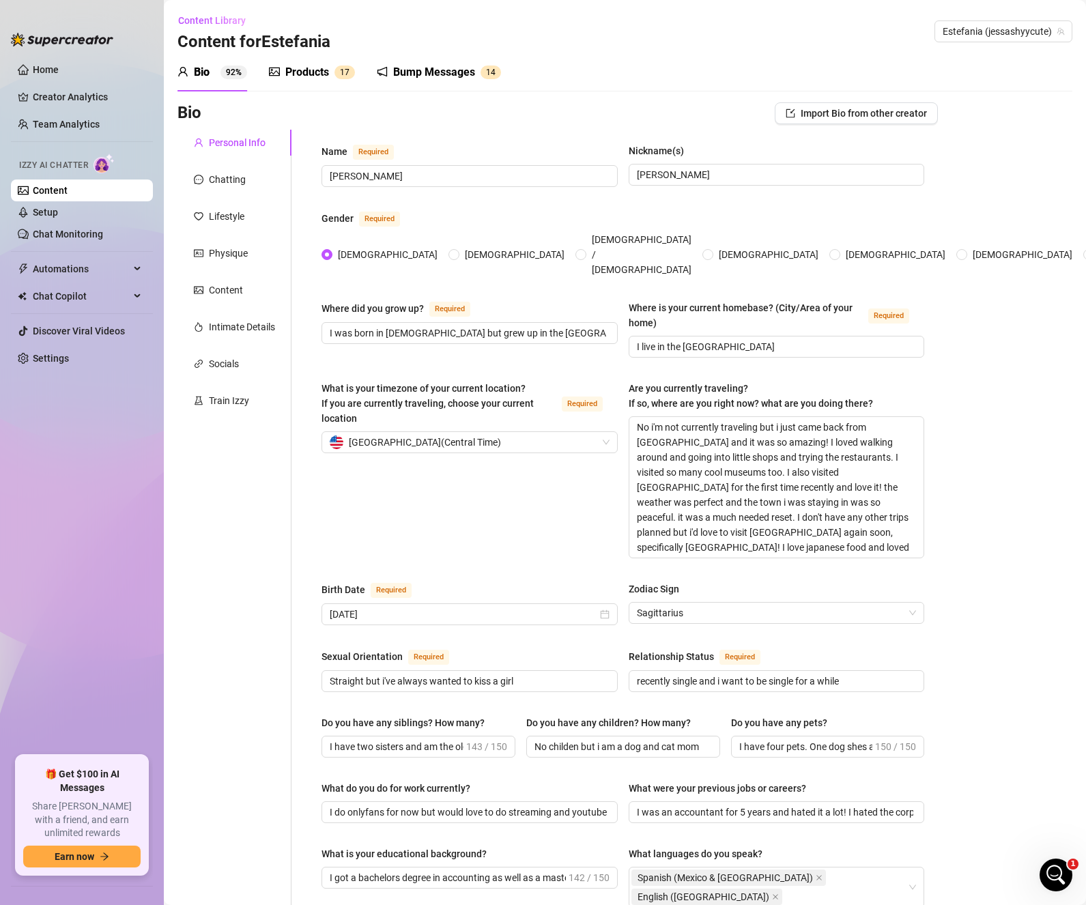
click at [323, 72] on div "Products" at bounding box center [307, 72] width 44 height 16
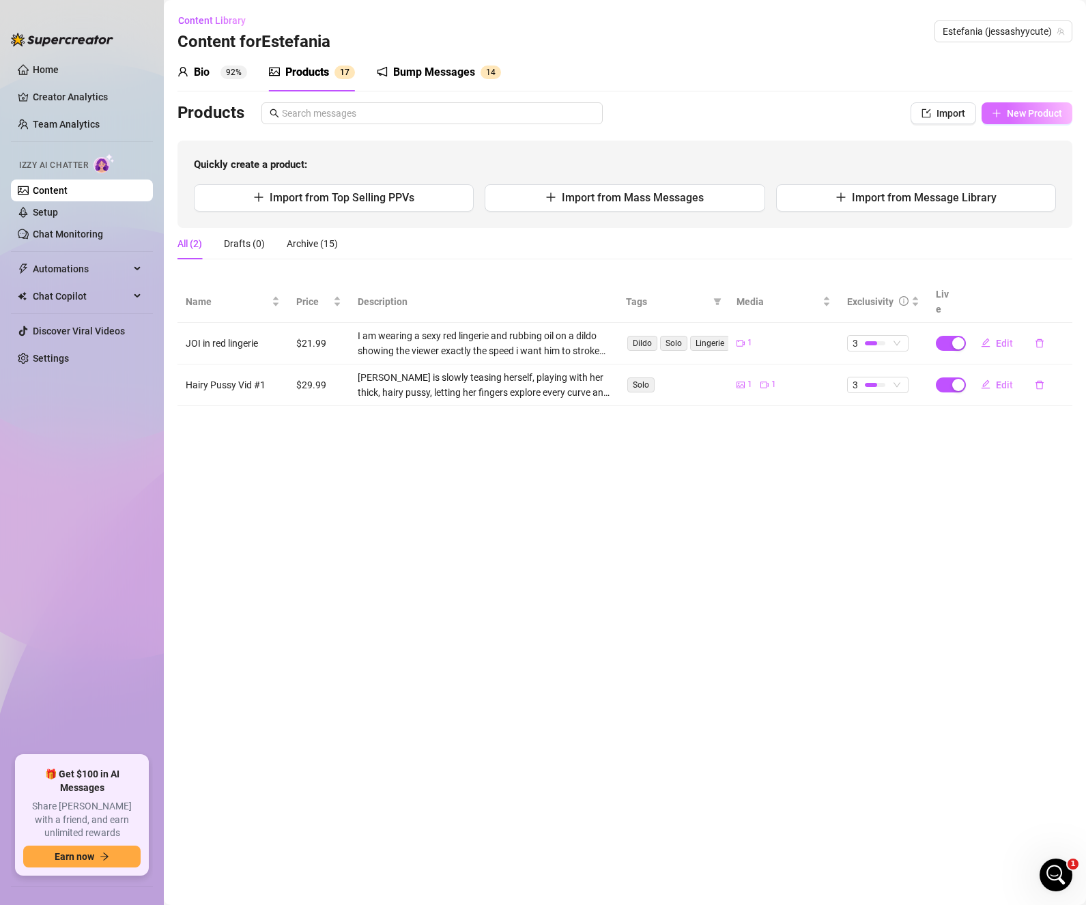
click at [1033, 113] on span "New Product" at bounding box center [1033, 113] width 55 height 11
type textarea "Type your message here..."
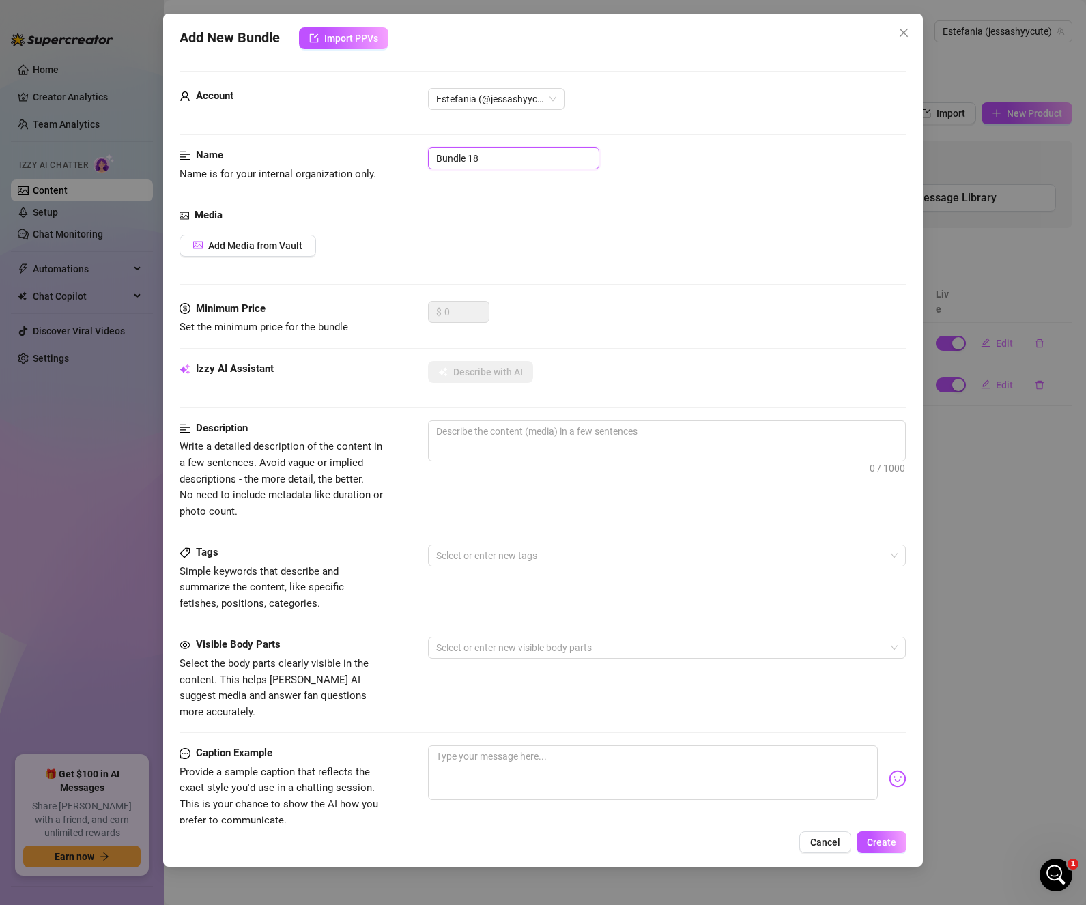
drag, startPoint x: 513, startPoint y: 156, endPoint x: 323, endPoint y: 155, distance: 189.7
click at [323, 155] on div "Name Name is for your internal organization only. Bundle 18" at bounding box center [542, 164] width 727 height 35
type input "Hairy Pussy Vid#2"
click at [261, 236] on button "Add Media from Vault" at bounding box center [247, 246] width 136 height 22
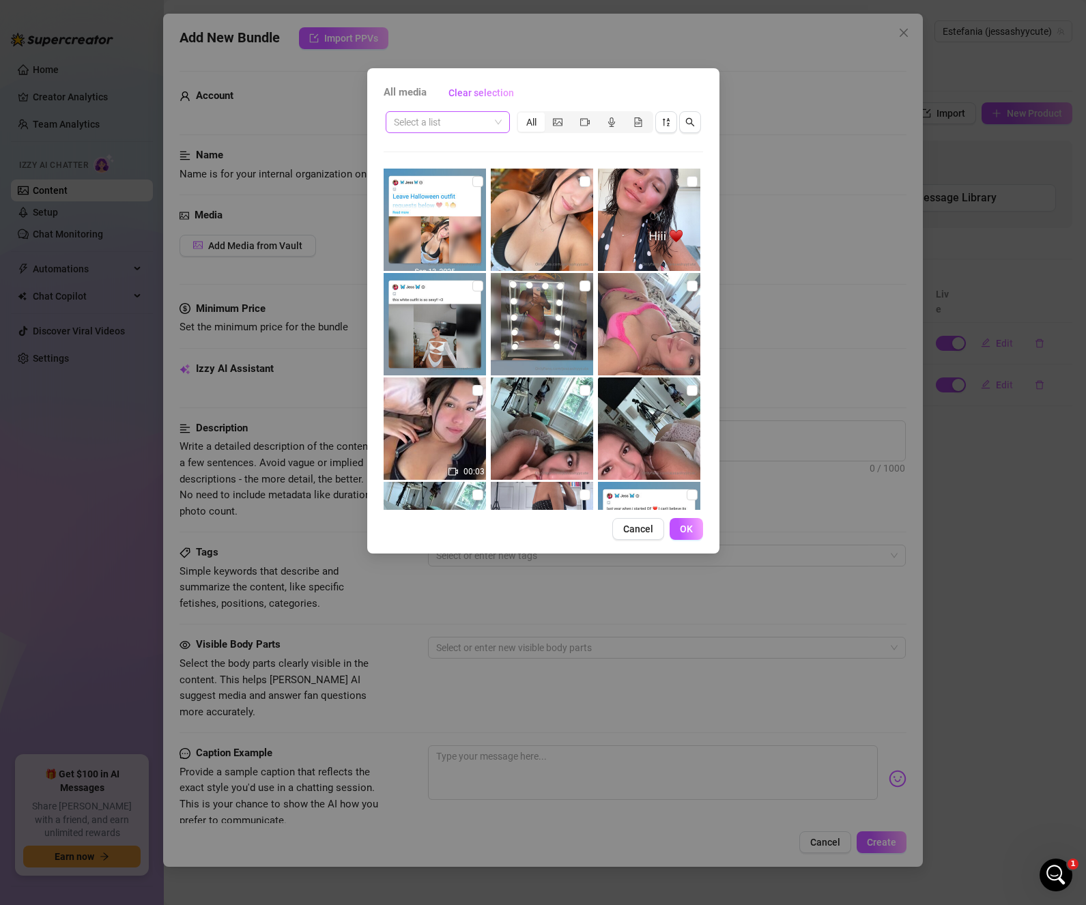
click at [501, 122] on span at bounding box center [448, 122] width 108 height 20
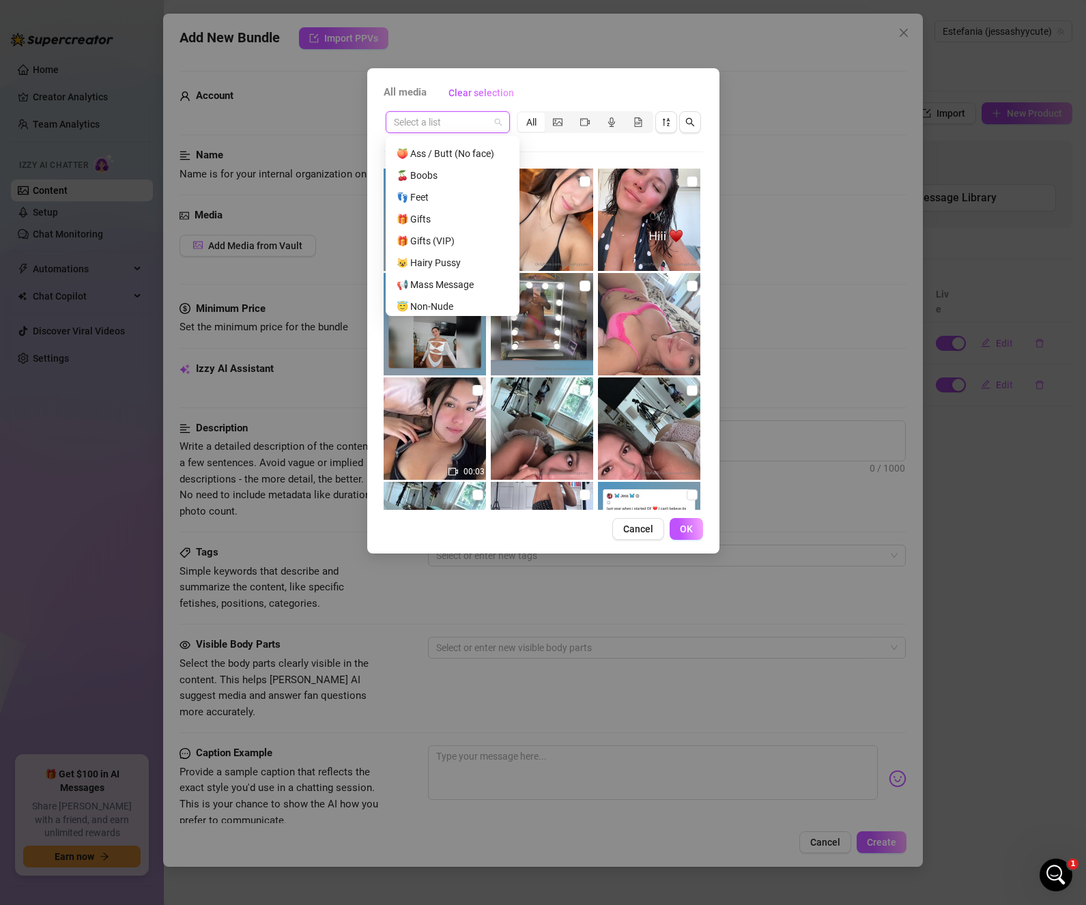
scroll to position [180, 0]
click at [446, 233] on div "😺 Hairy Pussy" at bounding box center [452, 231] width 112 height 15
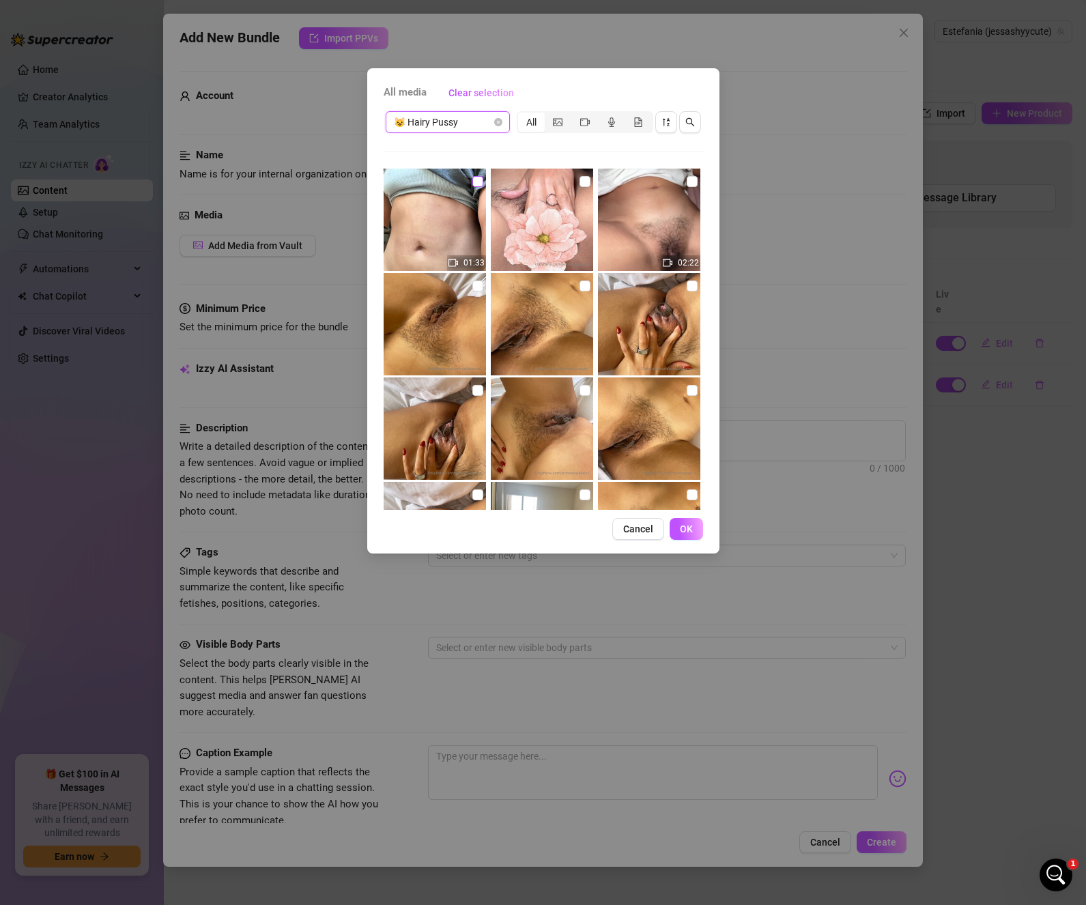
click at [473, 178] on input "checkbox" at bounding box center [477, 181] width 11 height 11
checkbox input "true"
click at [687, 531] on span "OK" at bounding box center [686, 528] width 13 height 11
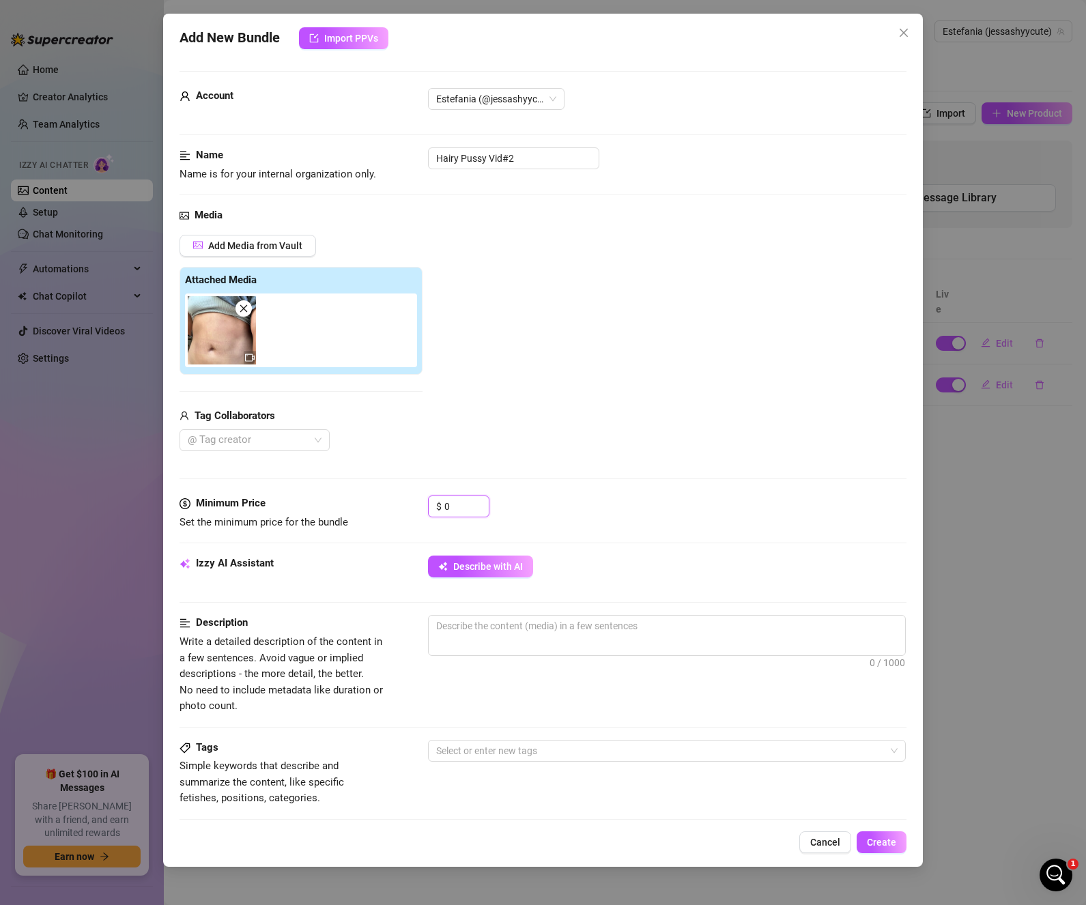
drag, startPoint x: 461, startPoint y: 506, endPoint x: 390, endPoint y: 502, distance: 71.8
click at [392, 500] on div "Minimum Price Set the minimum price for the bundle $ 0" at bounding box center [542, 512] width 727 height 35
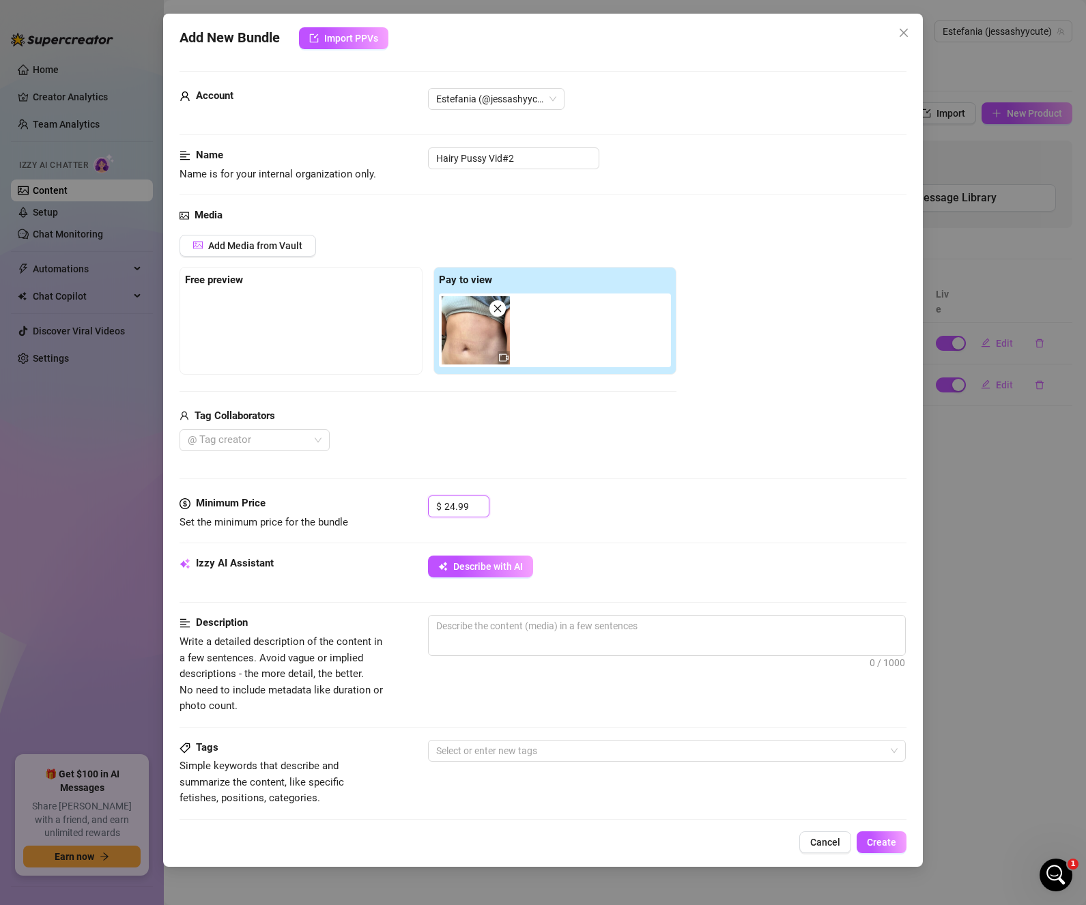
type input "24.99"
click at [595, 505] on div "$ 24.99" at bounding box center [667, 512] width 479 height 34
click at [512, 566] on span "Describe with AI" at bounding box center [488, 566] width 70 height 11
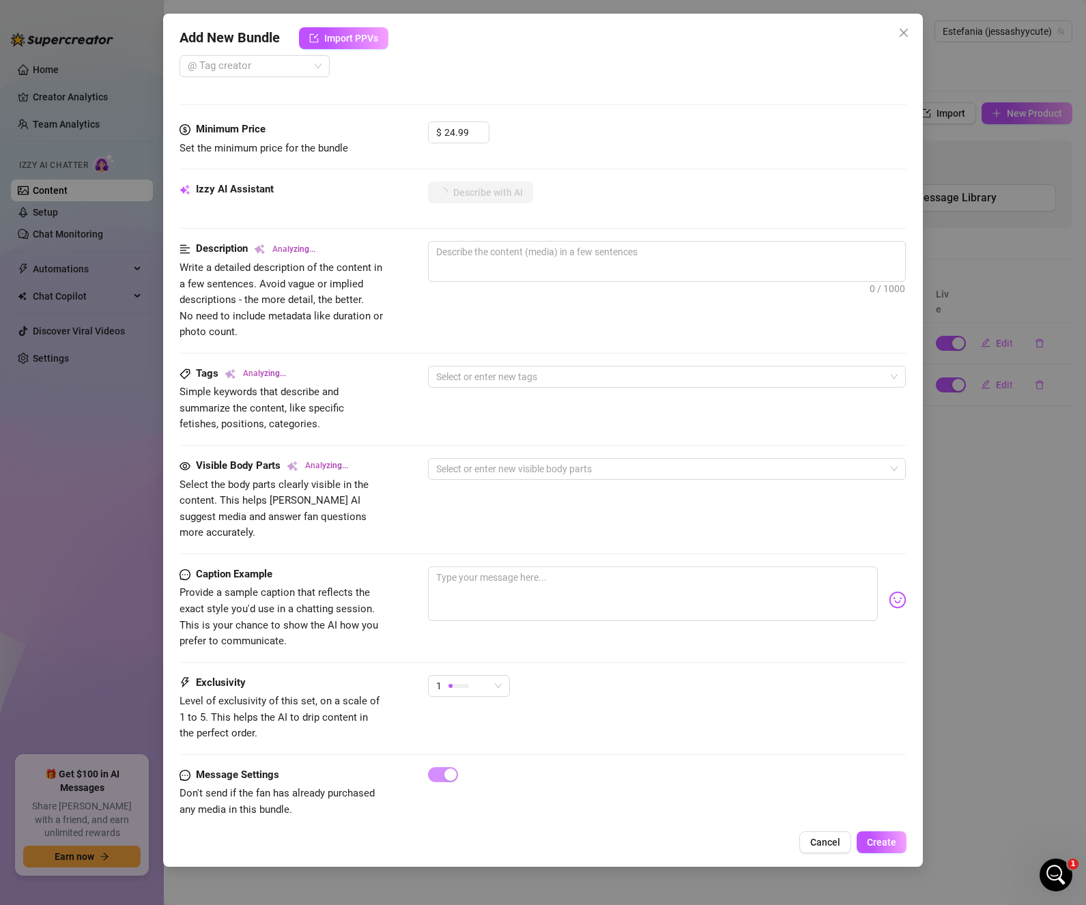
scroll to position [390, 0]
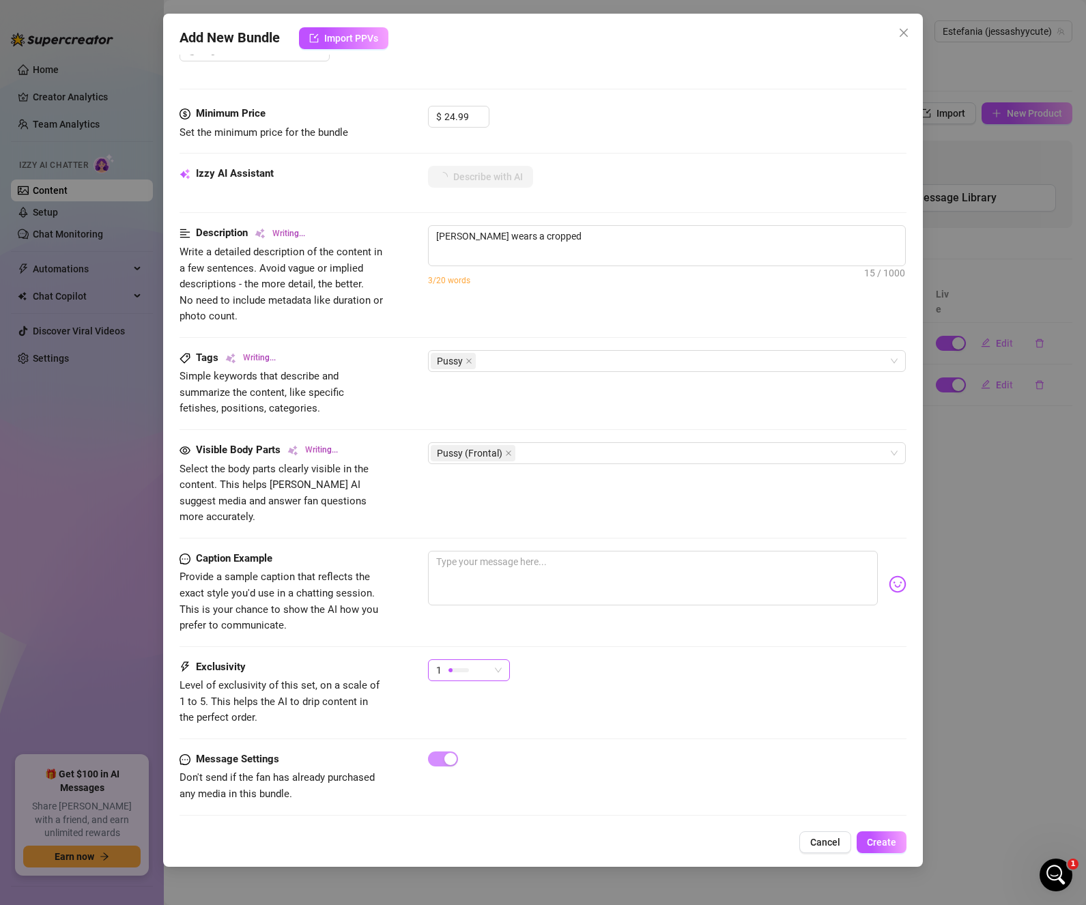
click at [505, 659] on div "1" at bounding box center [469, 670] width 82 height 22
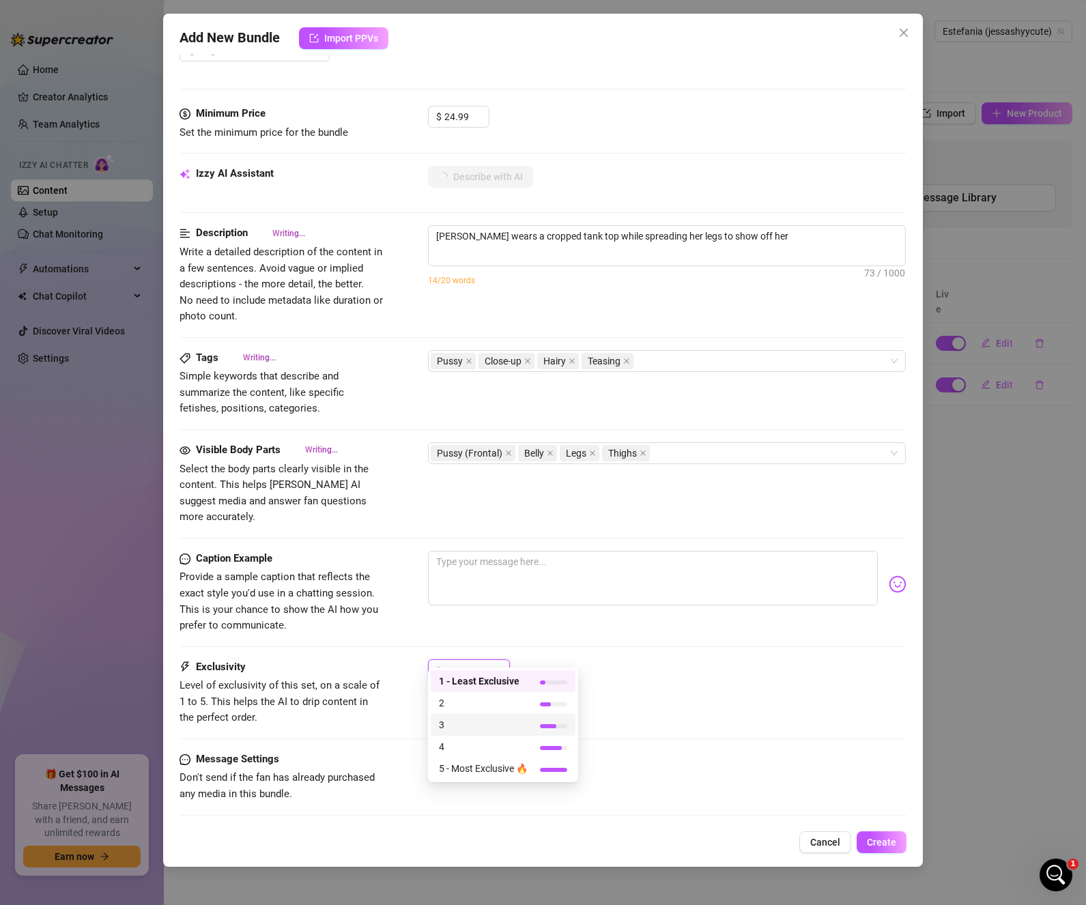
click at [496, 724] on span "3" at bounding box center [483, 724] width 89 height 15
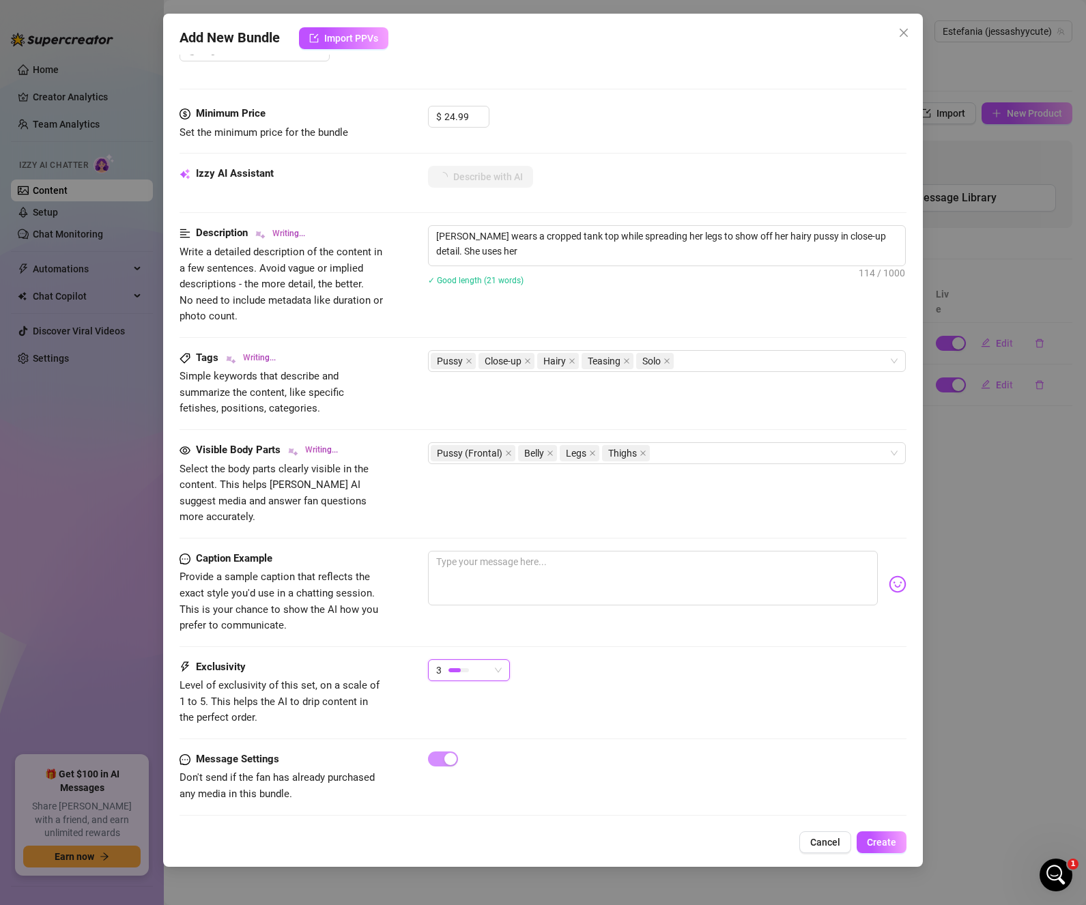
click at [753, 696] on div "Exclusivity Level of exclusivity of this set, on a scale of 1 to 5. This helps …" at bounding box center [542, 692] width 727 height 67
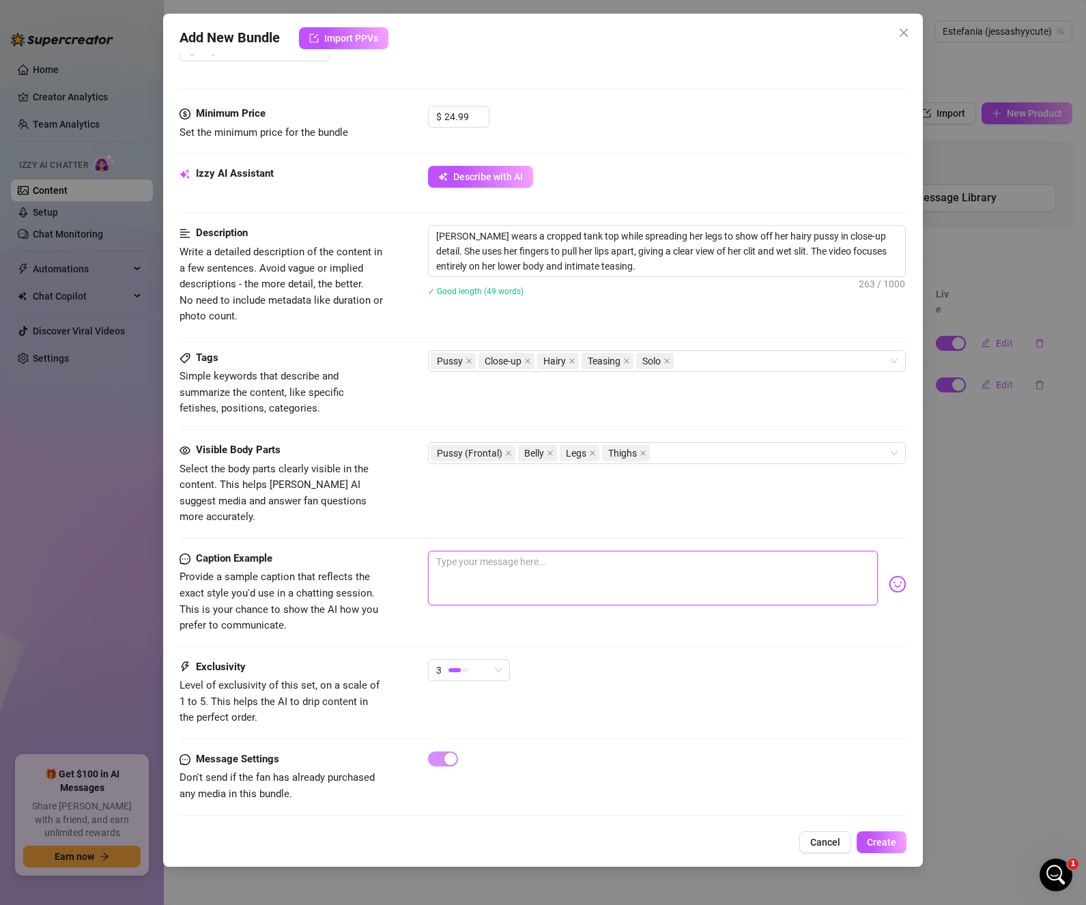
click at [502, 551] on textarea at bounding box center [653, 578] width 450 height 55
paste textarea "Watch me spread her wide open just for you babe 🥵"
drag, startPoint x: 444, startPoint y: 543, endPoint x: 425, endPoint y: 543, distance: 18.4
click at [425, 551] on div "Caption Example Provide a sample caption that reflects the exact style you'd us…" at bounding box center [542, 592] width 727 height 83
click at [901, 847] on button "Create" at bounding box center [881, 842] width 50 height 22
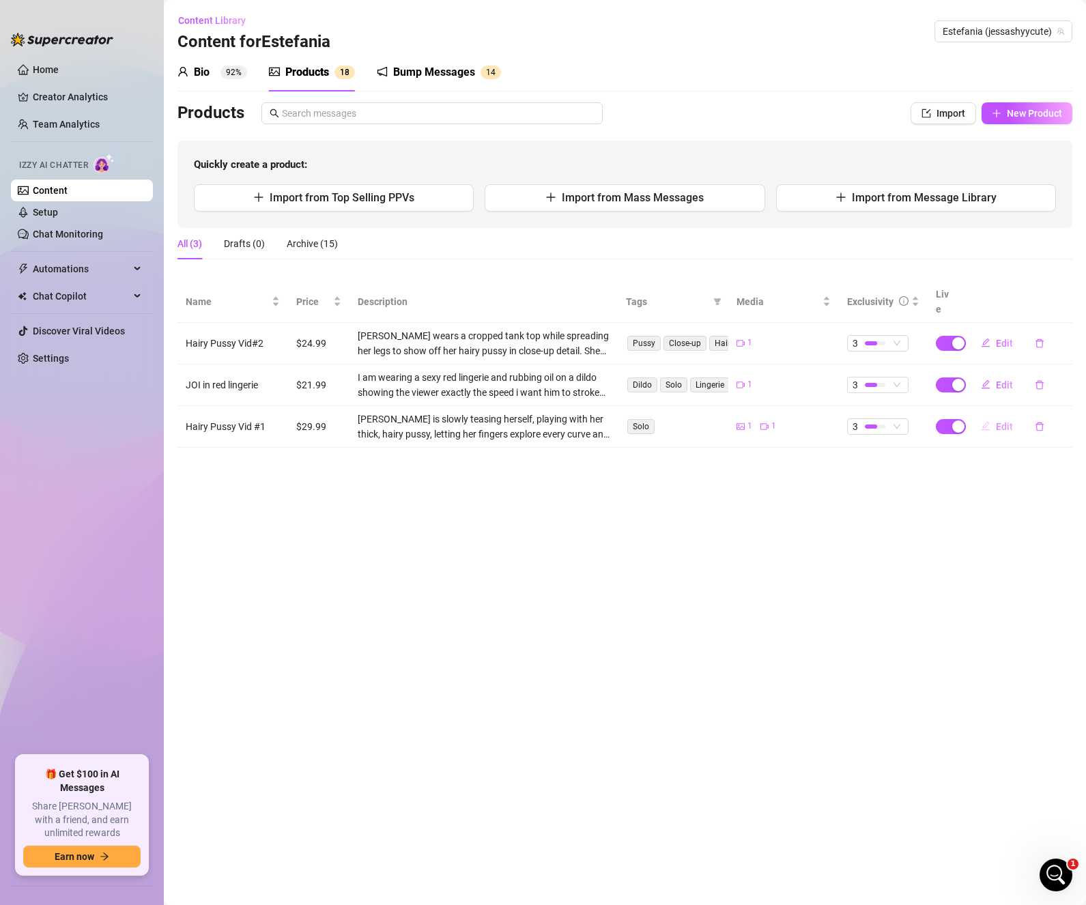
click at [1004, 421] on span "Edit" at bounding box center [1004, 426] width 17 height 11
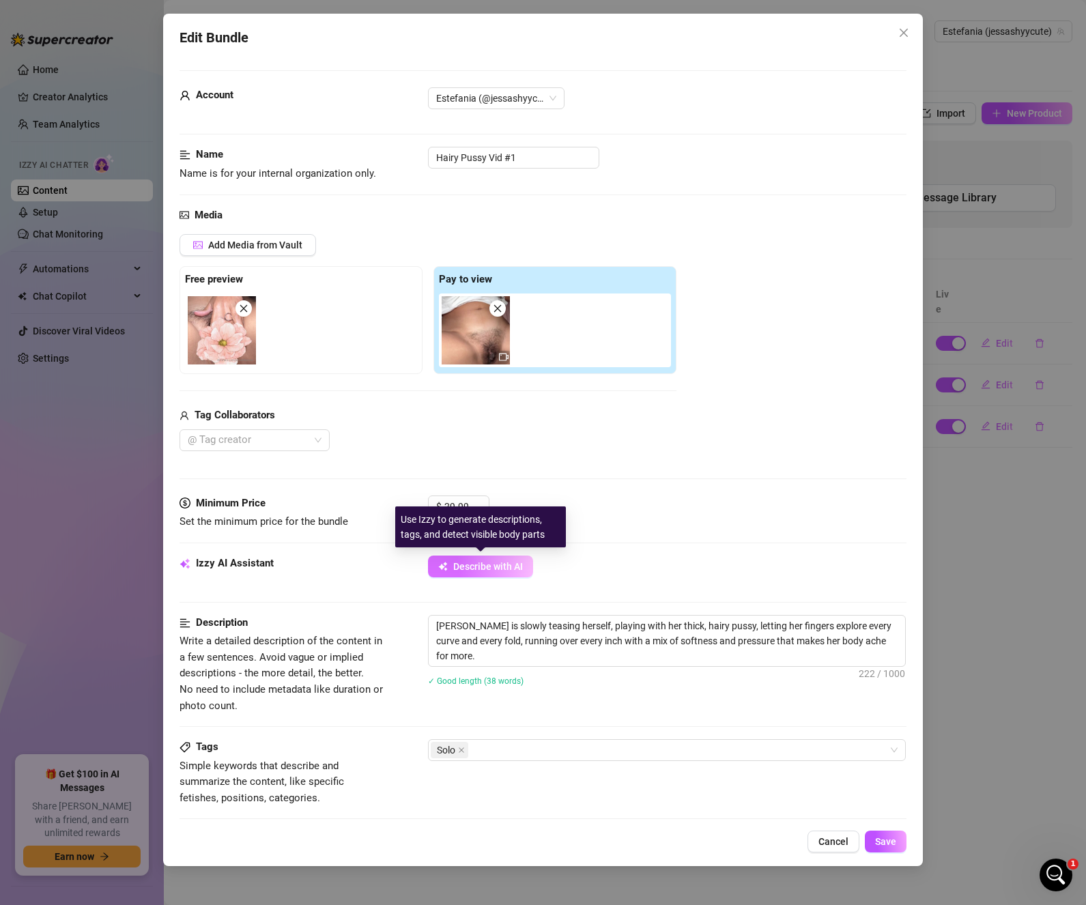
click at [484, 559] on button "Describe with AI" at bounding box center [480, 566] width 105 height 22
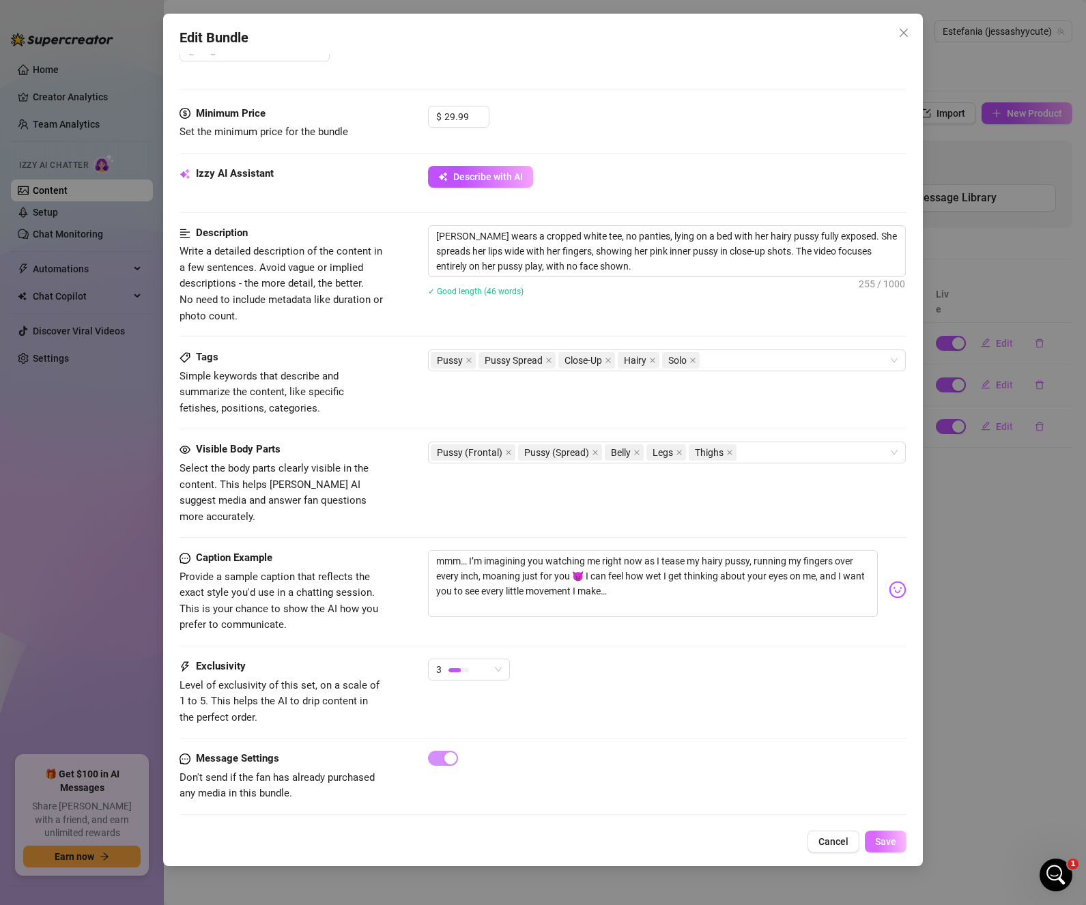
click at [886, 839] on span "Save" at bounding box center [885, 841] width 21 height 11
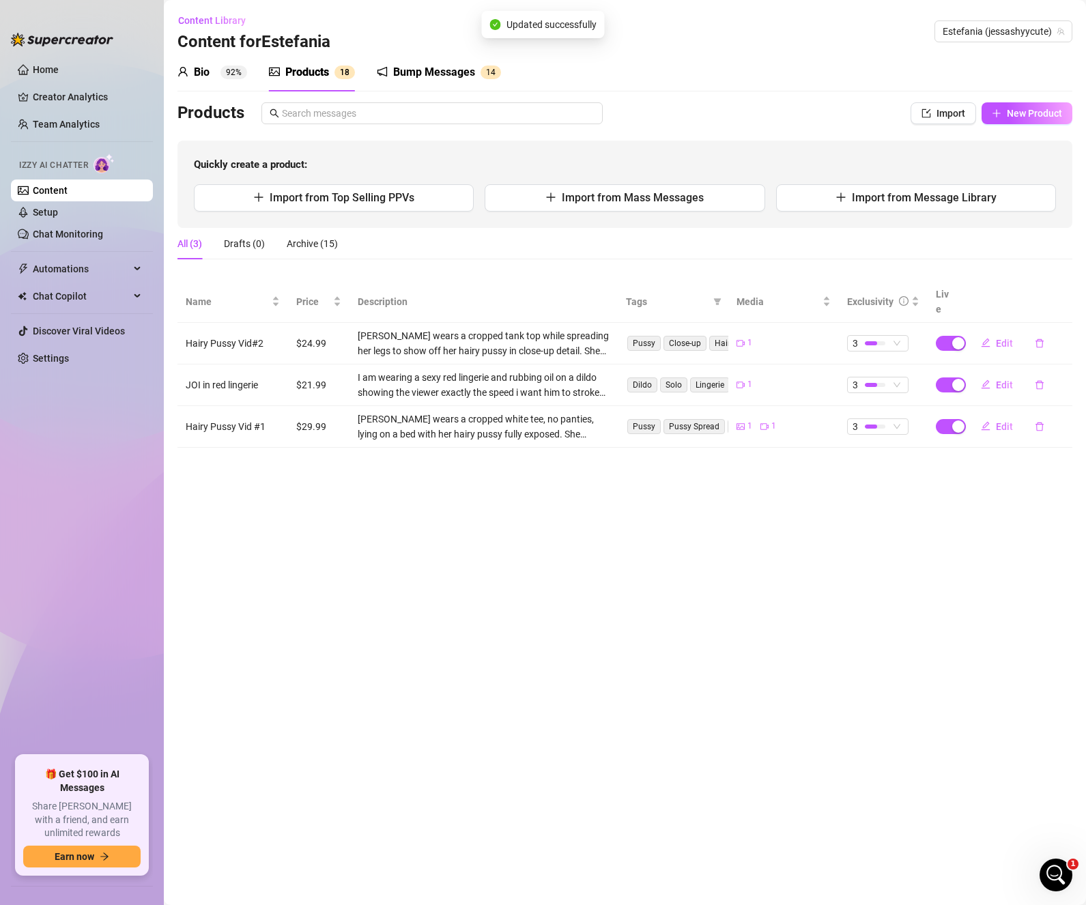
click at [866, 525] on main "Content Library Content for [PERSON_NAME] [PERSON_NAME] (jessashyycute) Bio 92%…" at bounding box center [625, 452] width 922 height 905
drag, startPoint x: 201, startPoint y: 371, endPoint x: 206, endPoint y: 359, distance: 12.5
click at [206, 364] on td "JOI in red lingerie" at bounding box center [232, 385] width 111 height 42
click at [1037, 113] on span "New Product" at bounding box center [1033, 113] width 55 height 11
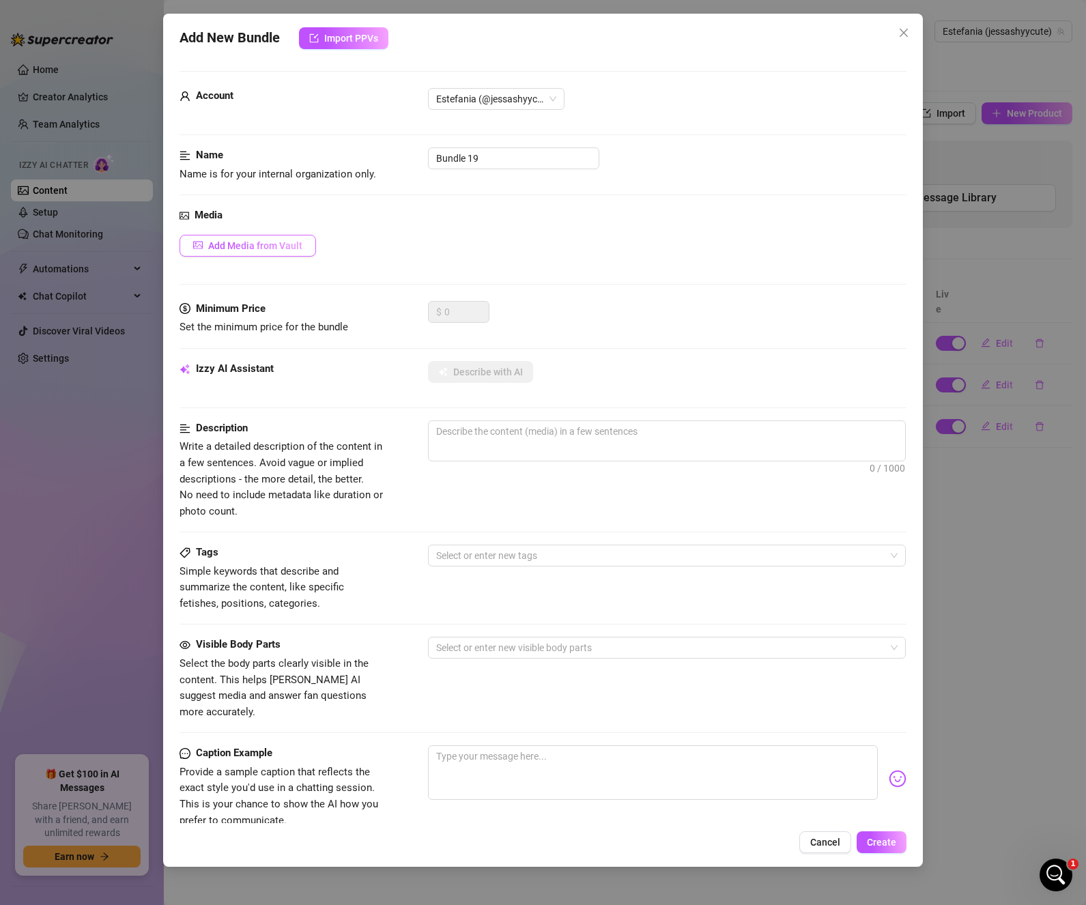
click at [291, 239] on button "Add Media from Vault" at bounding box center [247, 246] width 136 height 22
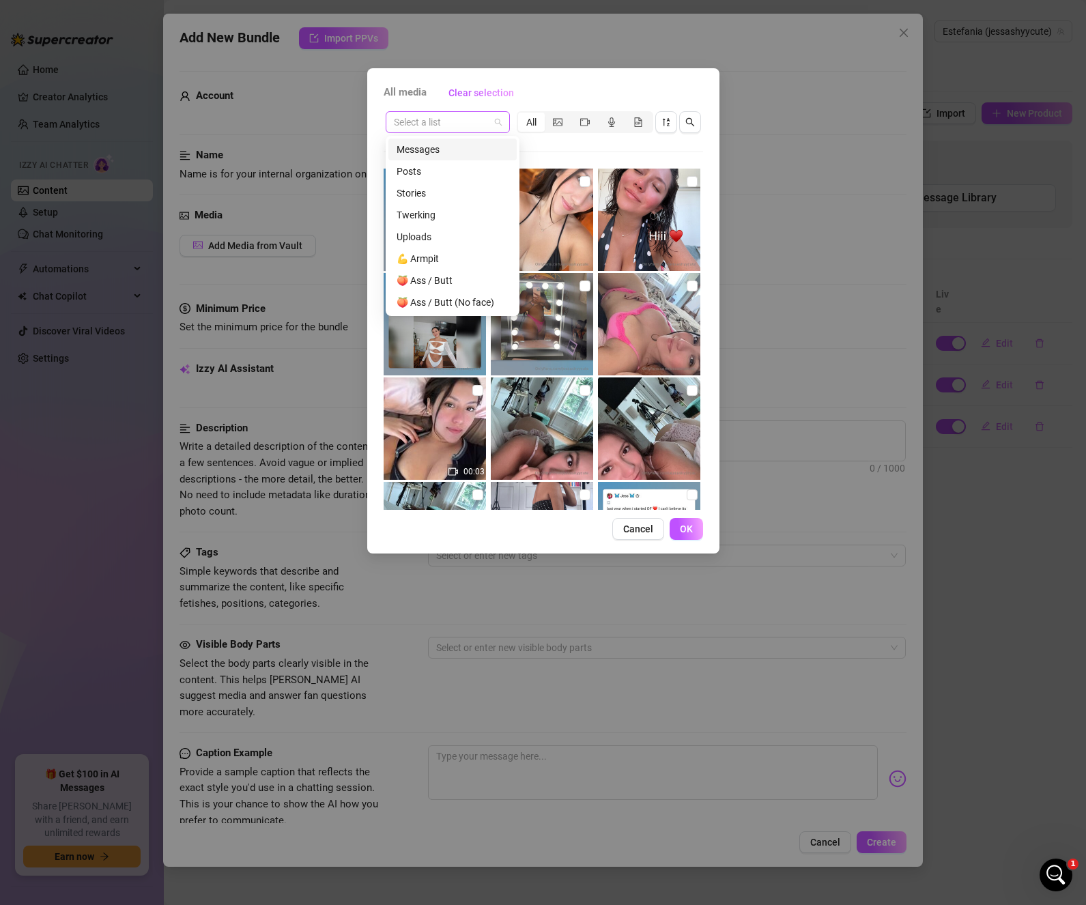
click at [501, 118] on span at bounding box center [448, 122] width 108 height 20
click at [463, 300] on div "🔒 PPV - Varied" at bounding box center [452, 302] width 112 height 15
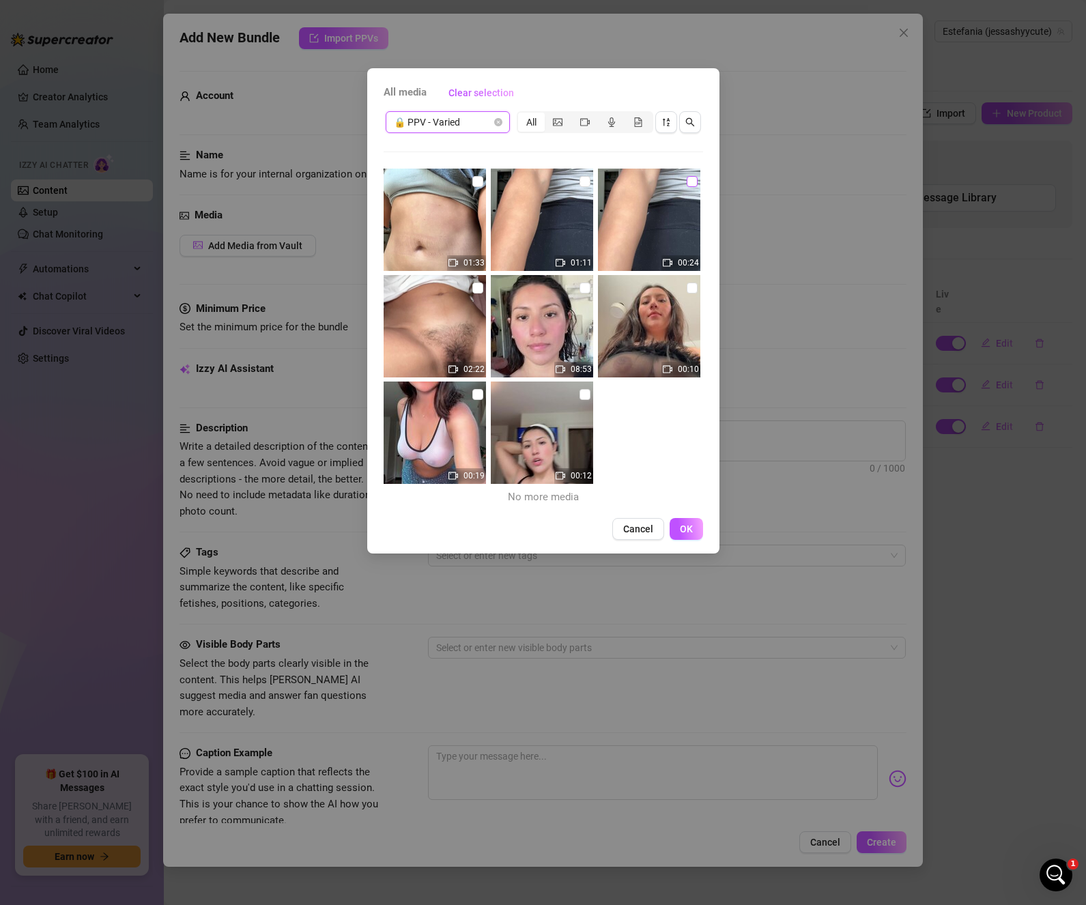
click at [686, 177] on input "checkbox" at bounding box center [691, 181] width 11 height 11
click at [579, 180] on input "checkbox" at bounding box center [584, 181] width 11 height 11
click at [692, 533] on span "OK" at bounding box center [686, 528] width 13 height 11
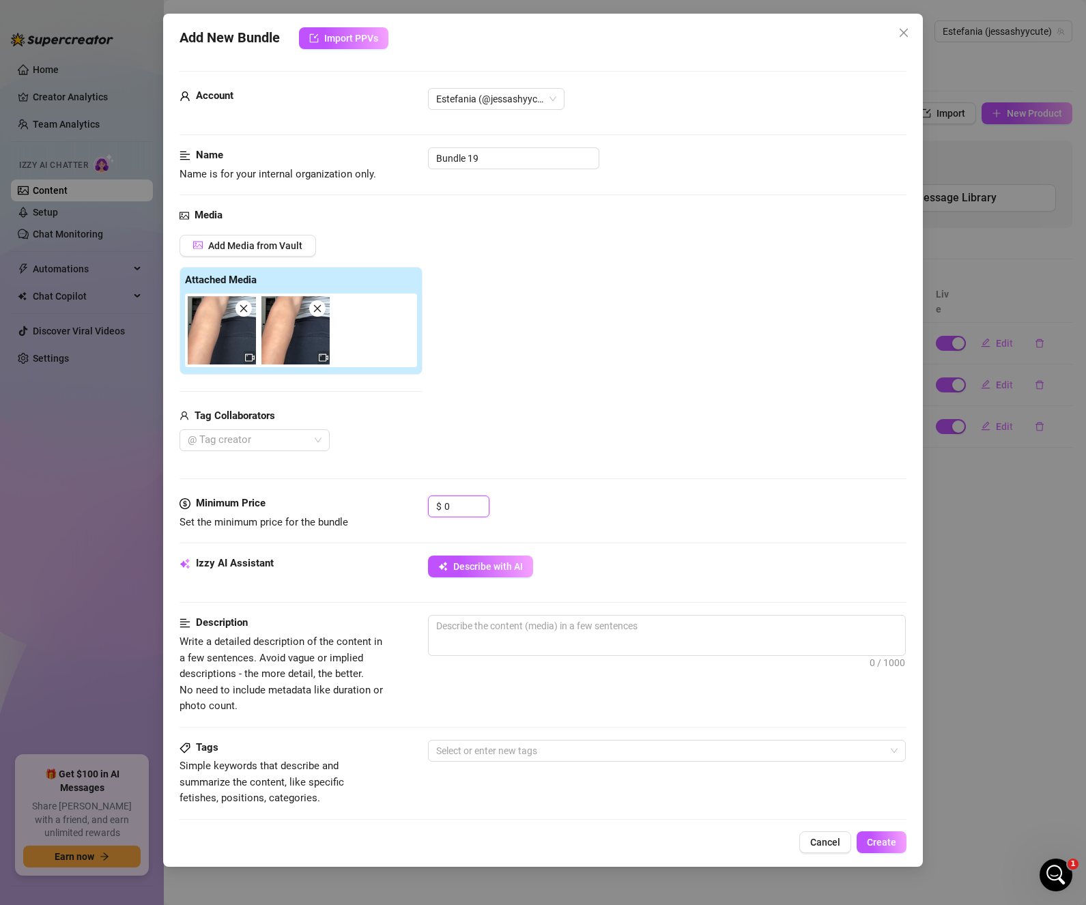
drag, startPoint x: 466, startPoint y: 508, endPoint x: 386, endPoint y: 500, distance: 80.3
click at [386, 500] on div "Minimum Price Set the minimum price for the bundle $ 0" at bounding box center [542, 512] width 727 height 35
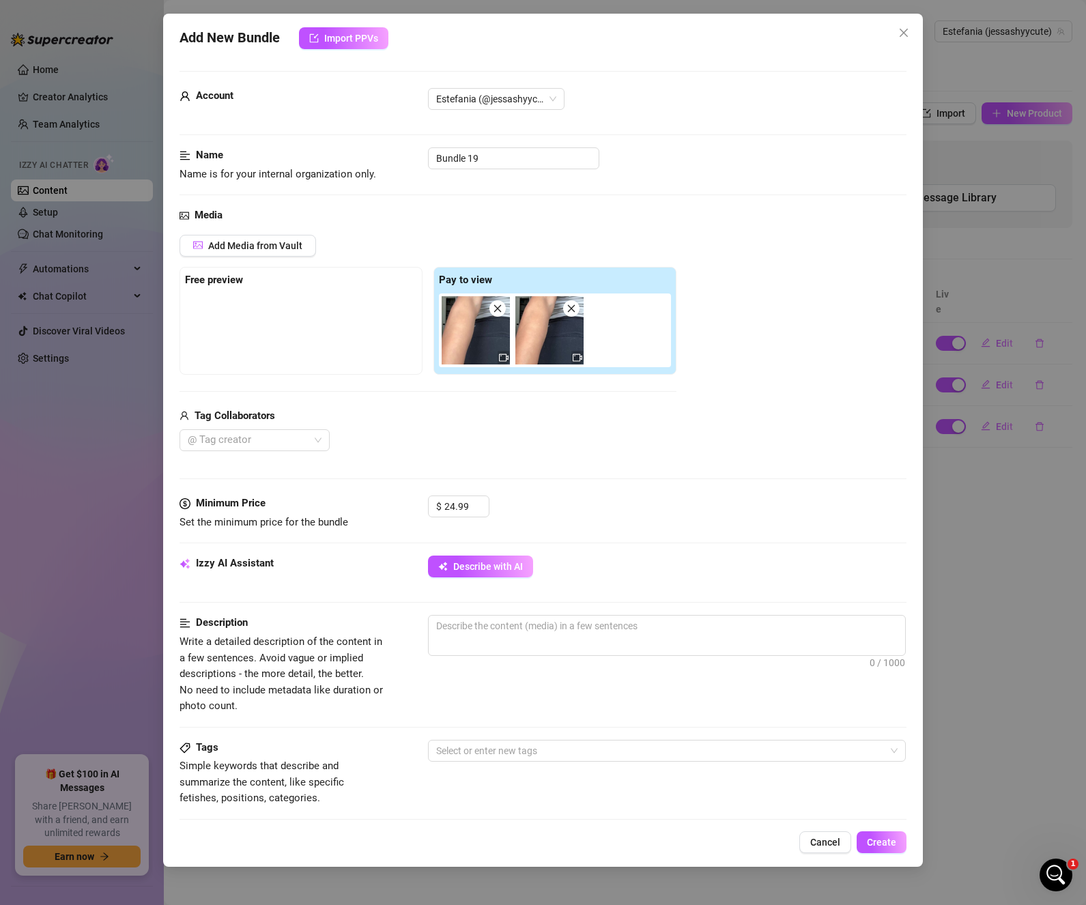
click at [578, 504] on div "$ 24.99" at bounding box center [667, 512] width 479 height 34
drag, startPoint x: 479, startPoint y: 337, endPoint x: 250, endPoint y: 330, distance: 228.7
click at [250, 330] on div "Free preview Pay to view" at bounding box center [427, 321] width 497 height 108
click at [234, 336] on img at bounding box center [222, 330] width 68 height 68
click at [227, 349] on img at bounding box center [222, 330] width 68 height 68
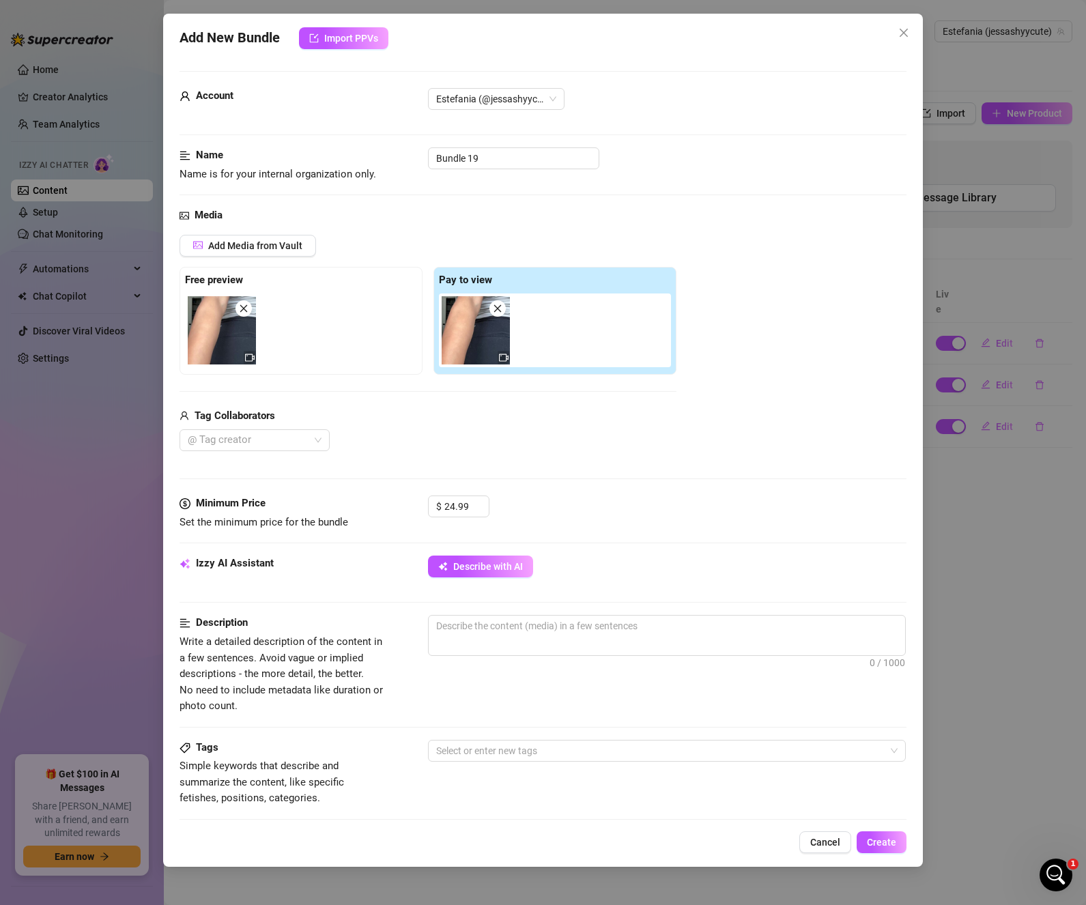
click at [250, 362] on div at bounding box center [250, 357] width 10 height 11
click at [248, 313] on icon "close" at bounding box center [244, 309] width 10 height 10
click at [495, 308] on icon "close" at bounding box center [498, 309] width 10 height 10
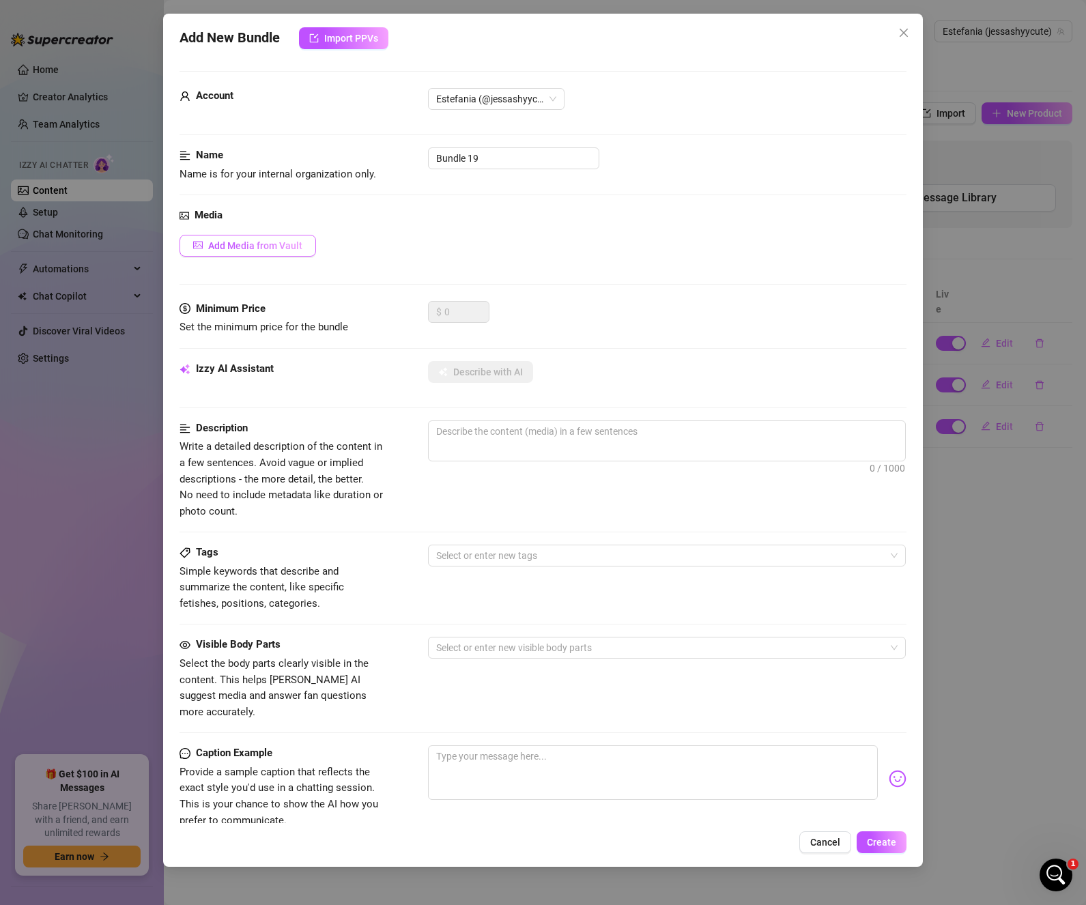
click at [292, 251] on span "Add Media from Vault" at bounding box center [255, 245] width 94 height 11
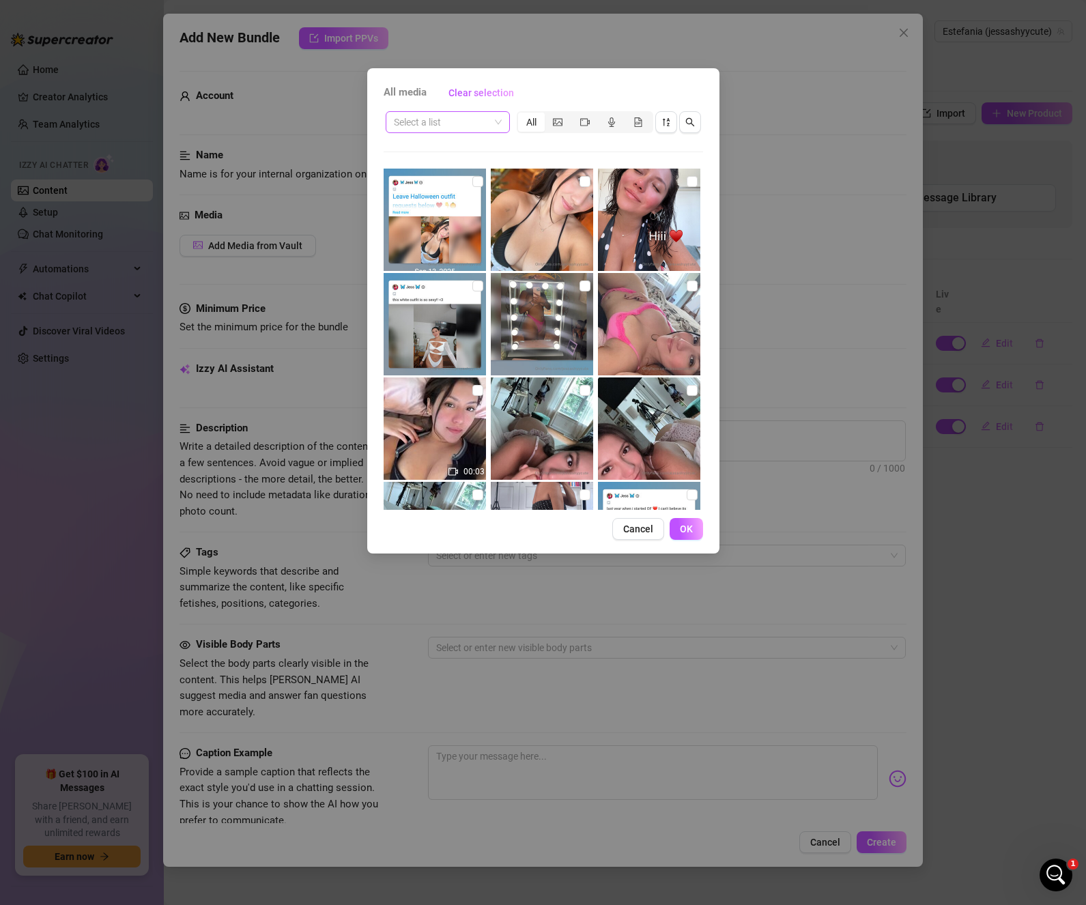
click at [478, 124] on input "search" at bounding box center [442, 122] width 96 height 20
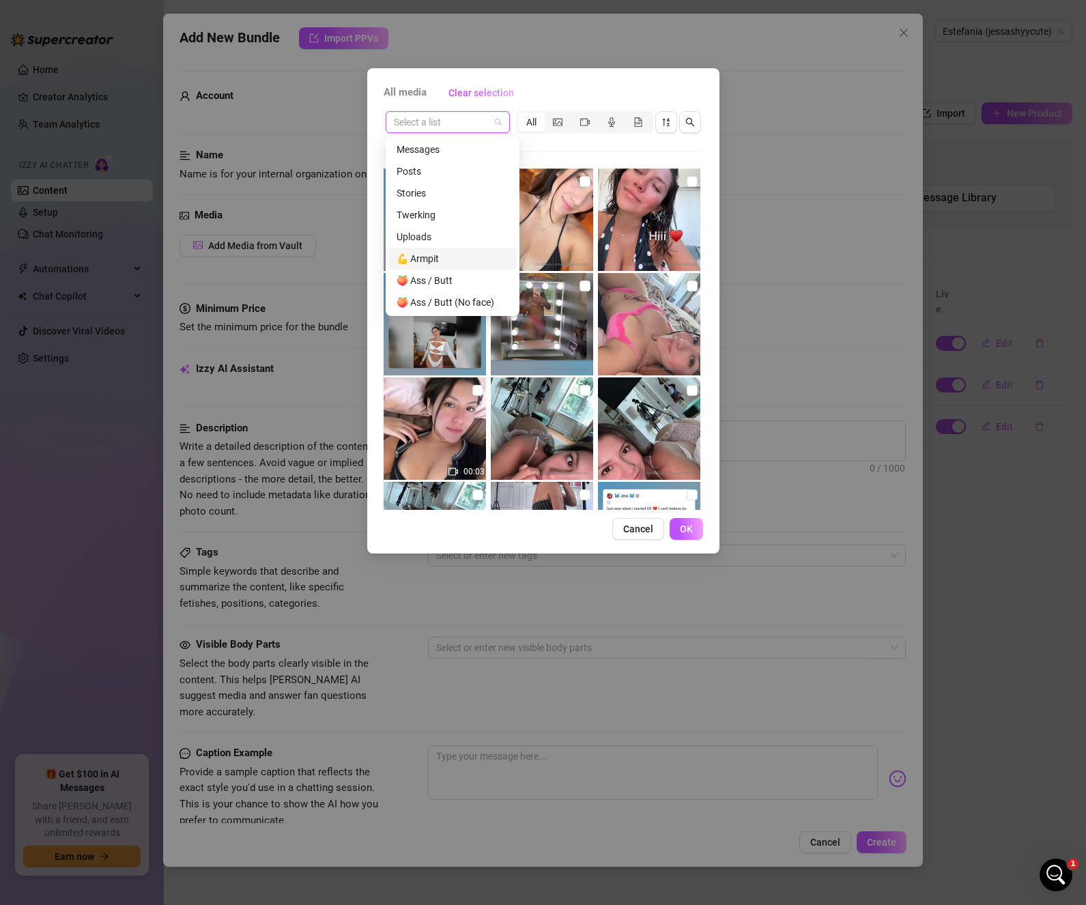
scroll to position [371, 0]
click at [456, 193] on div "🔒 PPV - Varied" at bounding box center [452, 193] width 112 height 15
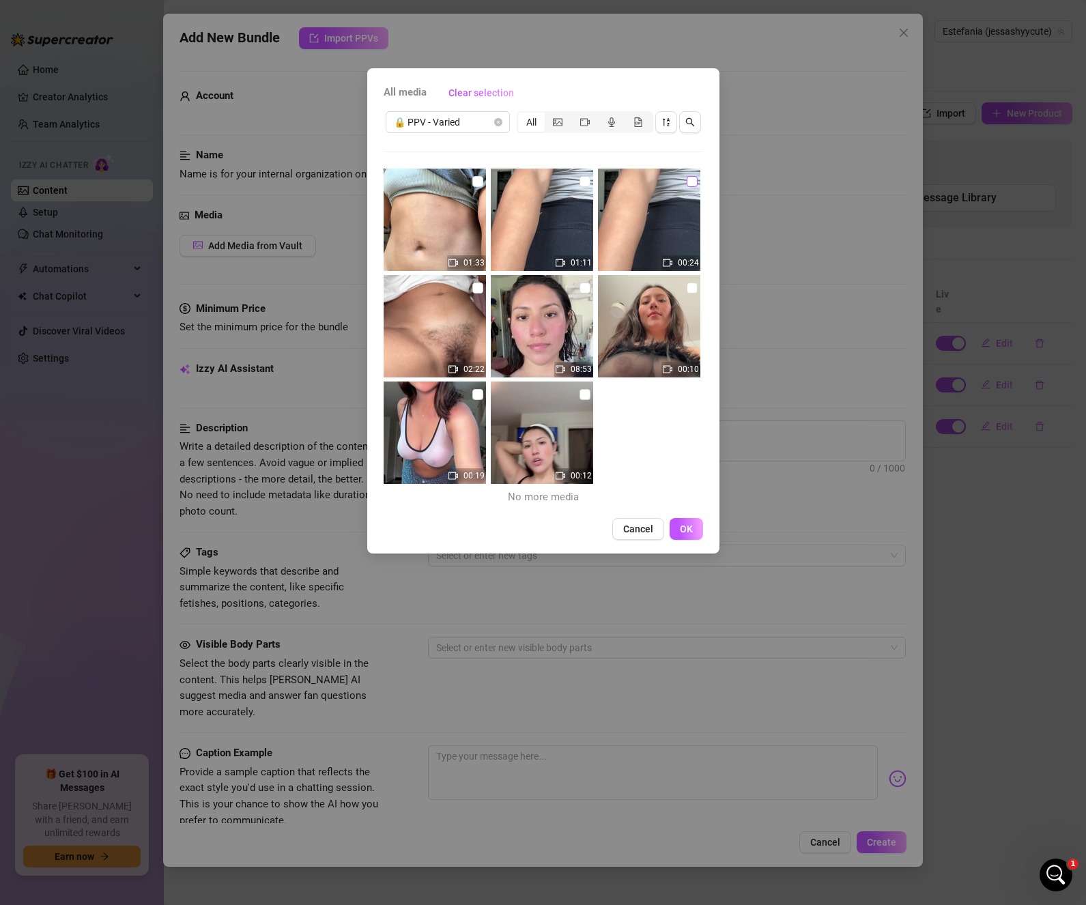
click at [686, 182] on input "checkbox" at bounding box center [691, 181] width 11 height 11
click at [698, 532] on button "OK" at bounding box center [685, 529] width 33 height 22
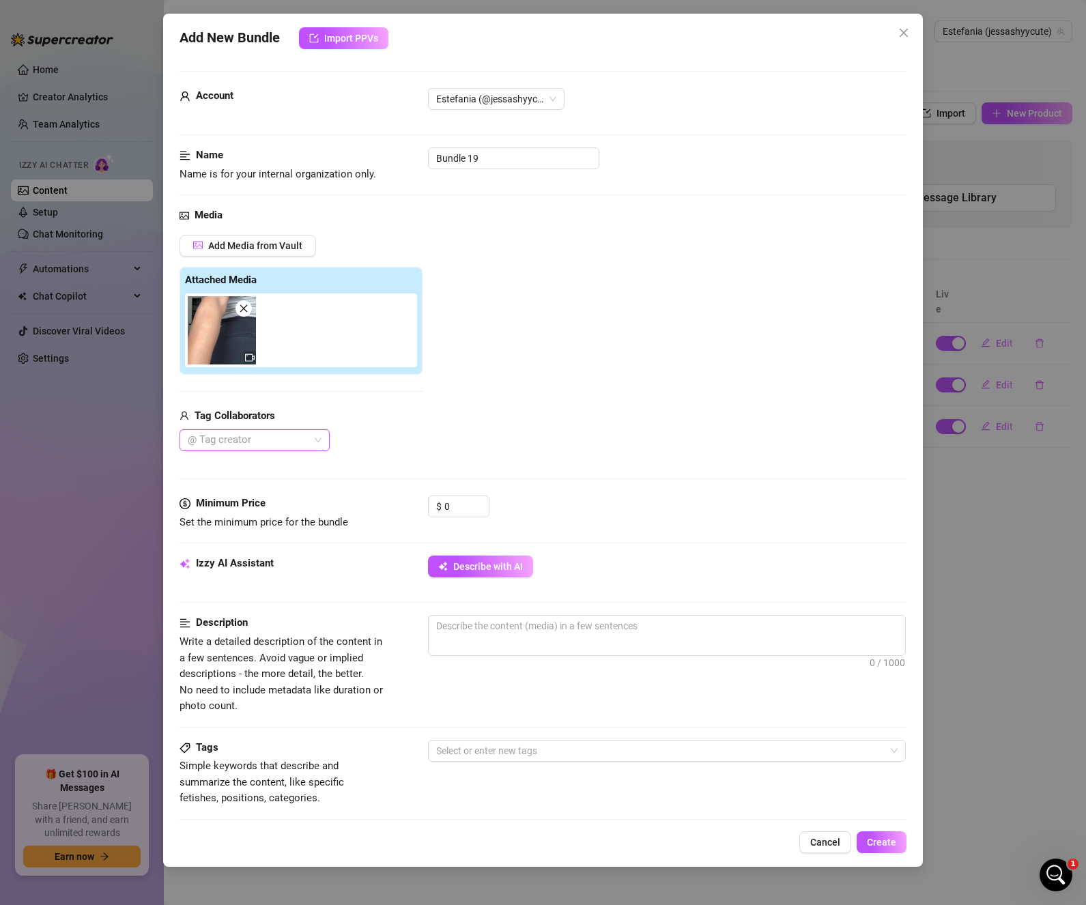
click at [377, 343] on div at bounding box center [303, 330] width 237 height 74
click at [285, 245] on span "Add Media from Vault" at bounding box center [255, 245] width 94 height 11
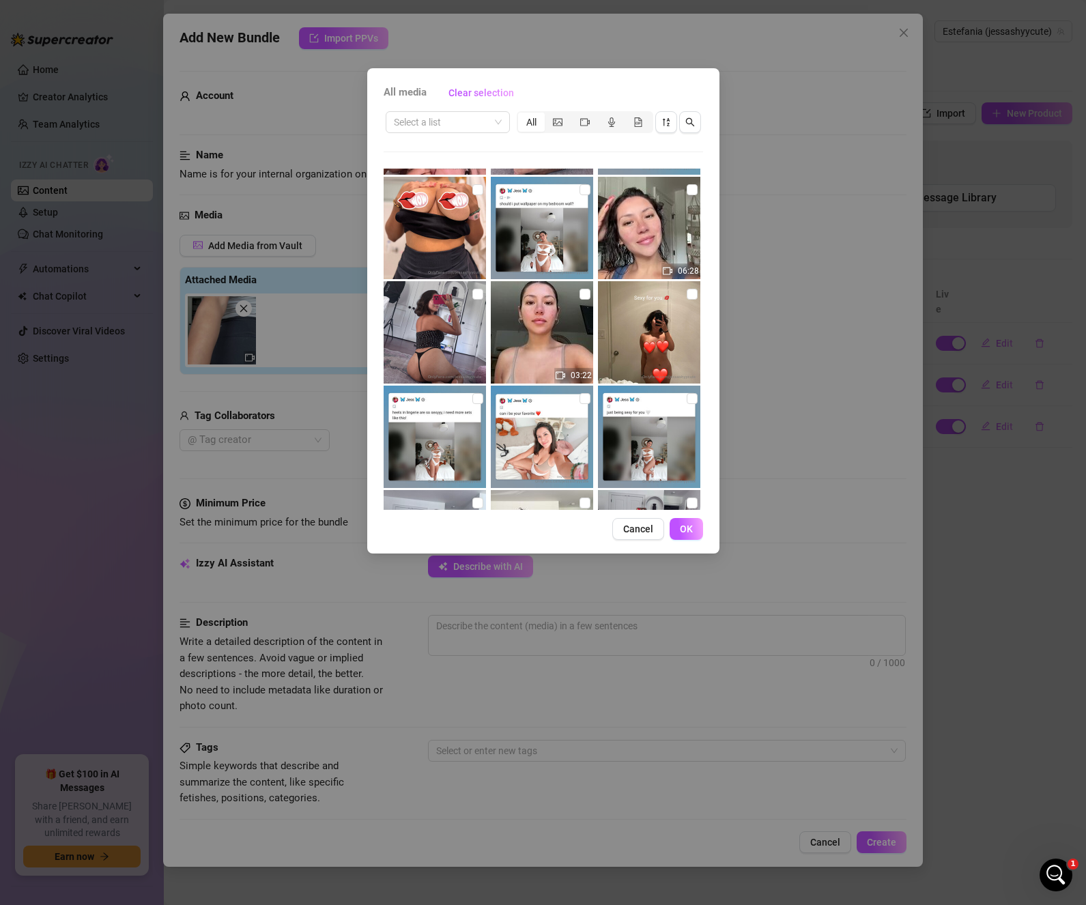
scroll to position [136, 0]
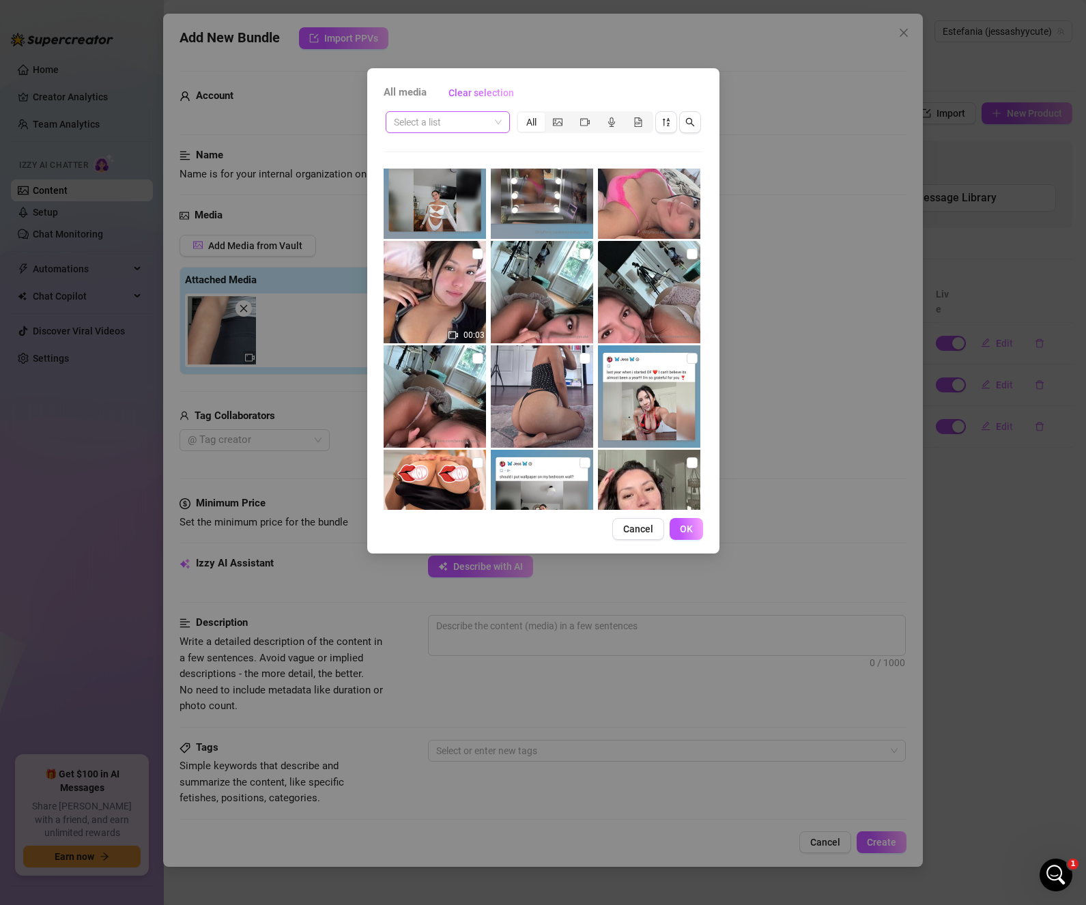
click at [499, 124] on span at bounding box center [448, 122] width 108 height 20
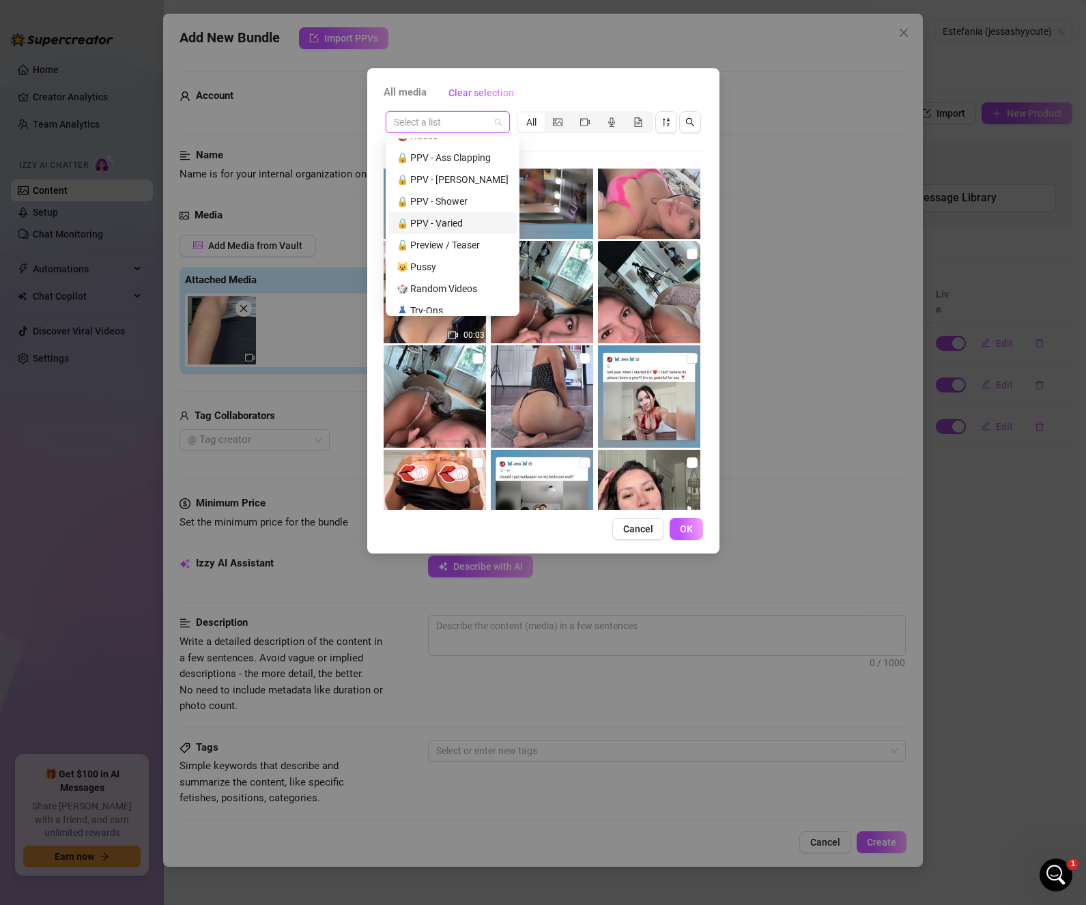
scroll to position [371, 0]
click at [459, 191] on div "🔒 PPV - Varied" at bounding box center [452, 193] width 112 height 15
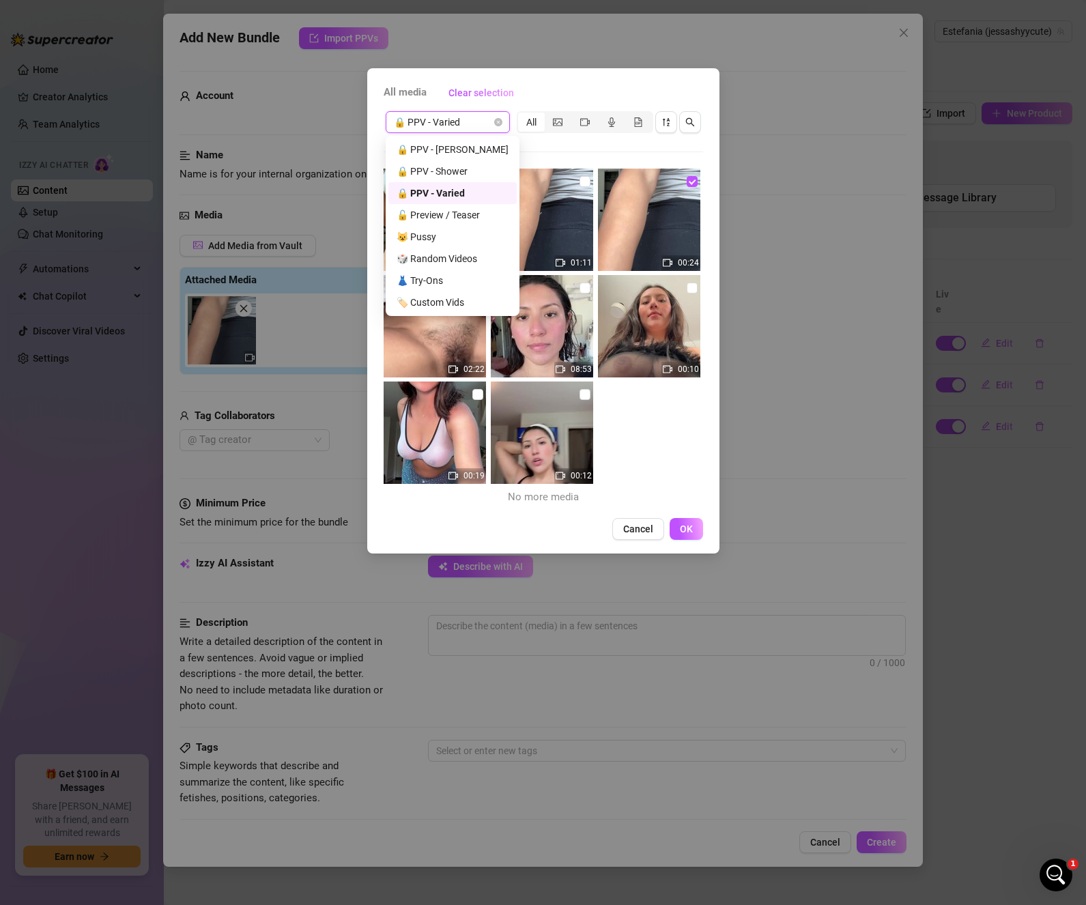
scroll to position [0, 0]
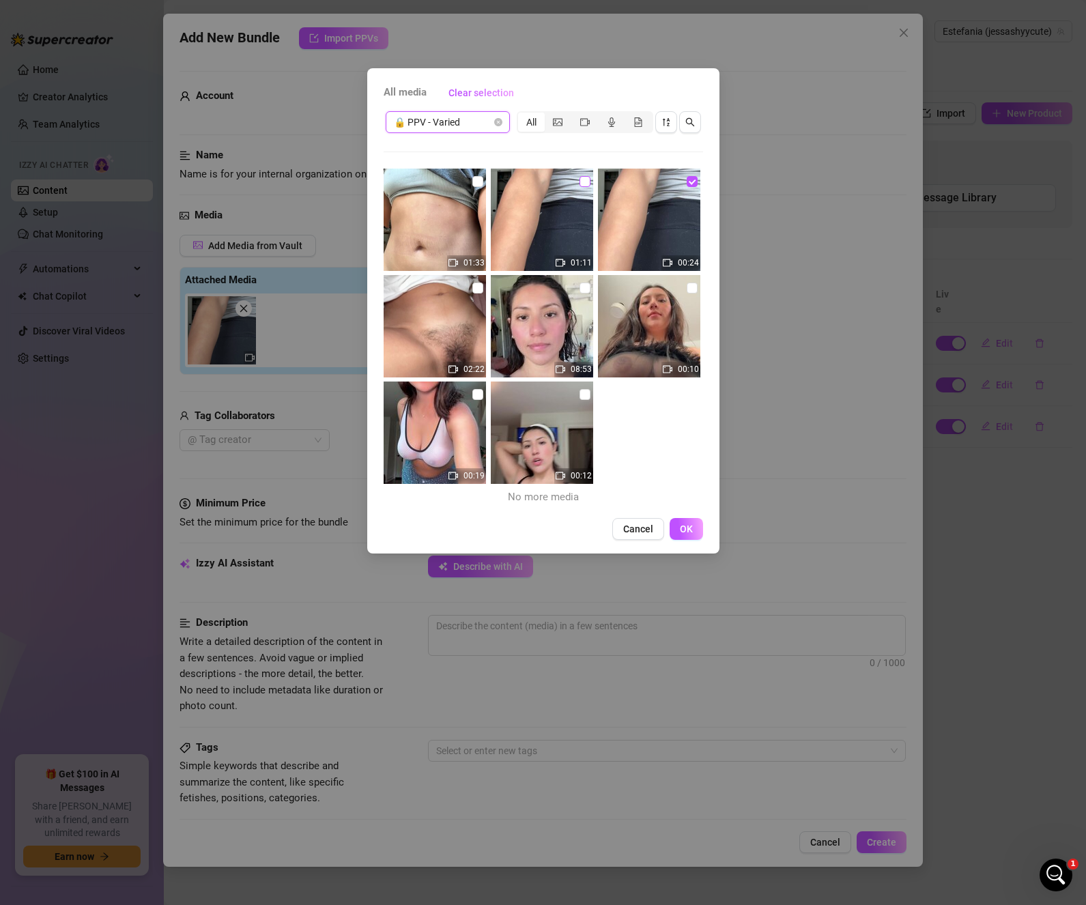
click at [579, 179] on input "checkbox" at bounding box center [584, 181] width 11 height 11
click at [680, 532] on span "OK" at bounding box center [686, 528] width 13 height 11
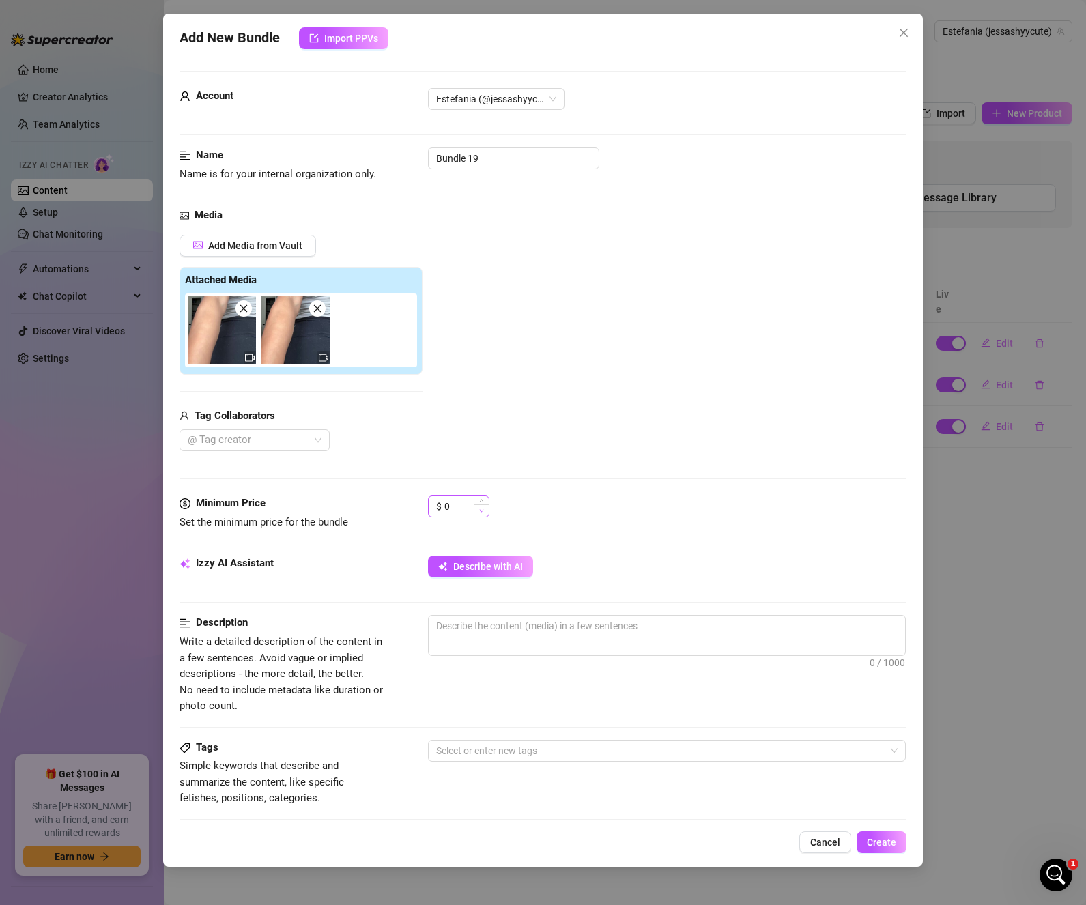
click at [474, 507] on span "Decrease Value" at bounding box center [481, 510] width 15 height 12
drag, startPoint x: 464, startPoint y: 506, endPoint x: 363, endPoint y: 491, distance: 102.2
click at [363, 491] on form "Account Estefania (@jessashyycute) Name Name is for your internal organization …" at bounding box center [542, 644] width 727 height 1146
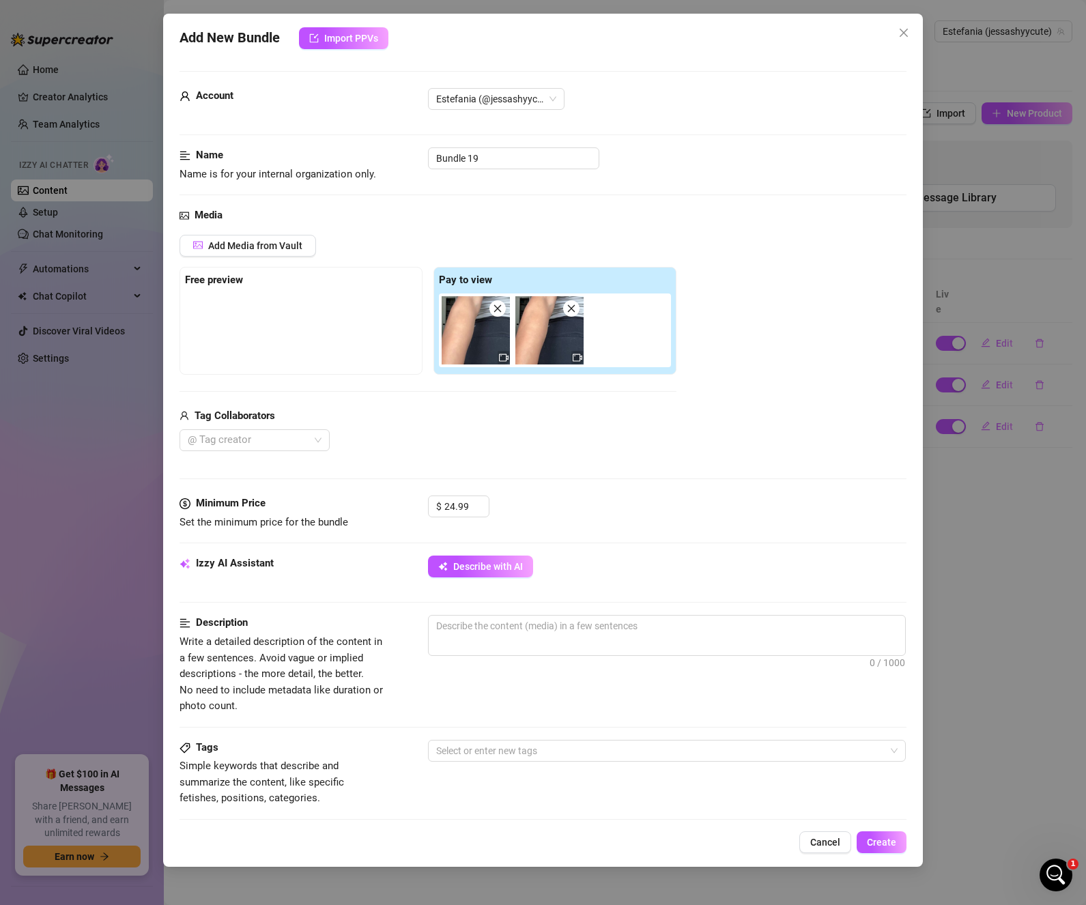
click at [549, 454] on div "Media Add Media from Vault Free preview Pay to view Tag Collaborators @ Tag cre…" at bounding box center [542, 351] width 727 height 288
drag, startPoint x: 484, startPoint y: 334, endPoint x: 253, endPoint y: 338, distance: 231.4
click at [253, 338] on div "Free preview Pay to view" at bounding box center [427, 321] width 497 height 108
drag, startPoint x: 467, startPoint y: 327, endPoint x: 192, endPoint y: 313, distance: 275.4
click at [192, 313] on div "Free preview Pay to view" at bounding box center [427, 321] width 497 height 108
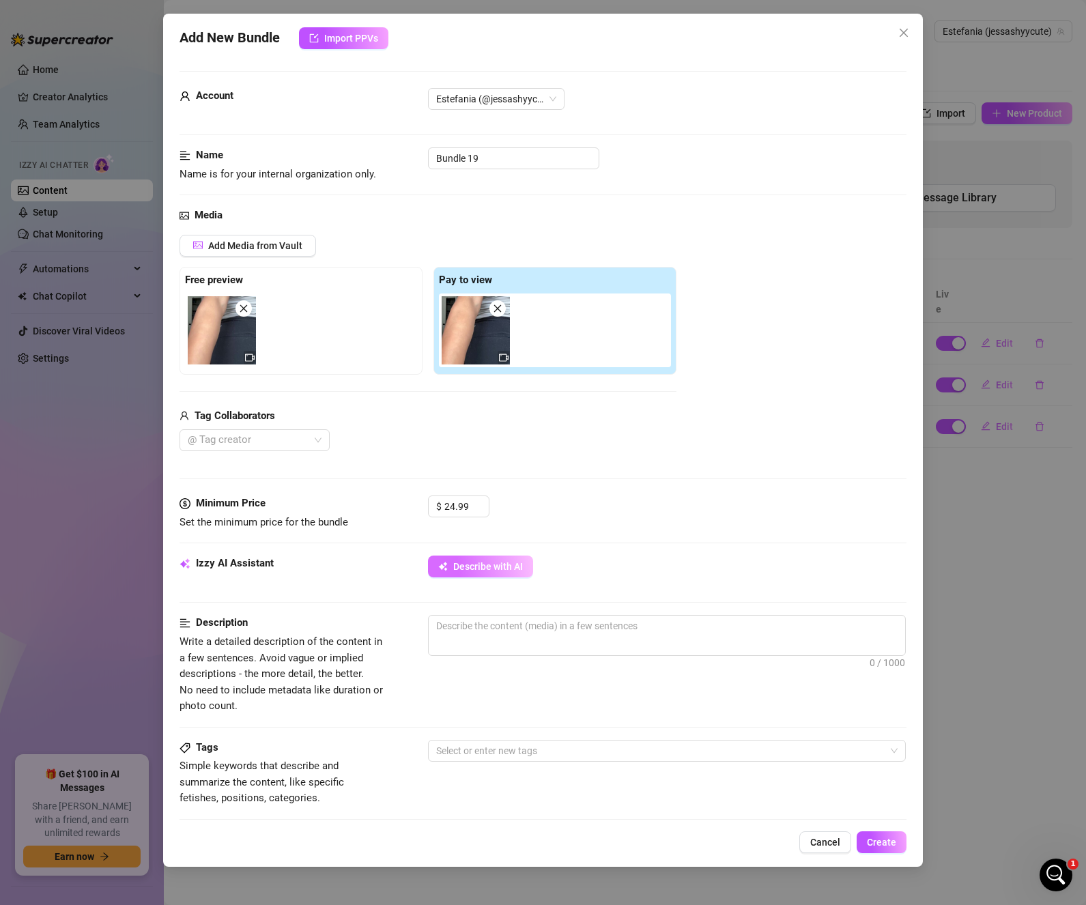
click at [497, 568] on span "Describe with AI" at bounding box center [488, 566] width 70 height 11
drag, startPoint x: 505, startPoint y: 156, endPoint x: 325, endPoint y: 156, distance: 179.5
click at [325, 156] on div "Name Name is for your internal organization only. Bundle 19" at bounding box center [542, 164] width 727 height 35
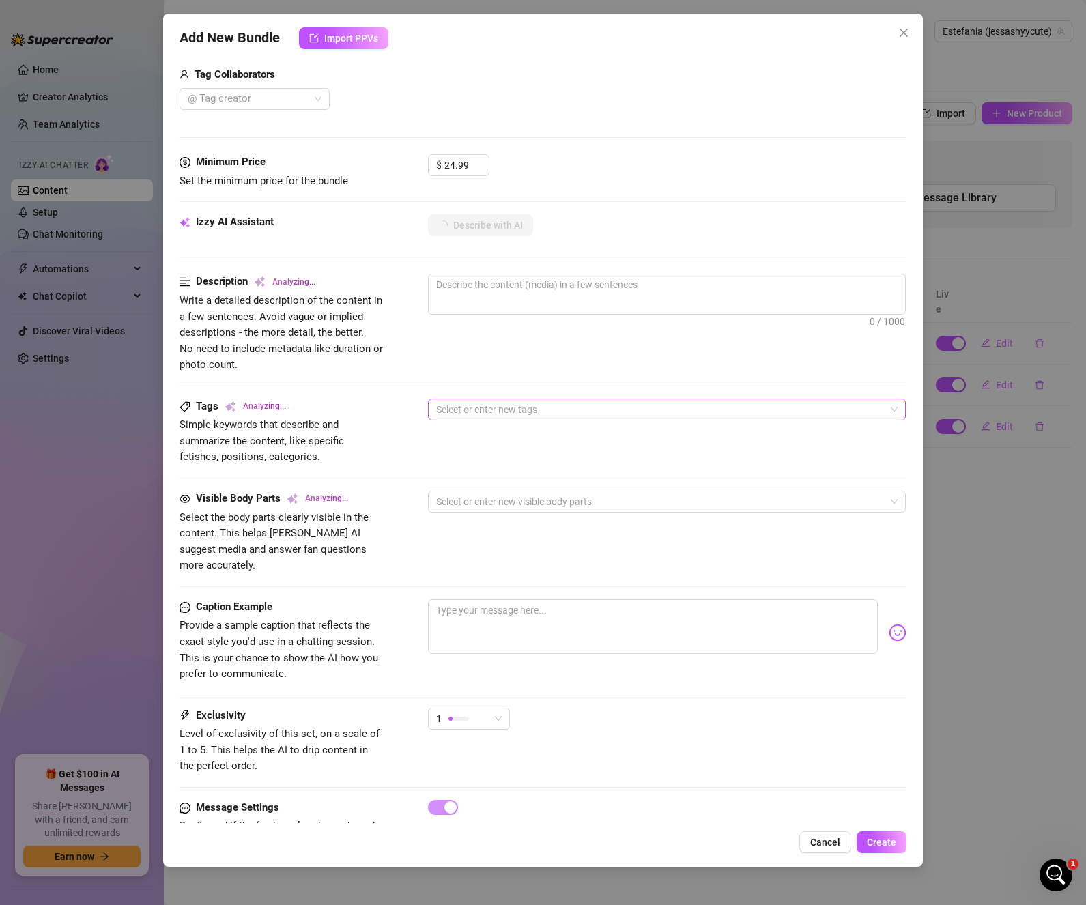
scroll to position [390, 0]
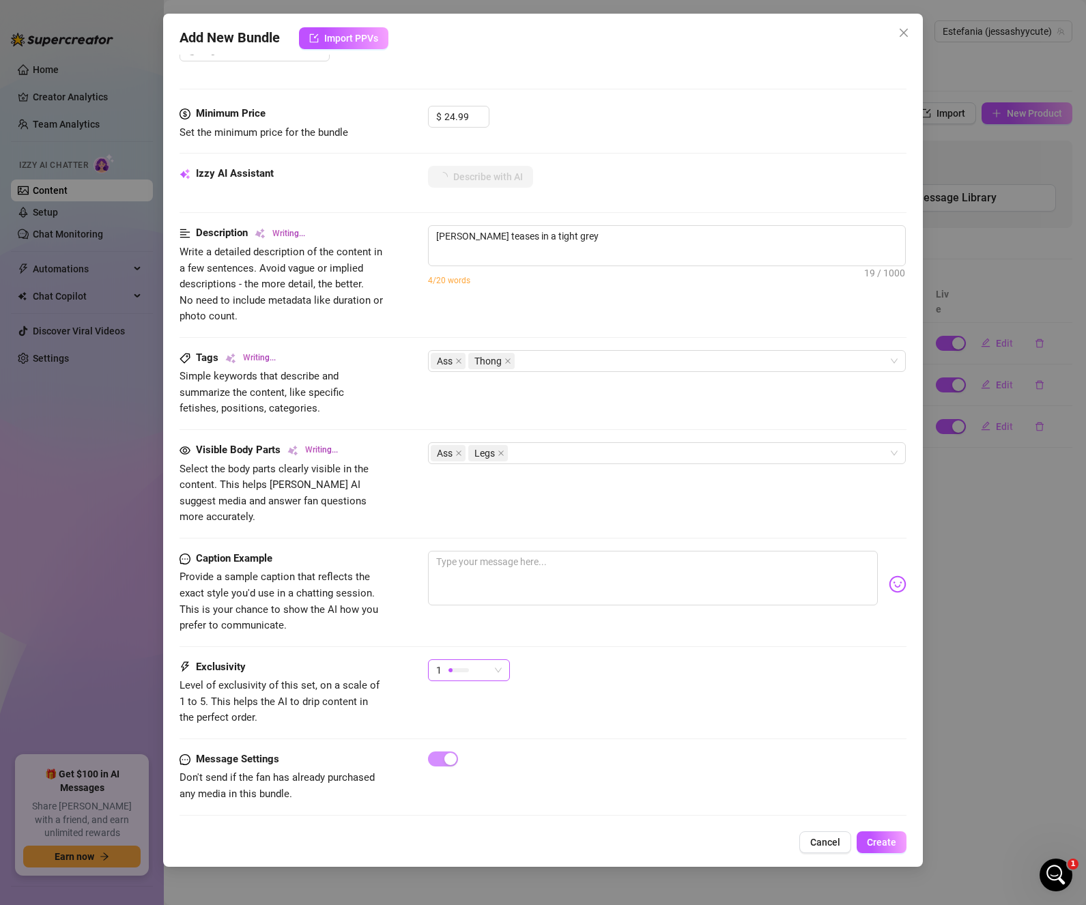
click at [502, 660] on div "1" at bounding box center [469, 670] width 82 height 22
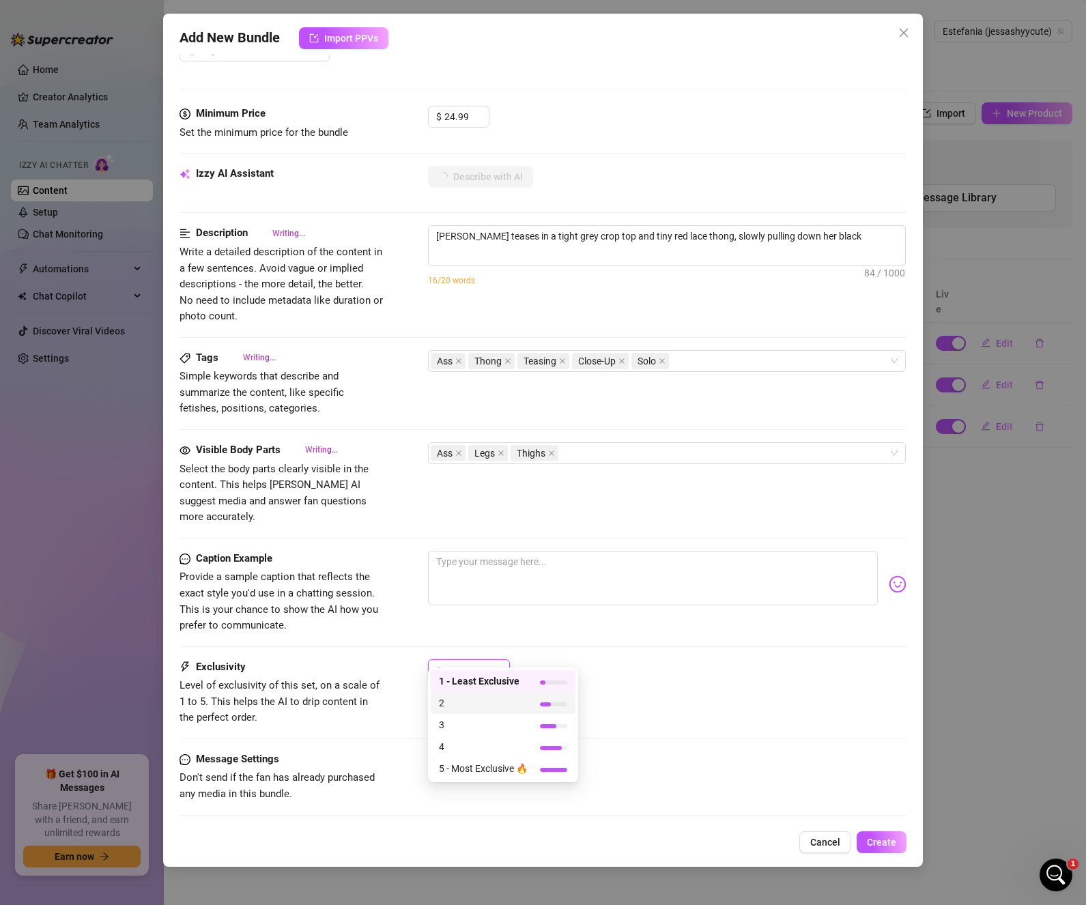
click at [502, 701] on span "2" at bounding box center [483, 702] width 89 height 15
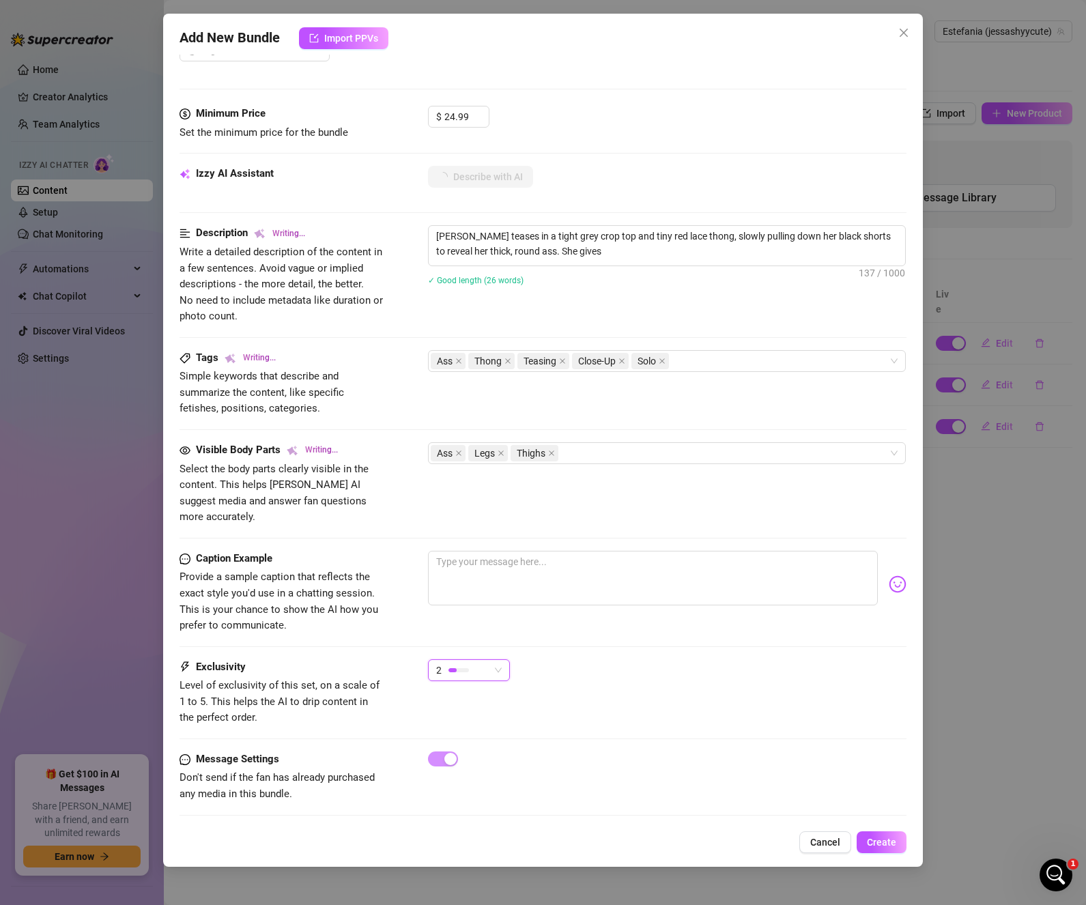
click at [699, 669] on div "2 2" at bounding box center [667, 676] width 479 height 34
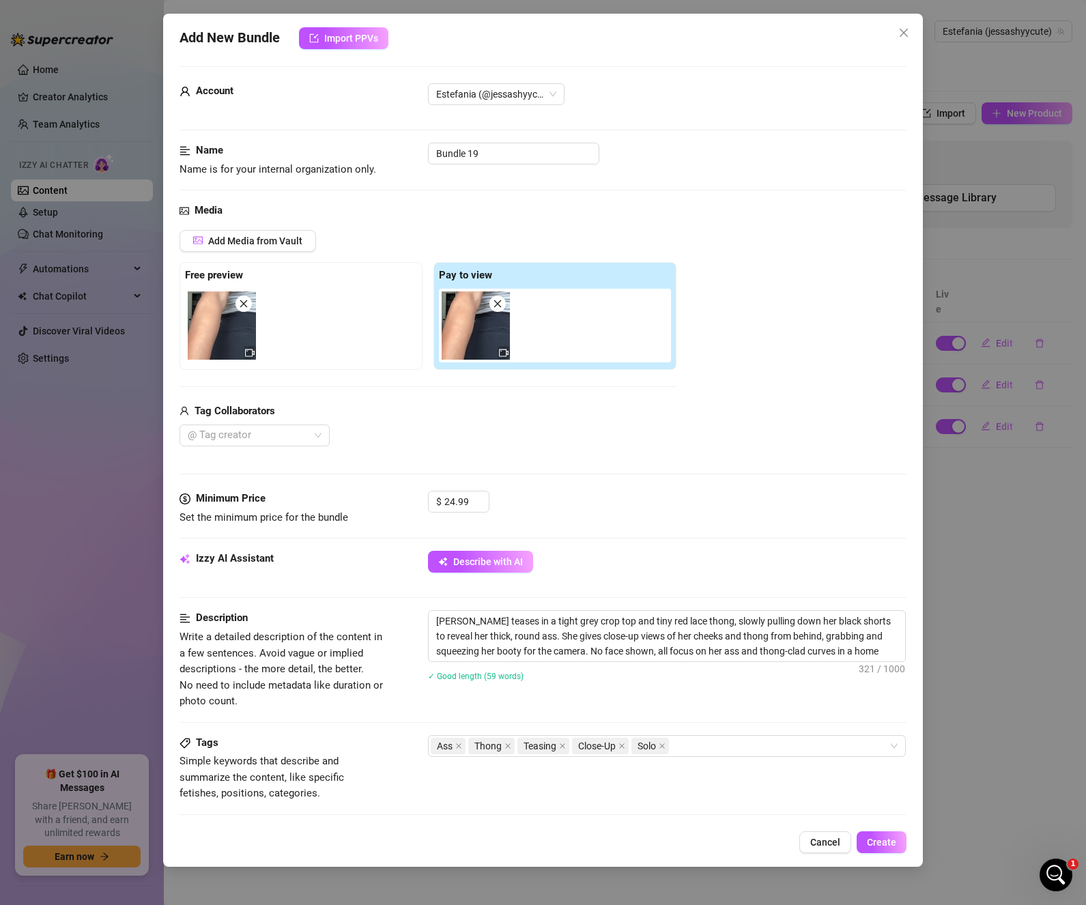
scroll to position [0, 0]
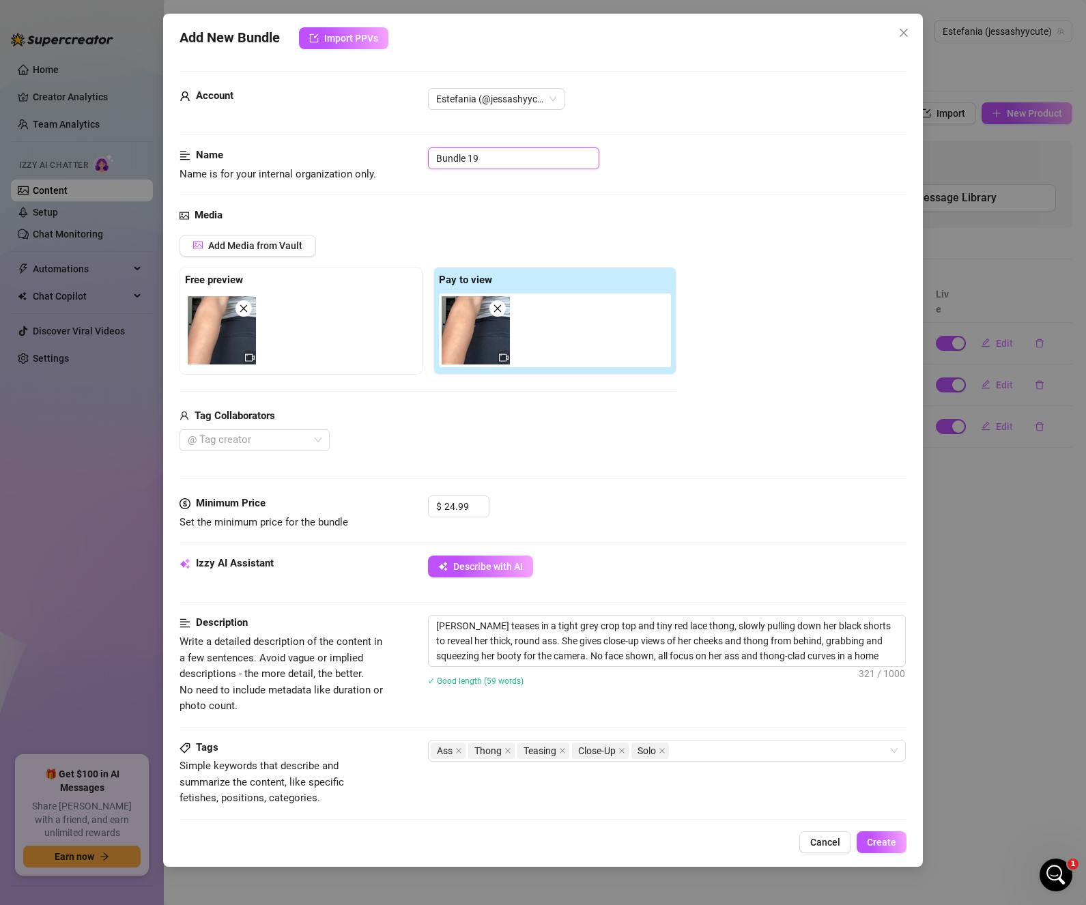
drag, startPoint x: 497, startPoint y: 156, endPoint x: 384, endPoint y: 141, distance: 114.3
click at [384, 141] on form "Account Estefania (@jessashyycute) Name Name is for your internal organization …" at bounding box center [542, 644] width 727 height 1146
click at [748, 445] on div "Add Media from Vault Free preview Pay to view Tag Collaborators @ Tag creator" at bounding box center [542, 343] width 727 height 217
click at [881, 843] on span "Create" at bounding box center [881, 842] width 29 height 11
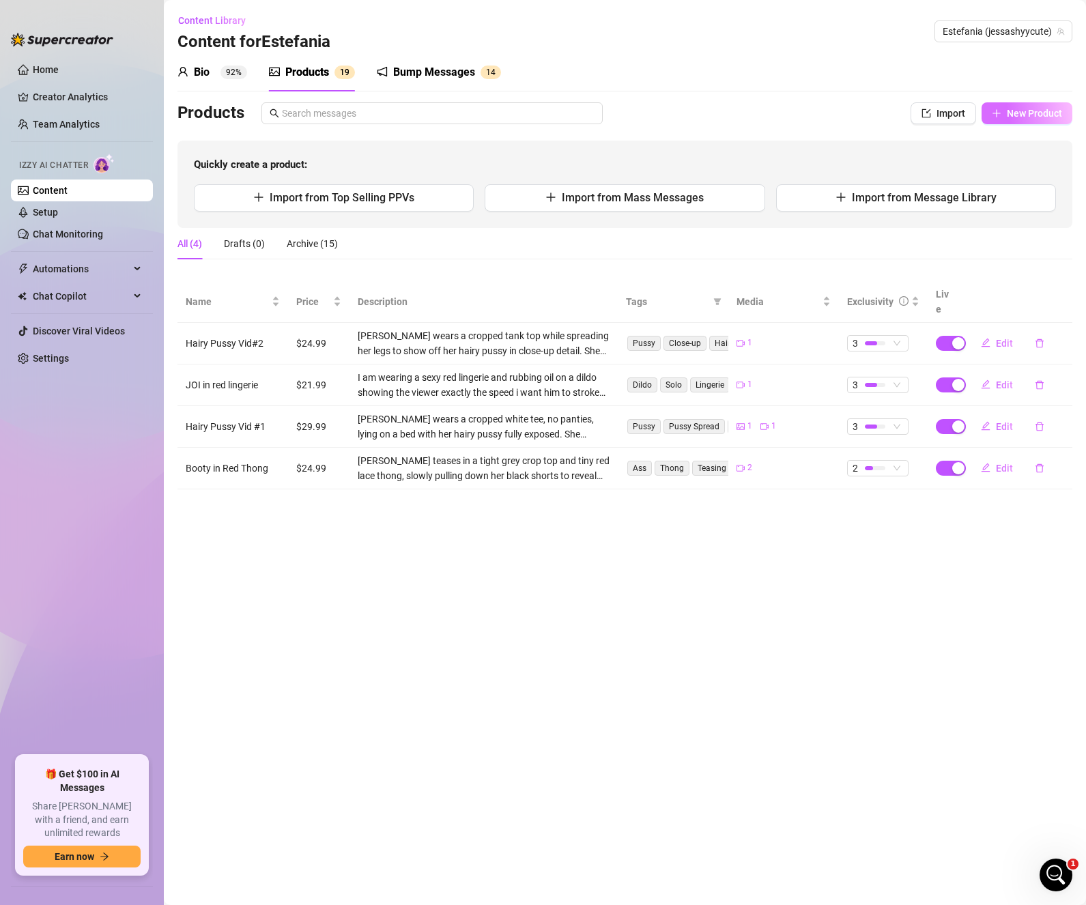
click at [1010, 117] on span "New Product" at bounding box center [1033, 113] width 55 height 11
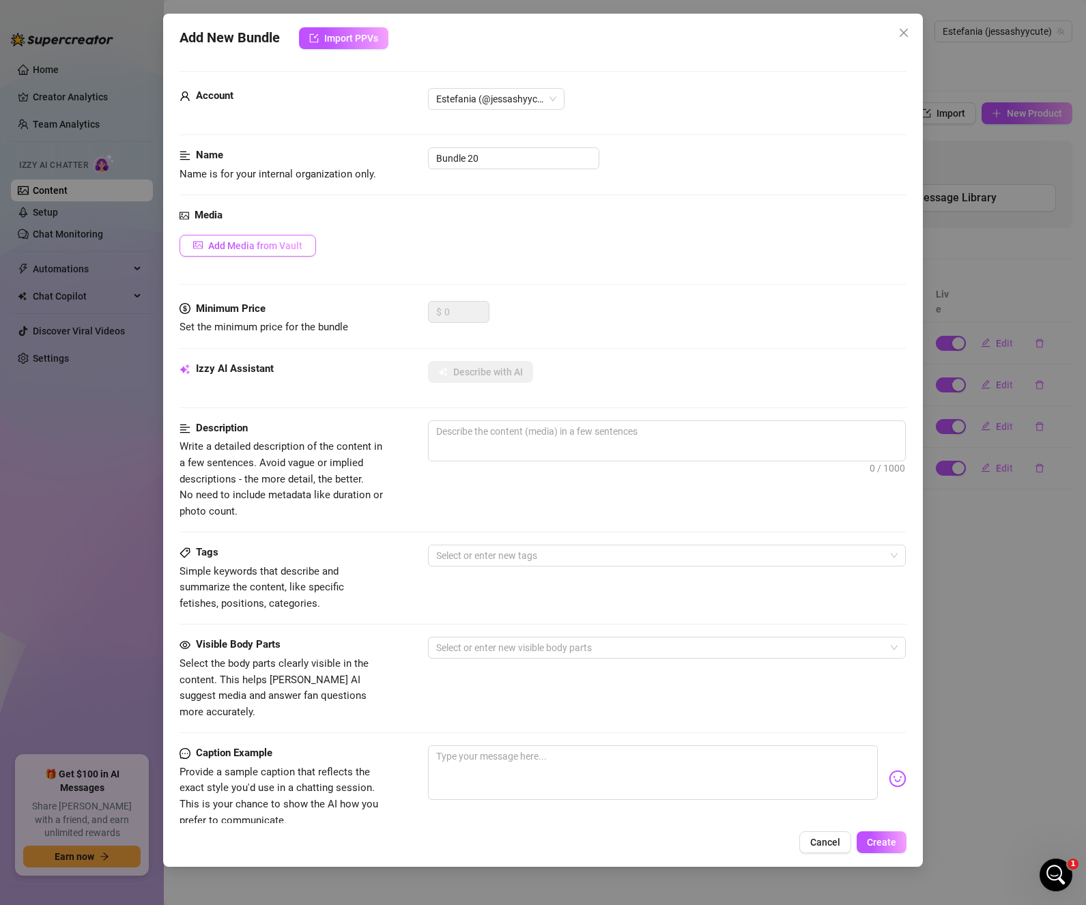
click at [260, 249] on span "Add Media from Vault" at bounding box center [255, 245] width 94 height 11
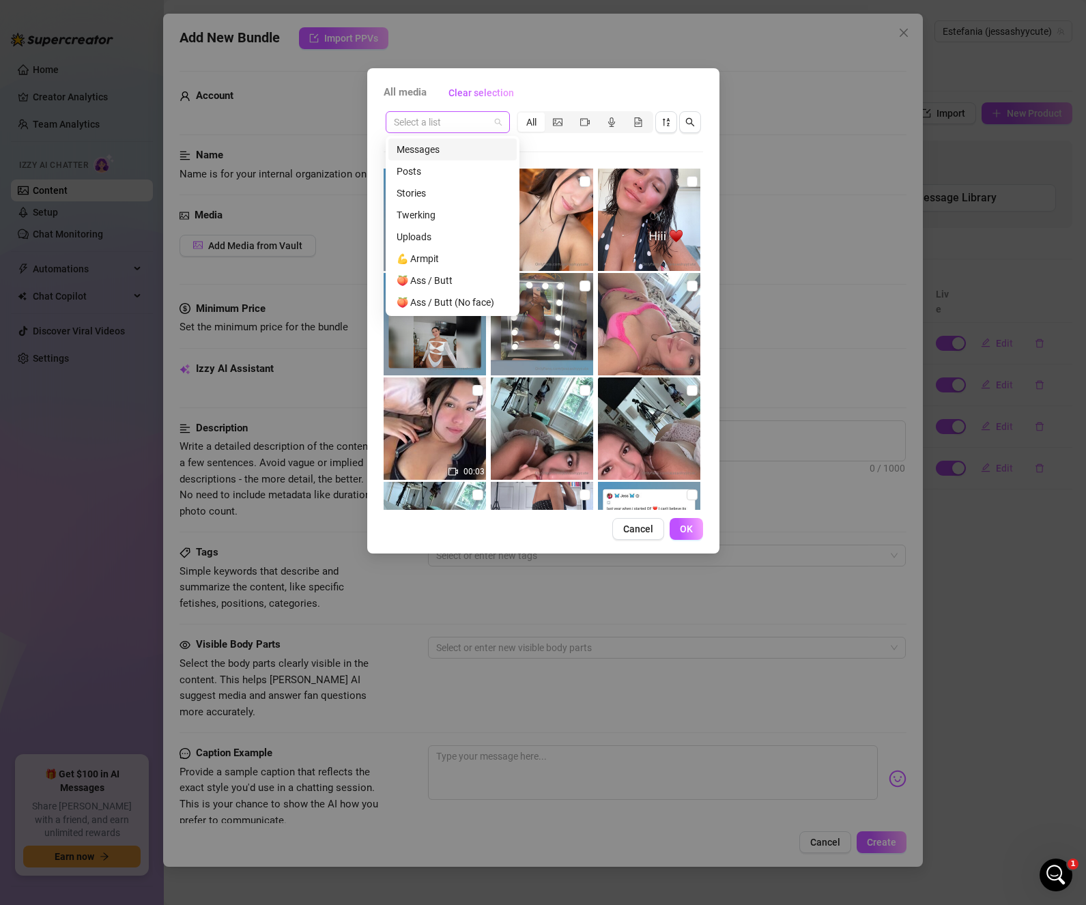
click at [497, 118] on span at bounding box center [448, 122] width 108 height 20
click at [466, 192] on div "🔒 PPV - Varied" at bounding box center [452, 193] width 112 height 15
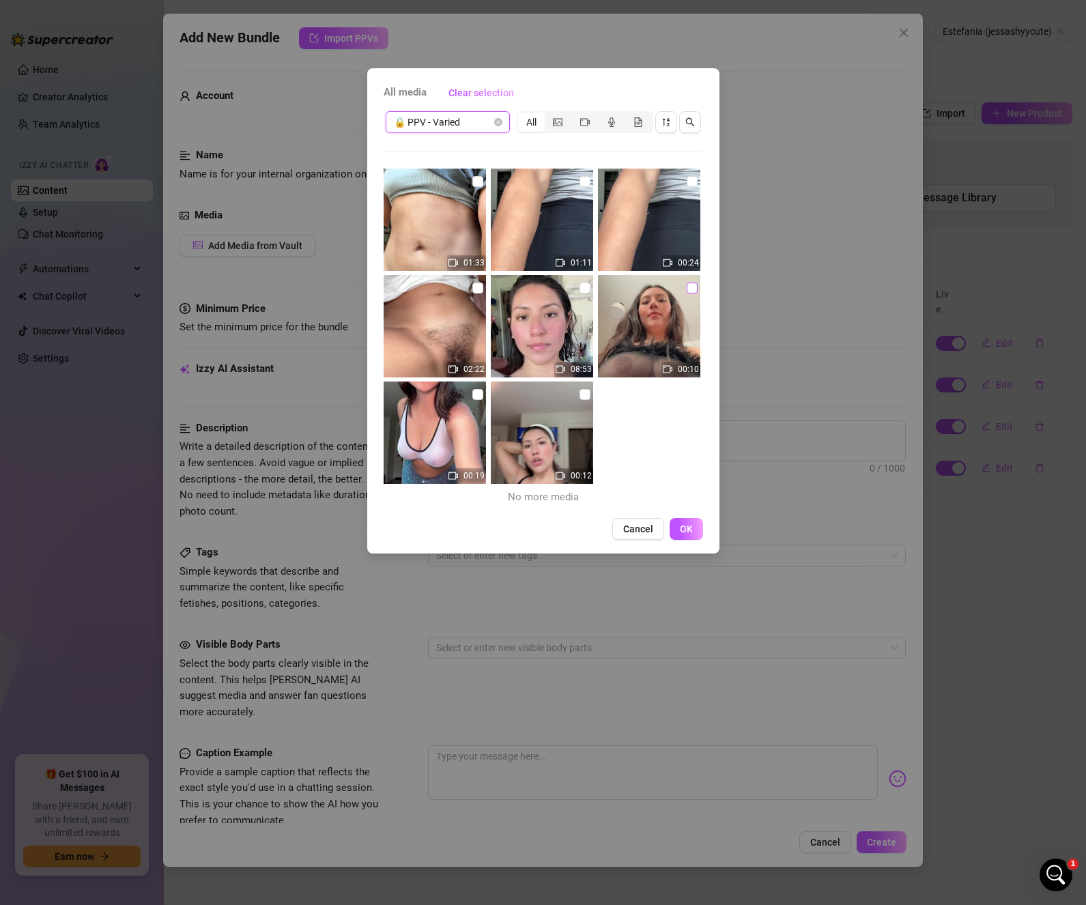
click at [686, 285] on input "checkbox" at bounding box center [691, 287] width 11 height 11
click at [684, 532] on span "OK" at bounding box center [686, 528] width 13 height 11
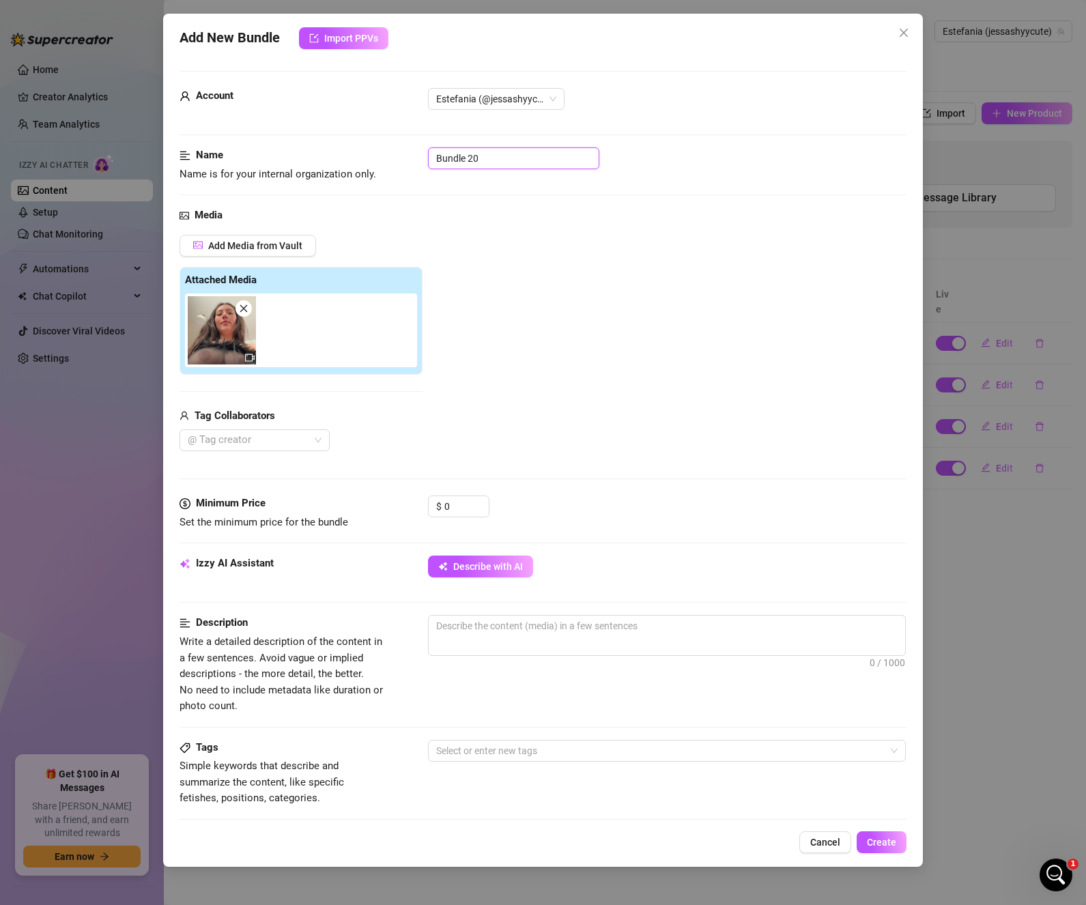
drag, startPoint x: 502, startPoint y: 153, endPoint x: 376, endPoint y: 145, distance: 126.5
click at [376, 145] on form "Account Estefania (@jessashyycute) Name Name is for your internal organization …" at bounding box center [542, 644] width 727 height 1146
click at [560, 276] on div "Add Media from Vault Attached Media Tag Collaborators @ Tag creator" at bounding box center [542, 343] width 727 height 217
drag, startPoint x: 466, startPoint y: 504, endPoint x: 407, endPoint y: 501, distance: 59.5
click at [407, 501] on div "Minimum Price Set the minimum price for the bundle $ 0" at bounding box center [542, 512] width 727 height 35
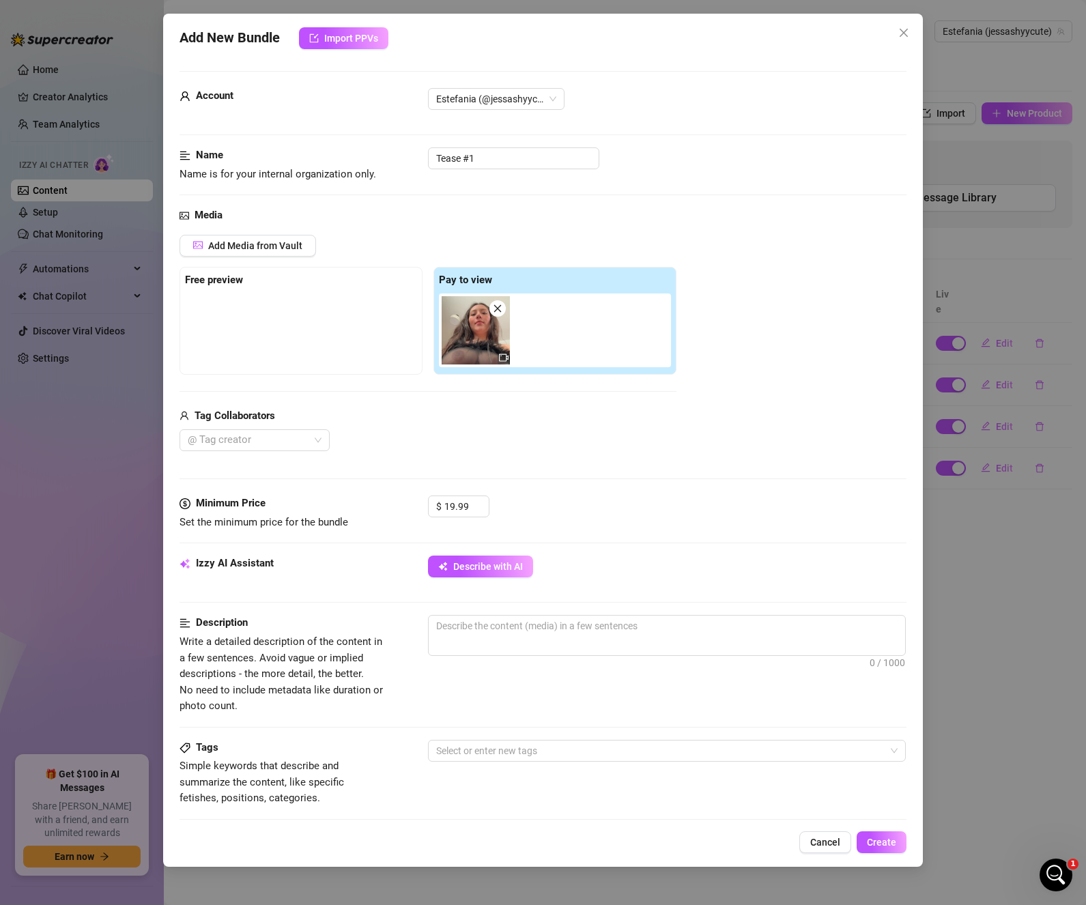
click at [653, 515] on div "$ 19.99" at bounding box center [667, 512] width 479 height 34
click at [470, 566] on span "Describe with AI" at bounding box center [488, 566] width 70 height 11
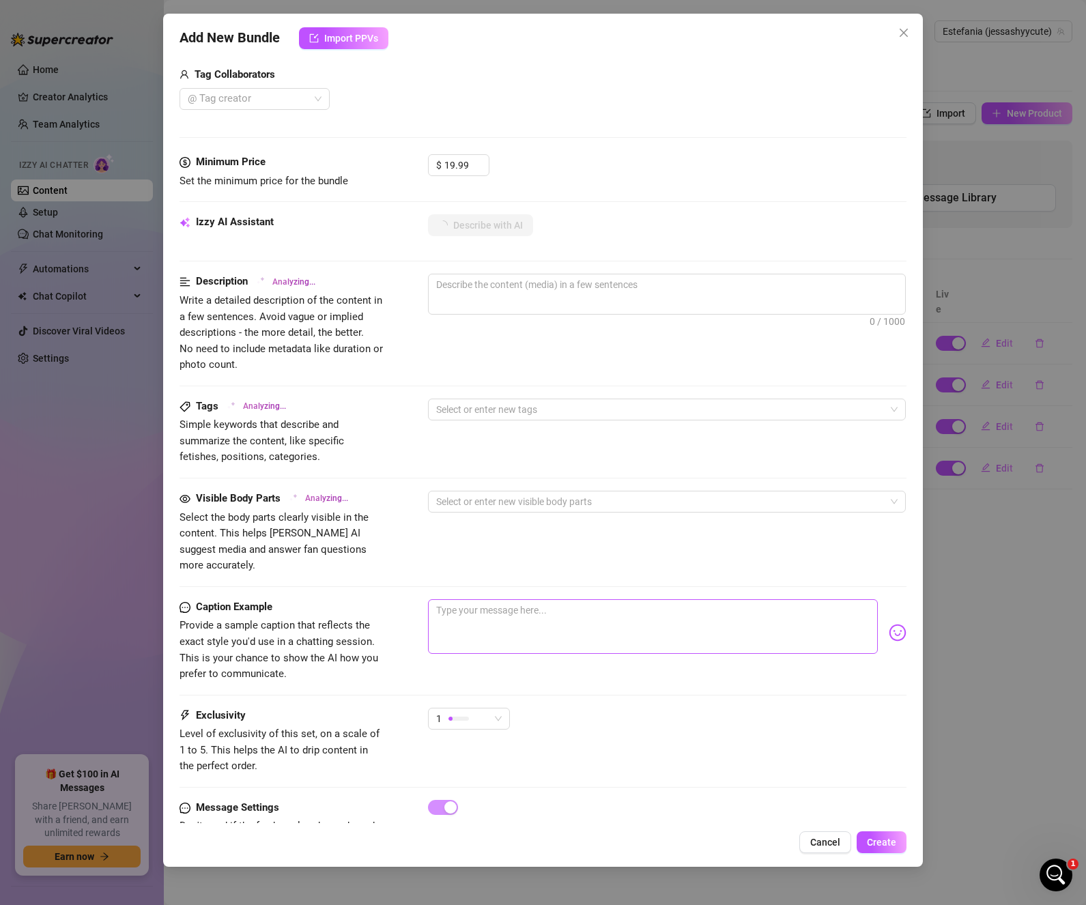
scroll to position [390, 0]
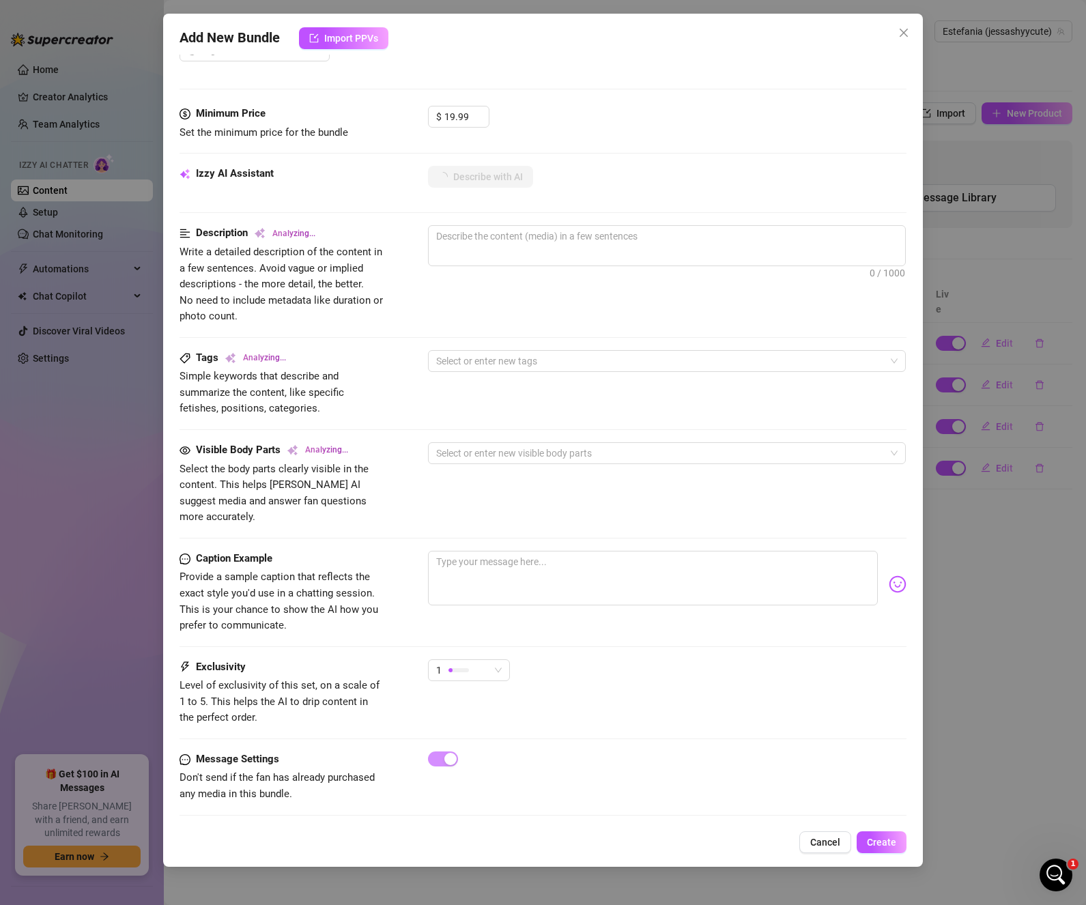
click at [620, 664] on div "1" at bounding box center [667, 676] width 479 height 34
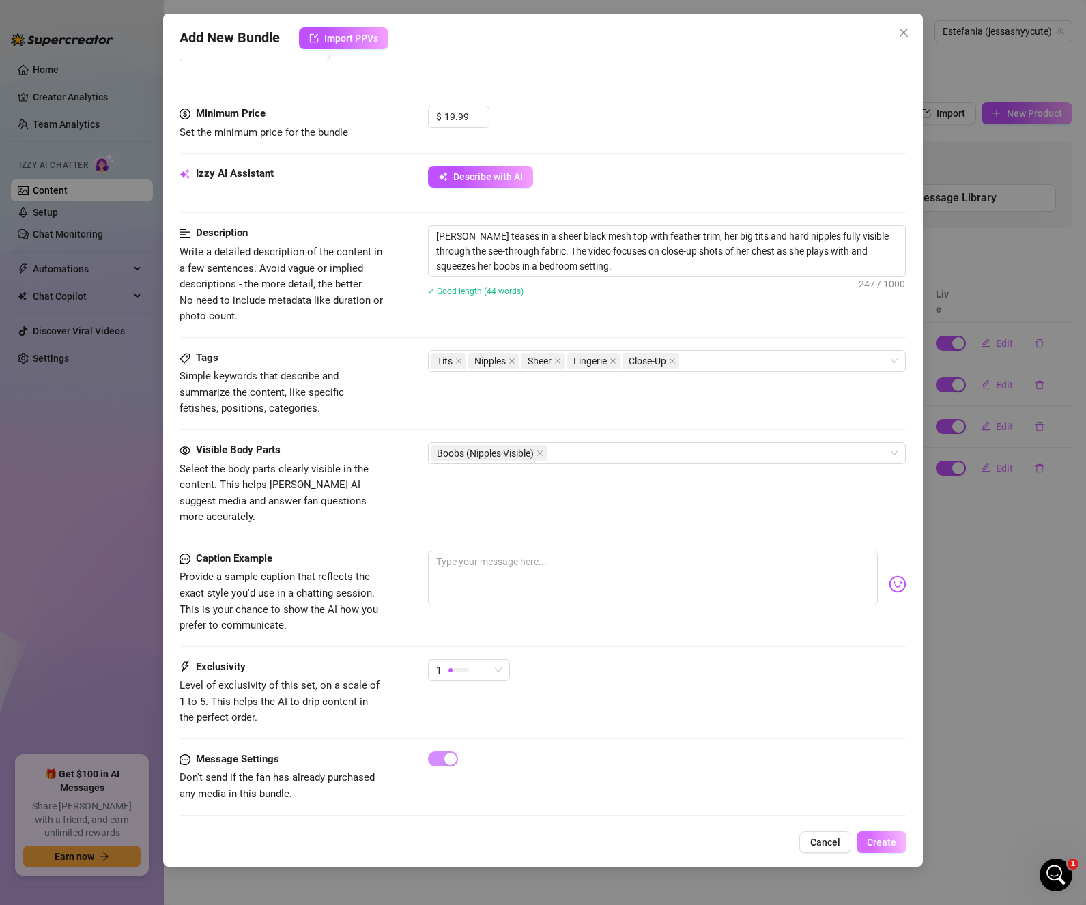
click at [875, 841] on span "Create" at bounding box center [881, 842] width 29 height 11
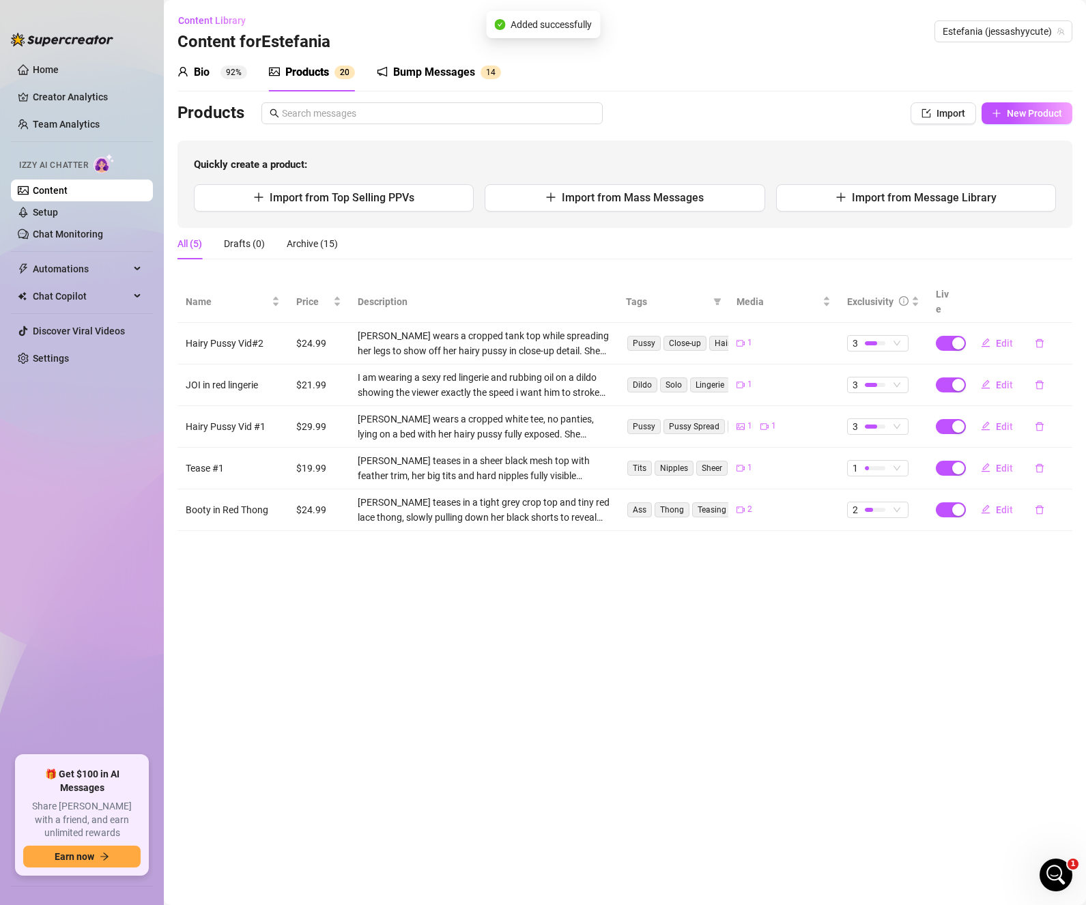
click at [473, 626] on main "Content Library Content for [PERSON_NAME] [PERSON_NAME] (jessashyycute) Bio 92%…" at bounding box center [625, 452] width 922 height 905
click at [1007, 379] on span "Edit" at bounding box center [1004, 384] width 17 height 11
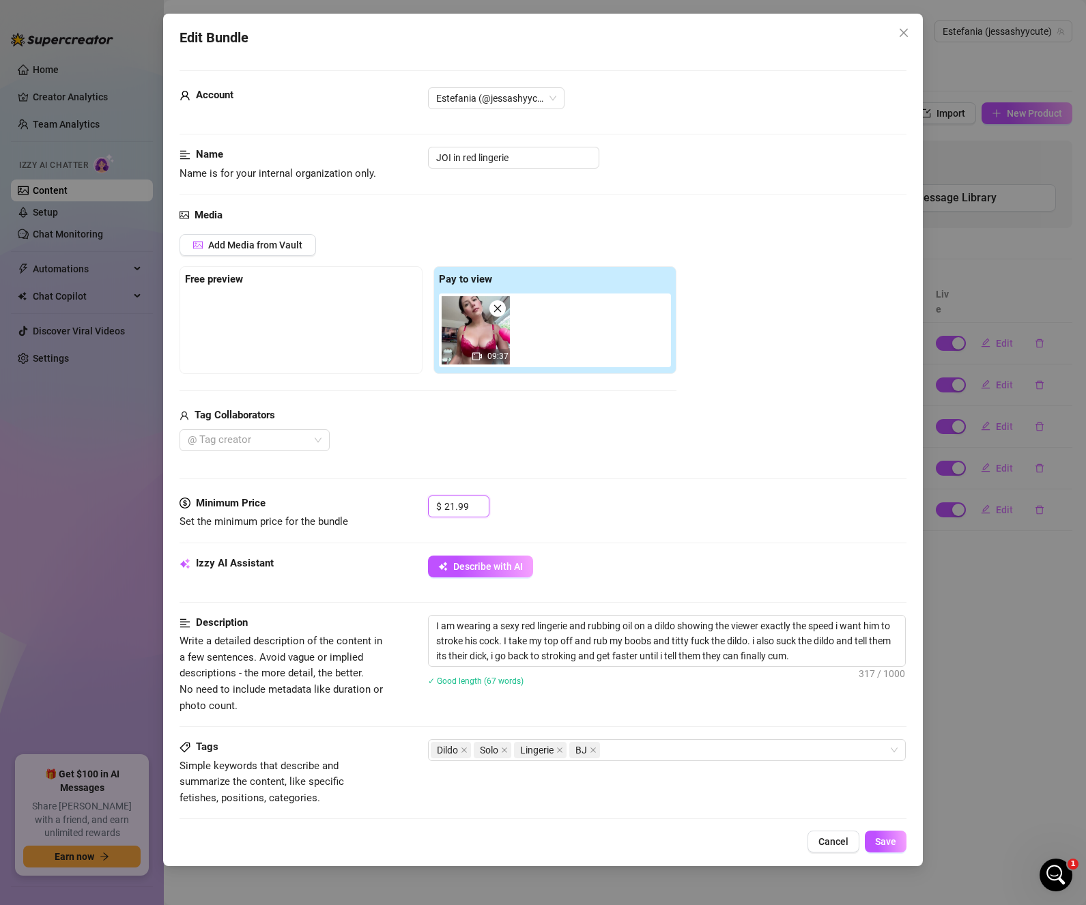
drag, startPoint x: 471, startPoint y: 504, endPoint x: 422, endPoint y: 507, distance: 49.2
click at [422, 507] on div "Minimum Price Set the minimum price for the bundle $ 21.99" at bounding box center [542, 512] width 727 height 35
click at [888, 839] on span "Save" at bounding box center [885, 841] width 21 height 11
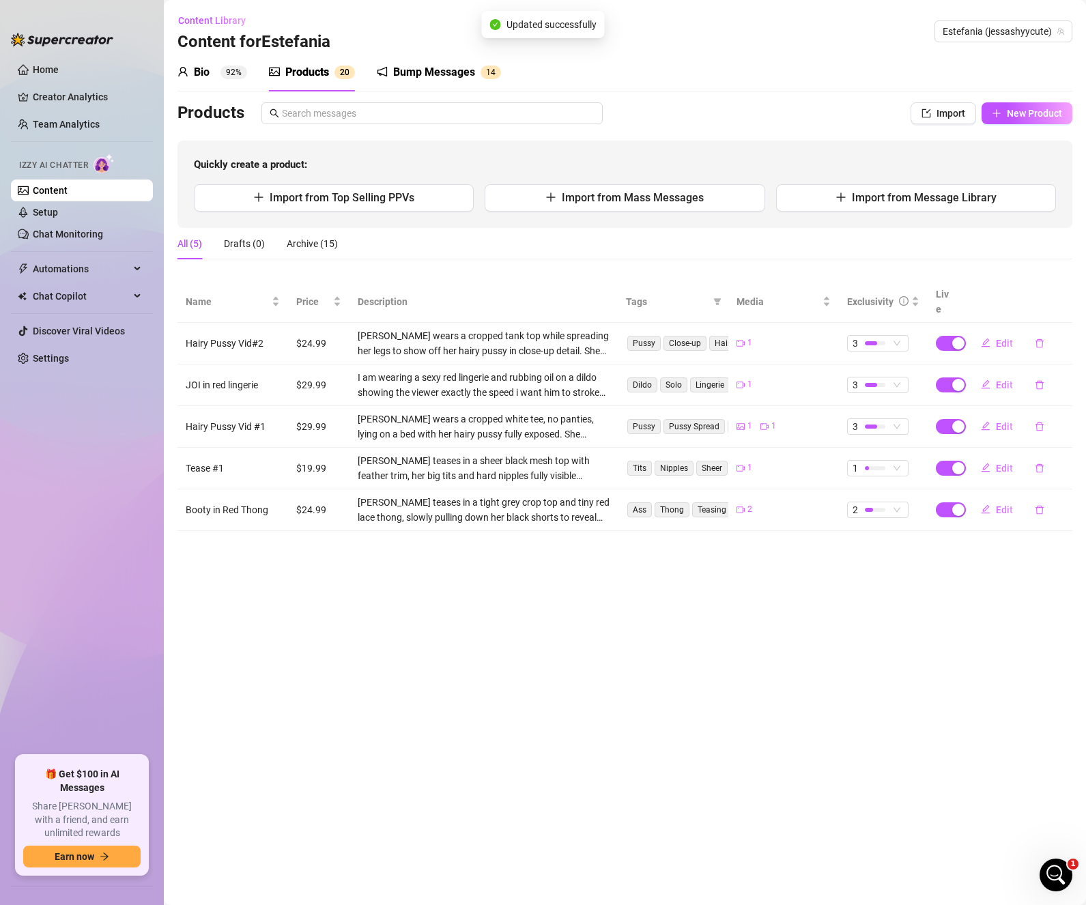
click at [711, 618] on main "Content Library Content for [PERSON_NAME] [PERSON_NAME] (jessashyycute) Bio 92%…" at bounding box center [625, 452] width 922 height 905
click at [1012, 106] on button "New Product" at bounding box center [1026, 113] width 91 height 22
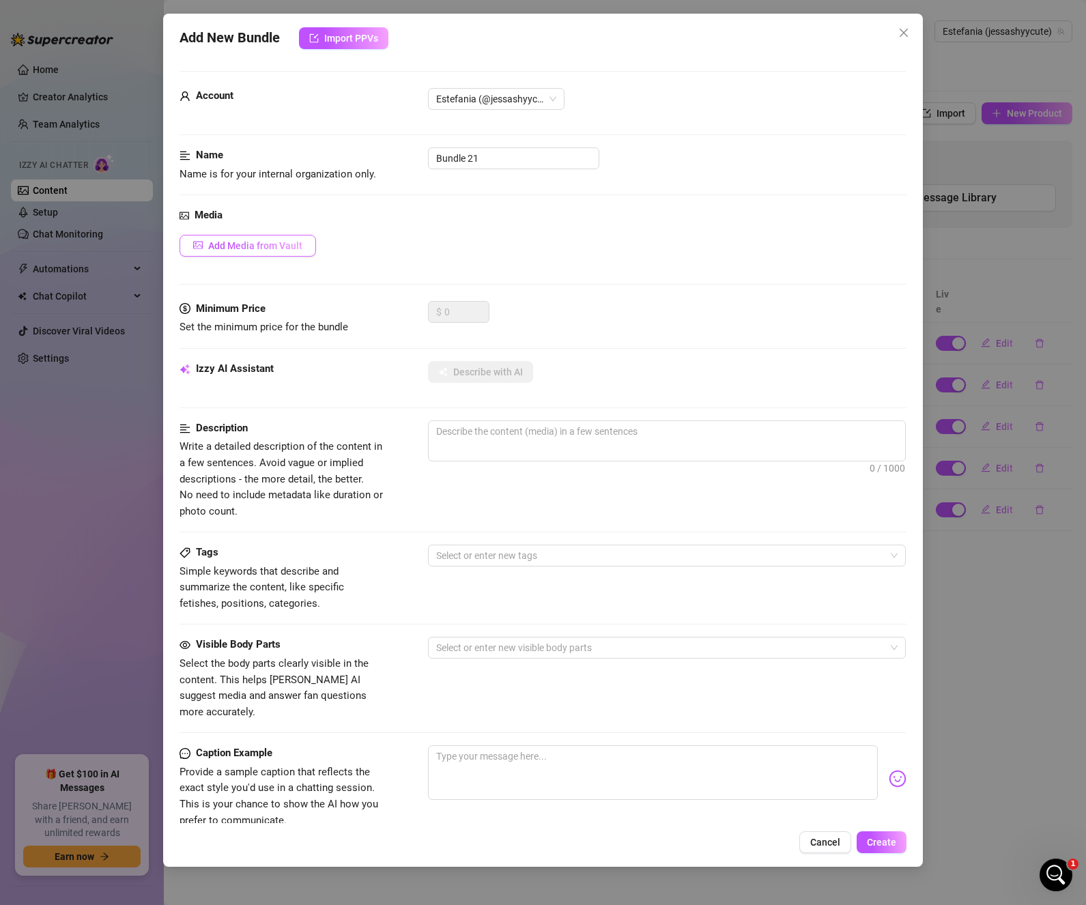
click at [300, 246] on span "Add Media from Vault" at bounding box center [255, 245] width 94 height 11
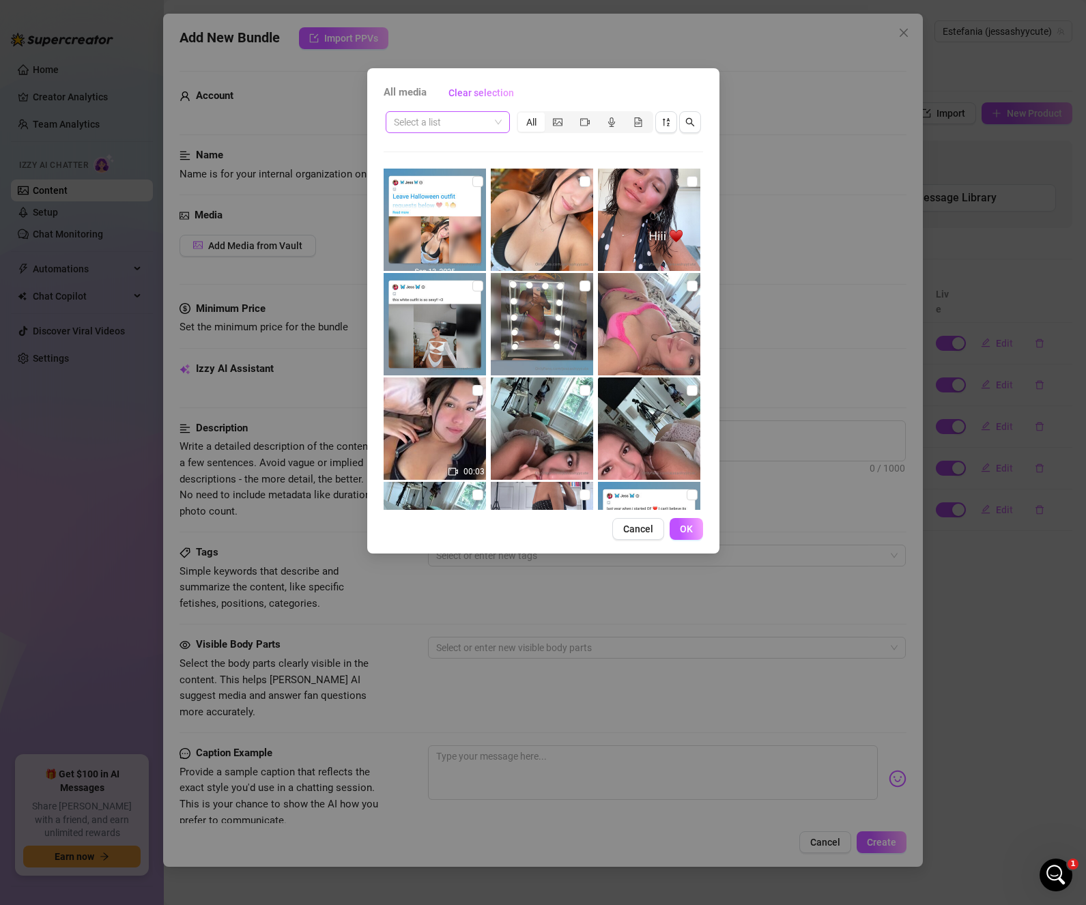
click at [488, 121] on input "search" at bounding box center [442, 122] width 96 height 20
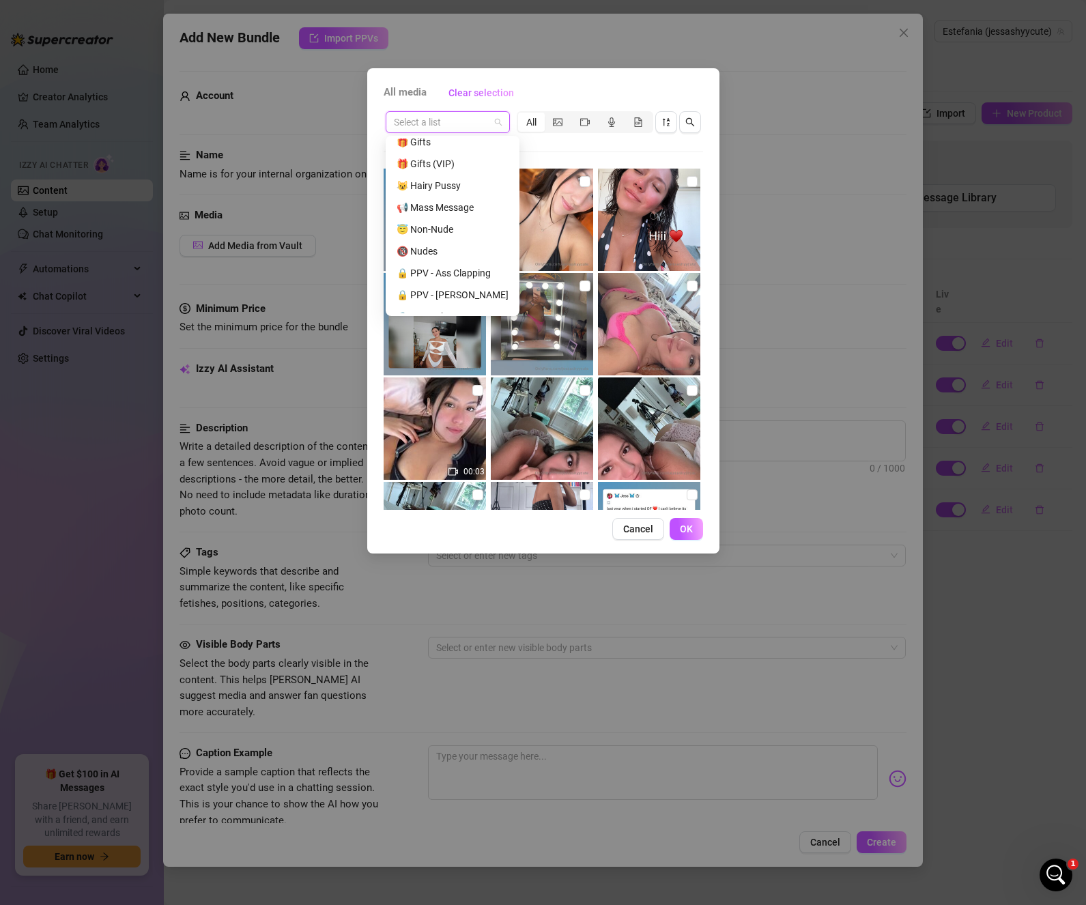
scroll to position [371, 0]
drag, startPoint x: 471, startPoint y: 301, endPoint x: 482, endPoint y: 179, distance: 122.6
click at [482, 179] on div "Messages Posts Stories Twerking Uploads 💪 Armpit 🍑 Ass / Butt 🍑 Ass / Butt (No …" at bounding box center [452, 40] width 128 height 546
click at [463, 189] on div "🔒 PPV - Varied" at bounding box center [452, 193] width 112 height 15
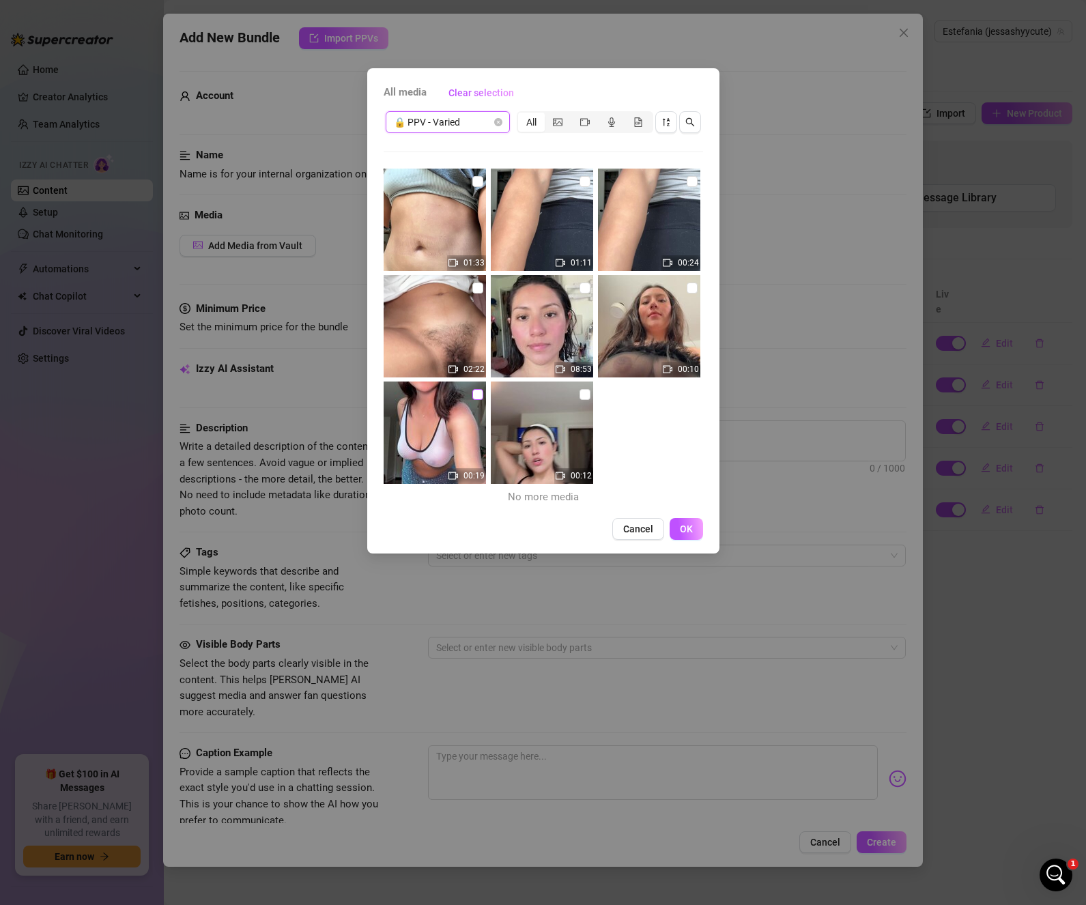
click at [478, 395] on input "checkbox" at bounding box center [477, 394] width 11 height 11
click at [682, 524] on span "OK" at bounding box center [686, 528] width 13 height 11
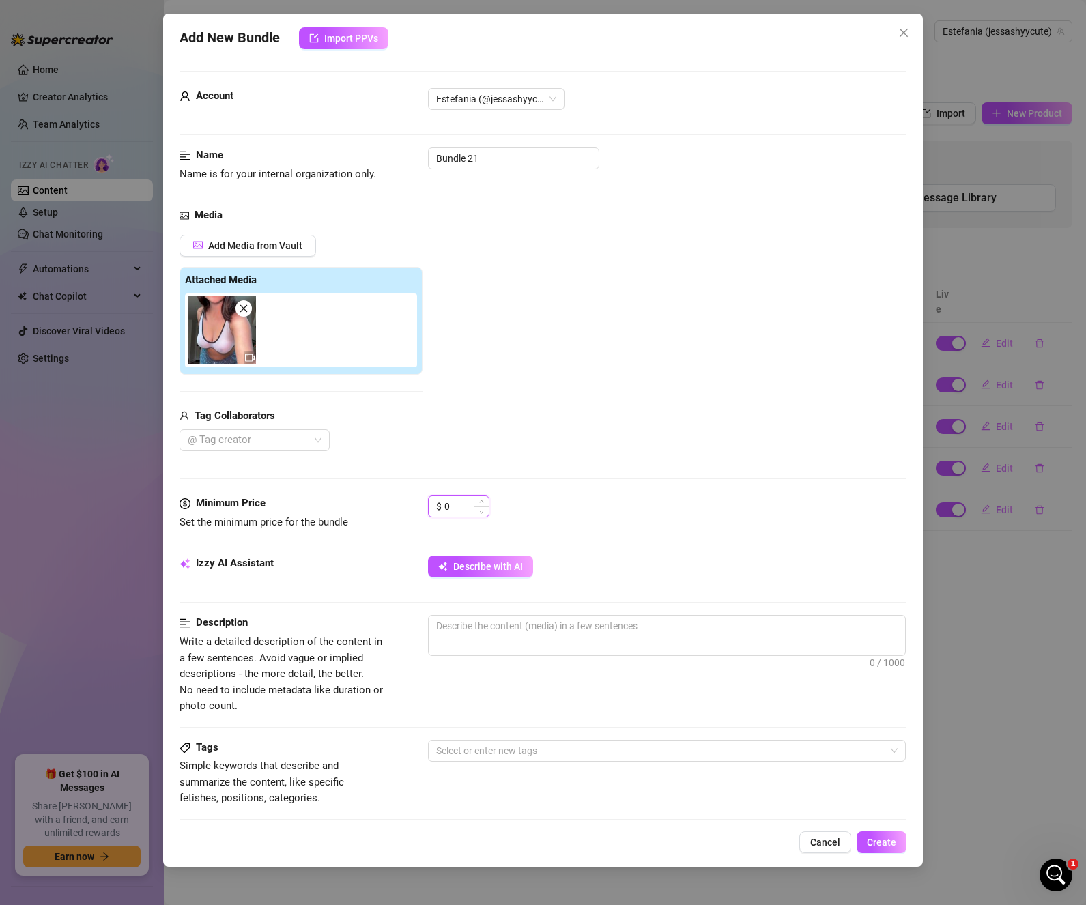
drag, startPoint x: 460, startPoint y: 506, endPoint x: 431, endPoint y: 506, distance: 29.3
click at [431, 506] on div "$ 0" at bounding box center [458, 506] width 61 height 22
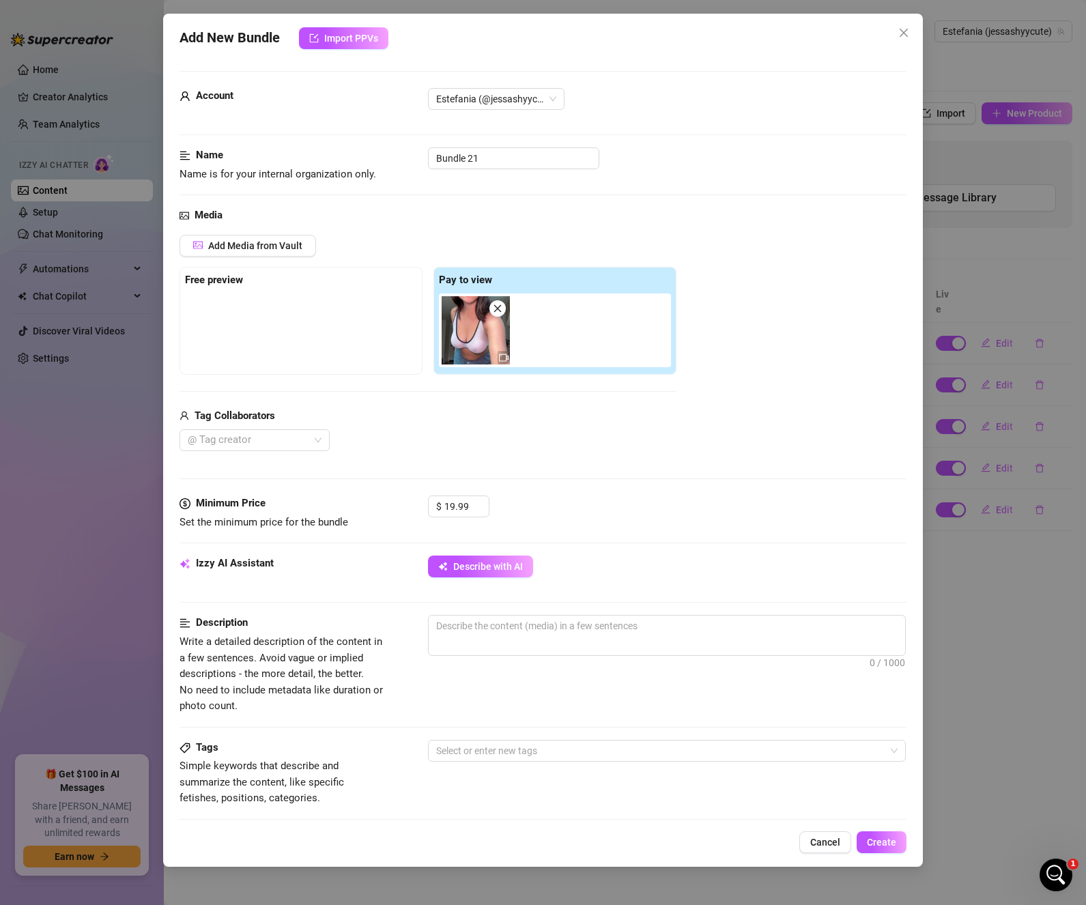
click at [532, 480] on div "Media Add Media from Vault Free preview Pay to view Tag Collaborators @ Tag cre…" at bounding box center [542, 351] width 727 height 288
click at [518, 566] on span "Describe with AI" at bounding box center [488, 566] width 70 height 11
drag, startPoint x: 471, startPoint y: 506, endPoint x: 426, endPoint y: 506, distance: 45.7
click at [426, 506] on div "Minimum Price Set the minimum price for the bundle $ 19.99" at bounding box center [542, 512] width 727 height 35
click at [559, 506] on div "$ 14.99" at bounding box center [667, 512] width 479 height 34
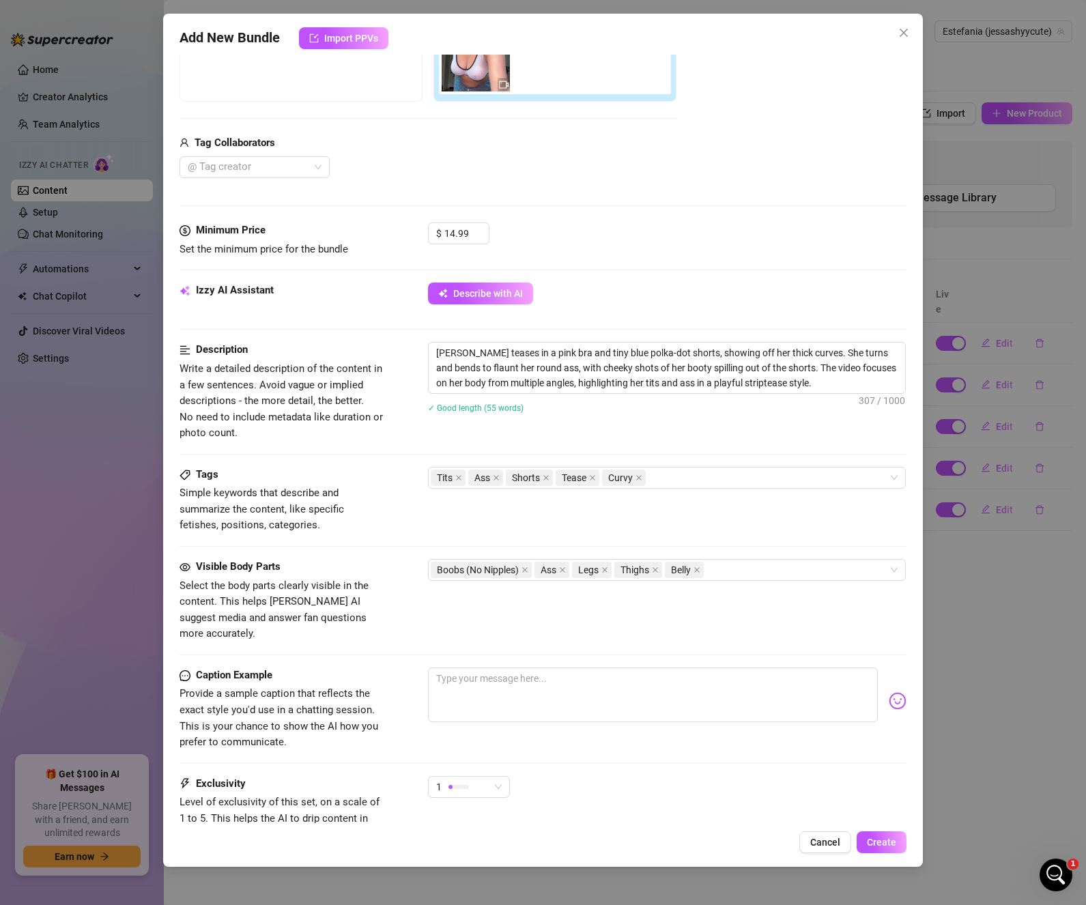
scroll to position [0, 0]
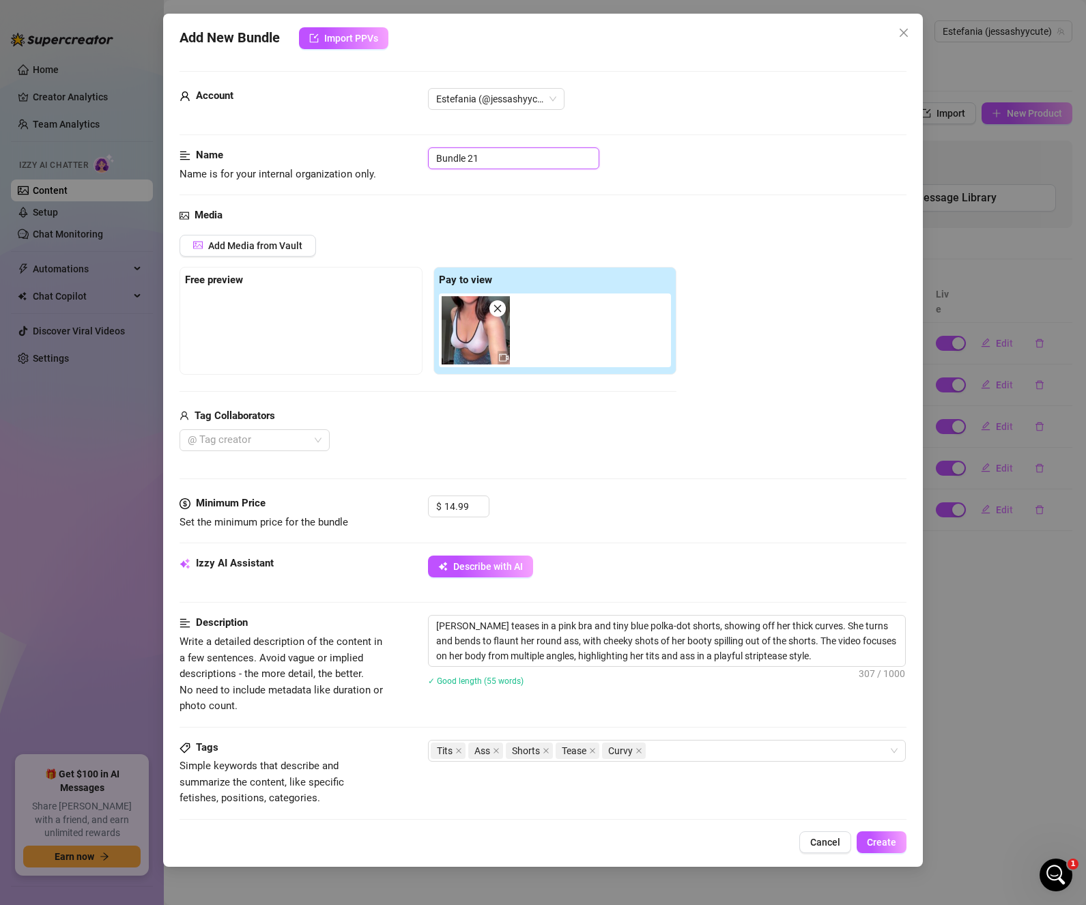
drag, startPoint x: 428, startPoint y: 162, endPoint x: 409, endPoint y: 156, distance: 19.2
click at [409, 156] on div "Name Name is for your internal organization only. Bundle 21" at bounding box center [542, 164] width 727 height 35
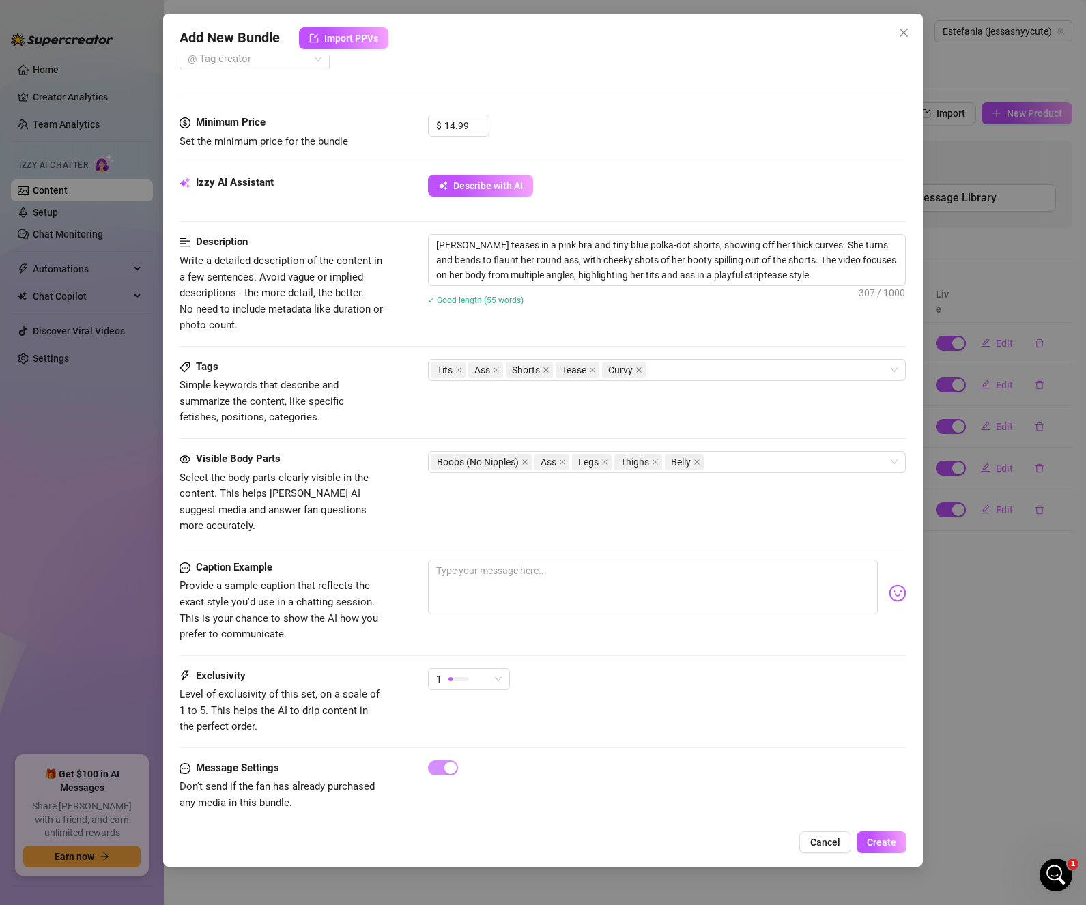
scroll to position [390, 0]
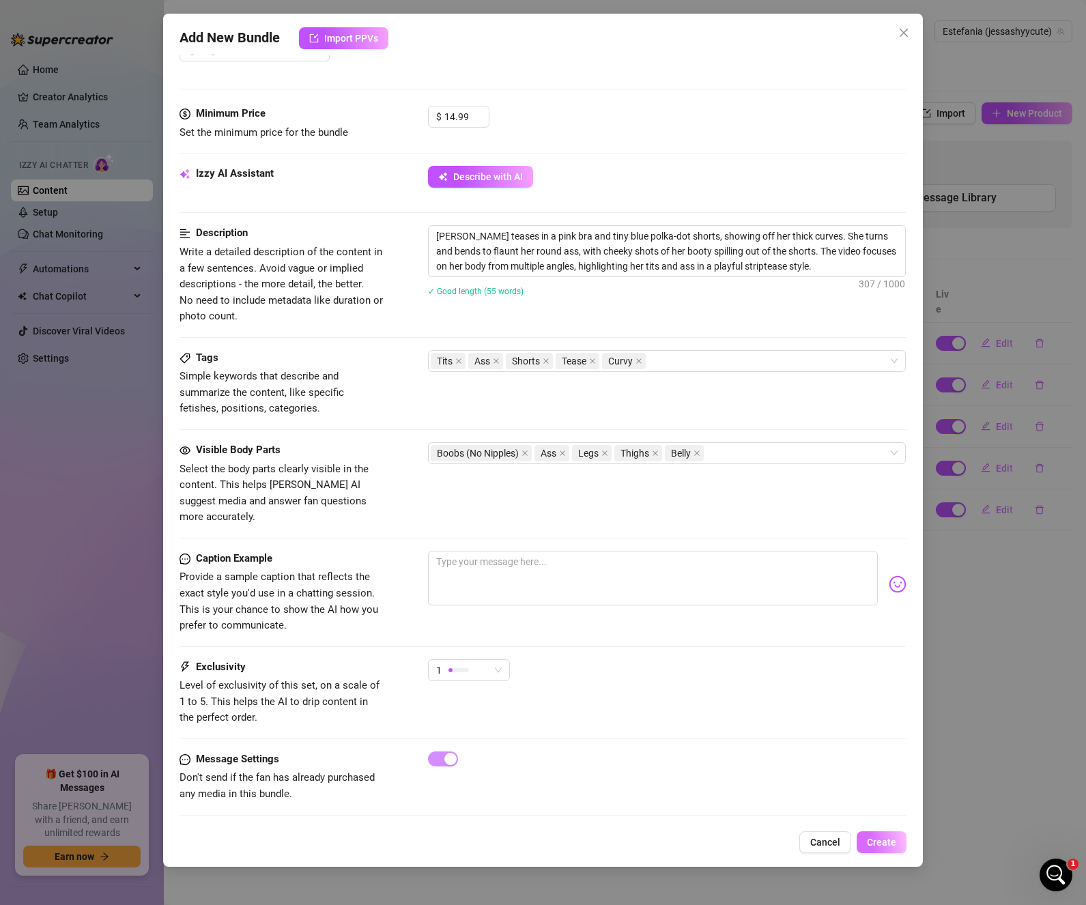
click at [884, 845] on span "Create" at bounding box center [881, 842] width 29 height 11
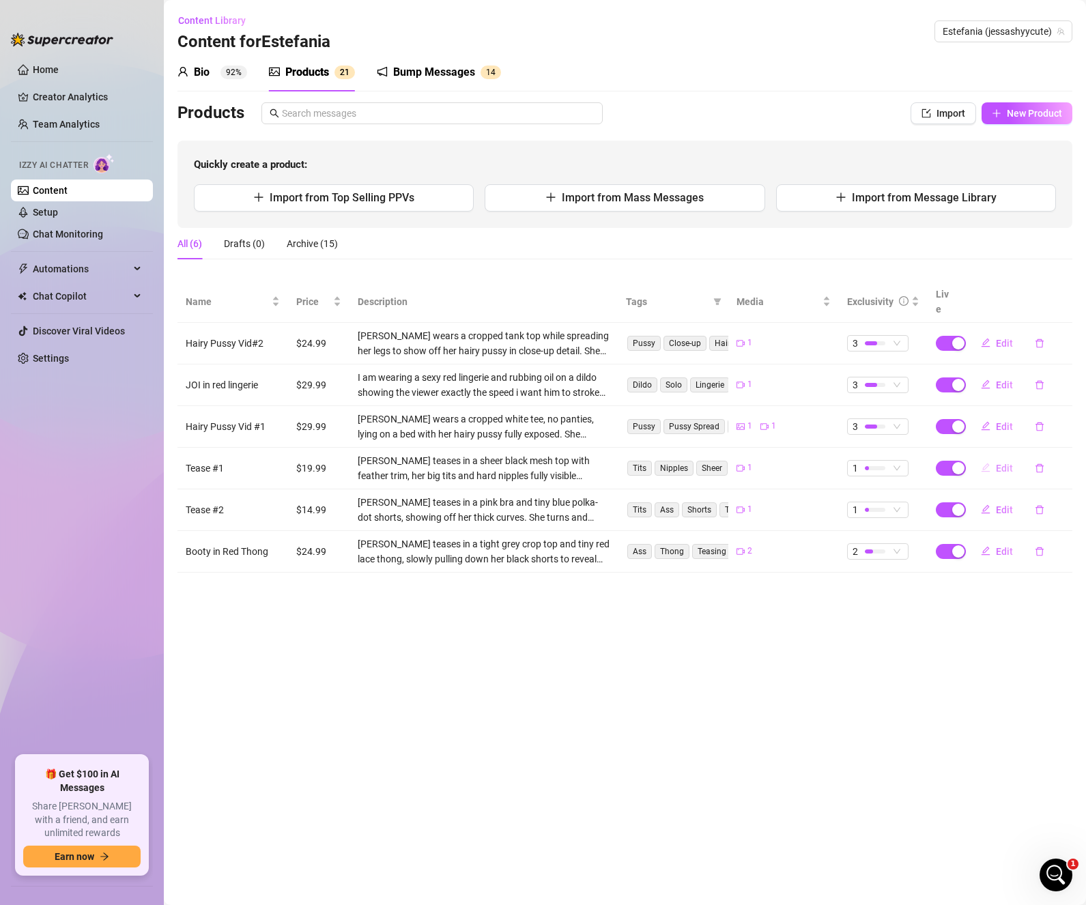
click at [1004, 463] on span "Edit" at bounding box center [1004, 468] width 17 height 11
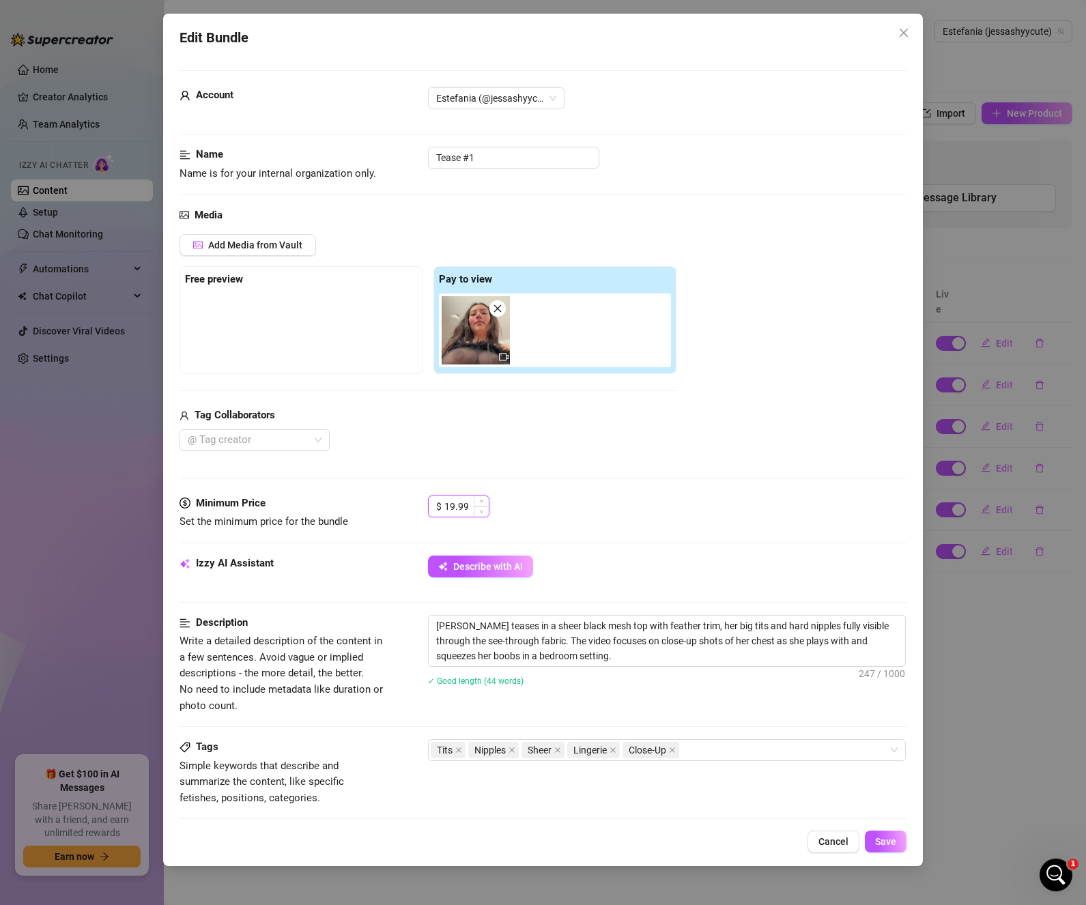
click at [449, 502] on input "19.99" at bounding box center [466, 506] width 44 height 20
click at [880, 830] on div "Edit Bundle Account Estefania (@jessashyycute) Name Name is for your internal o…" at bounding box center [543, 440] width 760 height 852
click at [881, 840] on span "Save" at bounding box center [885, 841] width 21 height 11
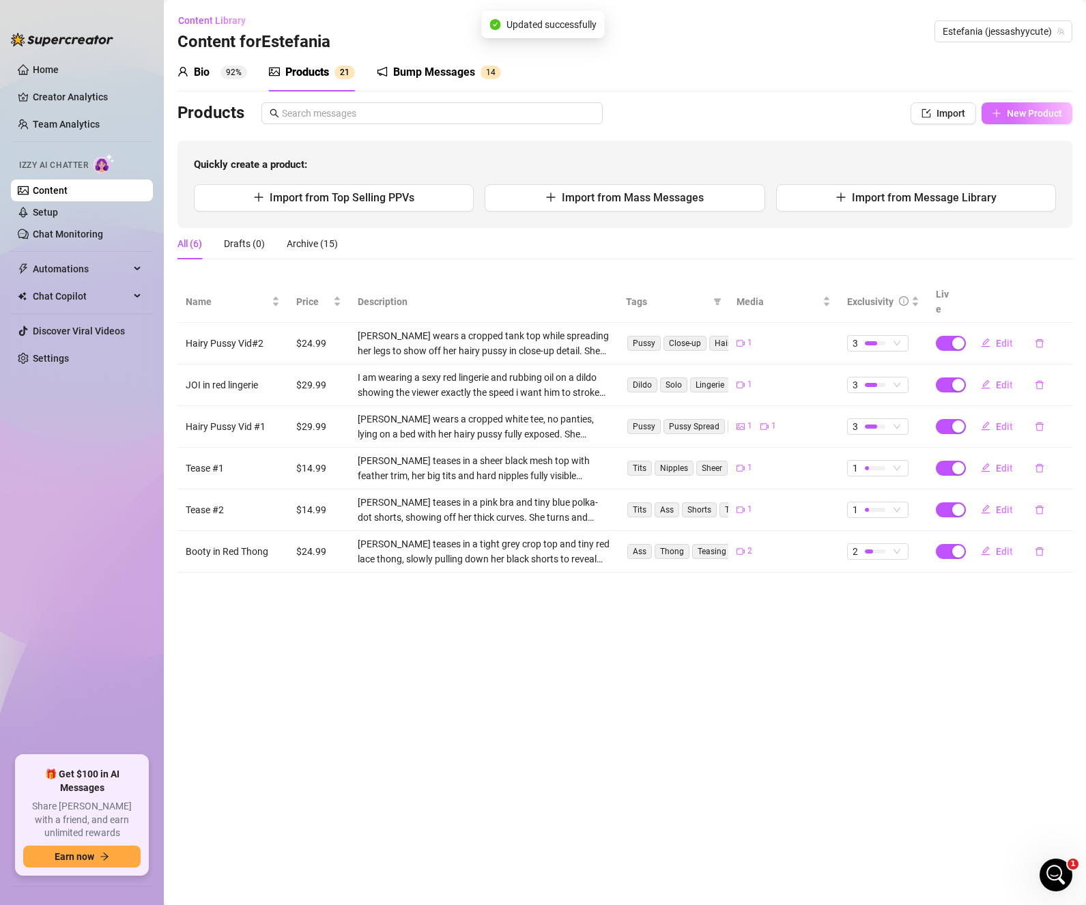
click at [1048, 117] on span "New Product" at bounding box center [1033, 113] width 55 height 11
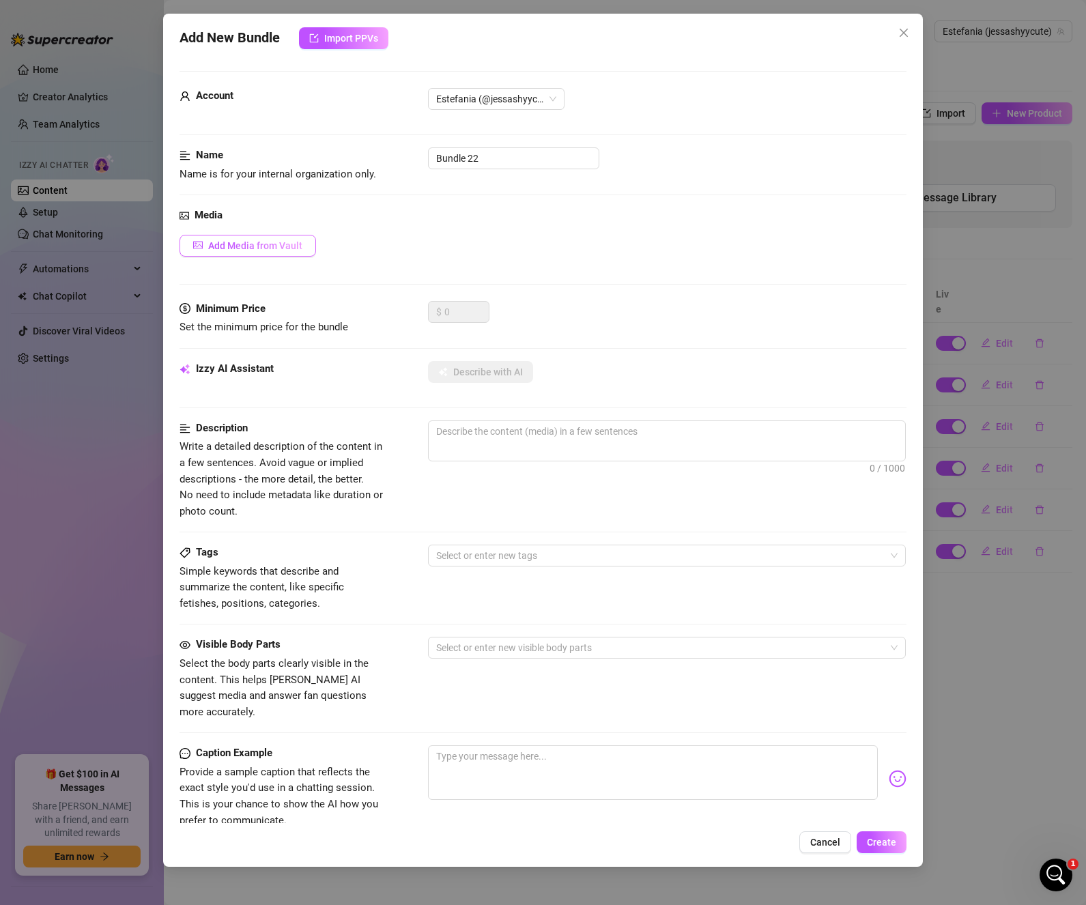
click at [244, 237] on button "Add Media from Vault" at bounding box center [247, 246] width 136 height 22
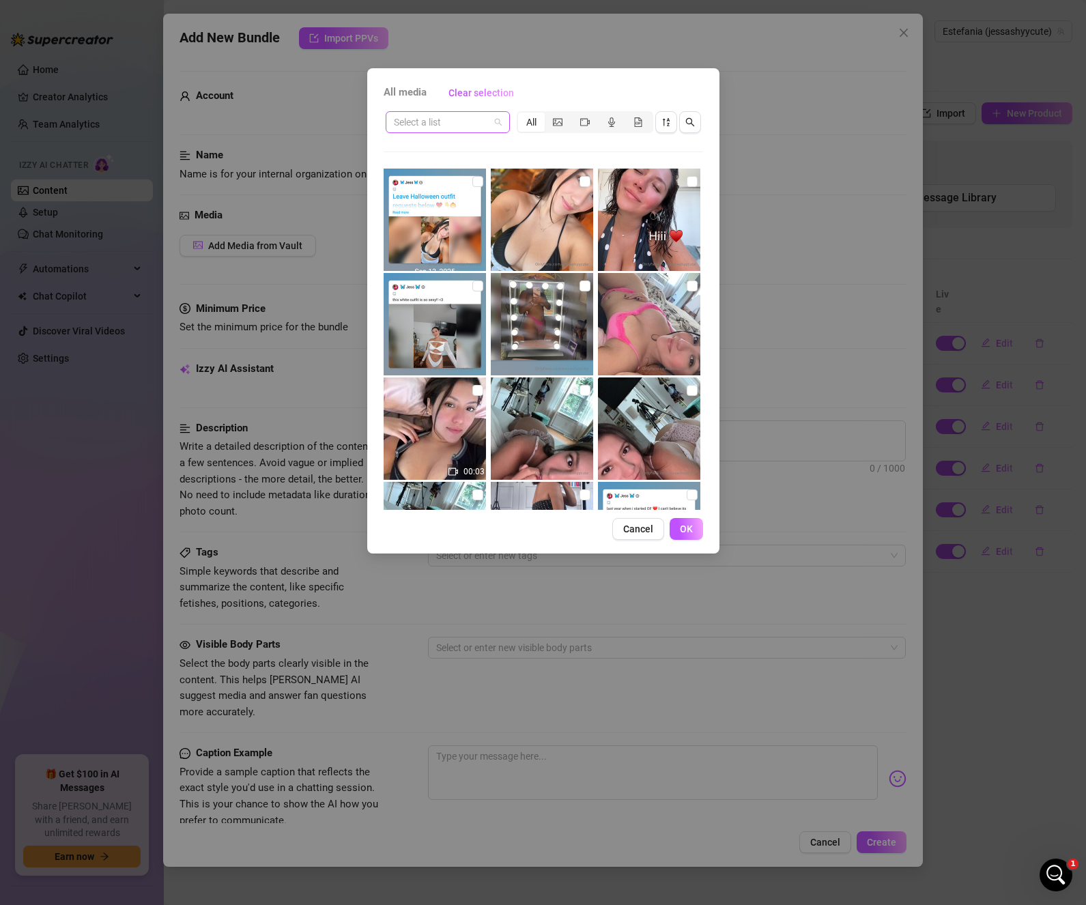
click at [492, 119] on span at bounding box center [448, 122] width 108 height 20
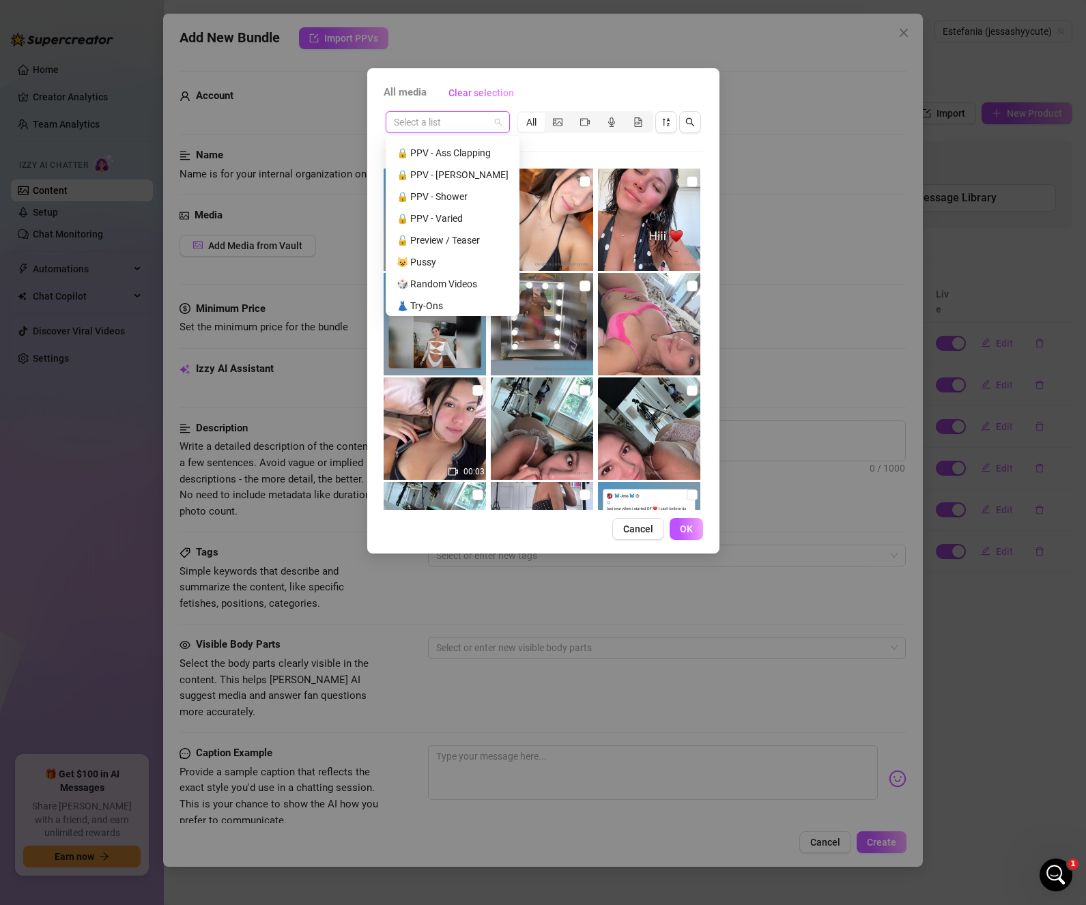
scroll to position [371, 0]
click at [465, 194] on div "🔒 PPV - Varied" at bounding box center [452, 193] width 112 height 15
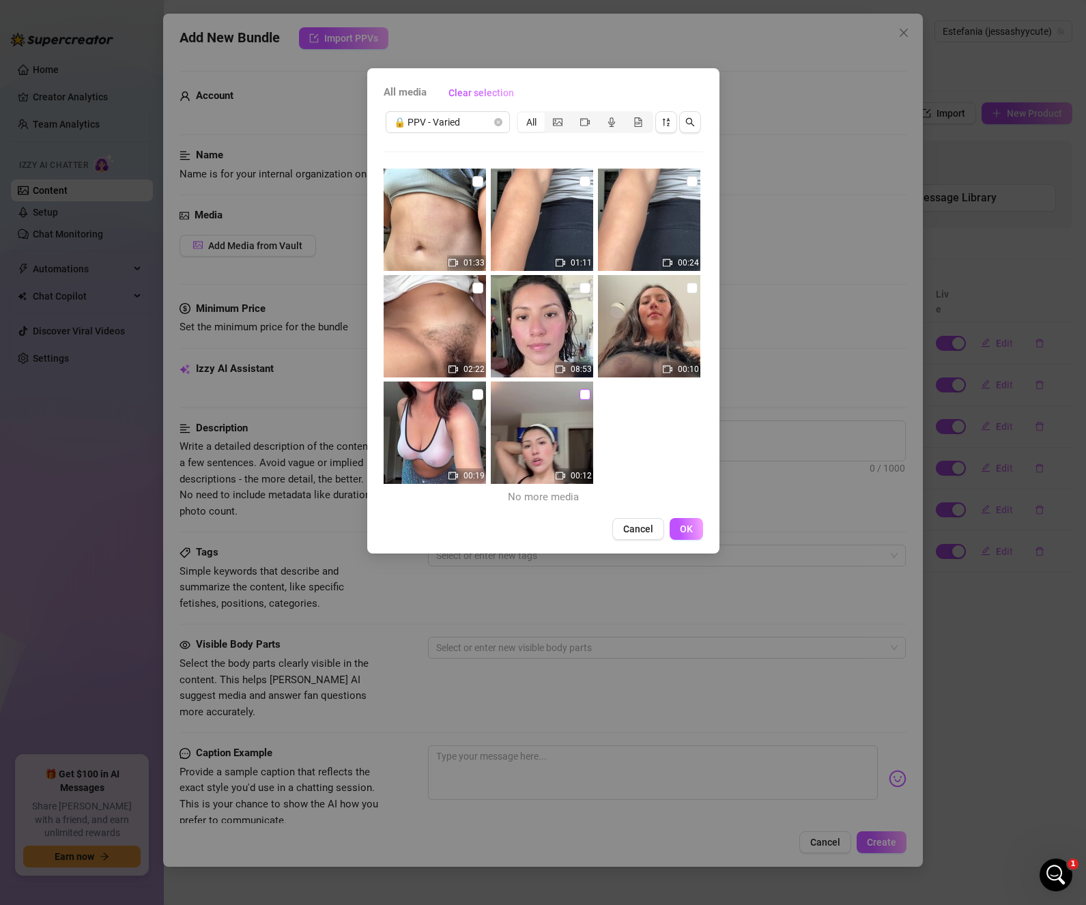
click at [579, 394] on input "checkbox" at bounding box center [584, 394] width 11 height 11
click at [691, 531] on span "OK" at bounding box center [686, 528] width 13 height 11
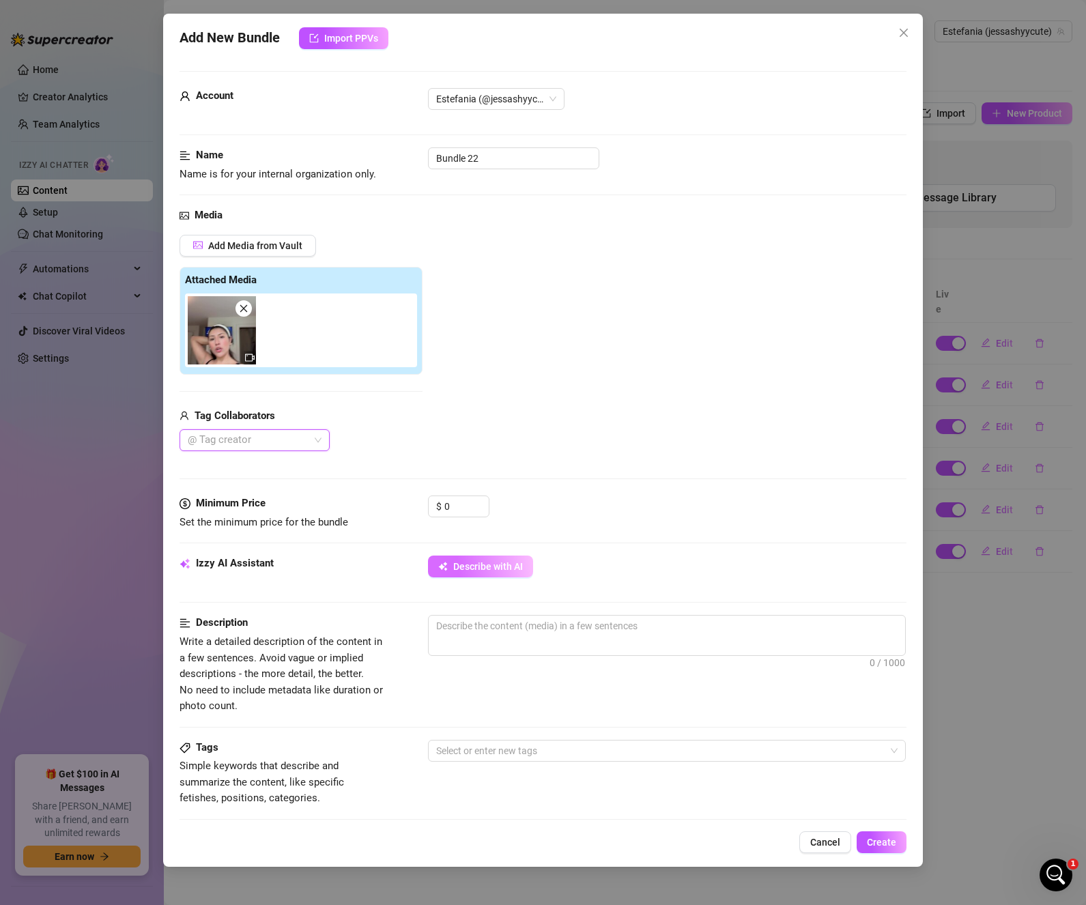
click at [502, 562] on span "Describe with AI" at bounding box center [488, 566] width 70 height 11
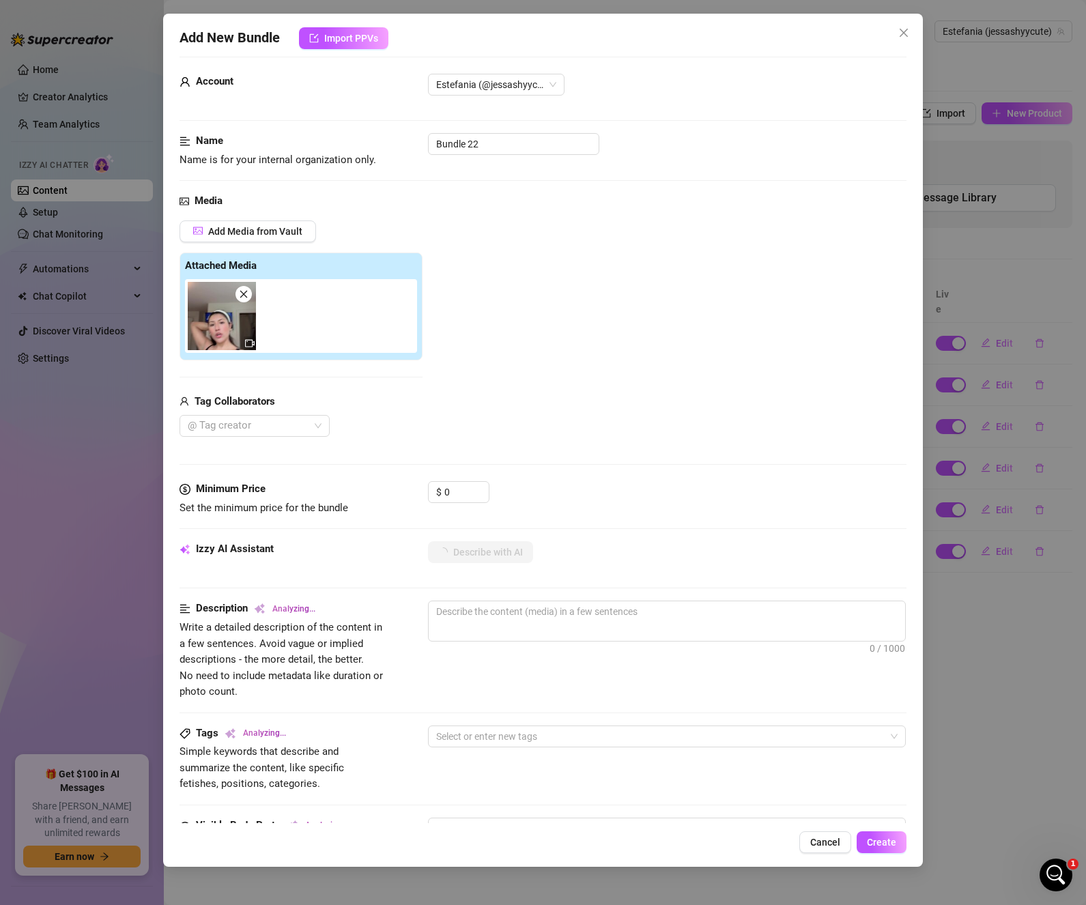
scroll to position [0, 0]
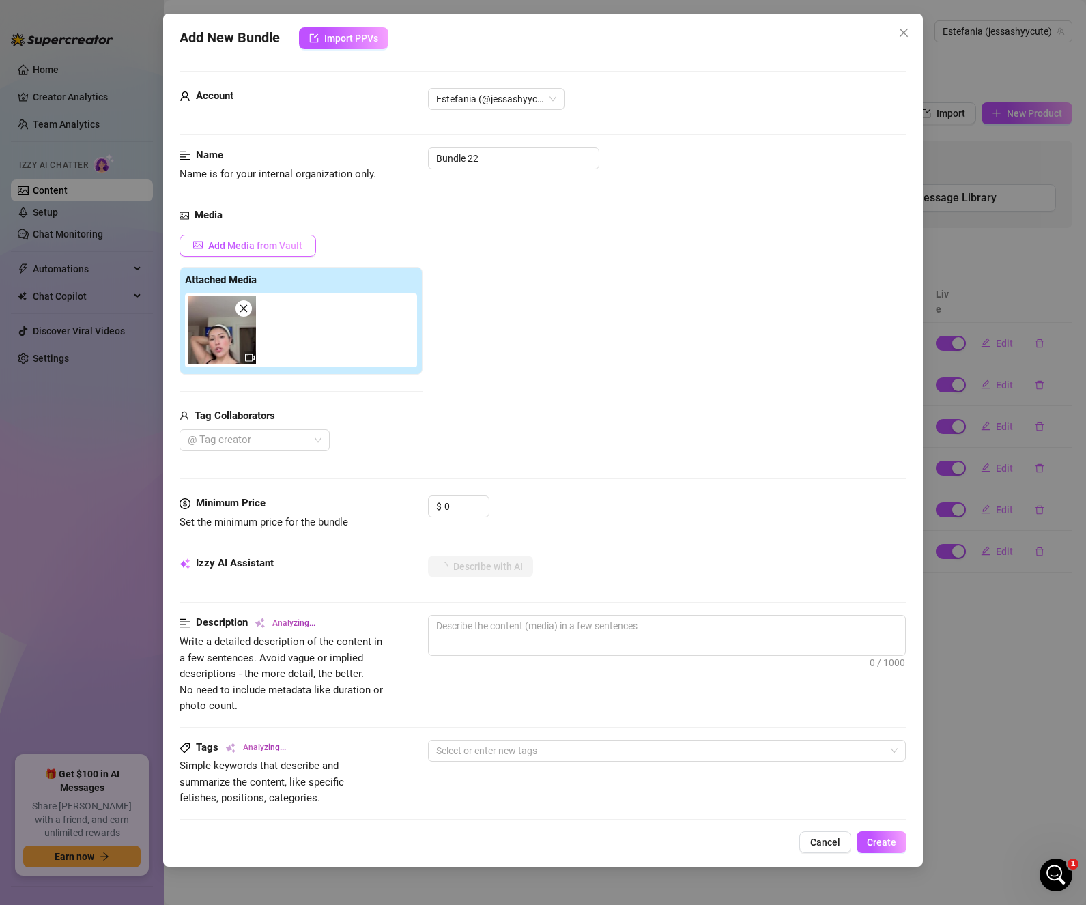
click at [271, 246] on span "Add Media from Vault" at bounding box center [255, 245] width 94 height 11
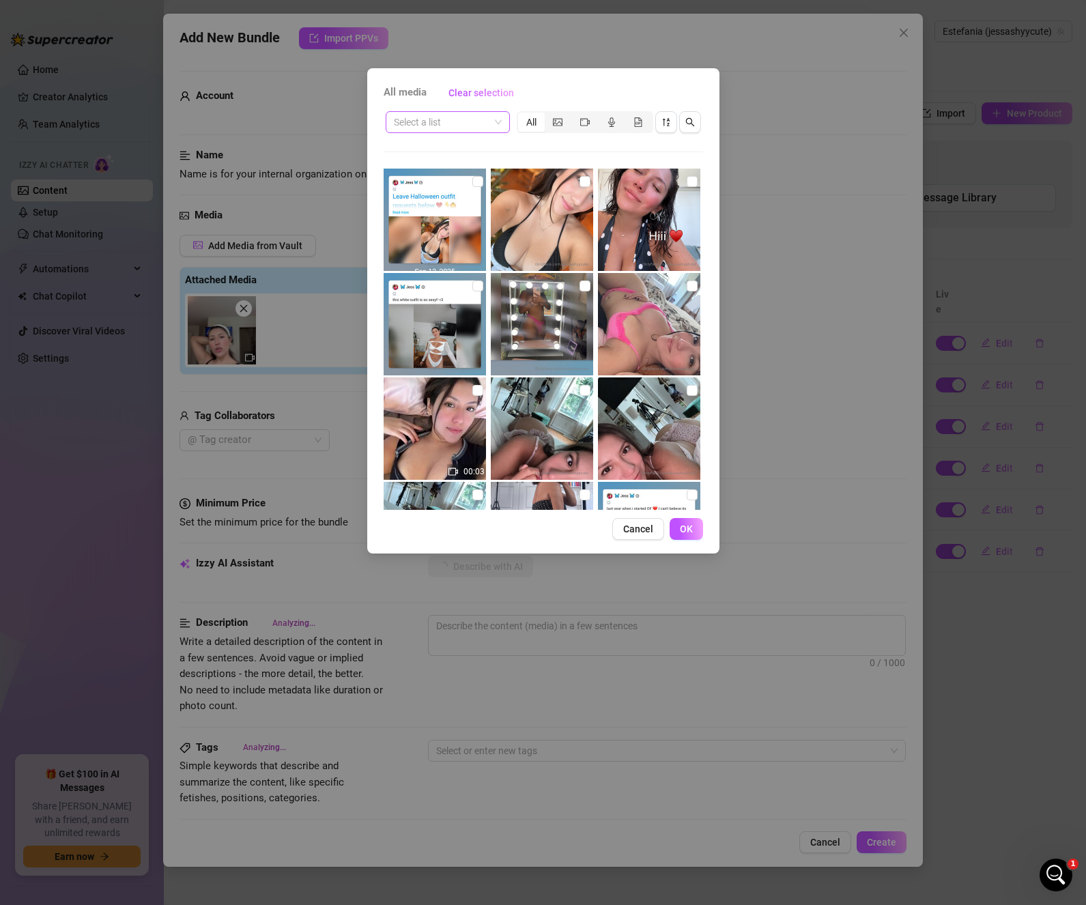
click at [467, 125] on input "search" at bounding box center [442, 122] width 96 height 20
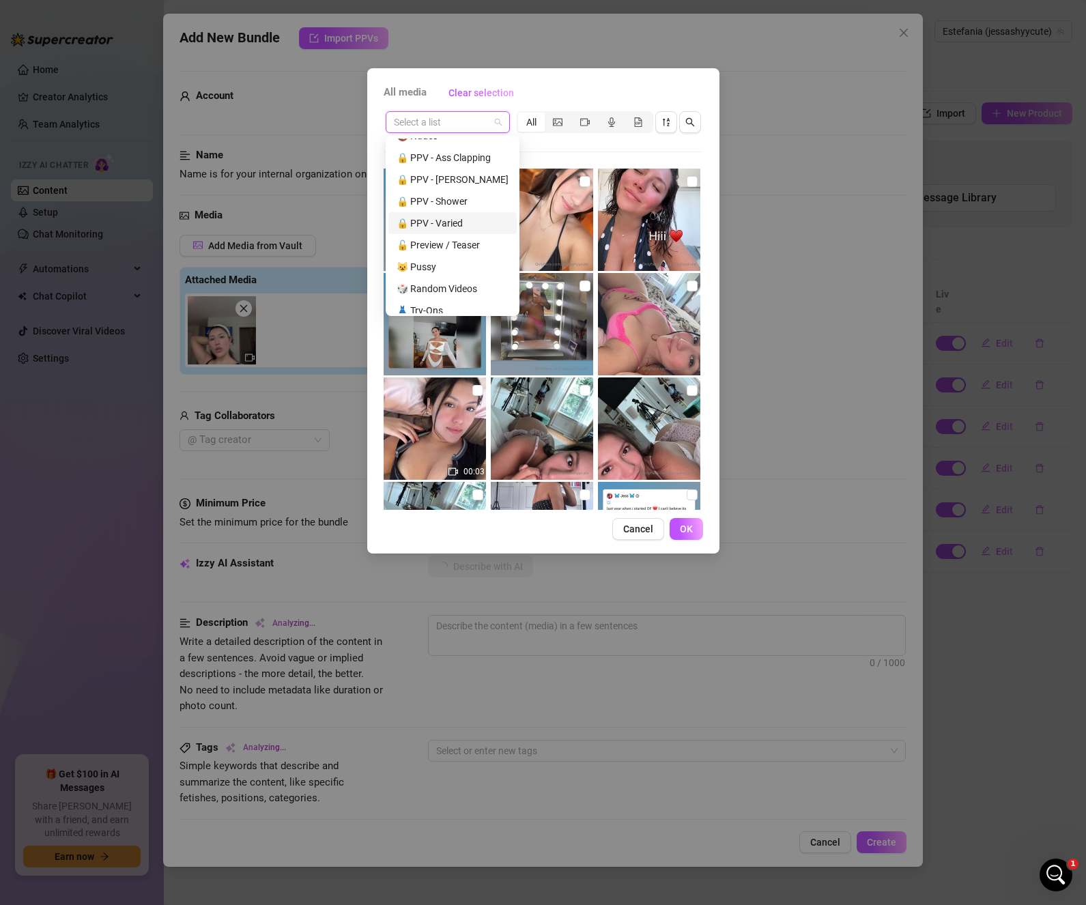
scroll to position [371, 0]
click at [446, 190] on div "🔒 PPV - Varied" at bounding box center [452, 193] width 112 height 15
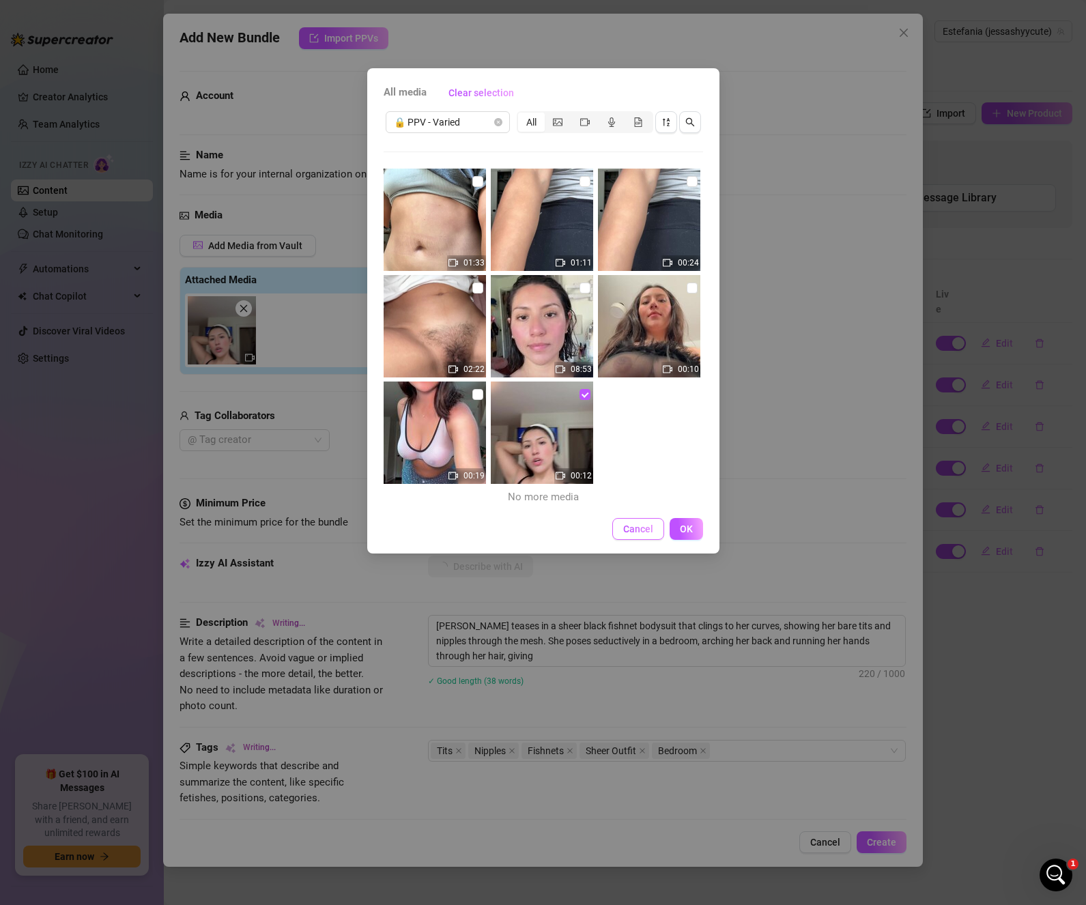
click at [636, 523] on span "Cancel" at bounding box center [638, 528] width 30 height 11
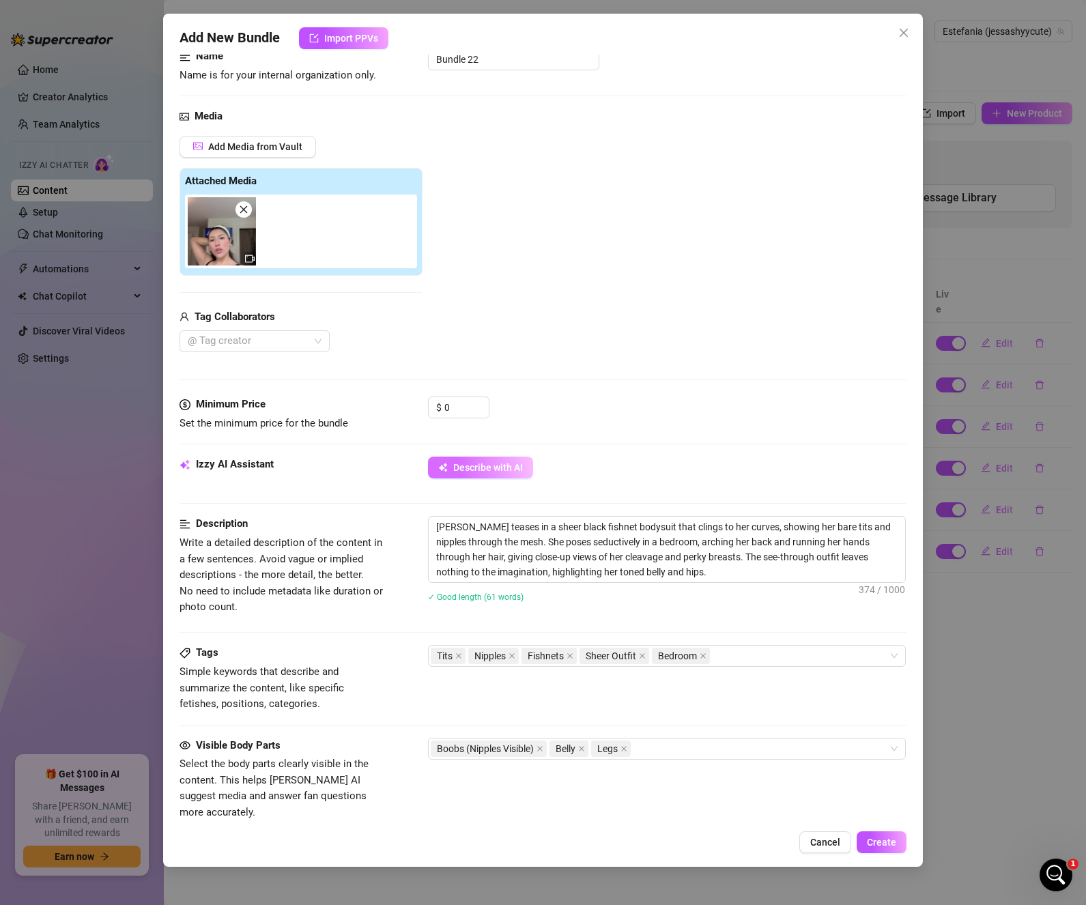
scroll to position [0, 0]
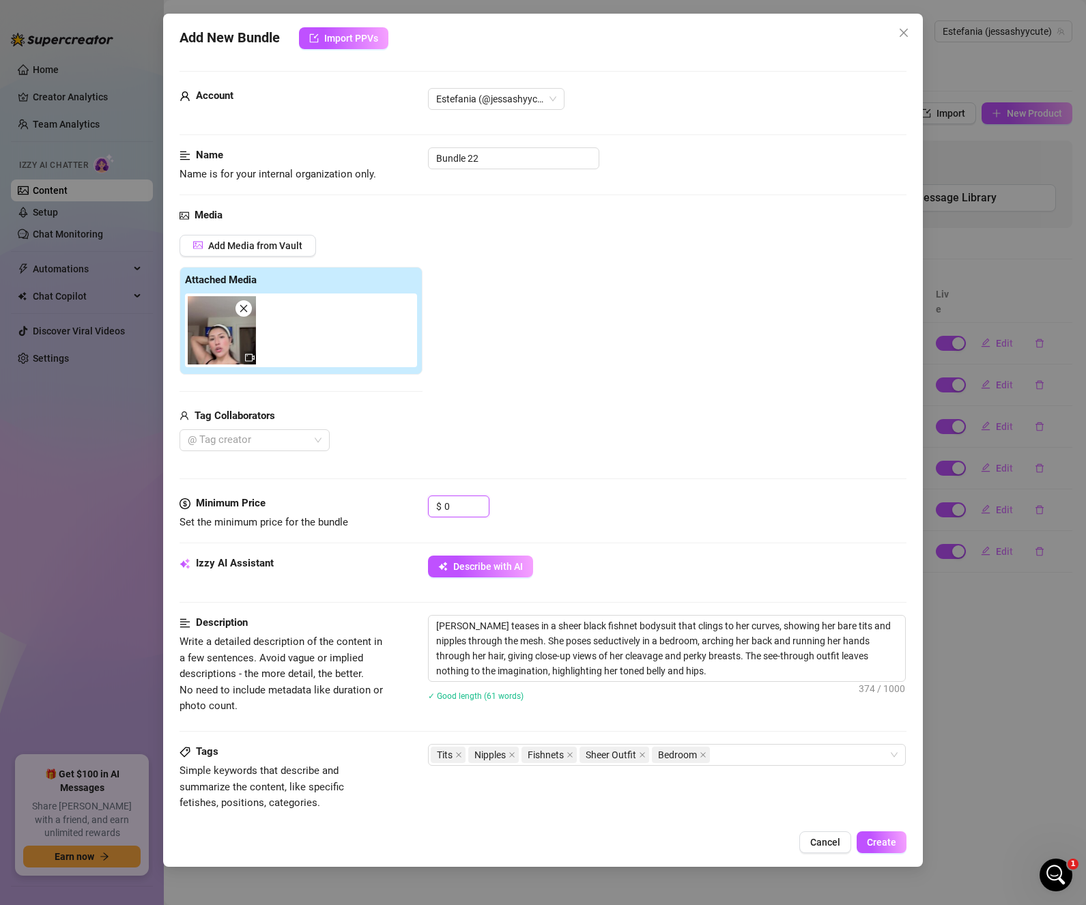
drag, startPoint x: 457, startPoint y: 507, endPoint x: 415, endPoint y: 502, distance: 42.7
click at [415, 502] on div "Minimum Price Set the minimum price for the bundle $ 0" at bounding box center [542, 512] width 727 height 35
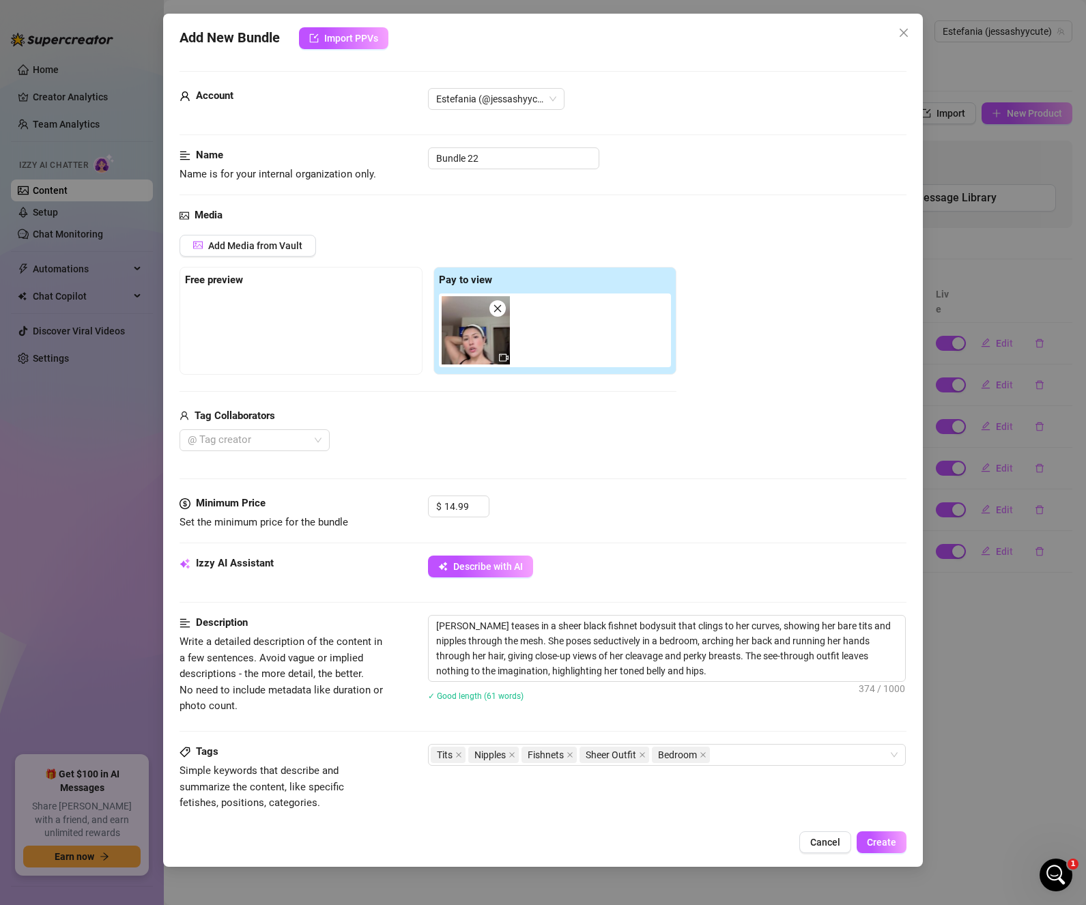
click at [628, 484] on div "Media Add Media from Vault Free preview Pay to view Tag Collaborators @ Tag cre…" at bounding box center [542, 351] width 727 height 288
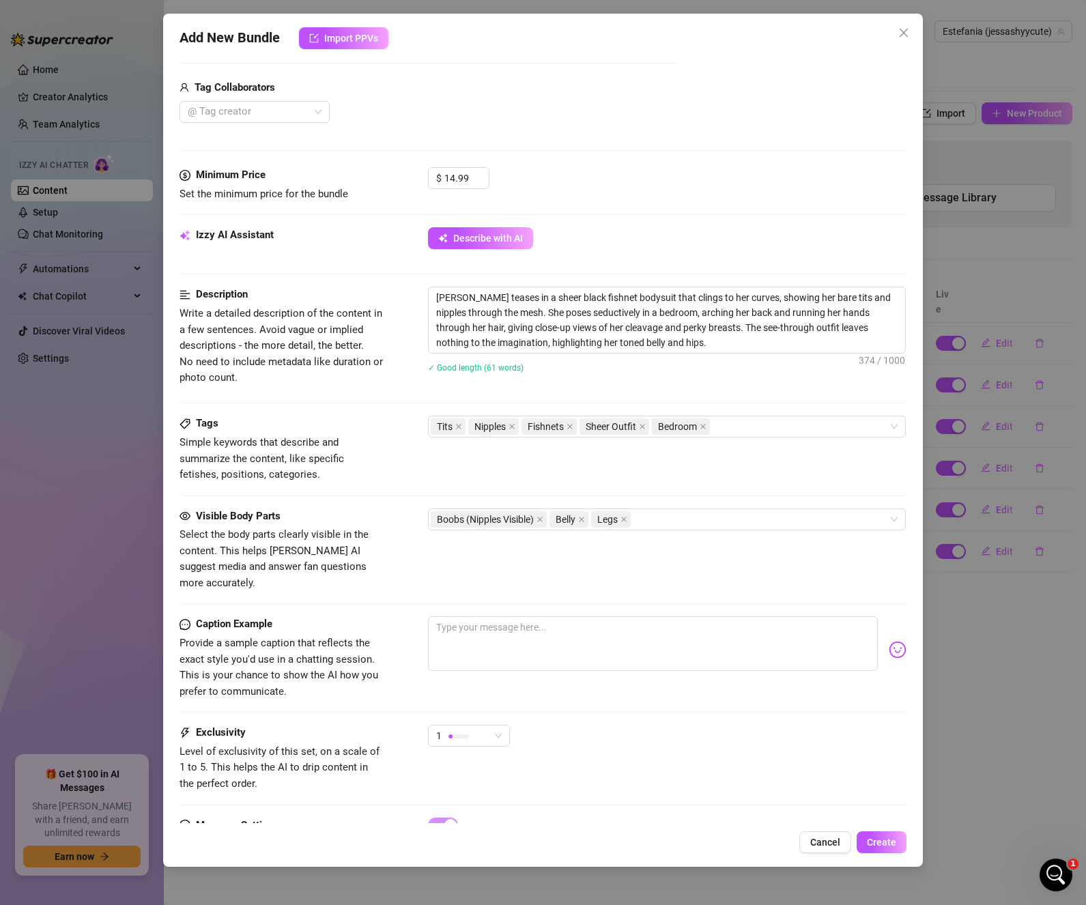
scroll to position [394, 0]
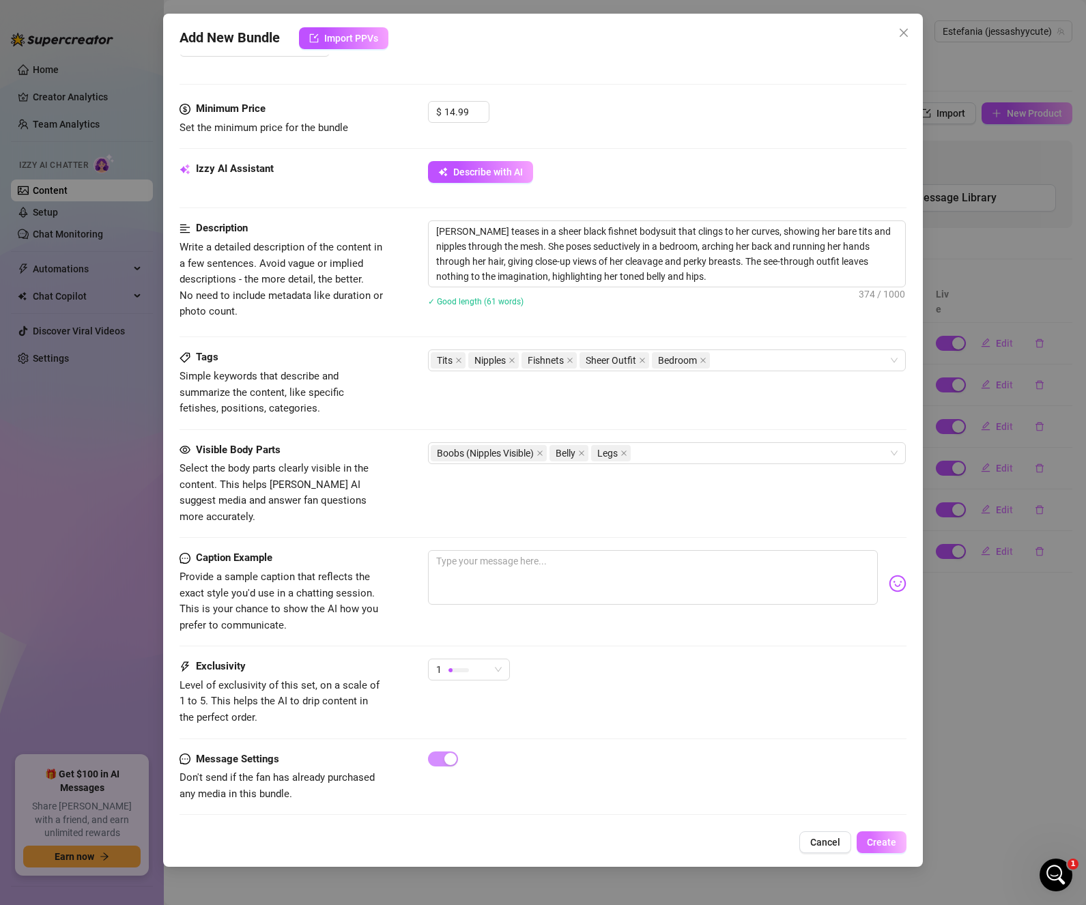
click at [892, 837] on span "Create" at bounding box center [881, 842] width 29 height 11
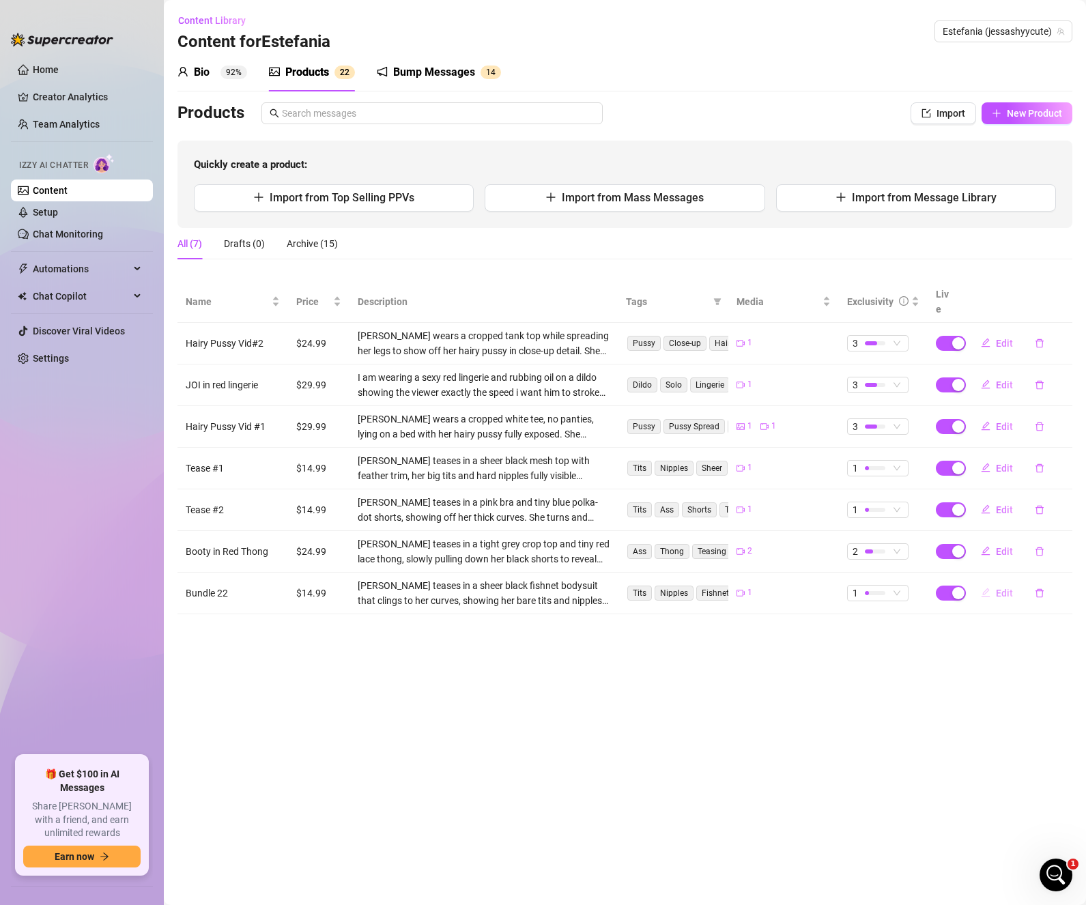
click at [998, 587] on span "Edit" at bounding box center [1004, 592] width 17 height 11
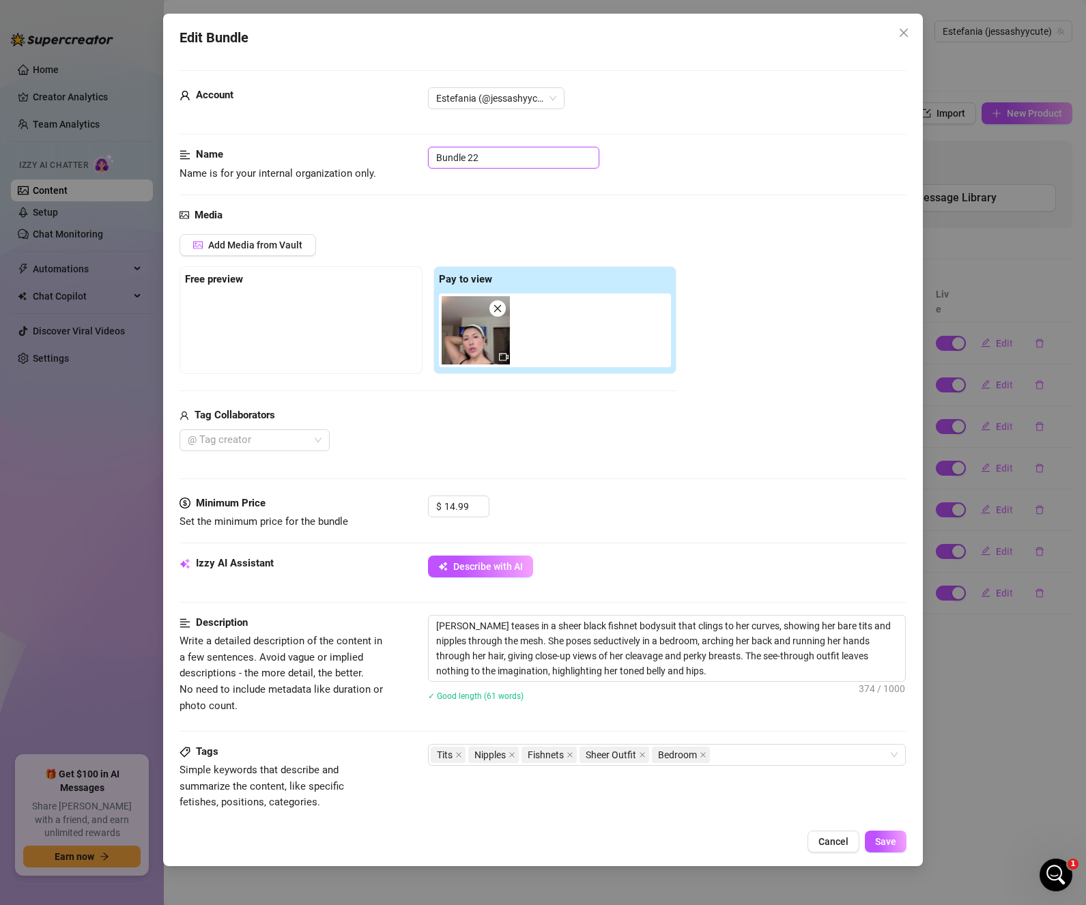
drag, startPoint x: 502, startPoint y: 160, endPoint x: 239, endPoint y: 158, distance: 262.0
click at [239, 158] on div "Name Name is for your internal organization only. Bundle 22" at bounding box center [542, 164] width 727 height 35
click at [881, 837] on span "Save" at bounding box center [885, 841] width 21 height 11
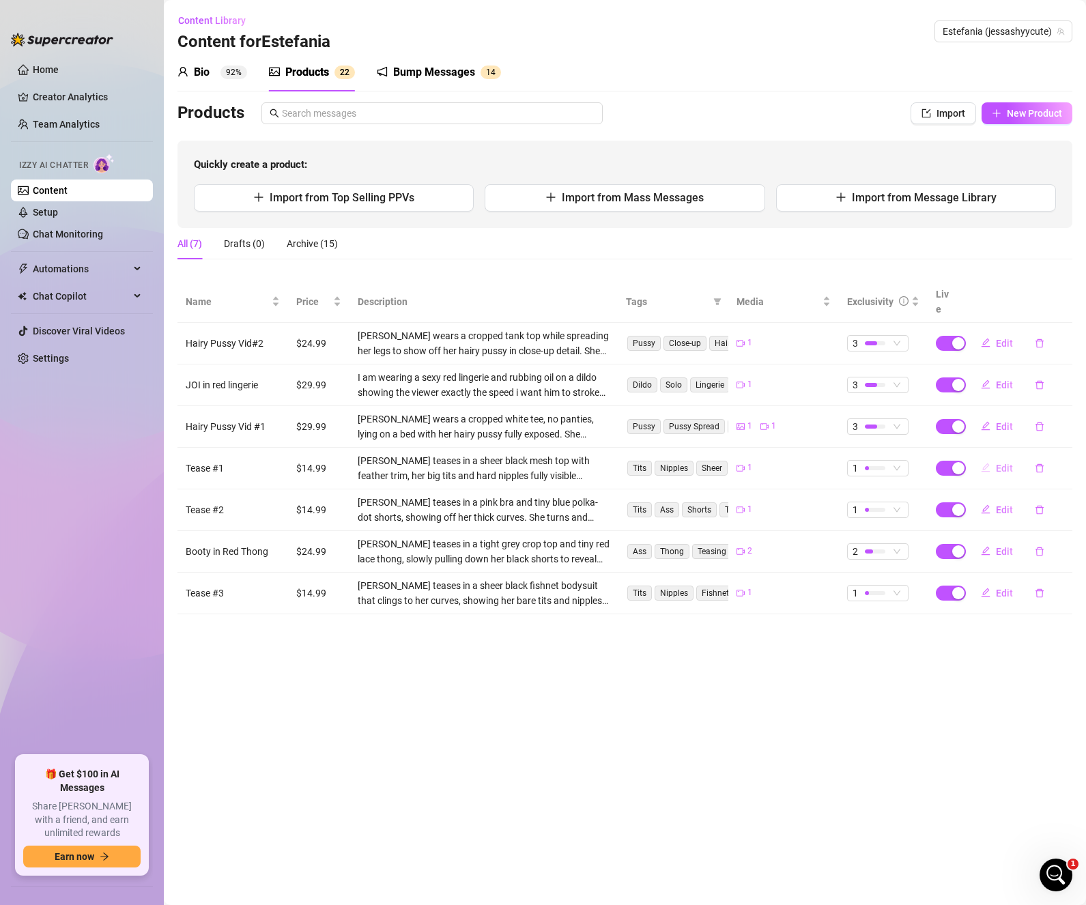
click at [1006, 463] on span "Edit" at bounding box center [1004, 468] width 17 height 11
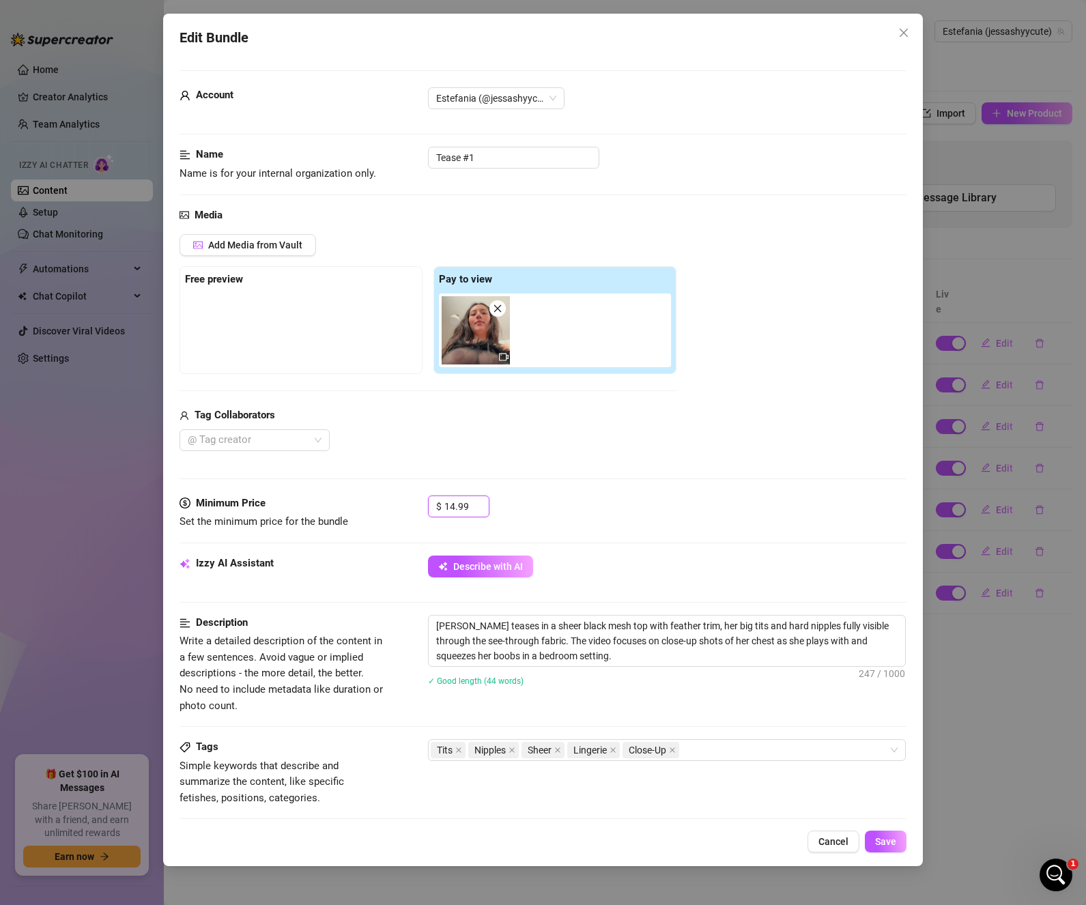
drag, startPoint x: 469, startPoint y: 502, endPoint x: 377, endPoint y: 500, distance: 92.8
click at [377, 500] on div "Minimum Price Set the minimum price for the bundle $ 14.99" at bounding box center [542, 512] width 727 height 35
click at [891, 836] on span "Save" at bounding box center [885, 841] width 21 height 11
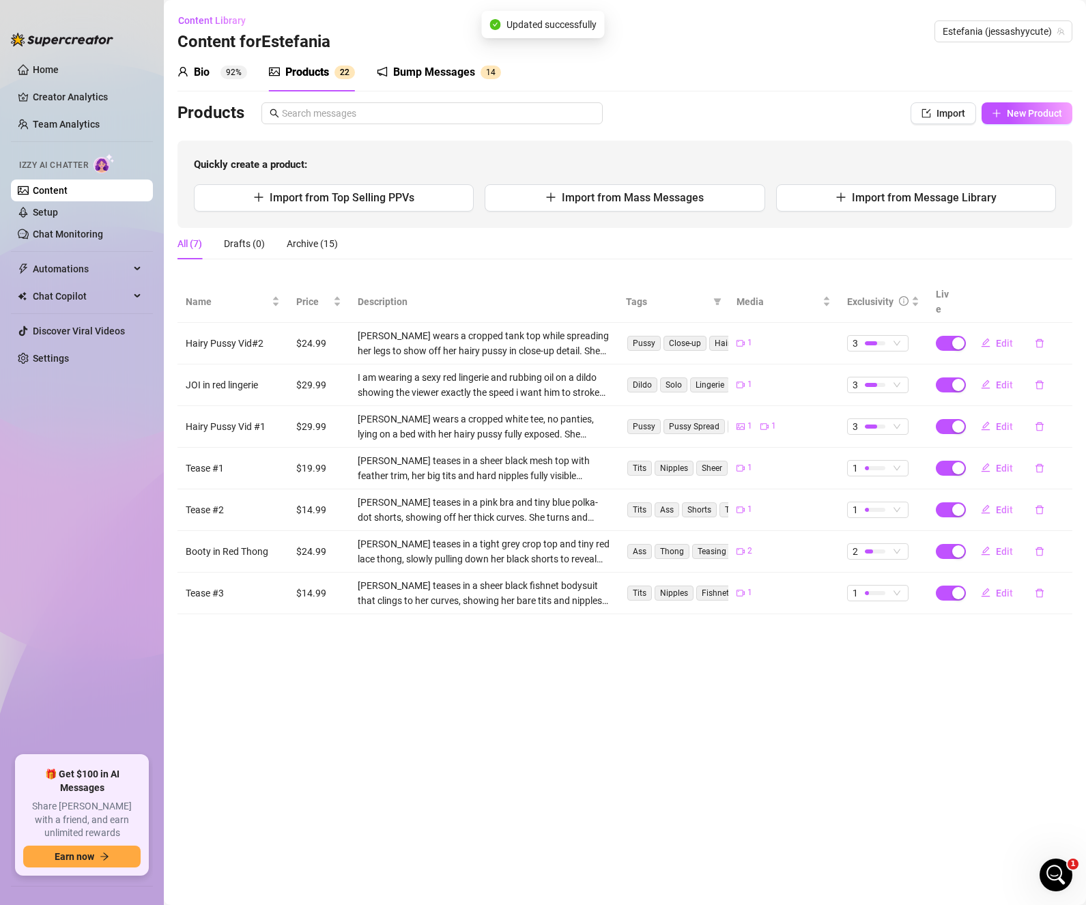
click at [1004, 504] on span "Edit" at bounding box center [1004, 509] width 17 height 11
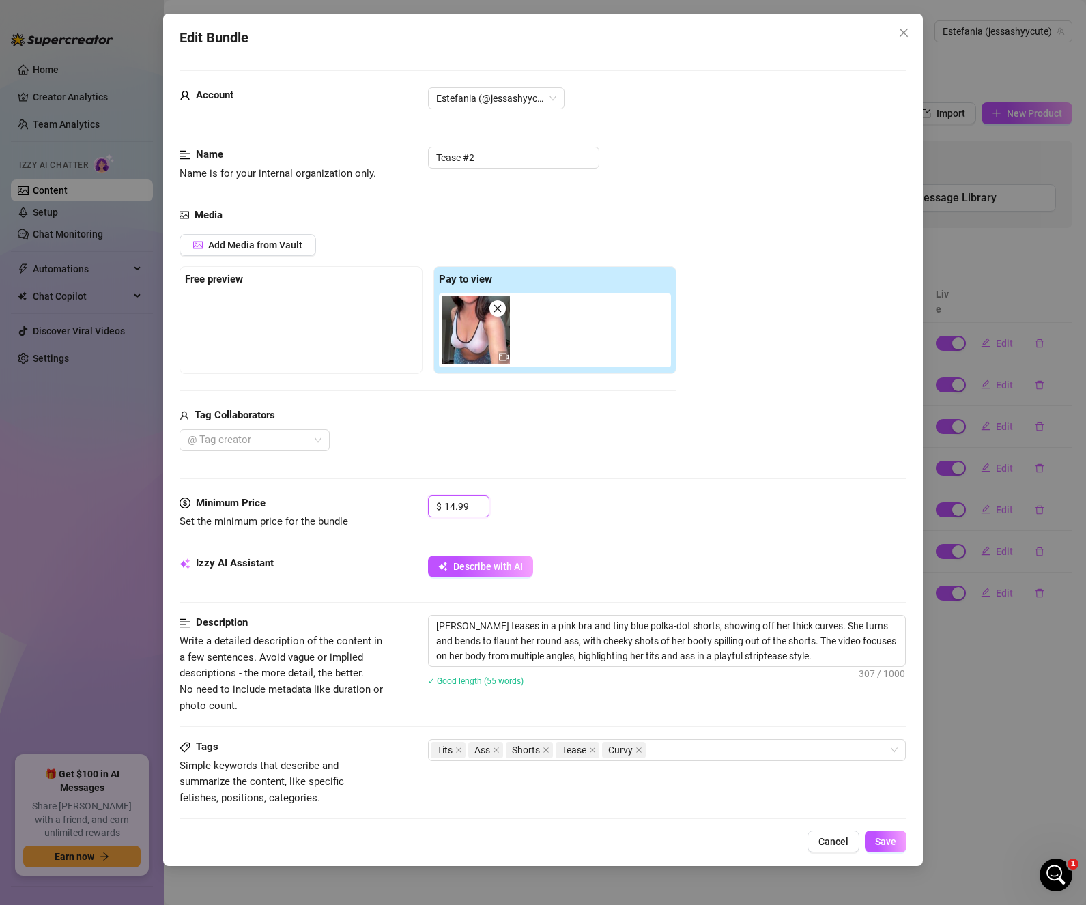
drag, startPoint x: 469, startPoint y: 504, endPoint x: 420, endPoint y: 504, distance: 49.8
click at [420, 504] on div "Minimum Price Set the minimum price for the bundle $ 14.99" at bounding box center [542, 512] width 727 height 35
paste input "9"
click at [882, 832] on button "Save" at bounding box center [886, 841] width 42 height 22
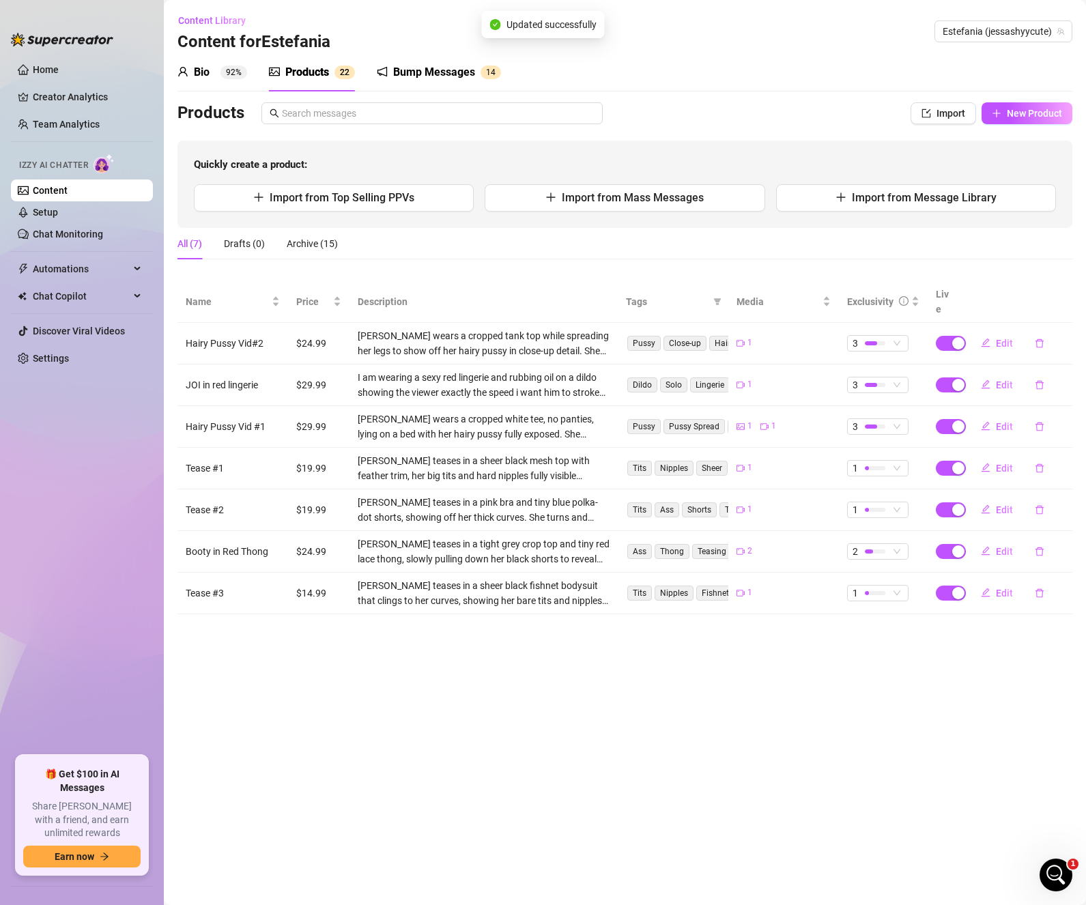
click at [1005, 592] on td "Edit" at bounding box center [1016, 593] width 111 height 42
click at [1000, 587] on span "Edit" at bounding box center [1004, 592] width 17 height 11
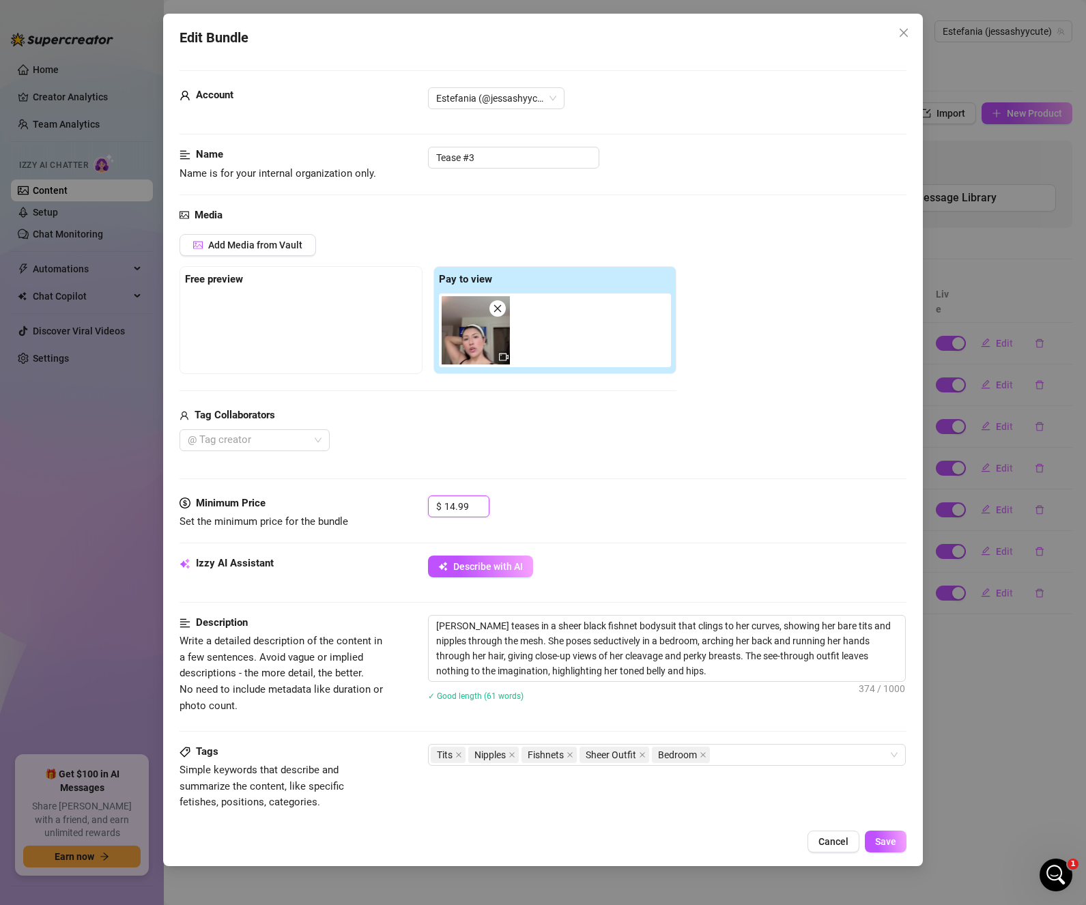
drag, startPoint x: 471, startPoint y: 507, endPoint x: 420, endPoint y: 506, distance: 51.2
click at [420, 506] on div "Minimum Price Set the minimum price for the bundle $ 14.99" at bounding box center [542, 512] width 727 height 35
paste input "9"
click at [905, 846] on button "Save" at bounding box center [886, 841] width 42 height 22
click at [1020, 772] on div "Edit Bundle Account Estefania (@jessashyycute) Name Name is for your internal o…" at bounding box center [543, 452] width 1086 height 905
